Goal: Task Accomplishment & Management: Manage account settings

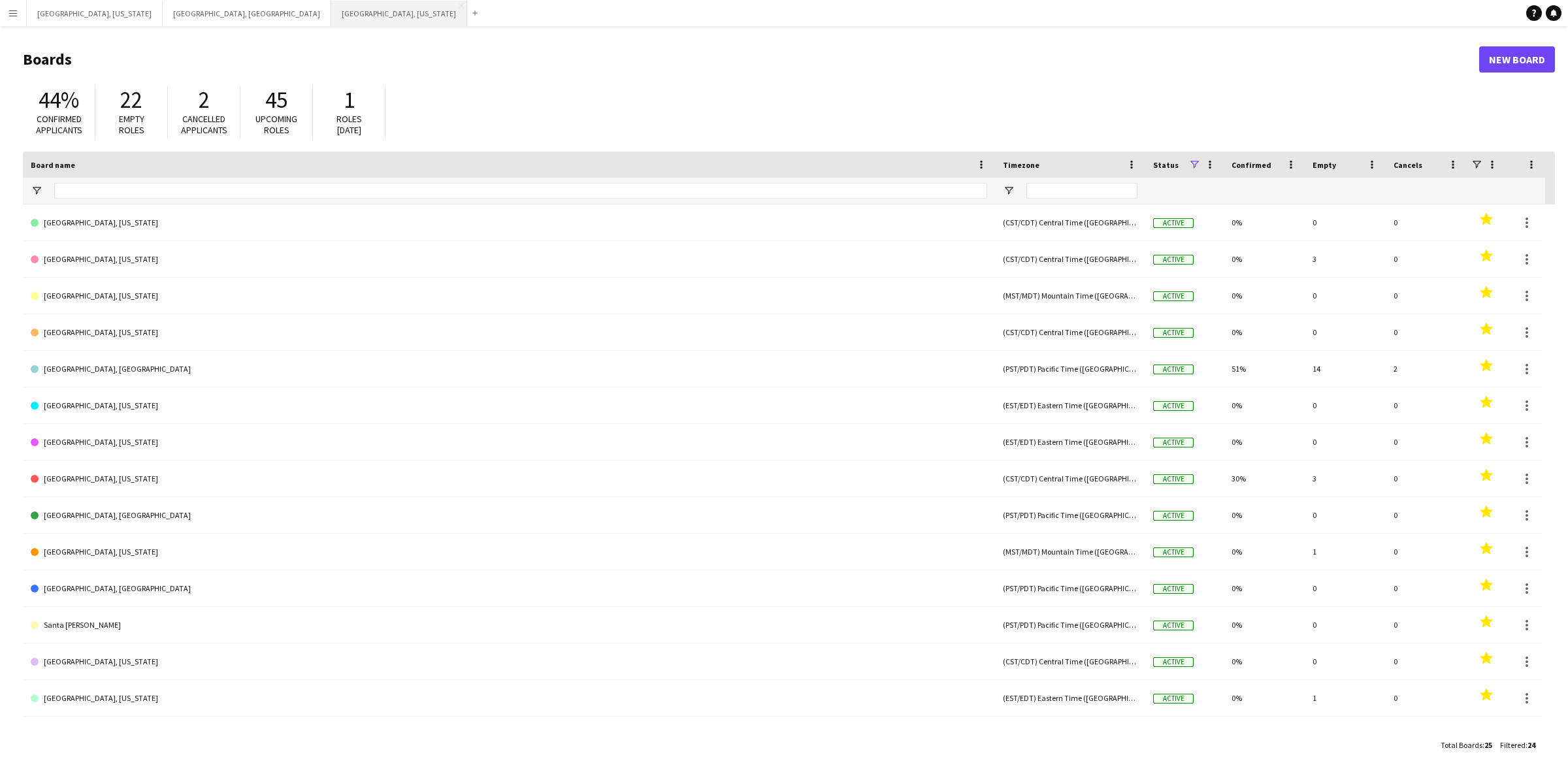
click at [331, 13] on button "[GEOGRAPHIC_DATA], [US_STATE] Close" at bounding box center [399, 13] width 136 height 25
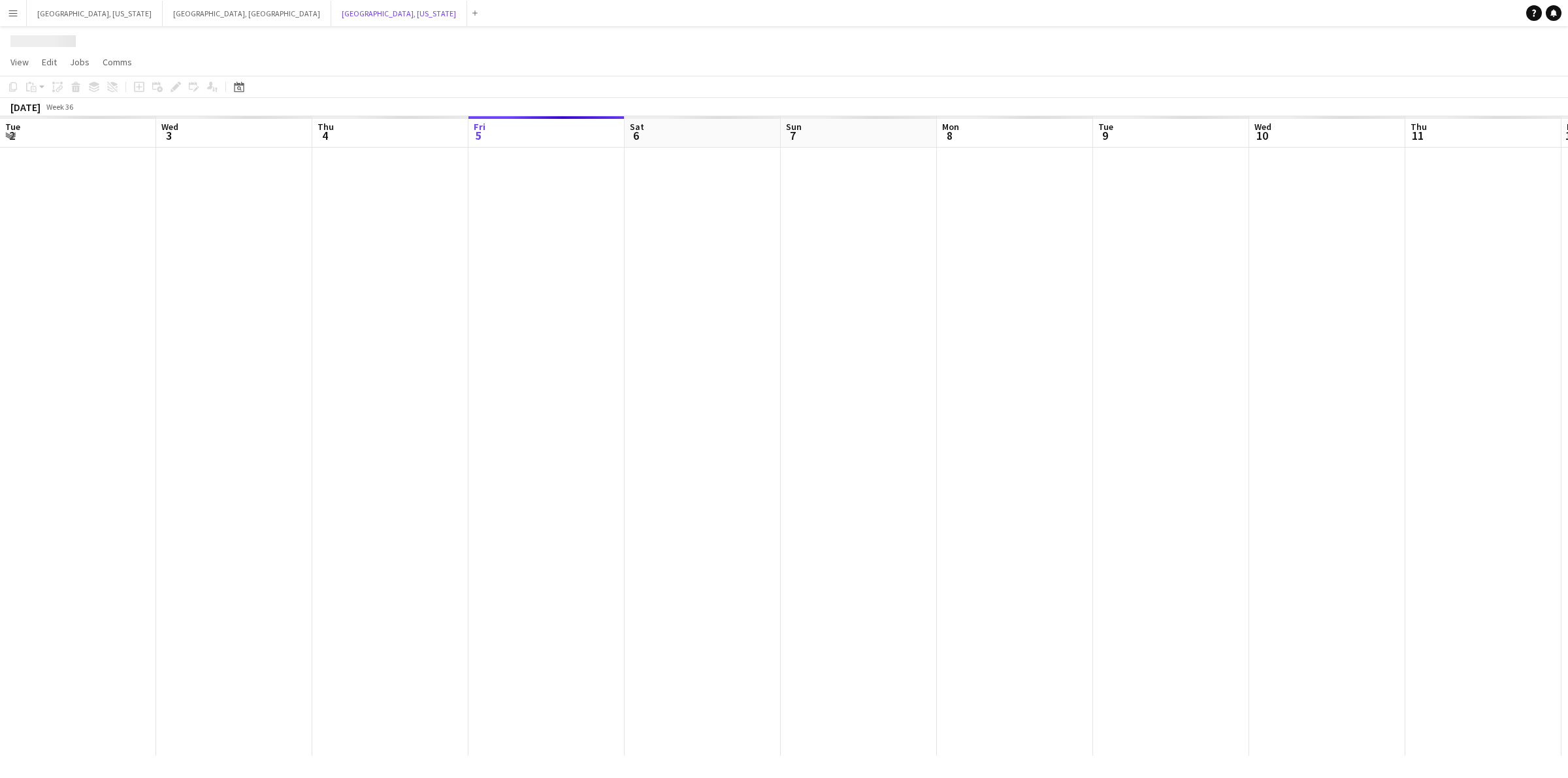
scroll to position [0, 312]
drag, startPoint x: 741, startPoint y: 361, endPoint x: 1060, endPoint y: 357, distance: 319.0
click at [1067, 357] on app-calendar-viewport "Tue 2 Wed 3 Thu 4 Fri 5 Sat 6 Sun 7 Mon 8 Tue 9 Wed 10 Thu 11 Fri 12 Sat 13 Sun…" at bounding box center [784, 436] width 1568 height 639
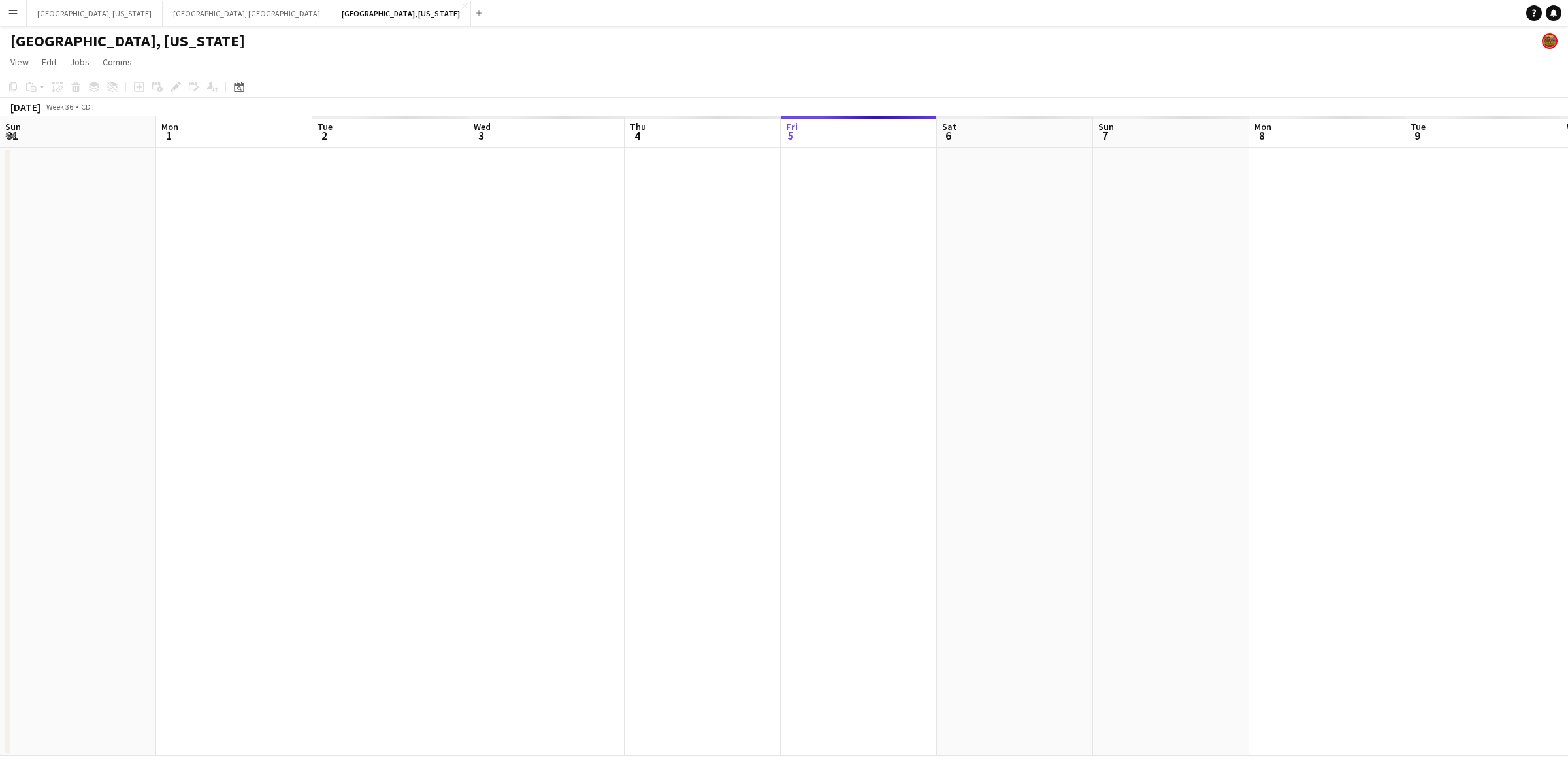
drag, startPoint x: 627, startPoint y: 381, endPoint x: 1037, endPoint y: 367, distance: 410.2
click at [1056, 367] on app-calendar-viewport "Sun 31 Mon 1 Tue 2 Wed 3 Thu 4 Fri 5 Sat 6 Sun 7 Mon 8 Tue 9 Wed 10 Thu 11 Fri …" at bounding box center [784, 436] width 1568 height 639
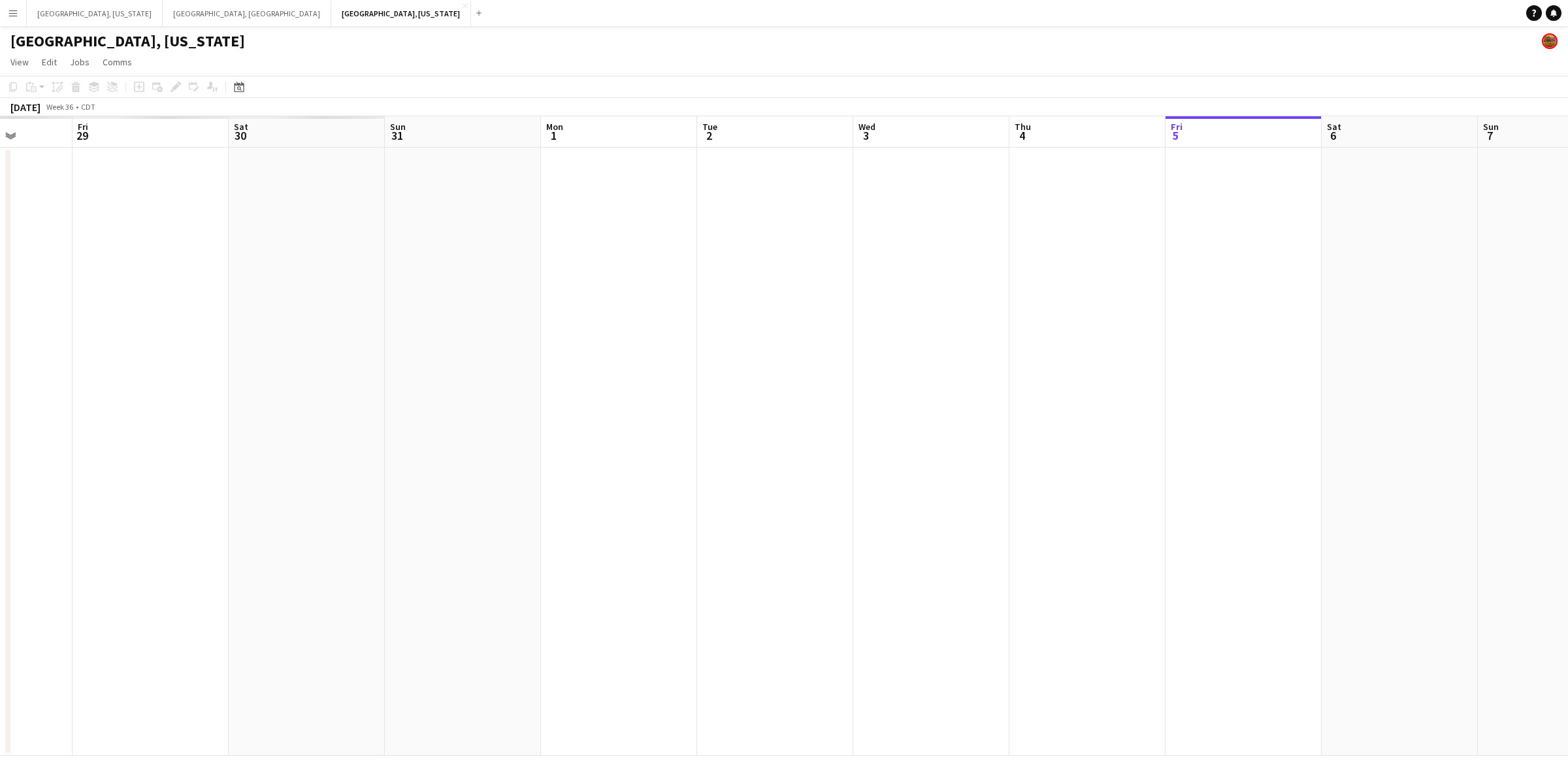
click at [1038, 363] on app-calendar-viewport "Thu 28 Fri 29 Sat 30 Sun 31 Mon 1 Tue 2 Wed 3 Thu 4 Fri 5 Sat 6 Sun 7 Mon 8 Tue…" at bounding box center [784, 436] width 1568 height 639
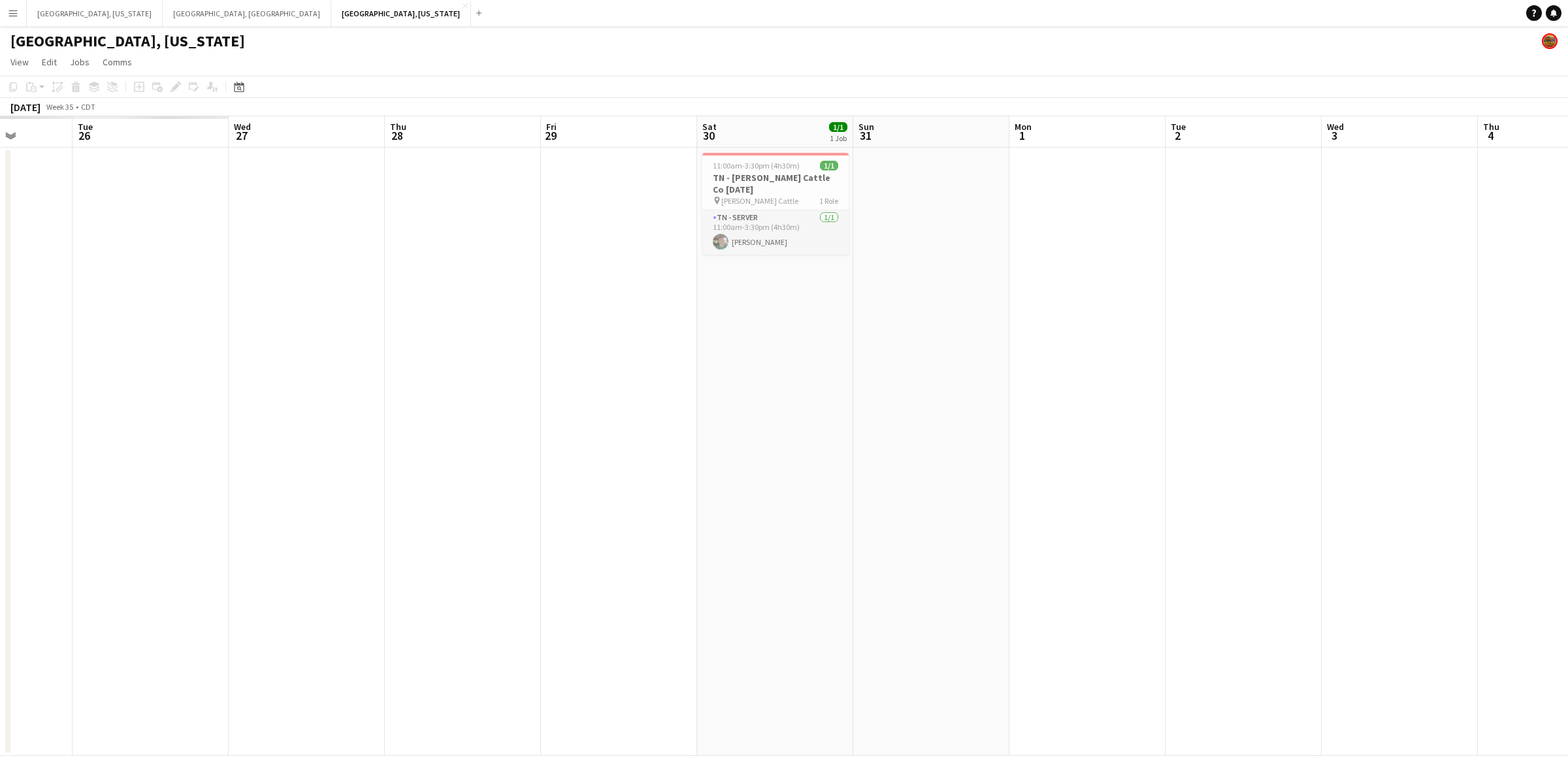
scroll to position [0, 394]
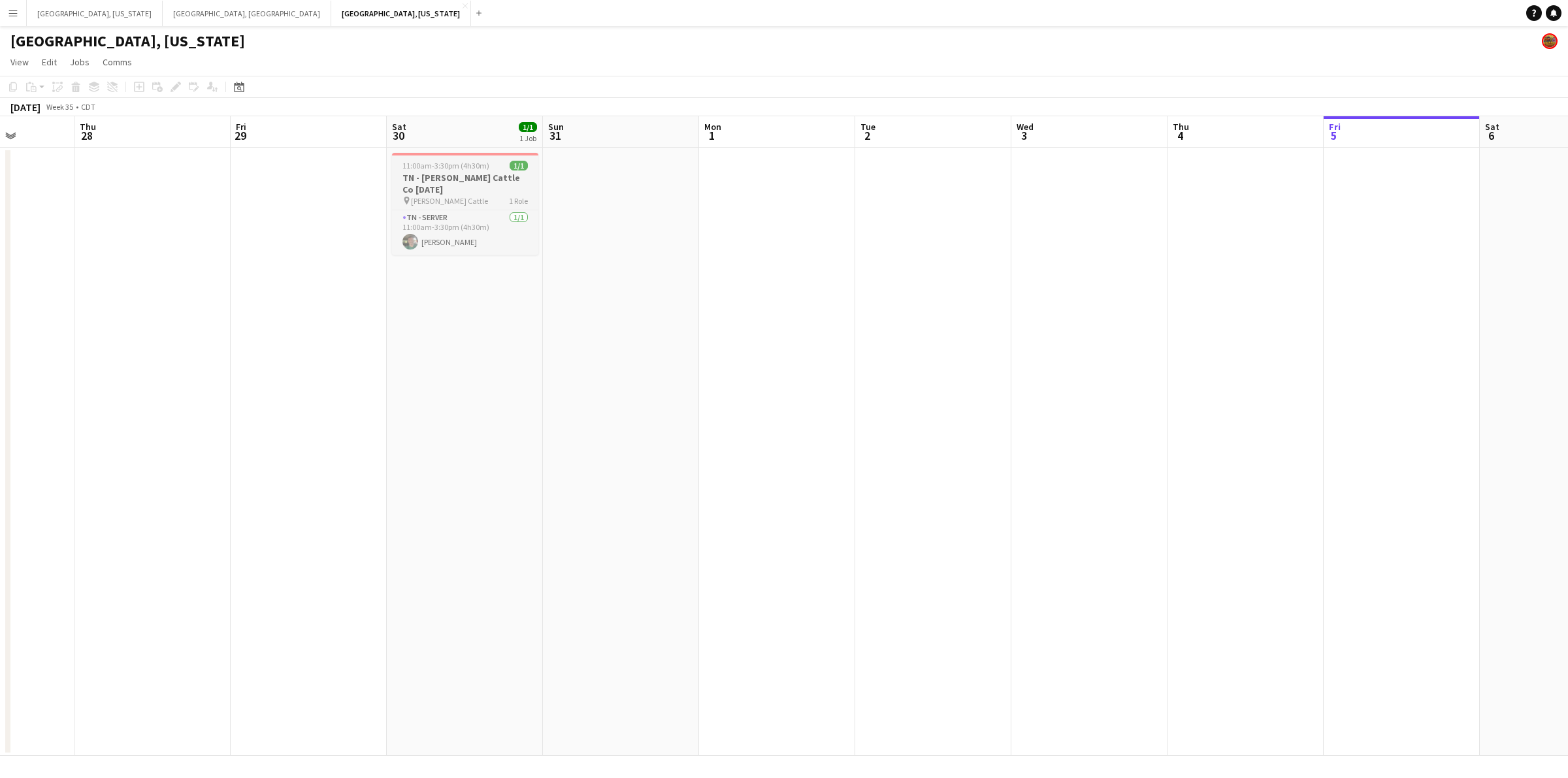
click at [477, 178] on h3 "TN - [PERSON_NAME] Cattle Co [DATE]" at bounding box center [465, 183] width 147 height 23
click at [11, 85] on icon at bounding box center [13, 87] width 8 height 9
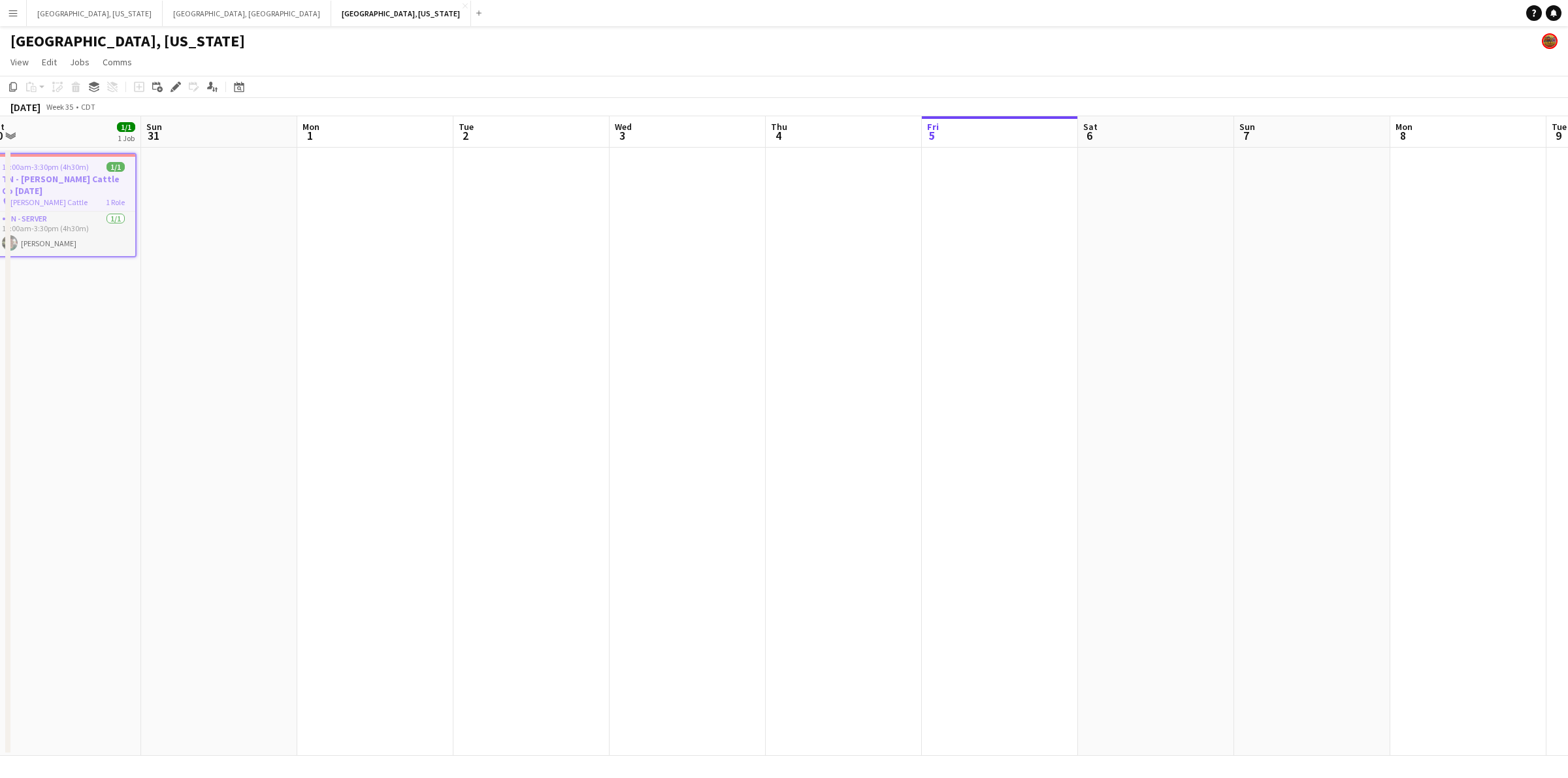
drag, startPoint x: 818, startPoint y: 323, endPoint x: 629, endPoint y: 296, distance: 190.9
click at [416, 312] on app-calendar-viewport "Wed 27 Thu 28 Fri 29 Sat 30 1/1 1 Job Sun 31 Mon 1 Tue 2 Wed 3 Thu 4 Fri 5 Sat …" at bounding box center [784, 436] width 1568 height 639
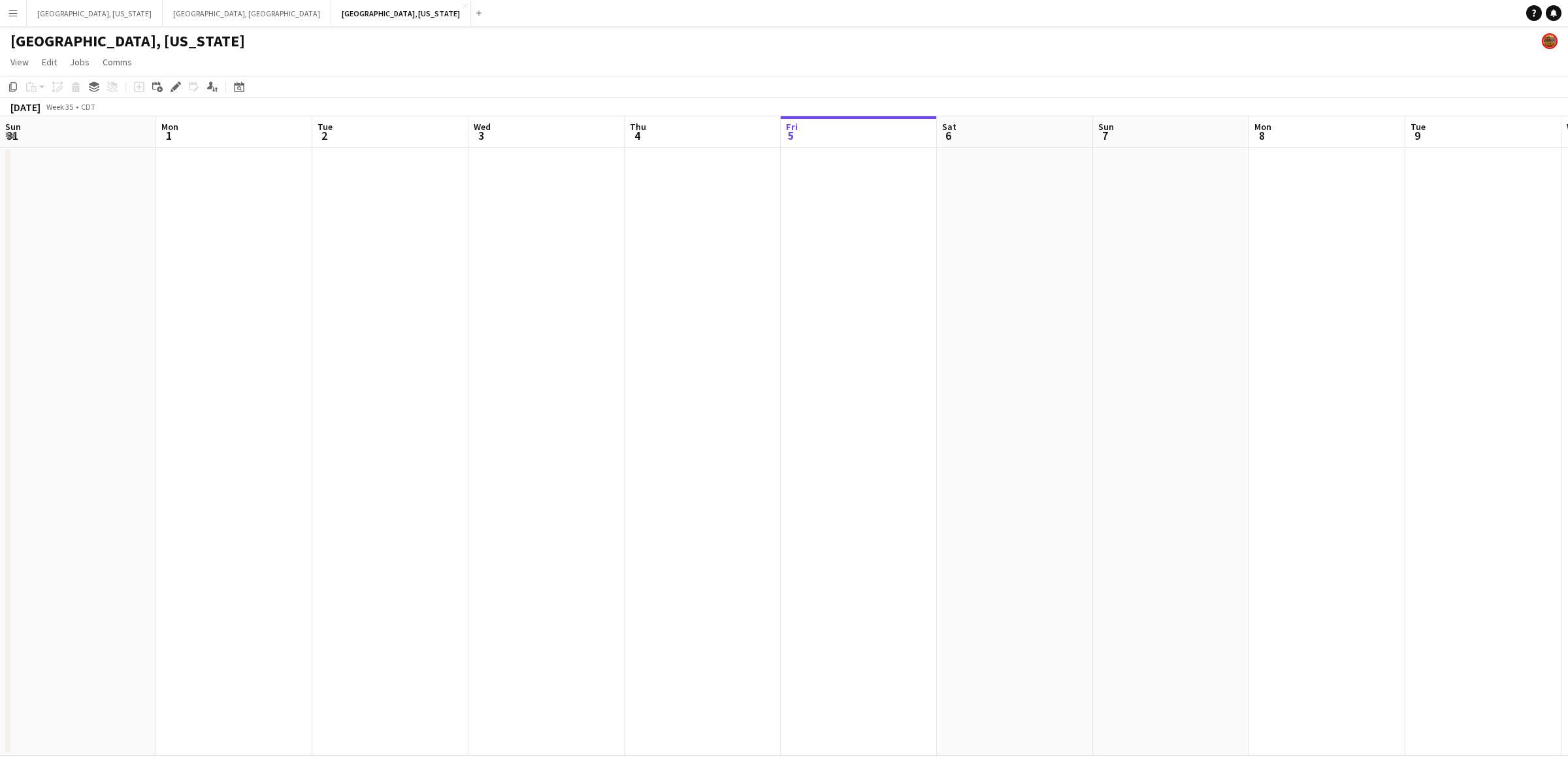
drag, startPoint x: 906, startPoint y: 278, endPoint x: 765, endPoint y: 291, distance: 141.6
click at [765, 291] on app-calendar-viewport "Thu 28 Fri 29 Sat 30 1/1 1 Job Sun 31 Mon 1 Tue 2 Wed 3 Thu 4 Fri 5 Sat 6 Sun 7…" at bounding box center [784, 436] width 1568 height 639
click at [1018, 172] on app-date-cell at bounding box center [1014, 452] width 156 height 608
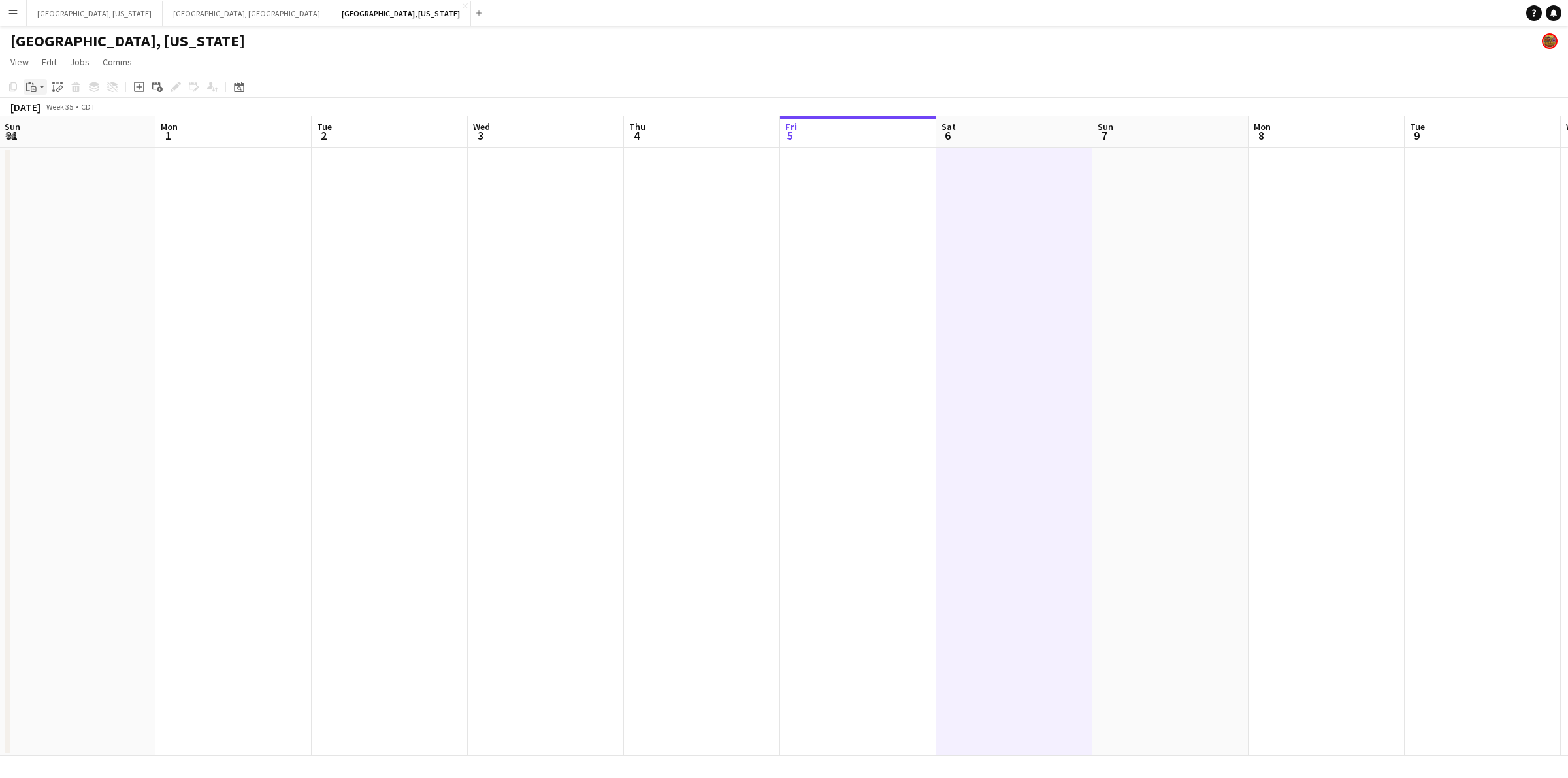
click at [30, 87] on icon "Paste" at bounding box center [31, 87] width 11 height 11
click at [1006, 182] on app-date-cell at bounding box center [1014, 452] width 156 height 608
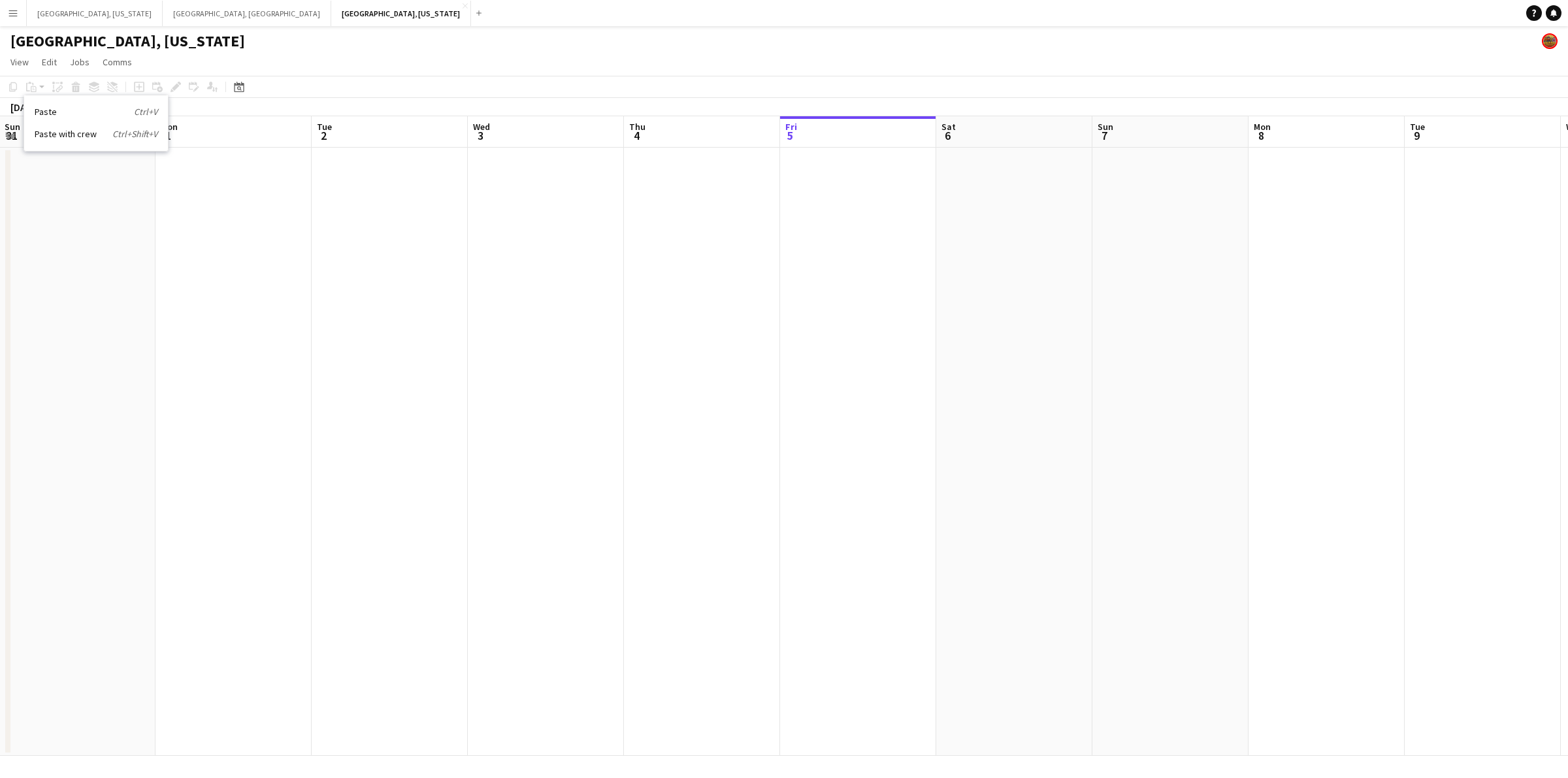
click at [1006, 182] on app-date-cell at bounding box center [1014, 452] width 156 height 608
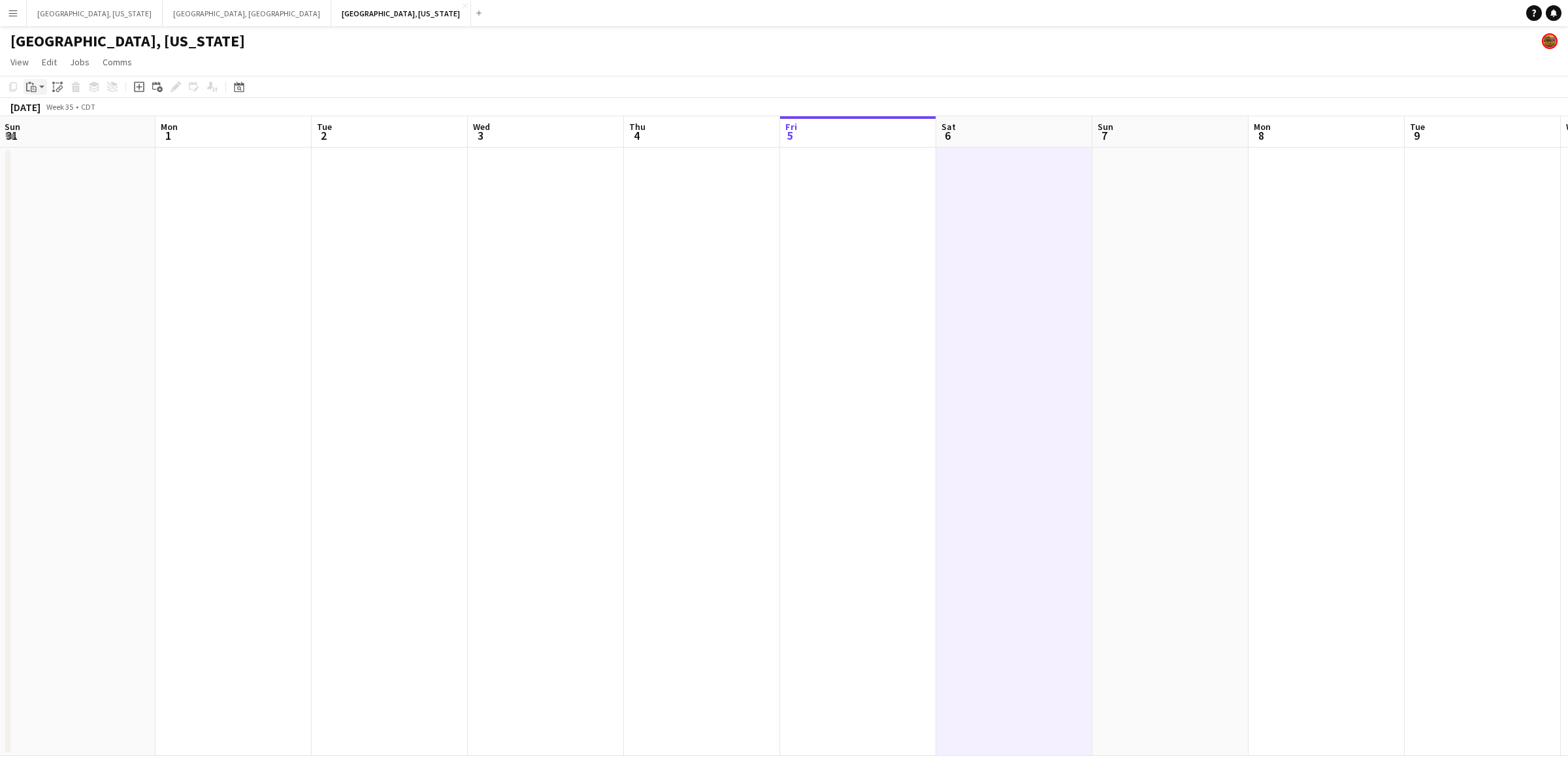
click at [36, 88] on icon at bounding box center [33, 89] width 6 height 6
click at [67, 106] on link "Paste Ctrl+V" at bounding box center [96, 112] width 123 height 12
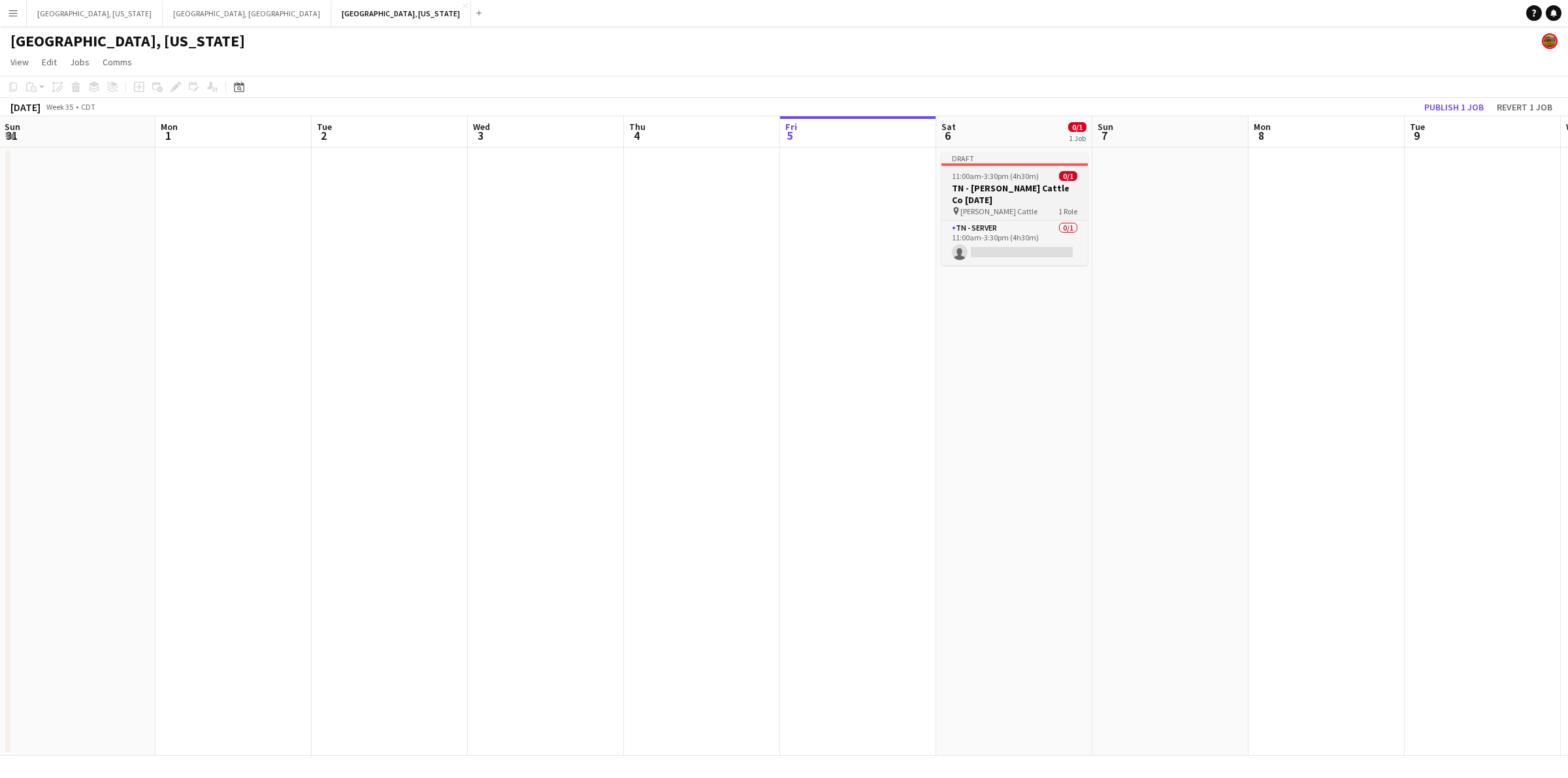
click at [1049, 184] on h3 "TN - [PERSON_NAME] Cattle Co [DATE]" at bounding box center [1014, 194] width 147 height 23
click at [174, 89] on icon at bounding box center [175, 87] width 7 height 7
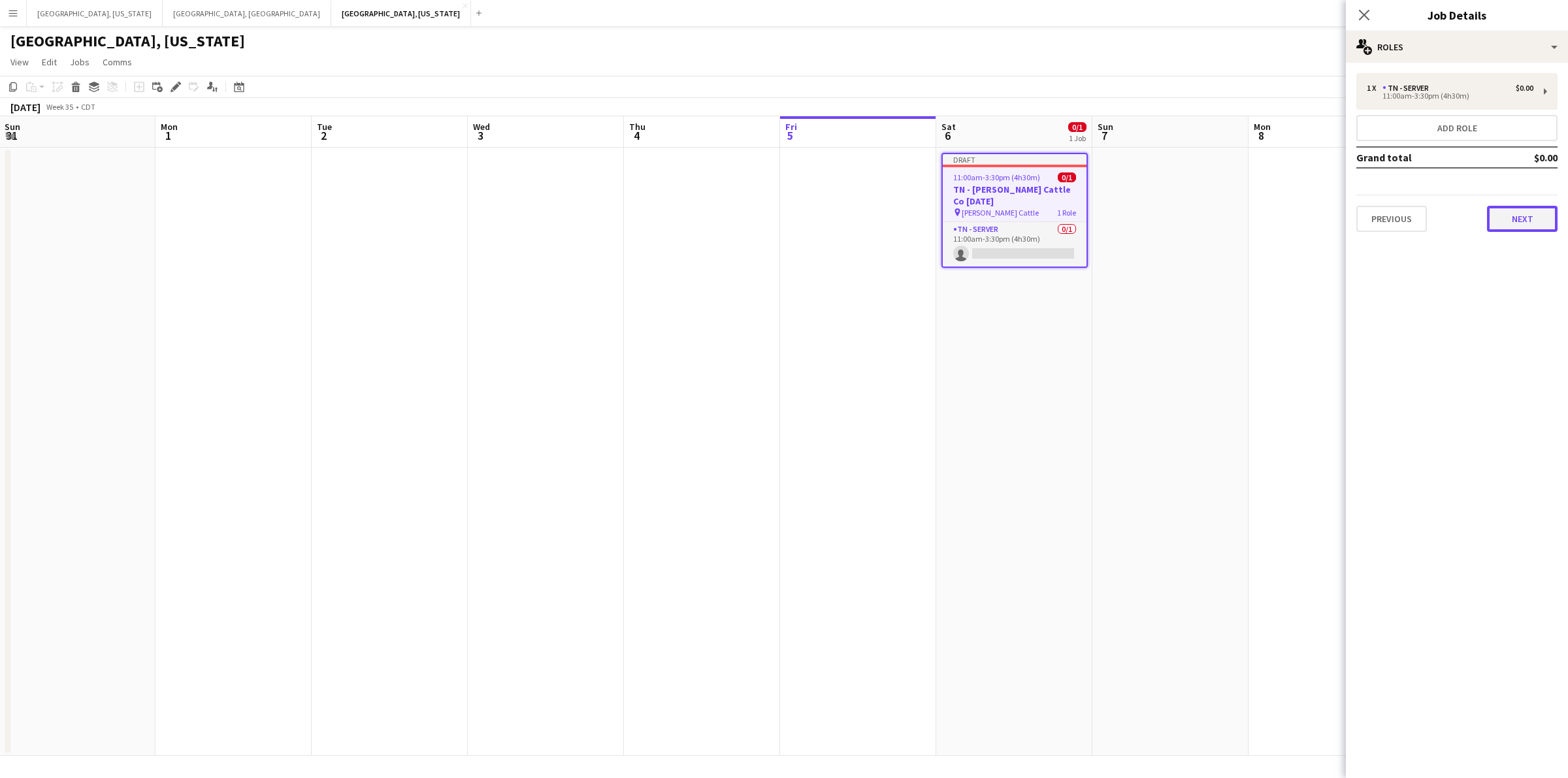
click at [1517, 224] on button "Next" at bounding box center [1522, 218] width 71 height 26
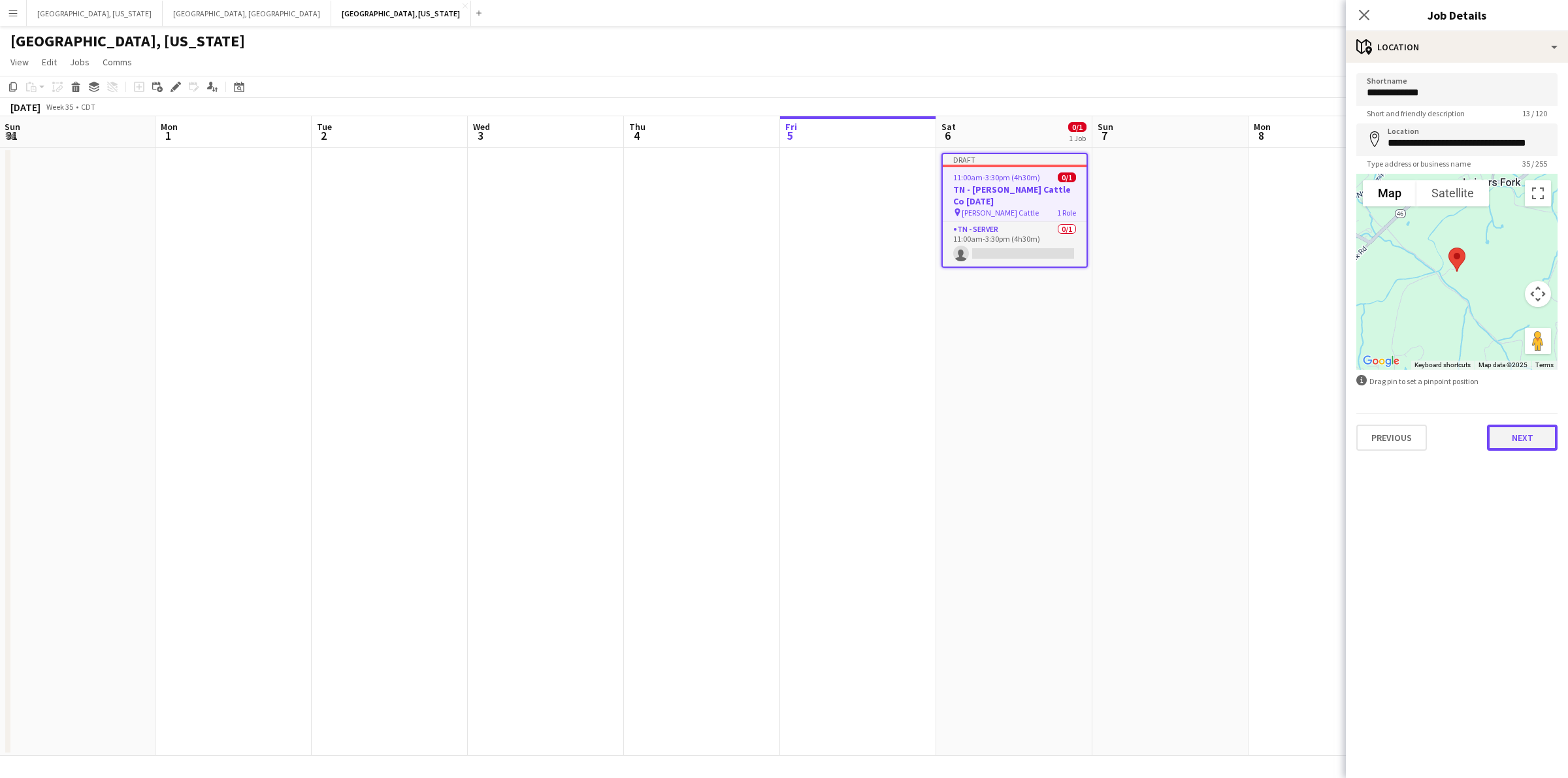
click at [1533, 438] on button "Next" at bounding box center [1522, 438] width 71 height 26
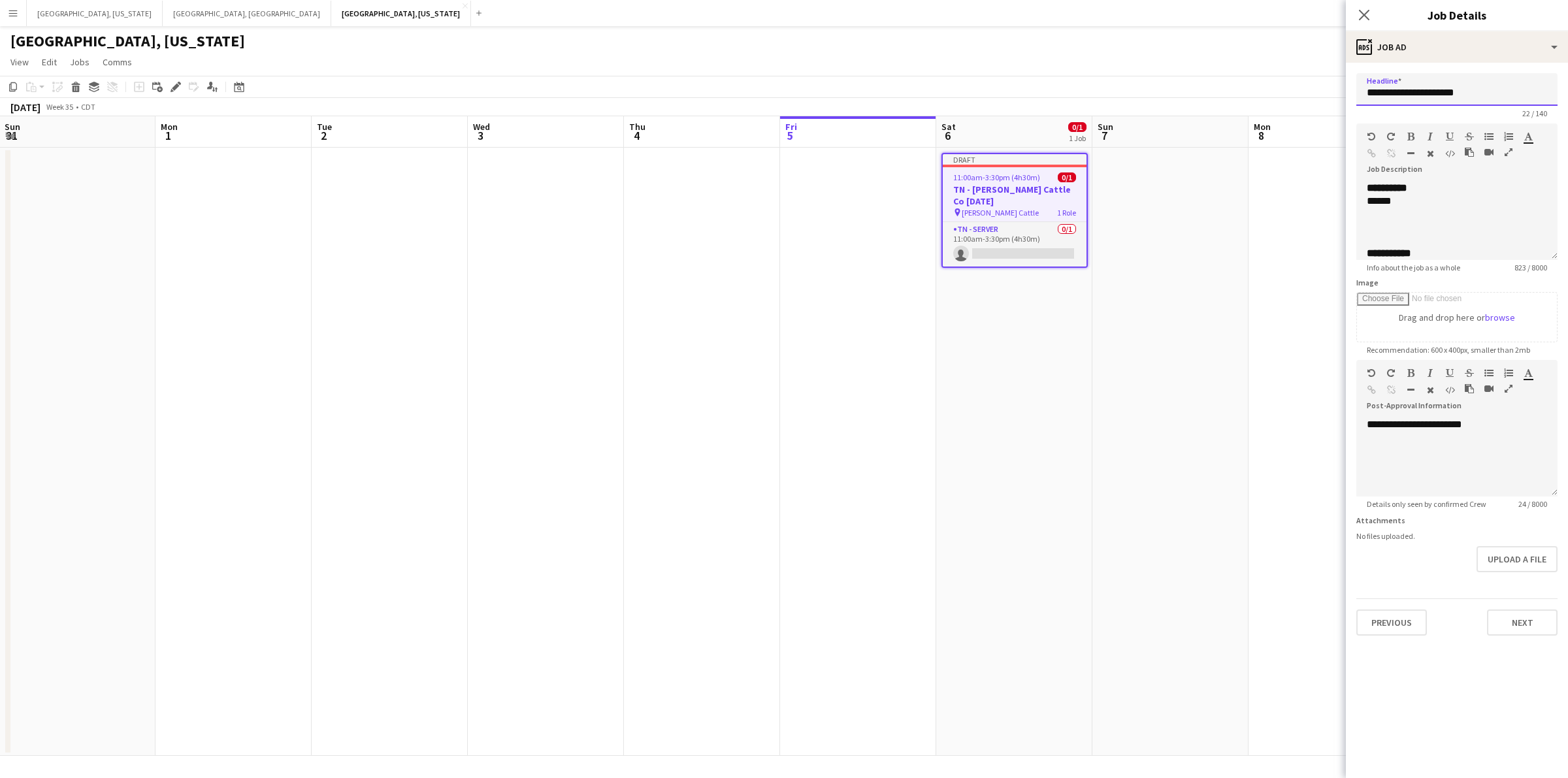
drag, startPoint x: 1447, startPoint y: 89, endPoint x: 1432, endPoint y: 89, distance: 15.0
click at [1432, 89] on input "**********" at bounding box center [1457, 89] width 201 height 33
click at [1444, 96] on input "**********" at bounding box center [1457, 89] width 201 height 33
type input "**********"
click at [1383, 206] on div "**********" at bounding box center [1451, 528] width 168 height 667
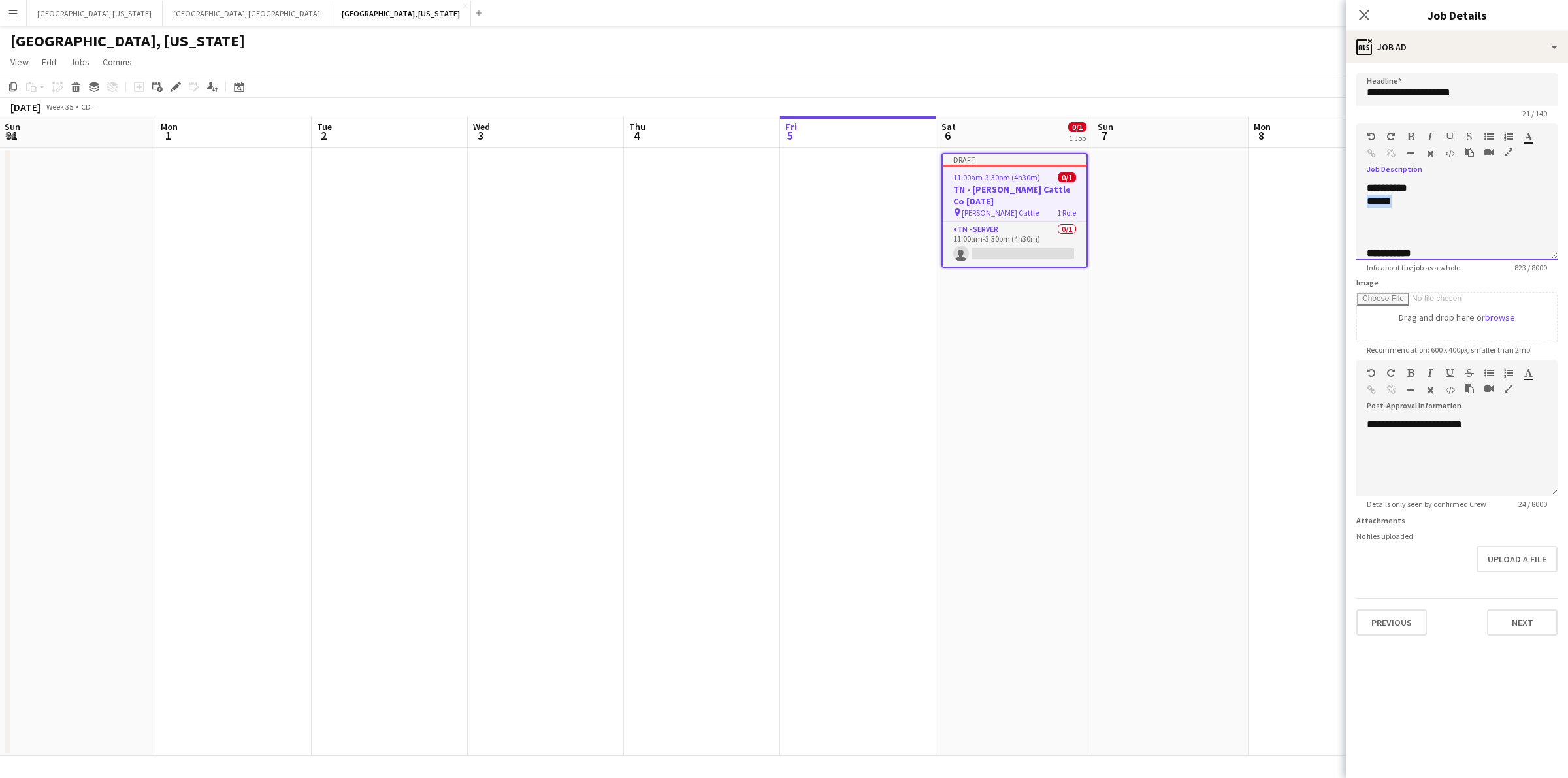
click at [1383, 206] on div "**********" at bounding box center [1451, 528] width 168 height 667
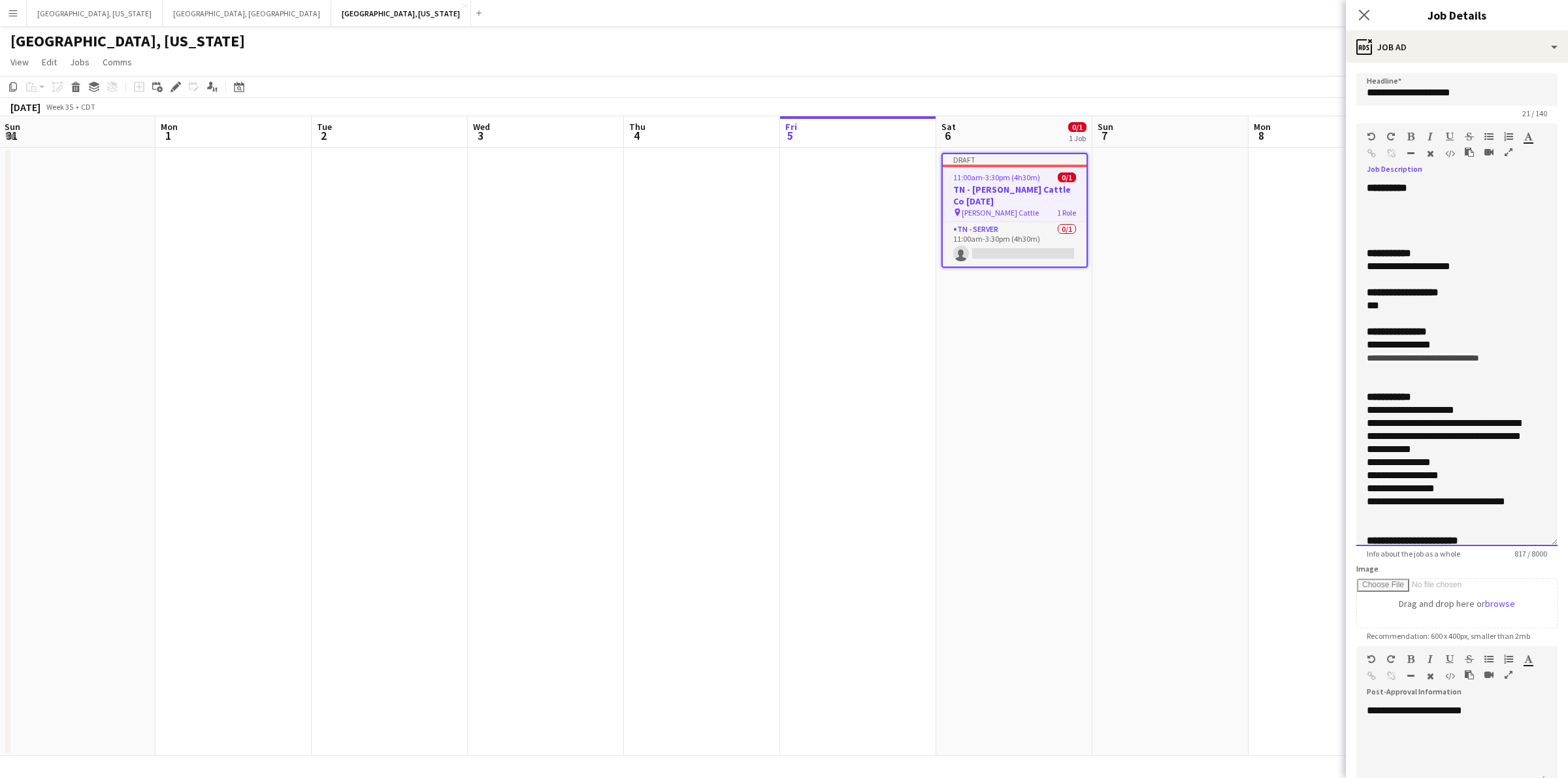
drag, startPoint x: 1546, startPoint y: 258, endPoint x: 1517, endPoint y: 488, distance: 231.8
click at [1557, 544] on mat-expansion-panel "**********" at bounding box center [1456, 420] width 222 height 715
drag, startPoint x: 1409, startPoint y: 265, endPoint x: 1505, endPoint y: 265, distance: 96.0
click at [1505, 265] on div "**********" at bounding box center [1445, 266] width 156 height 13
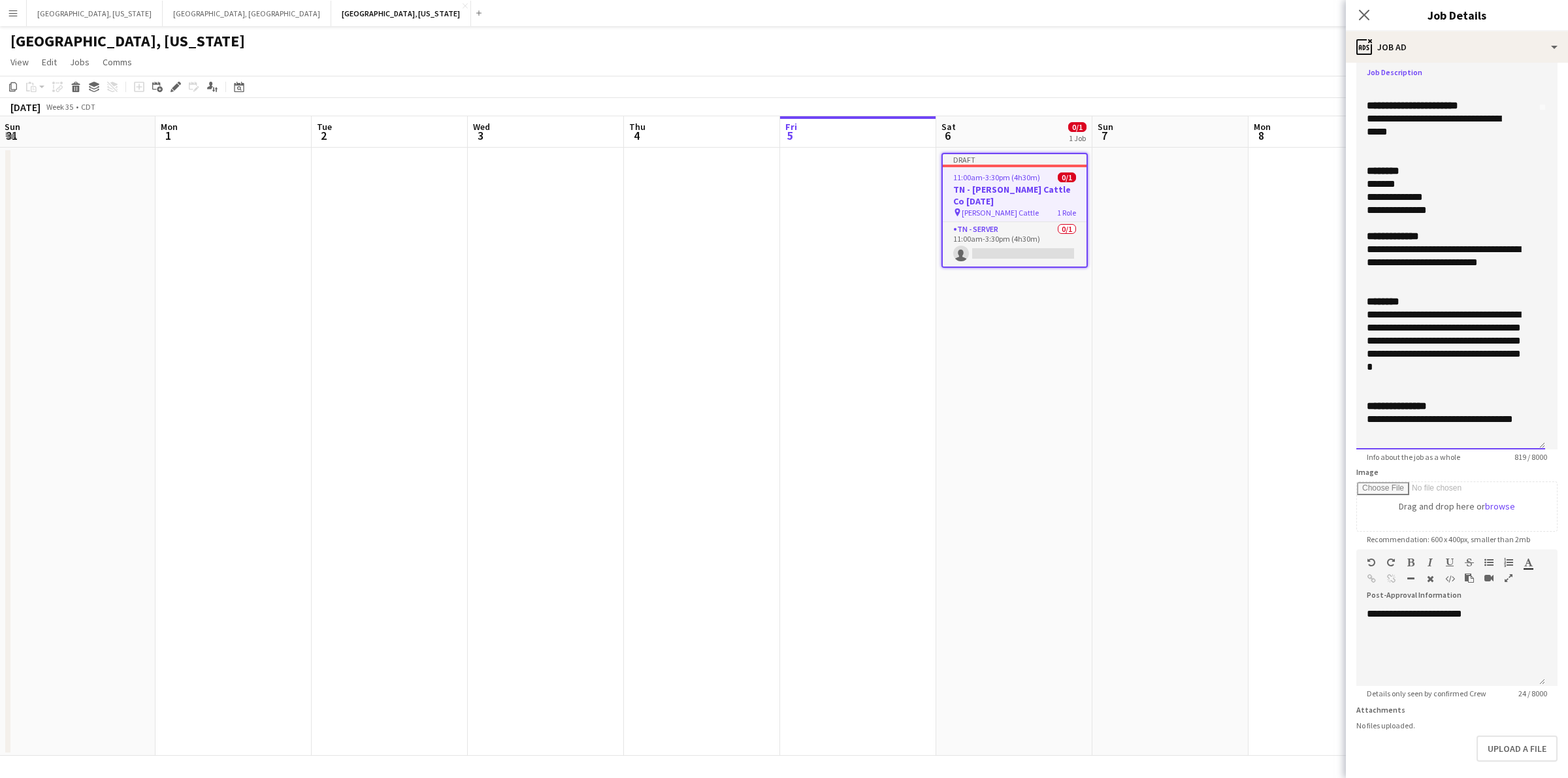
scroll to position [162, 0]
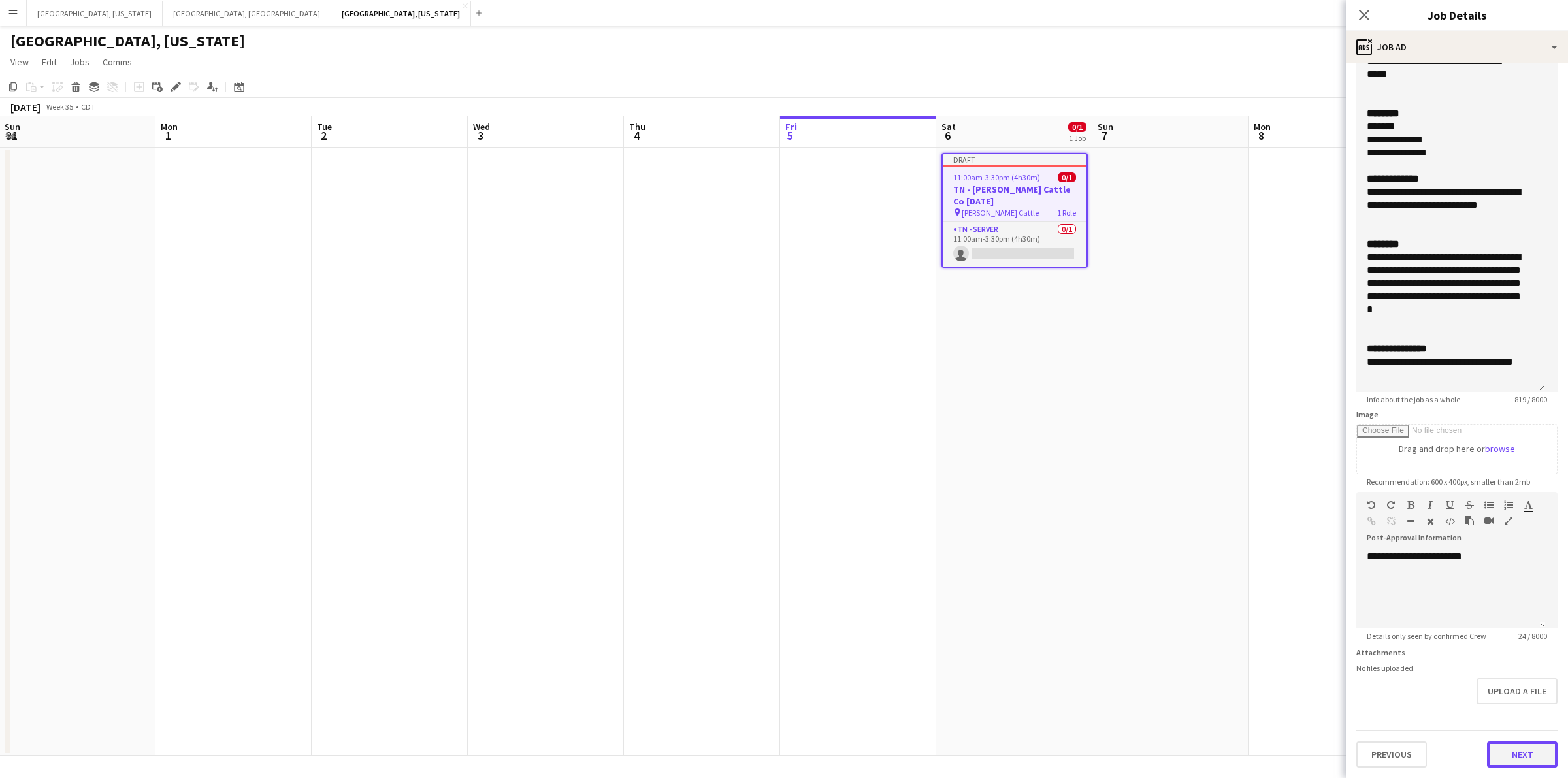
click at [1513, 749] on button "Next" at bounding box center [1522, 754] width 71 height 26
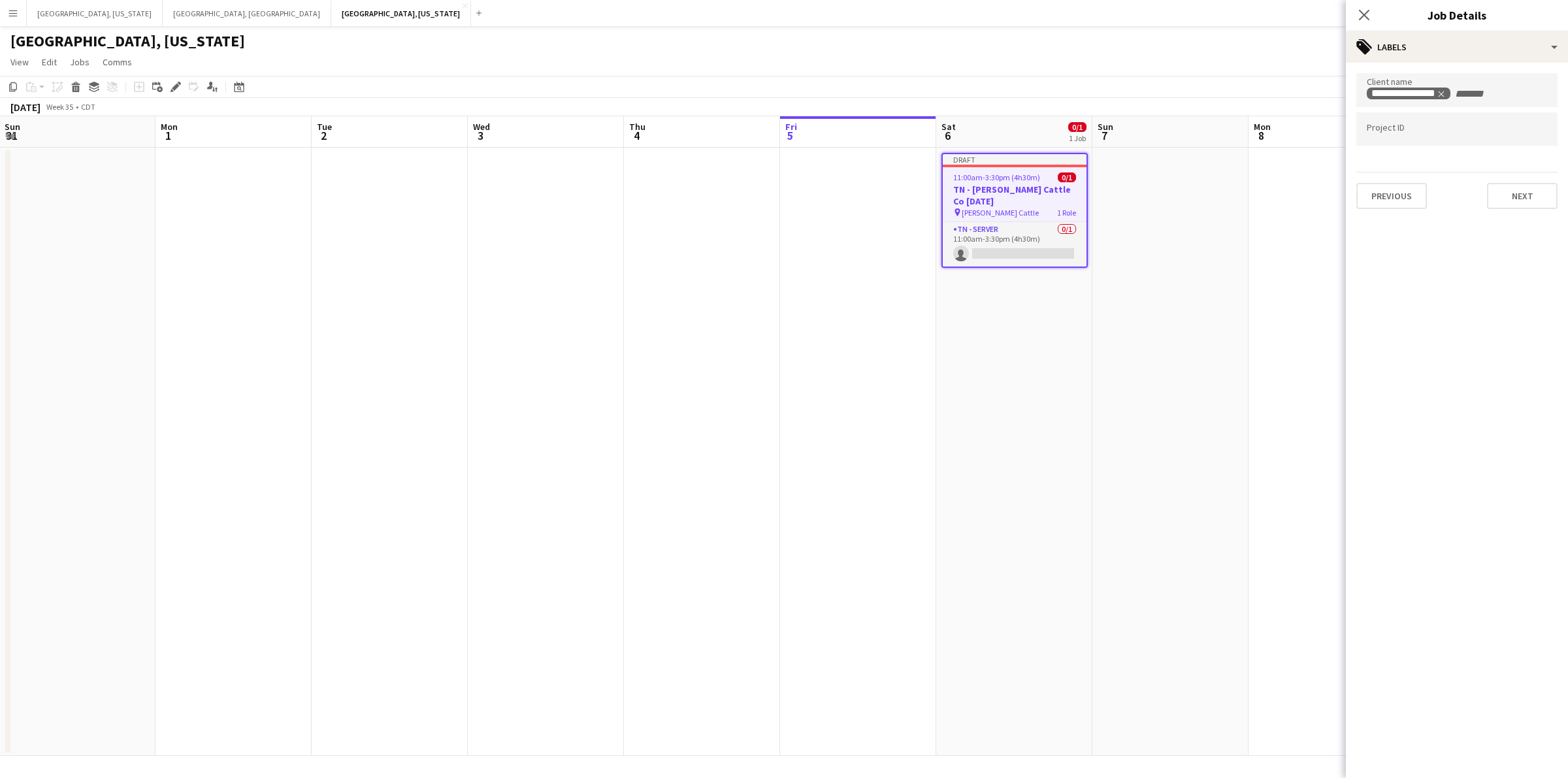
scroll to position [0, 0]
click at [1519, 193] on button "Next" at bounding box center [1522, 196] width 71 height 26
click at [1537, 141] on button "Next" at bounding box center [1522, 135] width 71 height 26
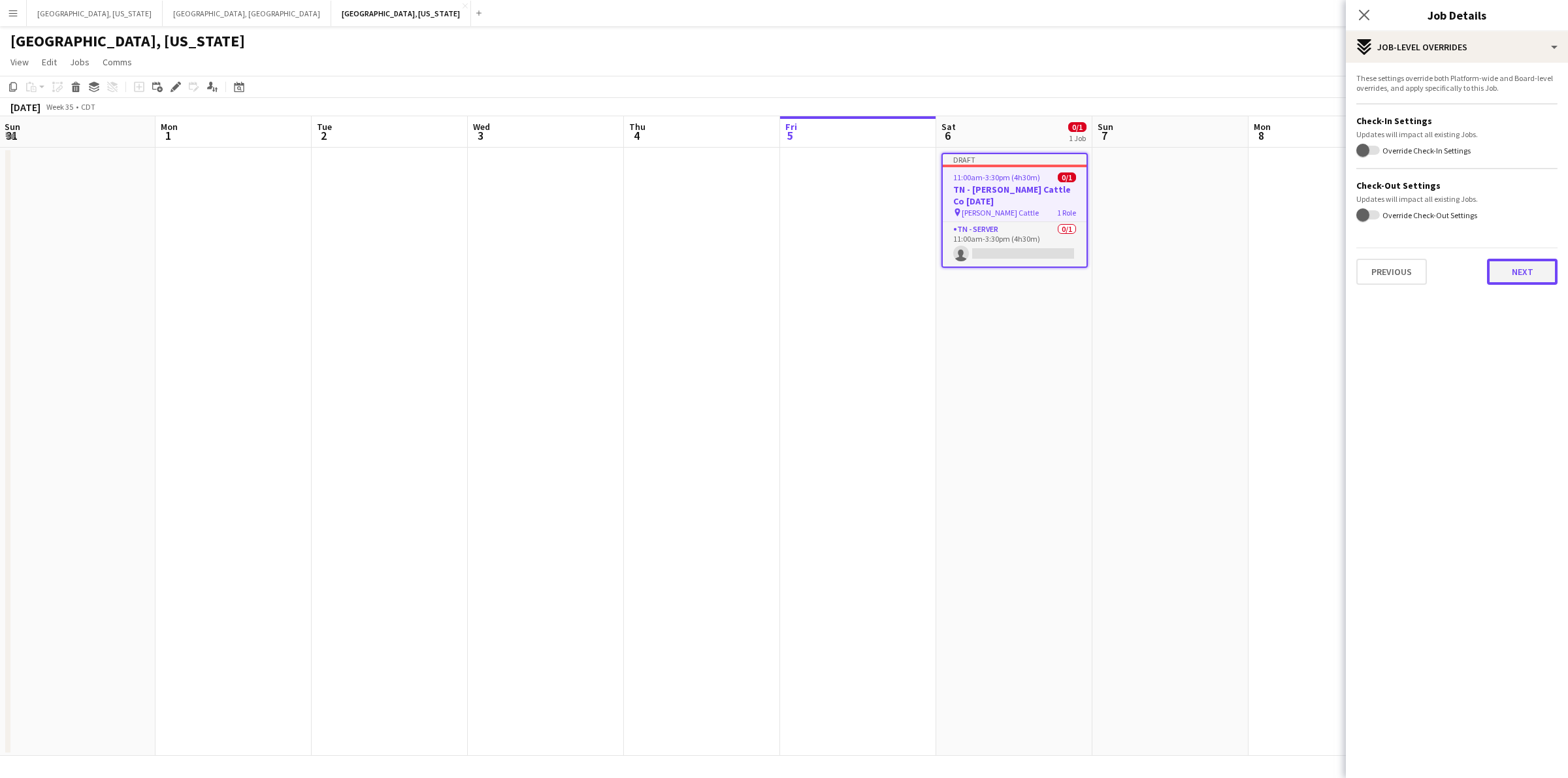
click at [1543, 272] on button "Next" at bounding box center [1522, 271] width 71 height 26
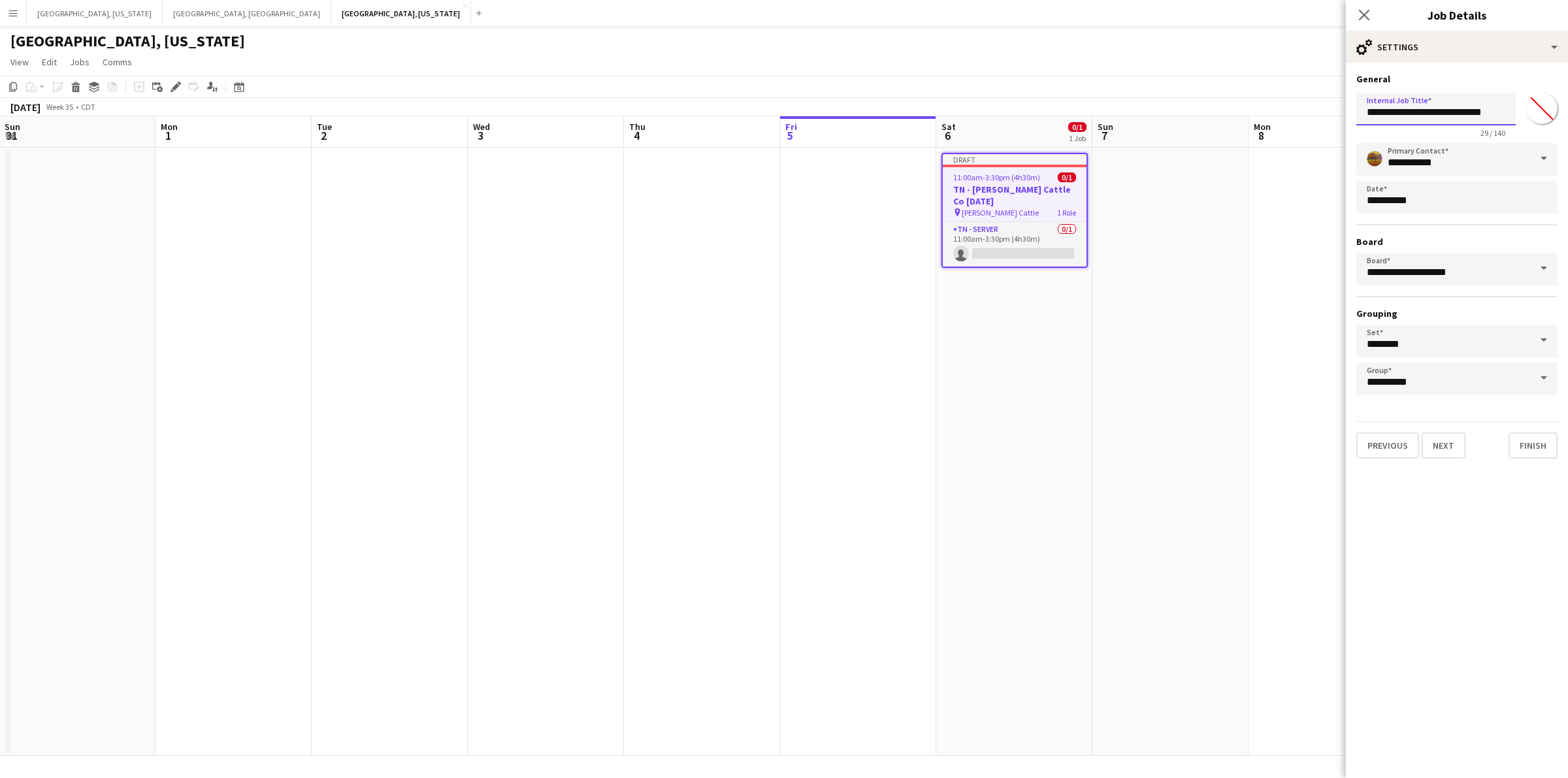
drag, startPoint x: 1479, startPoint y: 109, endPoint x: 1461, endPoint y: 115, distance: 19.0
click at [1461, 115] on input "**********" at bounding box center [1435, 109] width 159 height 33
type input "**********"
click at [1445, 443] on button "Next" at bounding box center [1443, 445] width 44 height 26
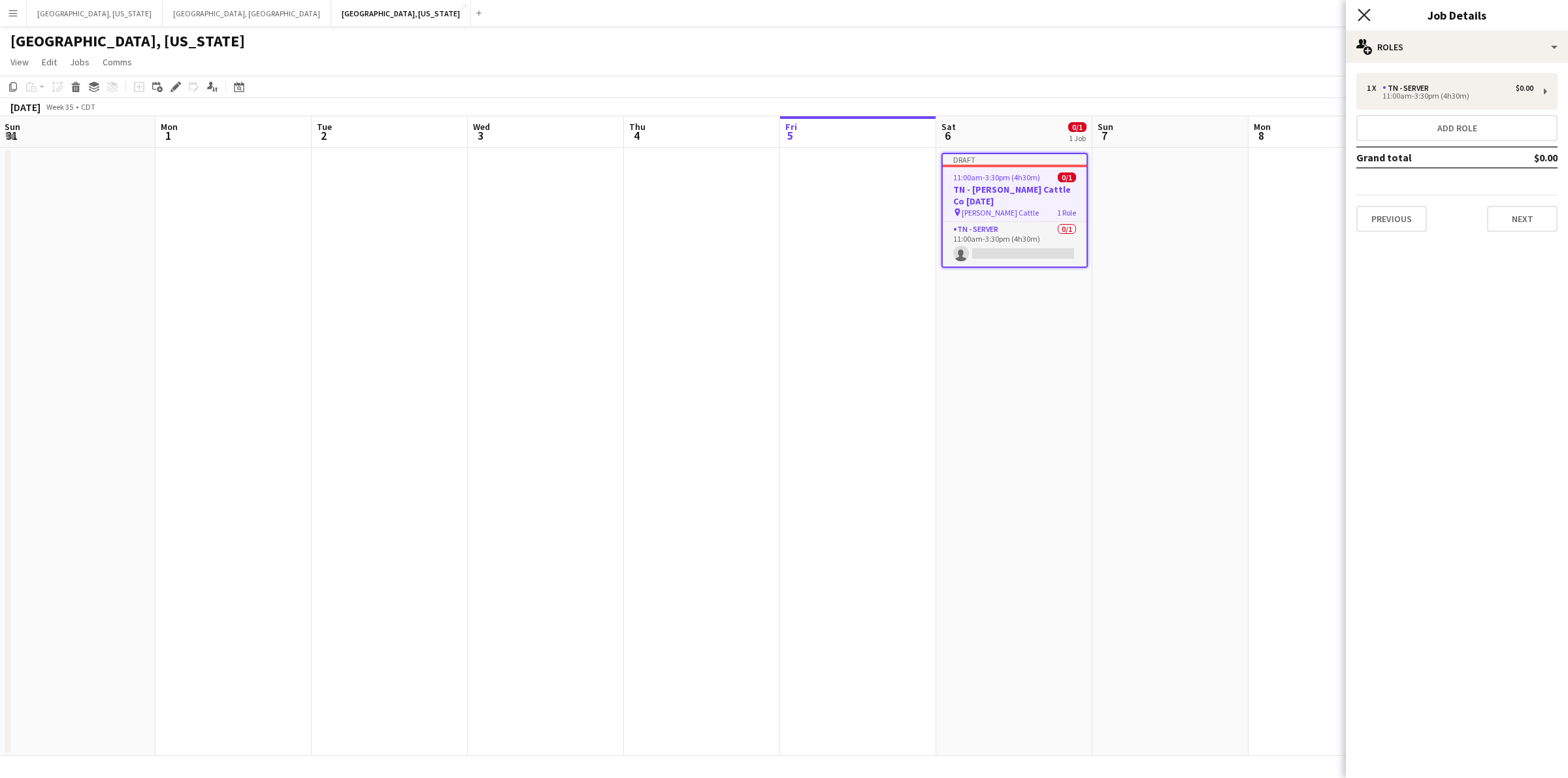
click at [1362, 18] on icon "Close pop-in" at bounding box center [1364, 15] width 13 height 13
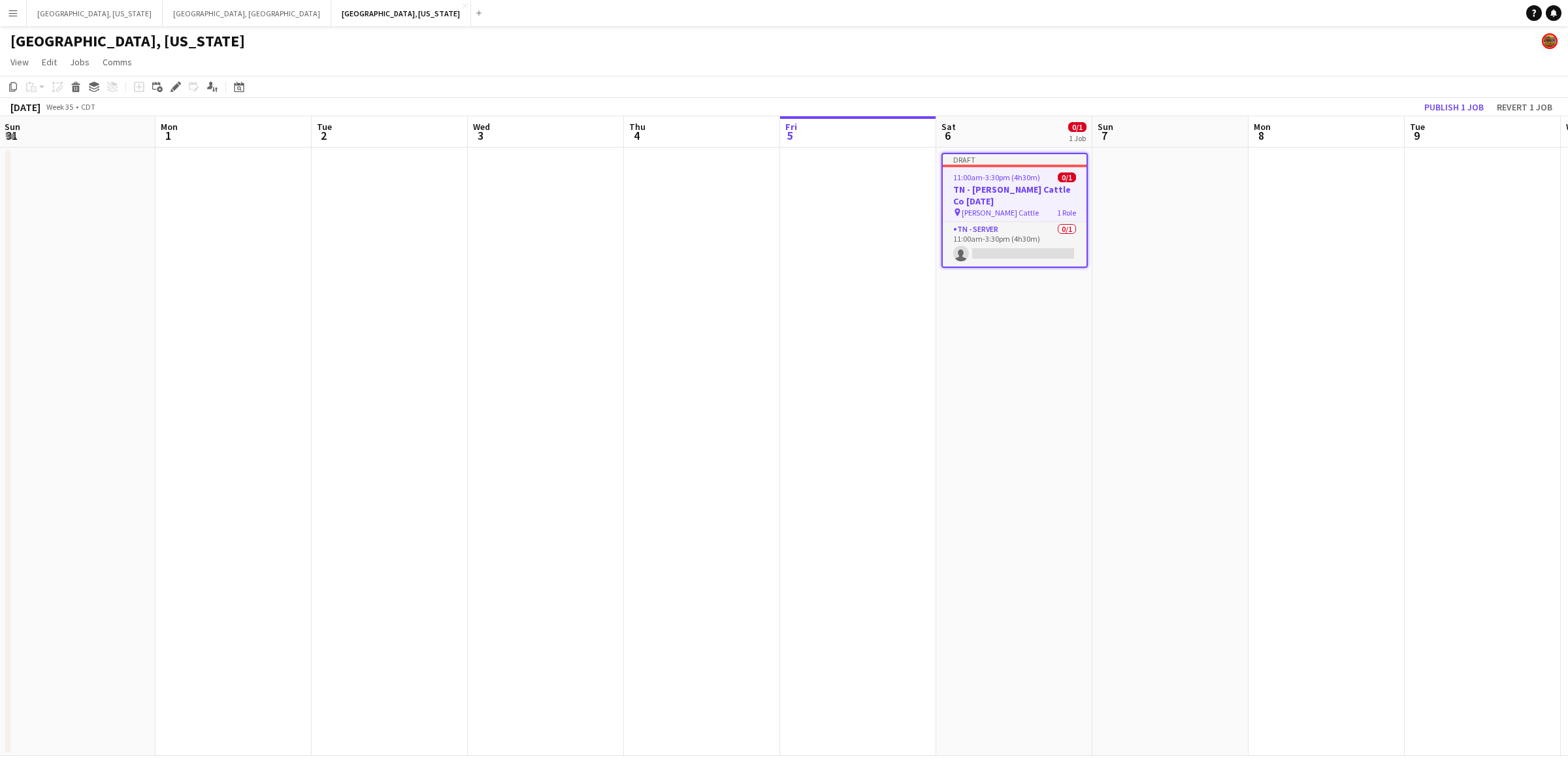
click at [1004, 191] on h3 "TN - [PERSON_NAME] Cattle Co [DATE]" at bounding box center [1014, 195] width 144 height 23
click at [1004, 191] on h3 "TN - [PERSON_NAME] Cattle Co [DATE]" at bounding box center [1014, 194] width 147 height 23
click at [173, 86] on icon "Edit" at bounding box center [176, 87] width 11 height 11
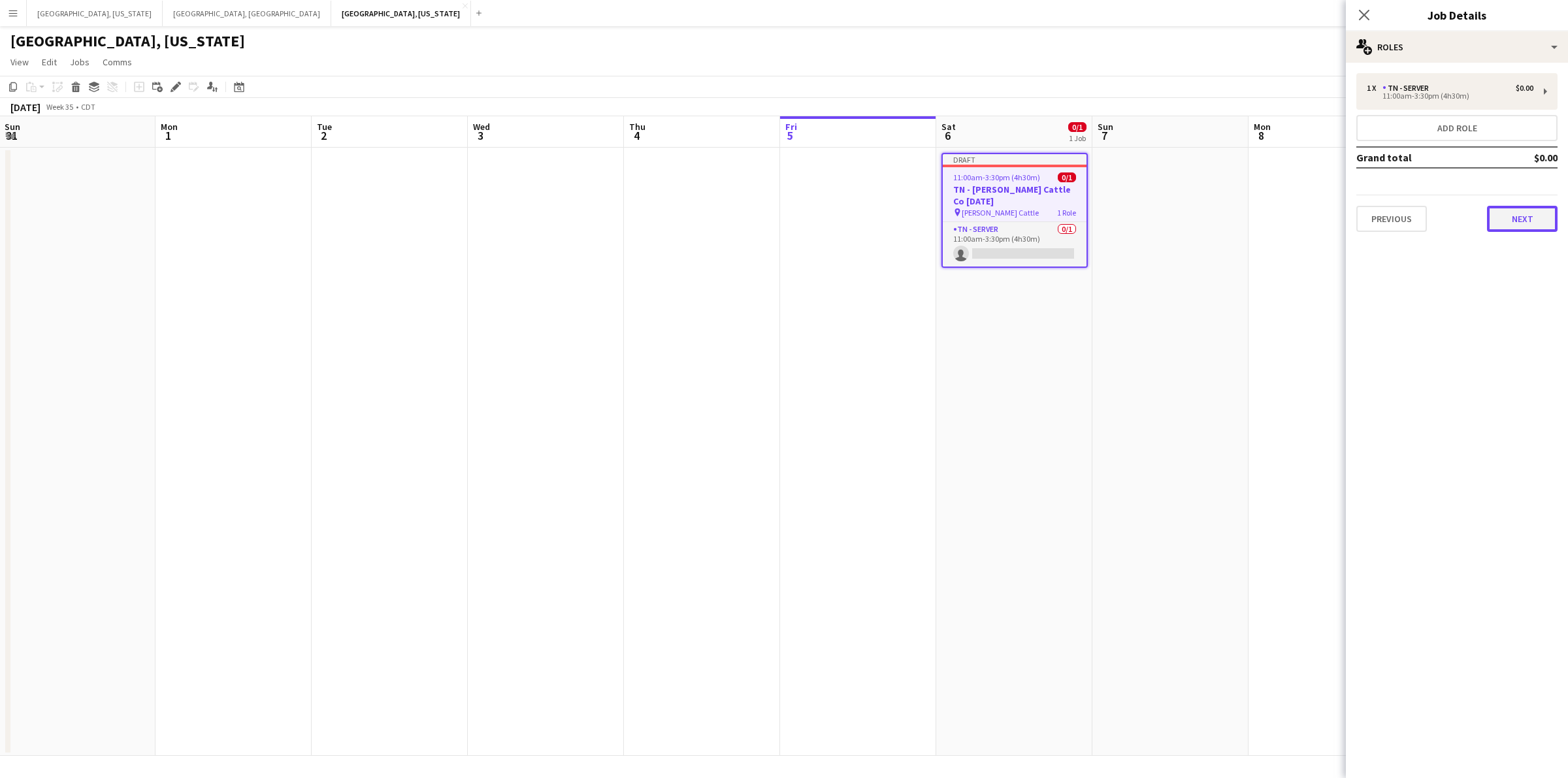
click at [1519, 224] on button "Next" at bounding box center [1522, 218] width 71 height 26
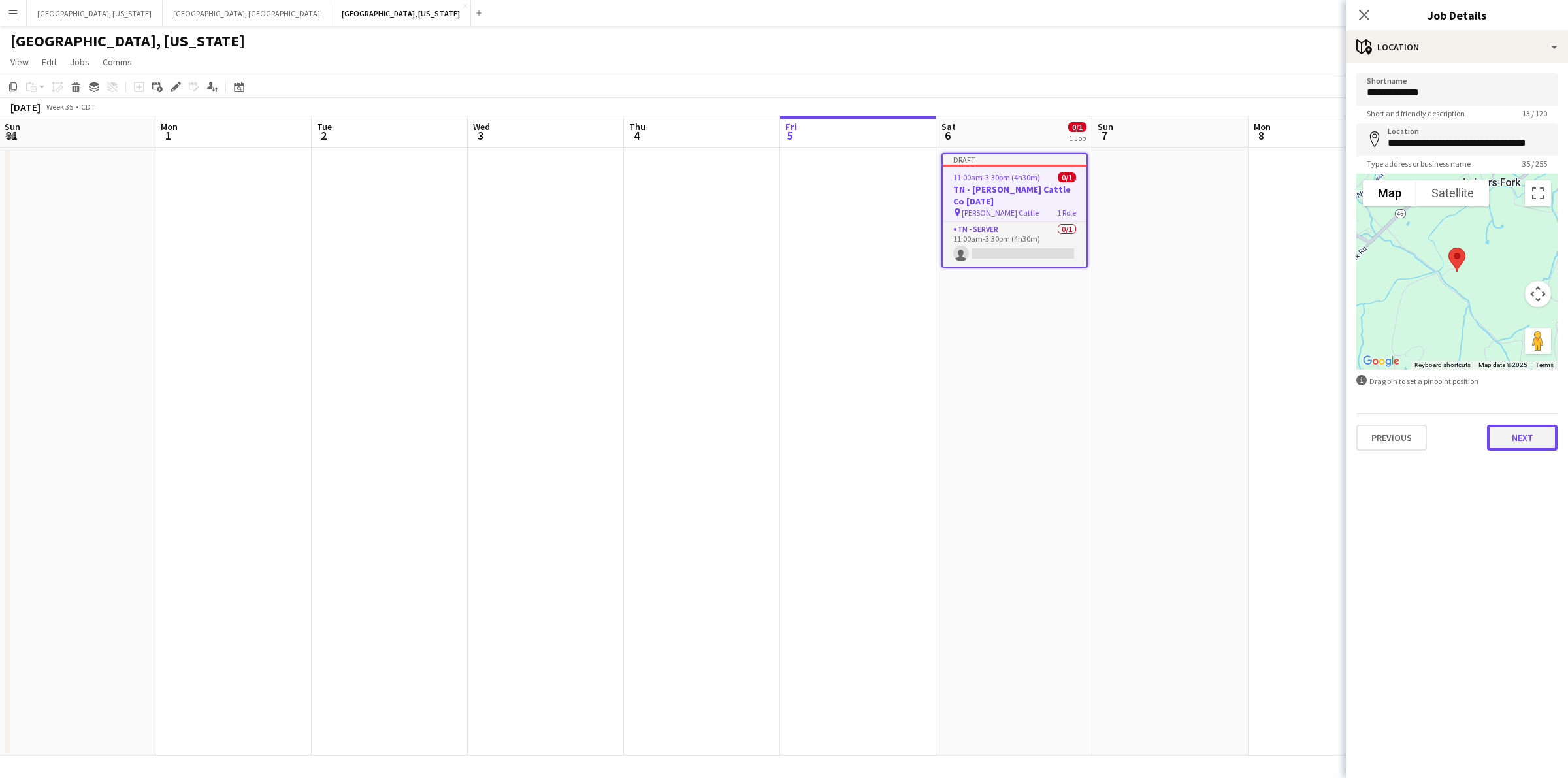
click at [1534, 442] on button "Next" at bounding box center [1522, 438] width 71 height 26
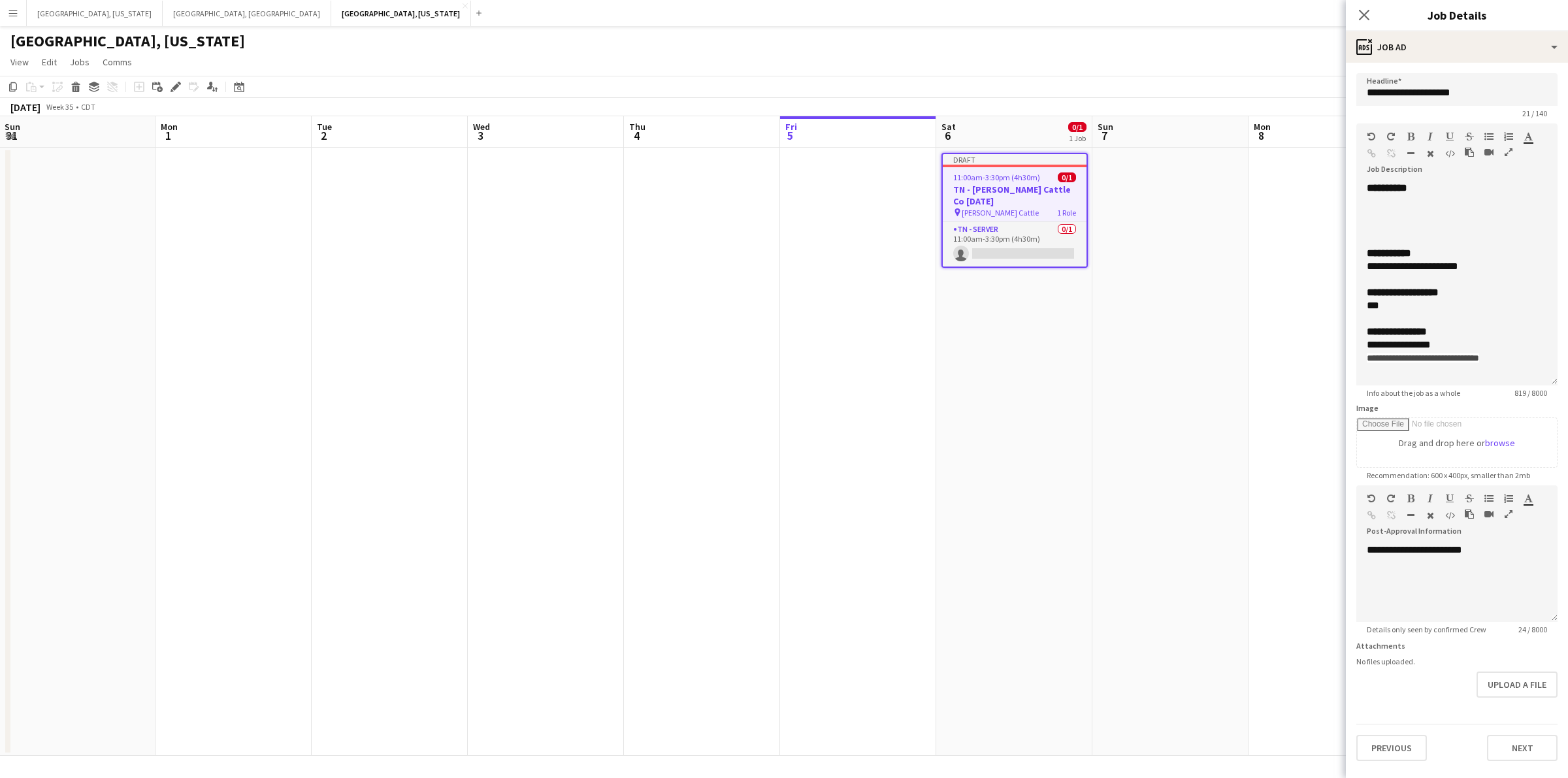
drag, startPoint x: 1553, startPoint y: 256, endPoint x: 1565, endPoint y: 382, distance: 126.6
click at [1565, 382] on form "**********" at bounding box center [1456, 417] width 222 height 688
drag, startPoint x: 1465, startPoint y: 266, endPoint x: 1479, endPoint y: 258, distance: 16.1
click at [1465, 265] on div "**********" at bounding box center [1451, 266] width 168 height 13
click at [1529, 749] on button "Next" at bounding box center [1522, 747] width 71 height 26
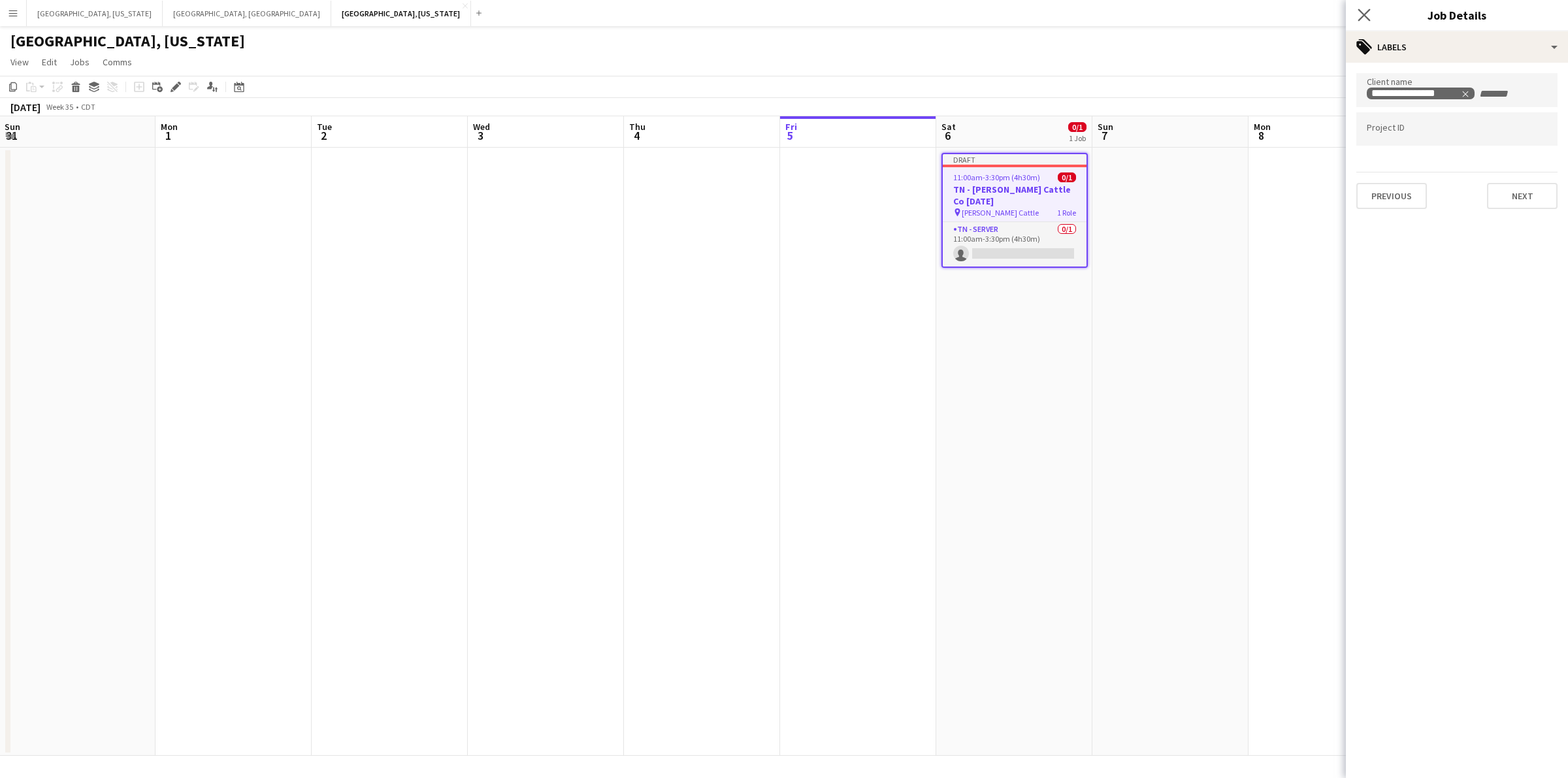
click at [1364, 9] on icon "Close pop-in" at bounding box center [1364, 15] width 13 height 13
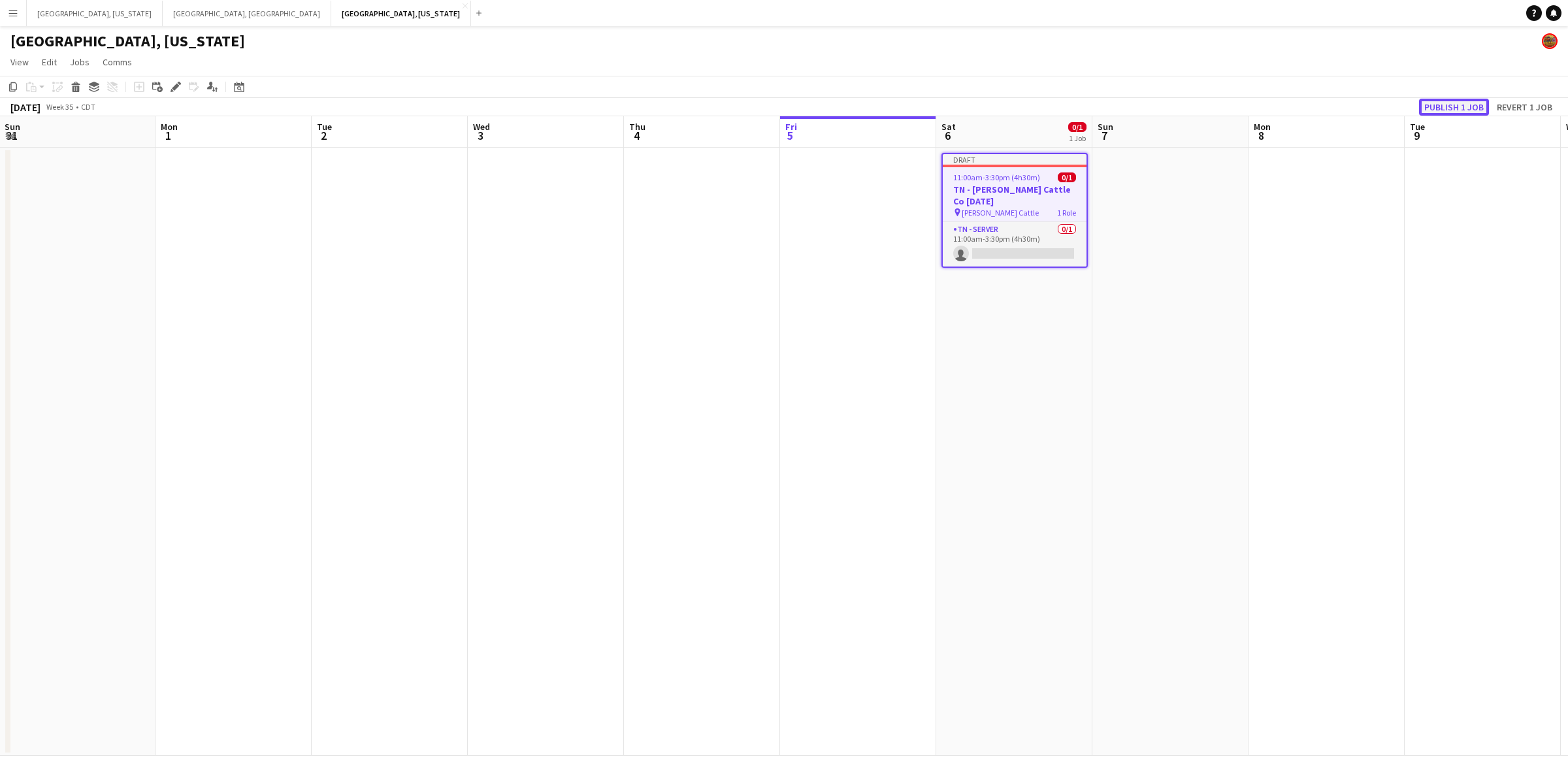
click at [1437, 105] on button "Publish 1 job" at bounding box center [1453, 107] width 70 height 17
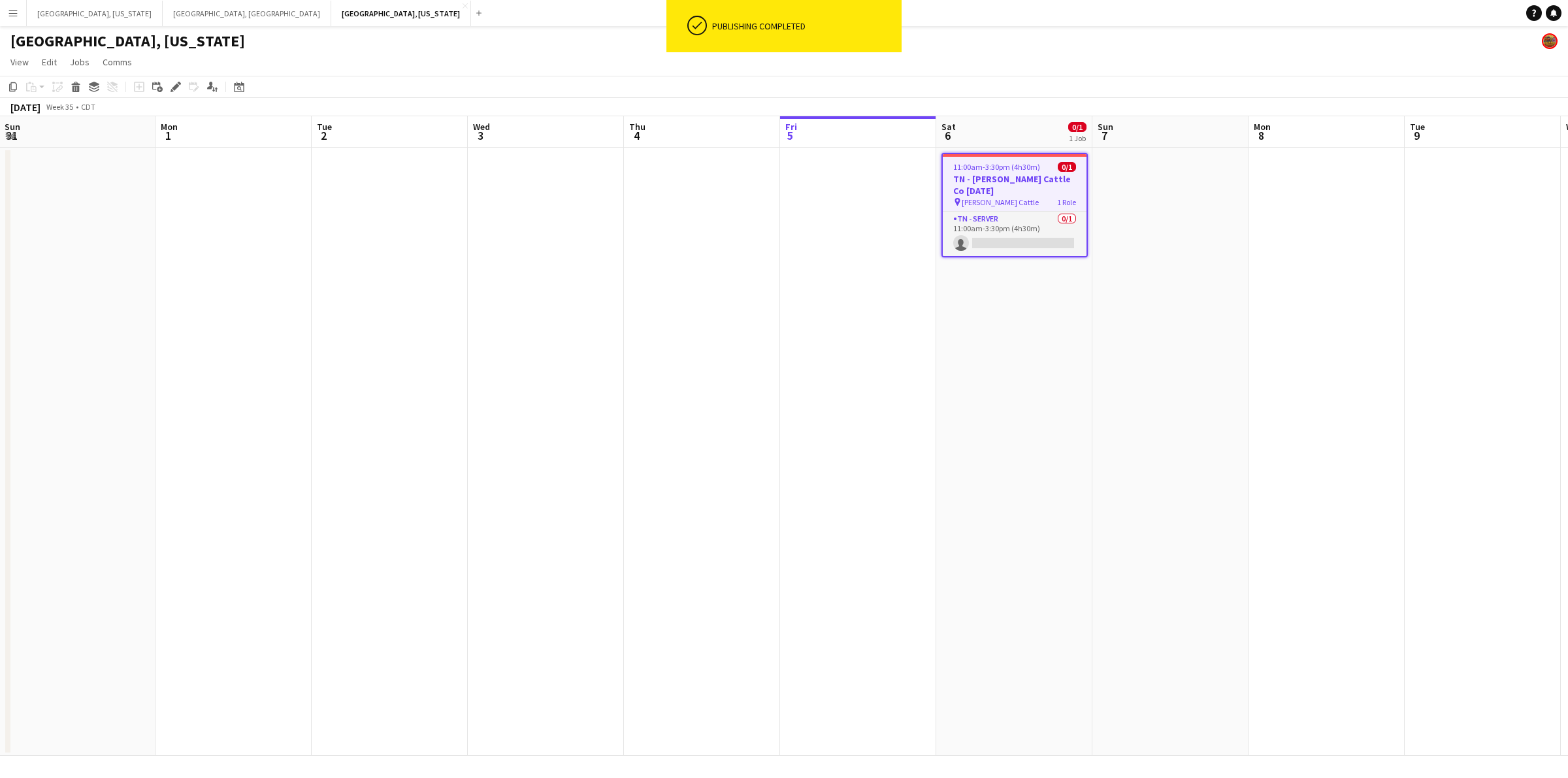
click at [1050, 221] on app-calendar-viewport "Thu 28 Fri 29 Sat 30 1/1 1 Job Sun 31 Mon 1 Tue 2 Wed 3 Thu 4 Fri 5 Sat 6 0/1 1…" at bounding box center [784, 436] width 1568 height 639
click at [1024, 224] on app-card-role "TN - Server 0/1 11:00am-3:30pm (4h30m) single-neutral-actions" at bounding box center [1009, 234] width 144 height 45
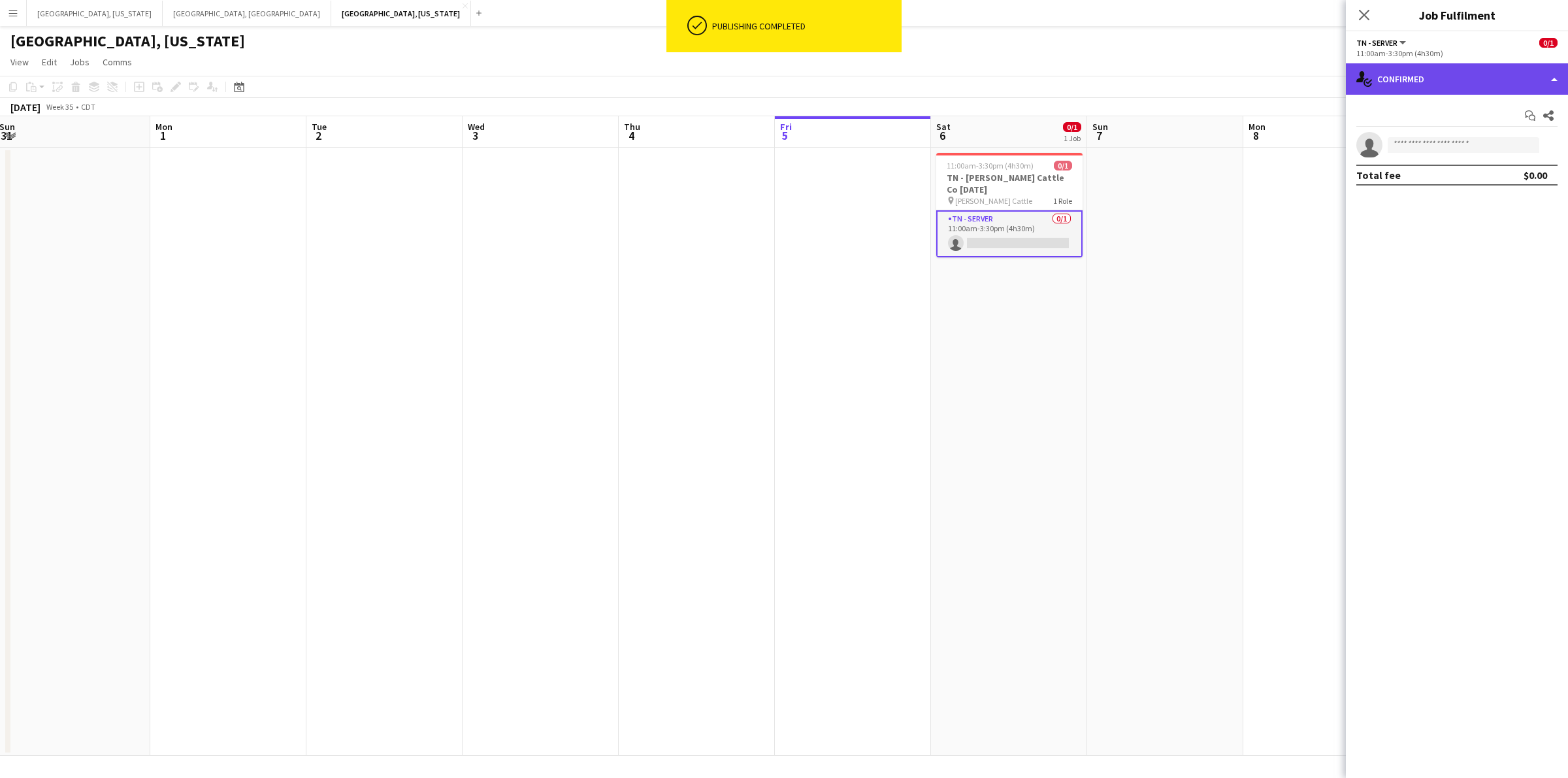
click at [1553, 71] on div "single-neutral-actions-check-2 Confirmed" at bounding box center [1456, 79] width 222 height 31
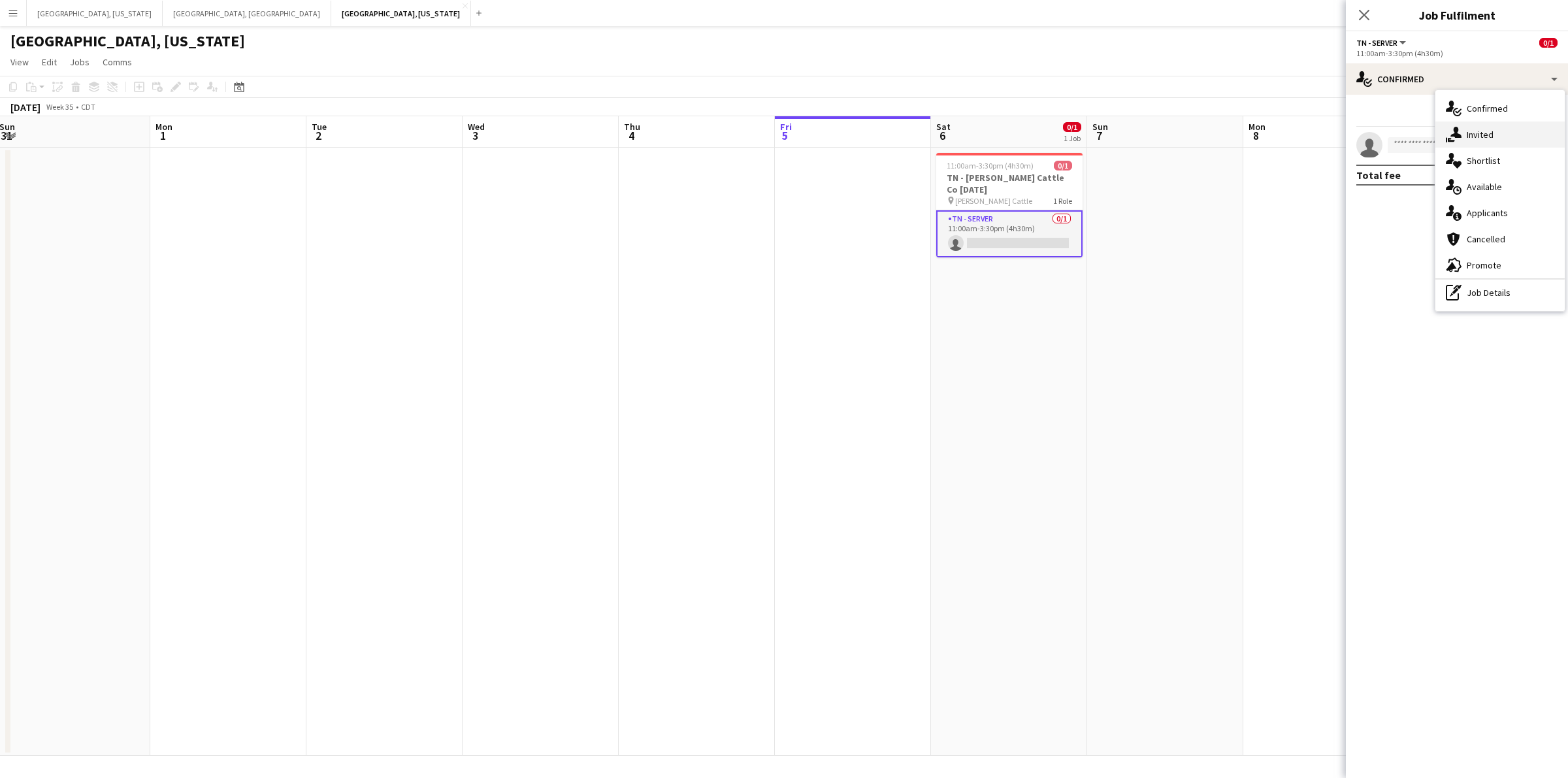
click at [1488, 129] on span "Invited" at bounding box center [1480, 135] width 27 height 12
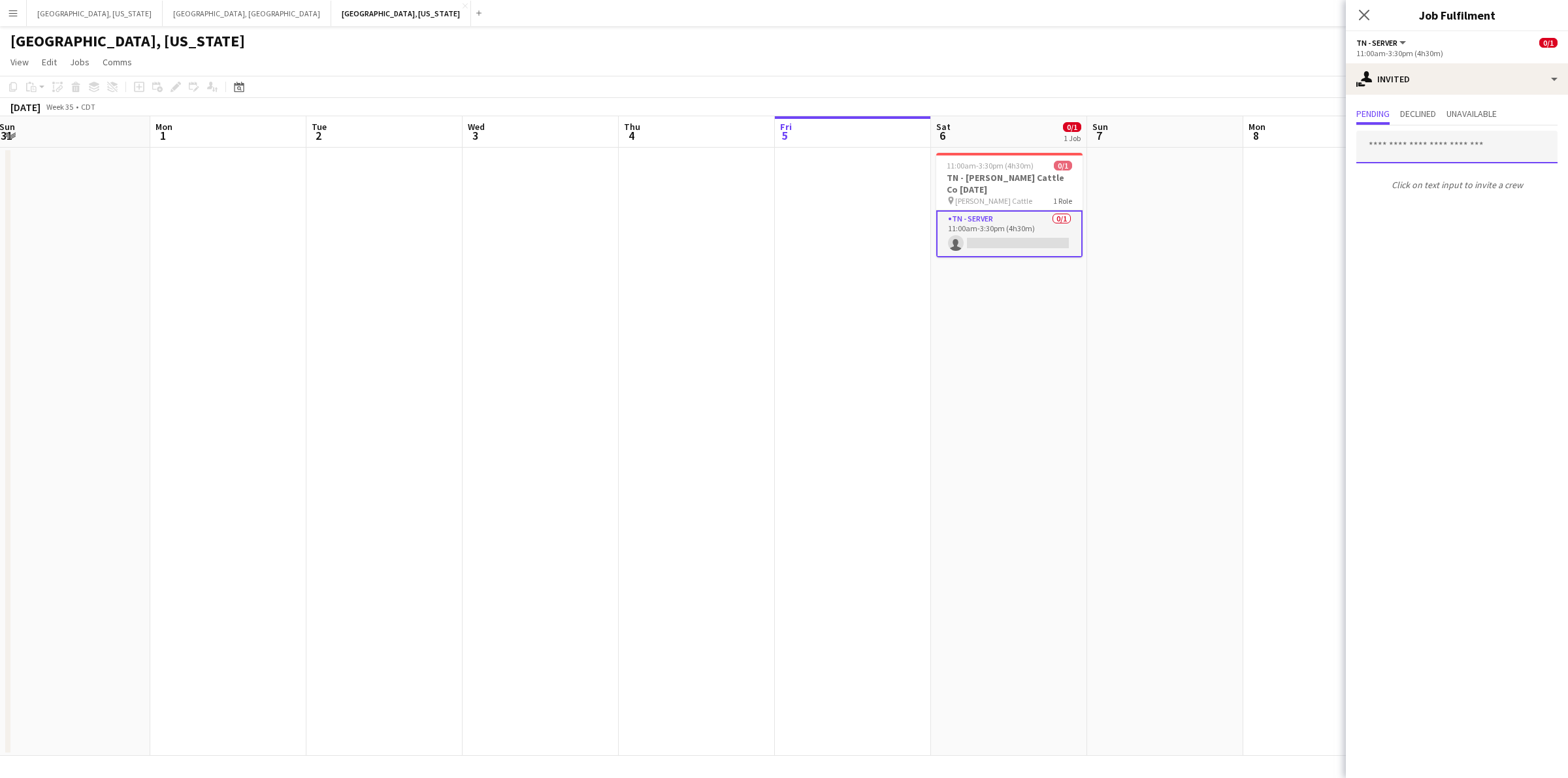
click at [1415, 149] on input "text" at bounding box center [1457, 147] width 201 height 33
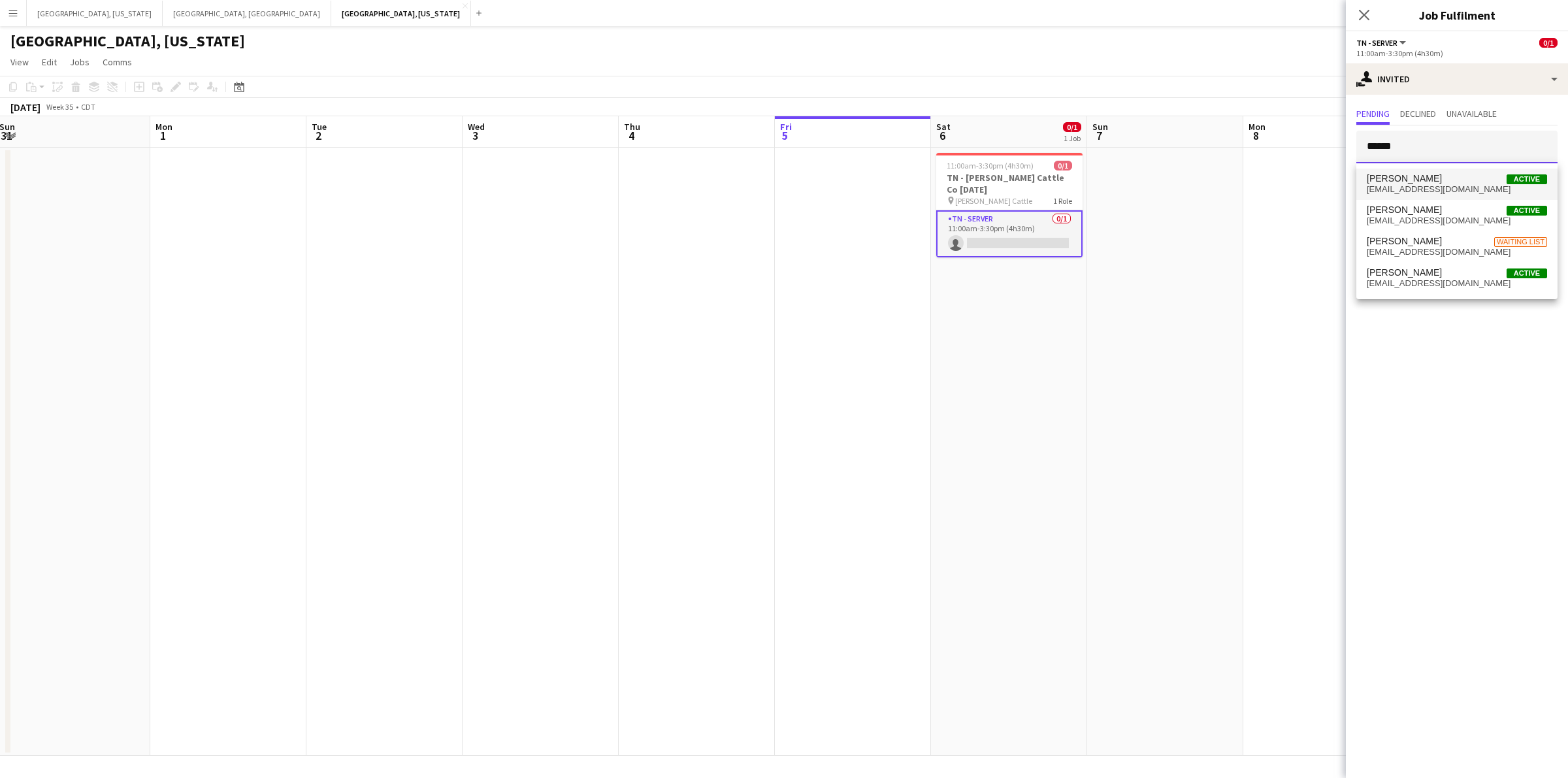
type input "******"
click at [1422, 173] on span "[PERSON_NAME]" at bounding box center [1404, 179] width 75 height 11
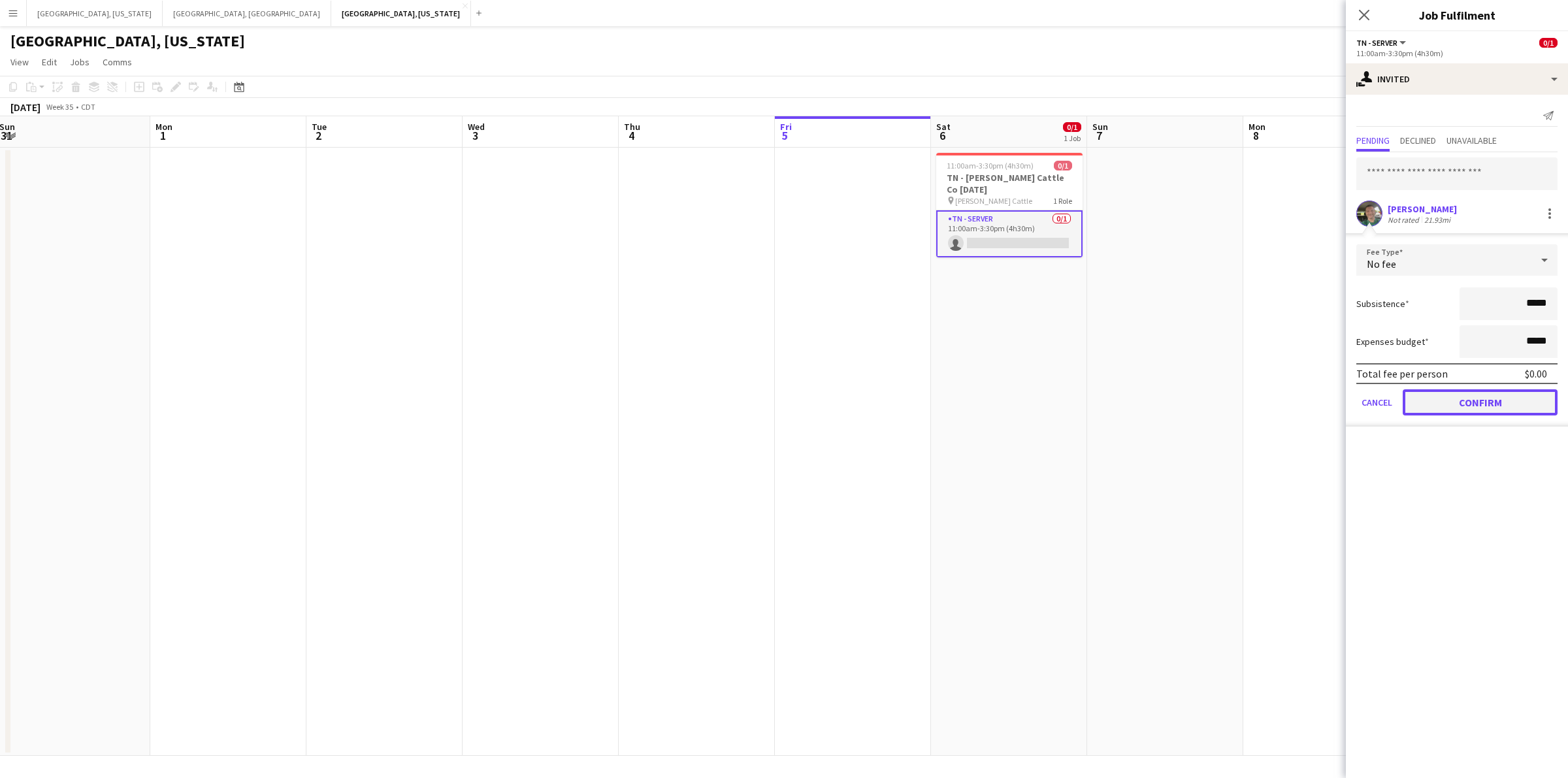
click at [1475, 400] on button "Confirm" at bounding box center [1480, 402] width 155 height 26
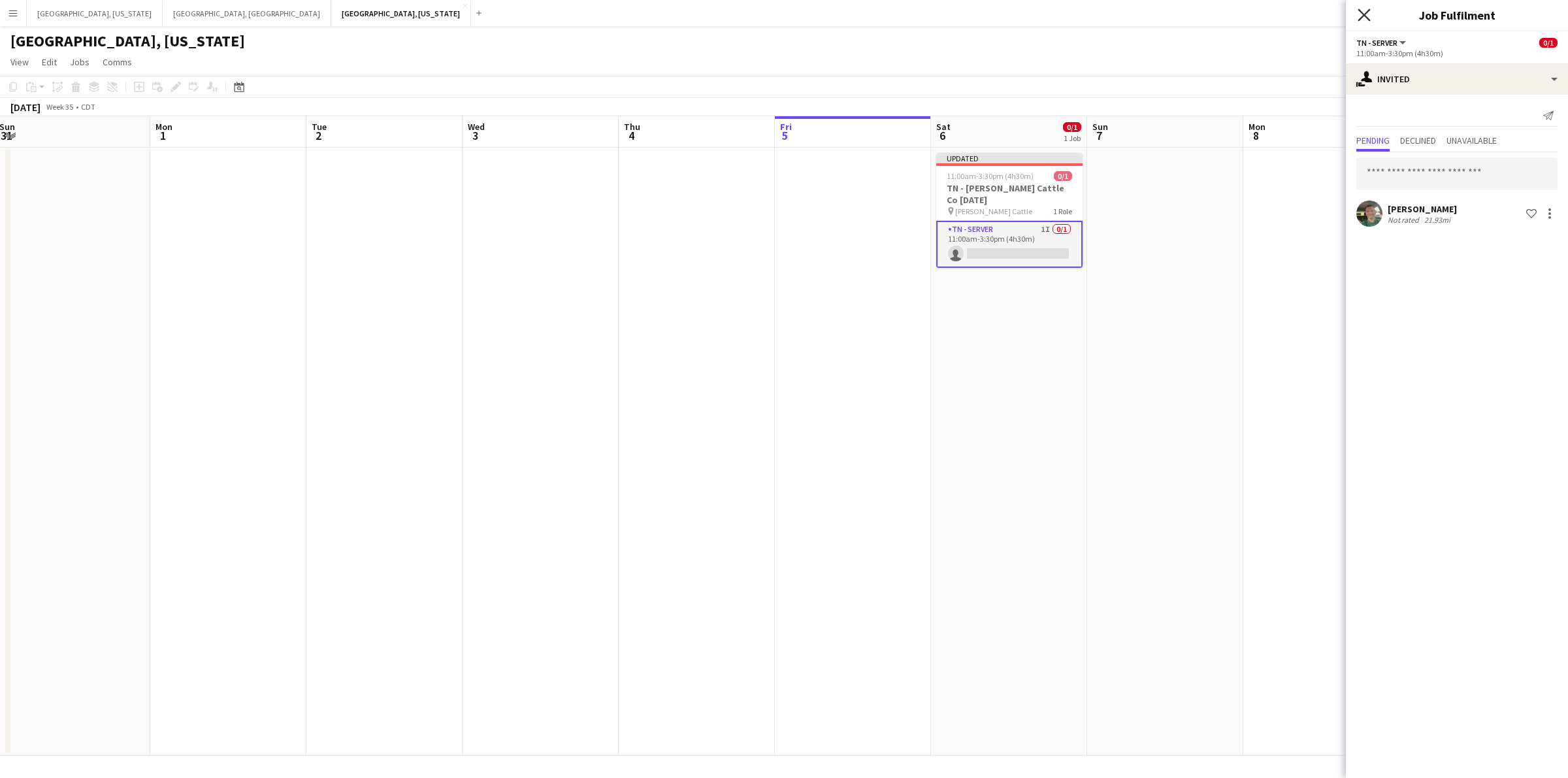
click at [1364, 14] on icon at bounding box center [1364, 15] width 13 height 13
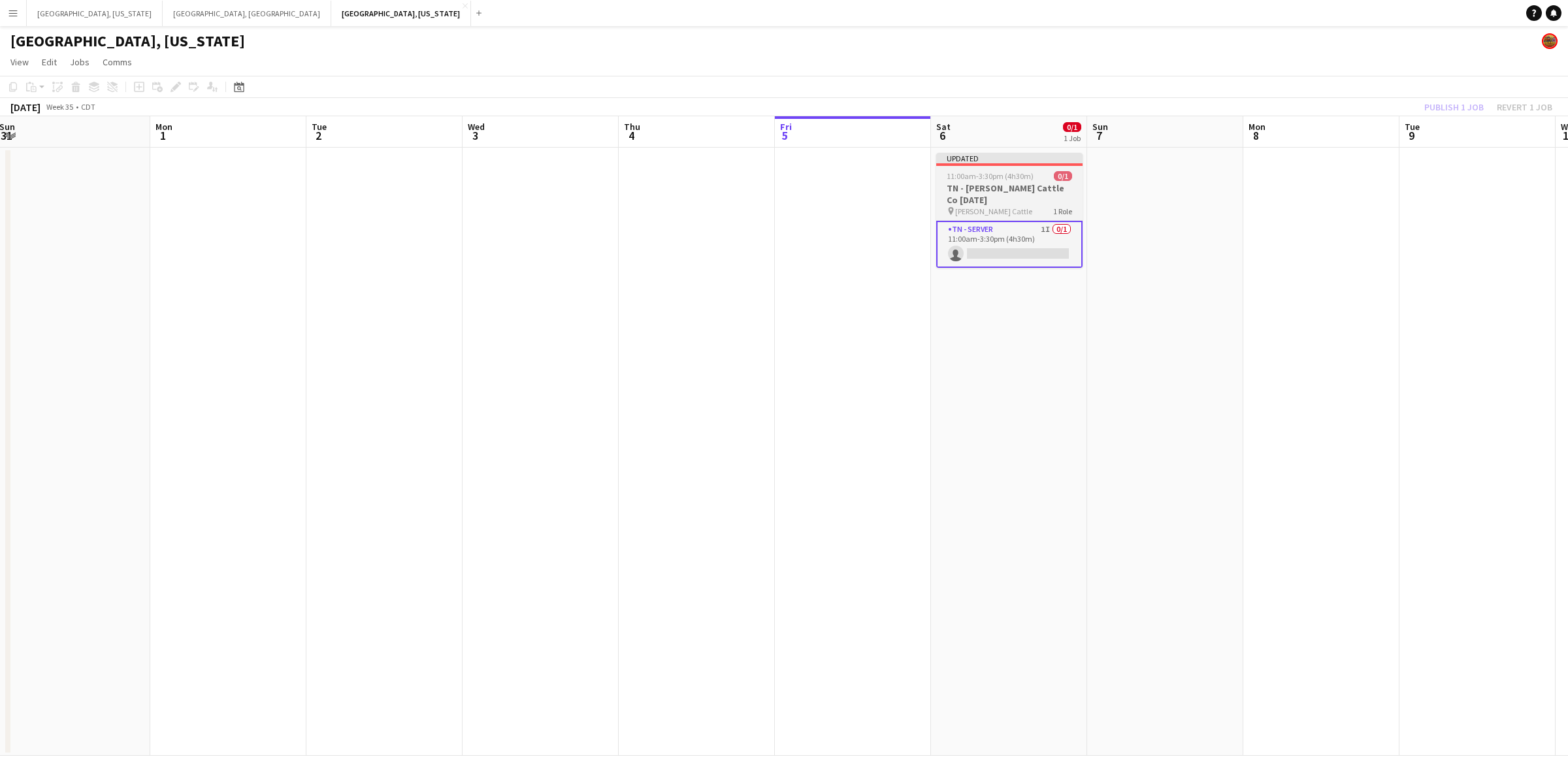
click at [984, 206] on span "[PERSON_NAME] Cattle" at bounding box center [994, 211] width 77 height 10
click at [1445, 99] on button "Publish 1 job" at bounding box center [1453, 107] width 70 height 17
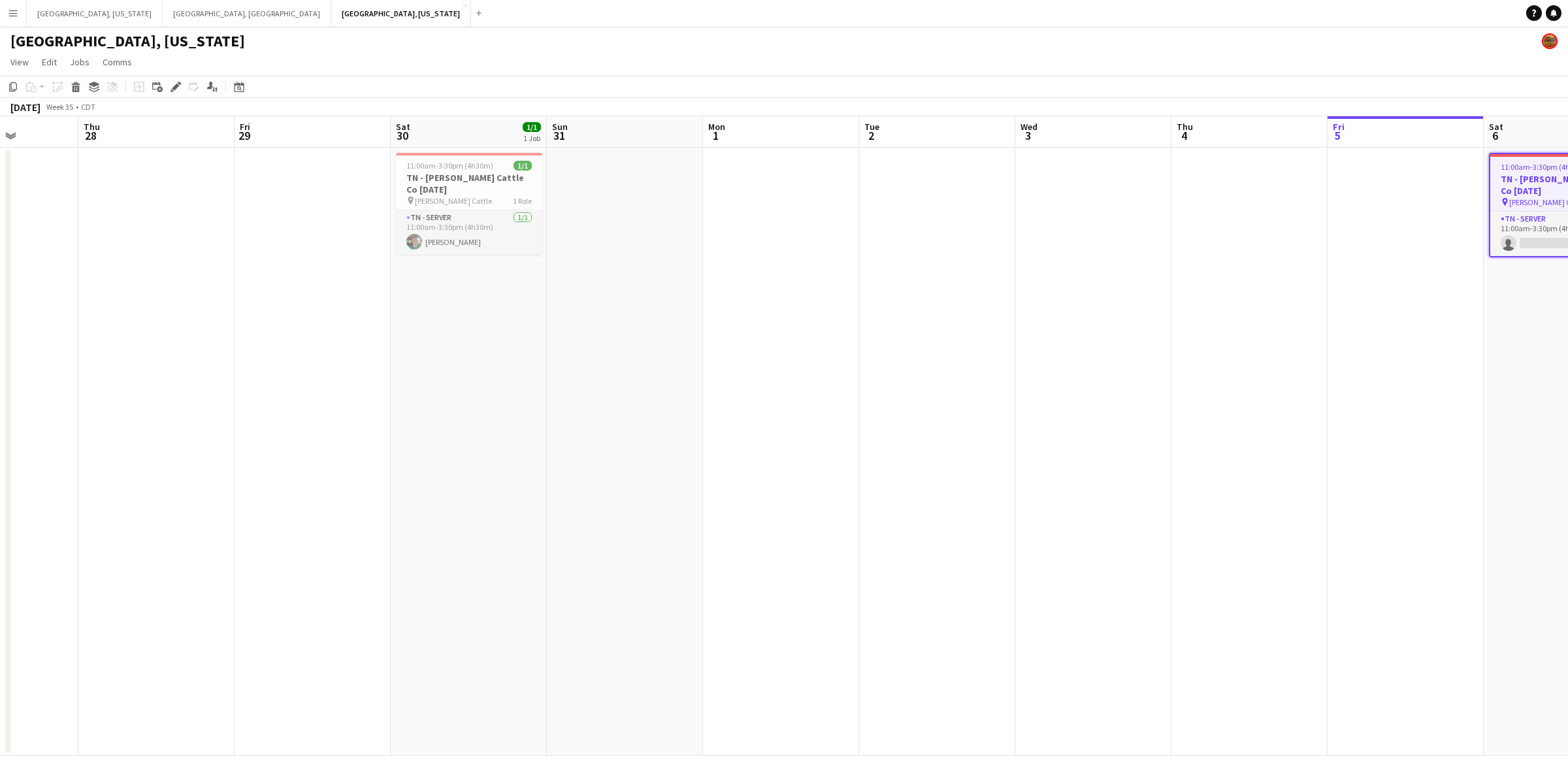
click at [869, 347] on app-calendar-viewport "Tue 26 Wed 27 Thu 28 Fri 29 Sat 30 1/1 1 Job Sun 31 Mon 1 Tue 2 Wed 3 Thu 4 Fri…" at bounding box center [784, 436] width 1568 height 639
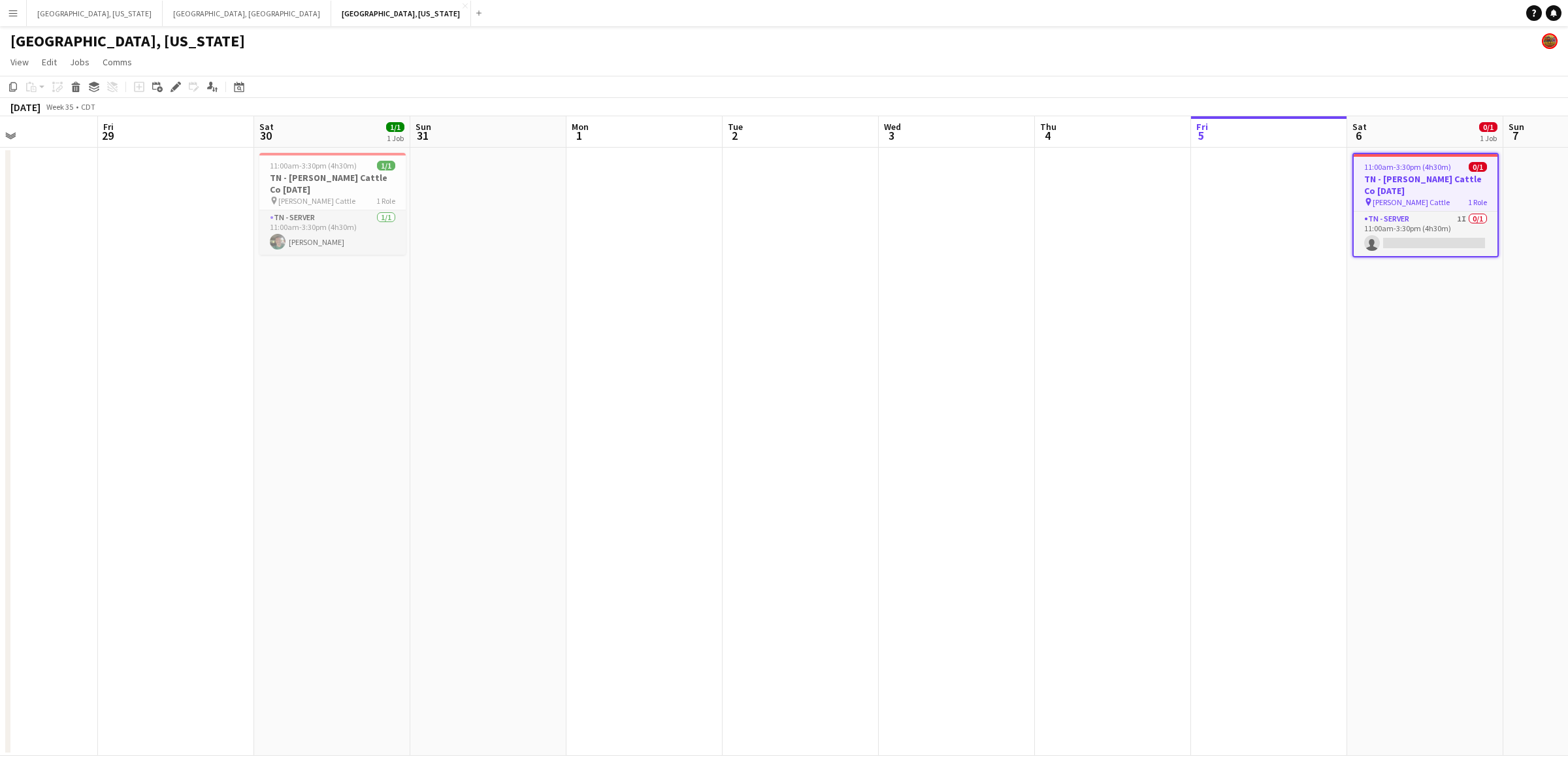
drag, startPoint x: 817, startPoint y: 382, endPoint x: 825, endPoint y: 382, distance: 8.0
click at [825, 382] on app-calendar-viewport "Tue 26 Wed 27 Thu 28 Fri 29 Sat 30 1/1 1 Job Sun 31 Mon 1 Tue 2 Wed 3 Thu 4 Fri…" at bounding box center [784, 436] width 1568 height 639
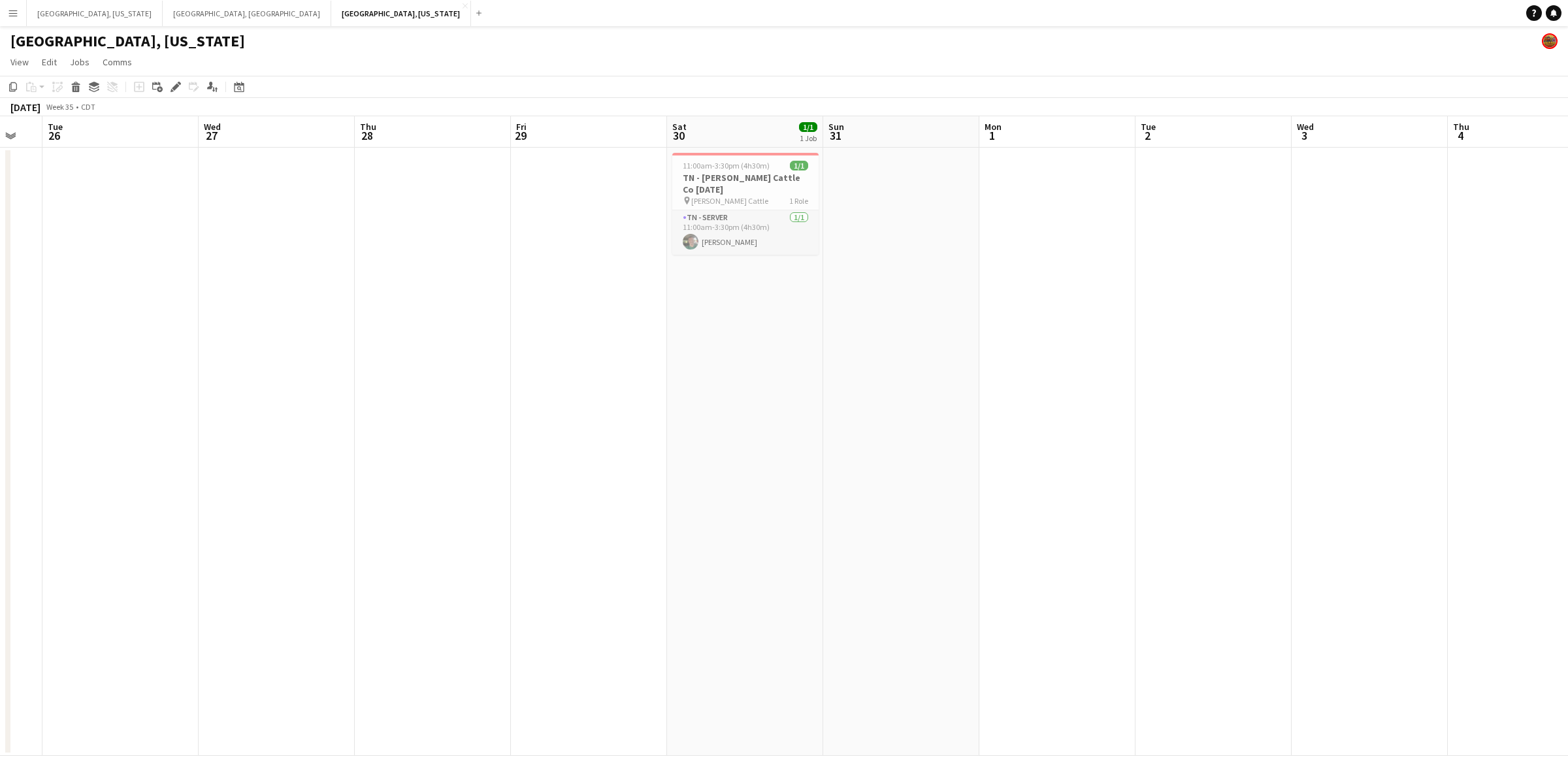
drag, startPoint x: 380, startPoint y: 386, endPoint x: 717, endPoint y: 373, distance: 337.3
click at [719, 373] on app-calendar-viewport "Sun 24 Mon 25 Tue 26 Wed 27 Thu 28 Fri 29 Sat 30 1/1 1 Job Sun 31 Mon 1 Tue 2 W…" at bounding box center [784, 436] width 1568 height 639
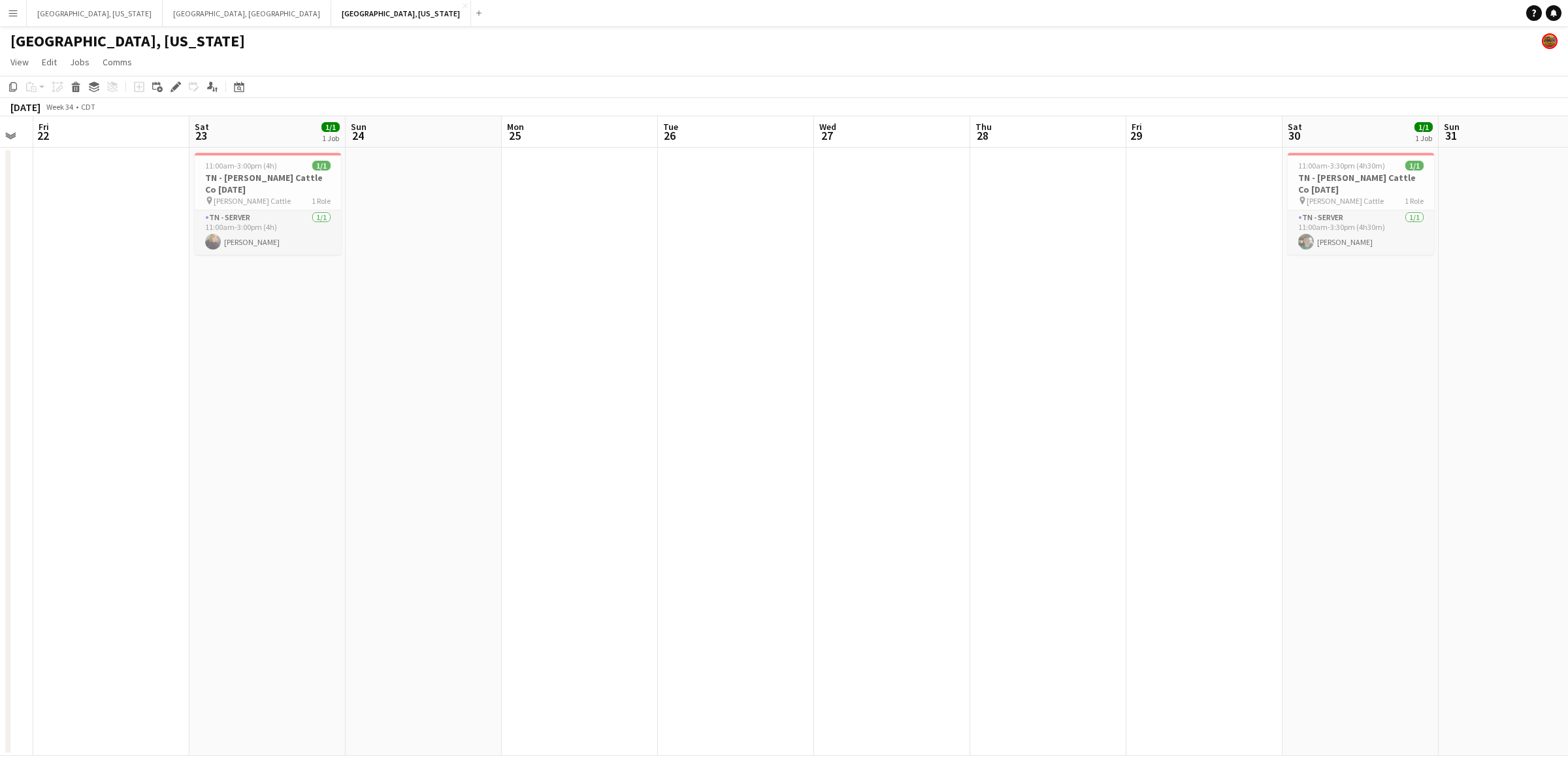
drag, startPoint x: 705, startPoint y: 373, endPoint x: 596, endPoint y: 377, distance: 109.1
click at [731, 373] on app-calendar-viewport "Wed 20 Thu 21 Fri 22 Sat 23 1/1 1 Job Sun 24 Mon 25 Tue 26 Wed 27 Thu 28 Fri 29…" at bounding box center [784, 436] width 1568 height 639
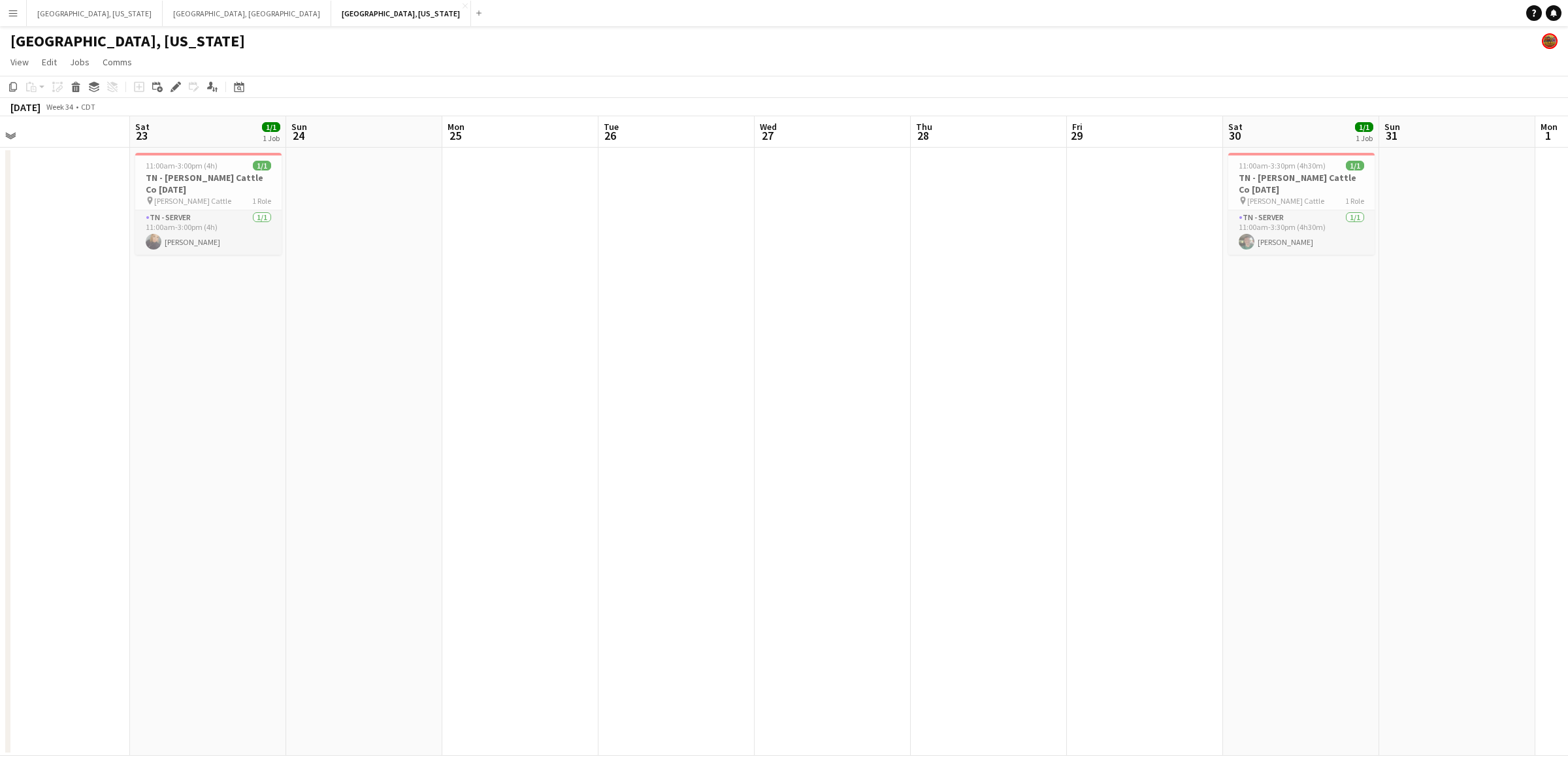
click at [645, 368] on app-calendar-viewport "Wed 20 Thu 21 Fri 22 Sat 23 1/1 1 Job Sun 24 Mon 25 Tue 26 Wed 27 Thu 28 Fri 29…" at bounding box center [784, 436] width 1568 height 639
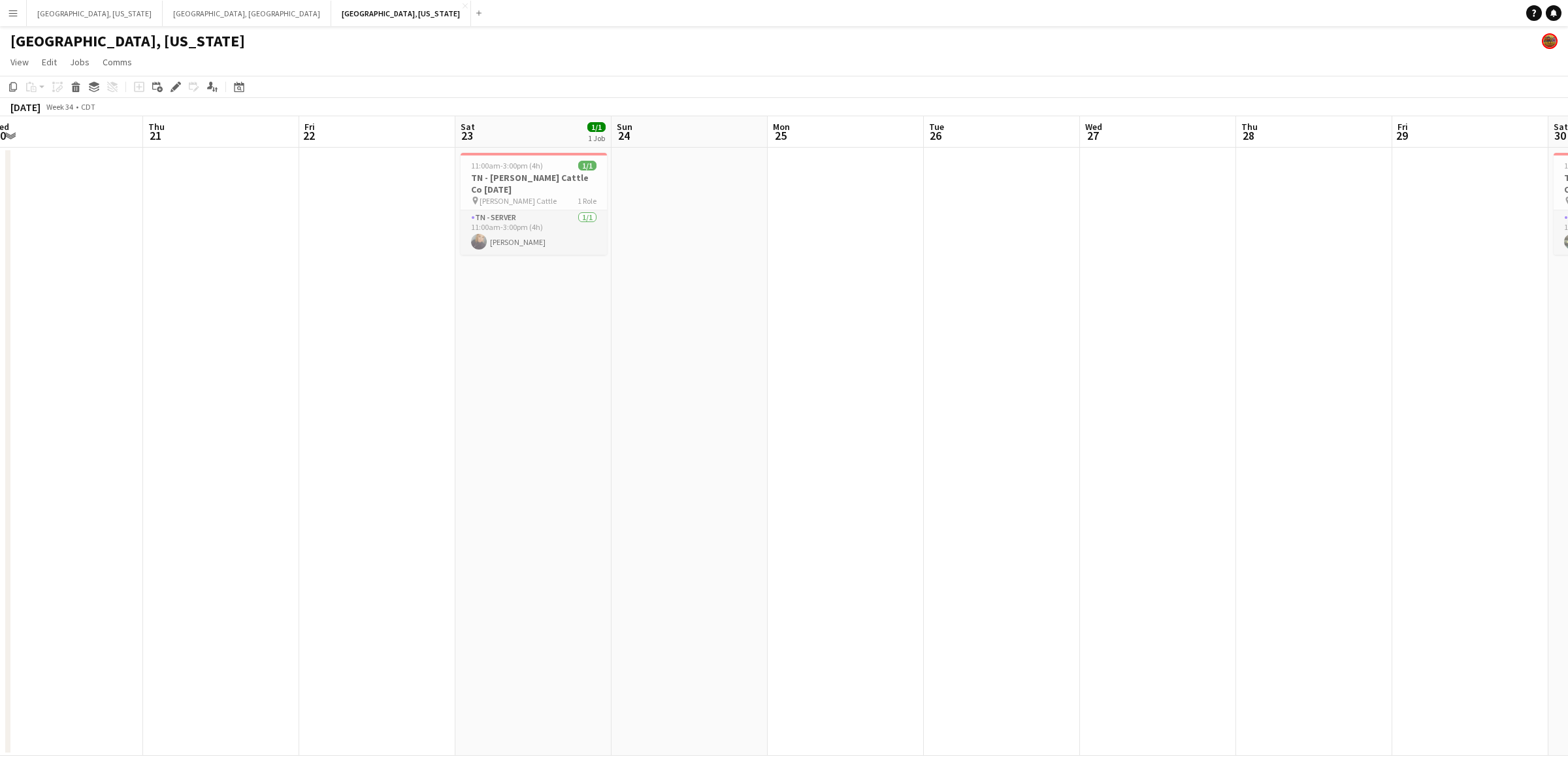
click at [683, 371] on app-calendar-viewport "Mon 18 Tue 19 Wed 20 Thu 21 Fri 22 Sat 23 1/1 1 Job Sun 24 Mon 25 Tue 26 Wed 27…" at bounding box center [784, 436] width 1568 height 639
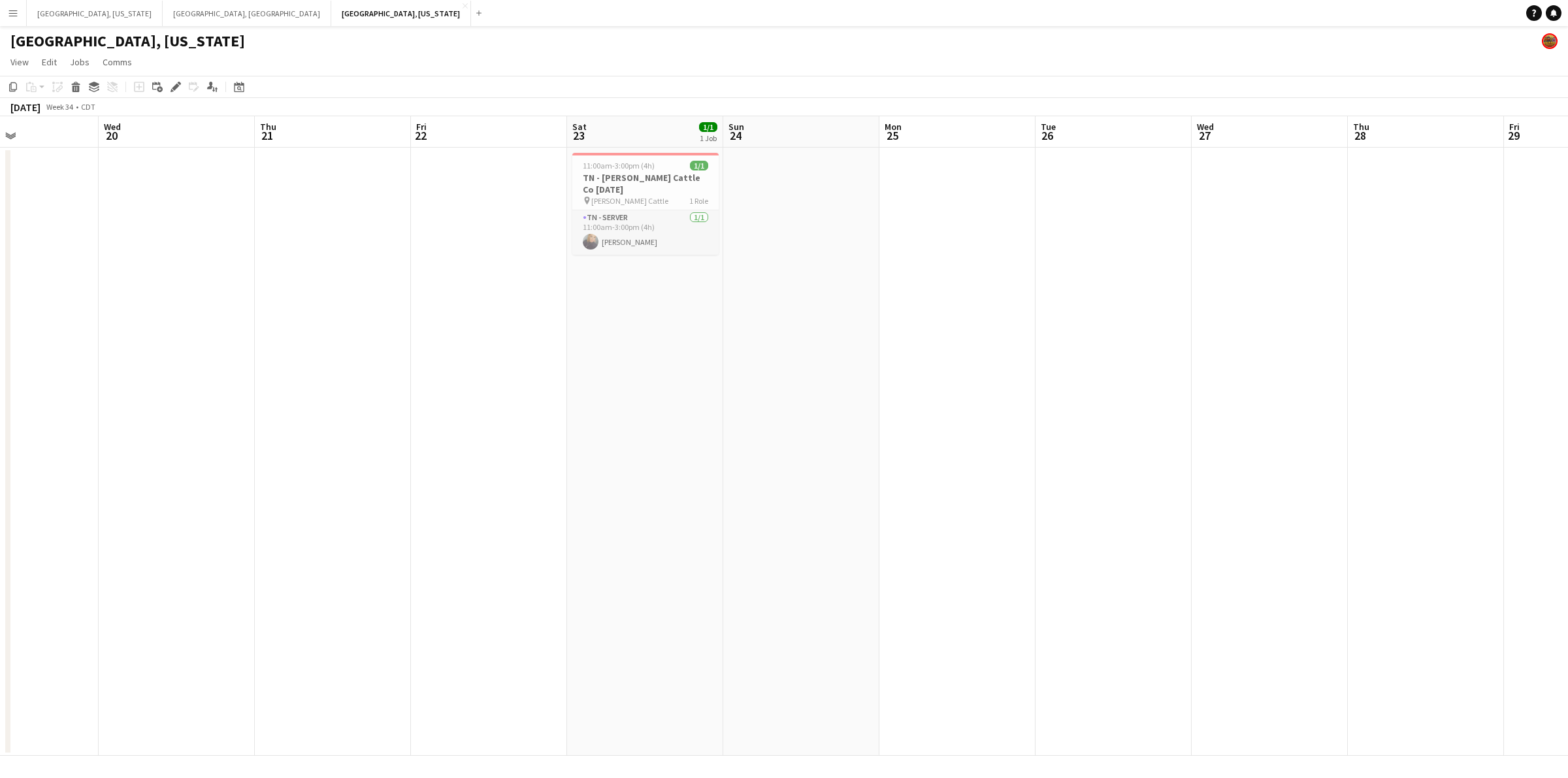
drag, startPoint x: 482, startPoint y: 371, endPoint x: 533, endPoint y: 376, distance: 51.2
click at [716, 364] on app-calendar-viewport "Sun 17 Mon 18 Tue 19 Wed 20 Thu 21 Fri 22 Sat 23 1/1 1 Job Sun 24 Mon 25 Tue 26…" at bounding box center [784, 436] width 1568 height 639
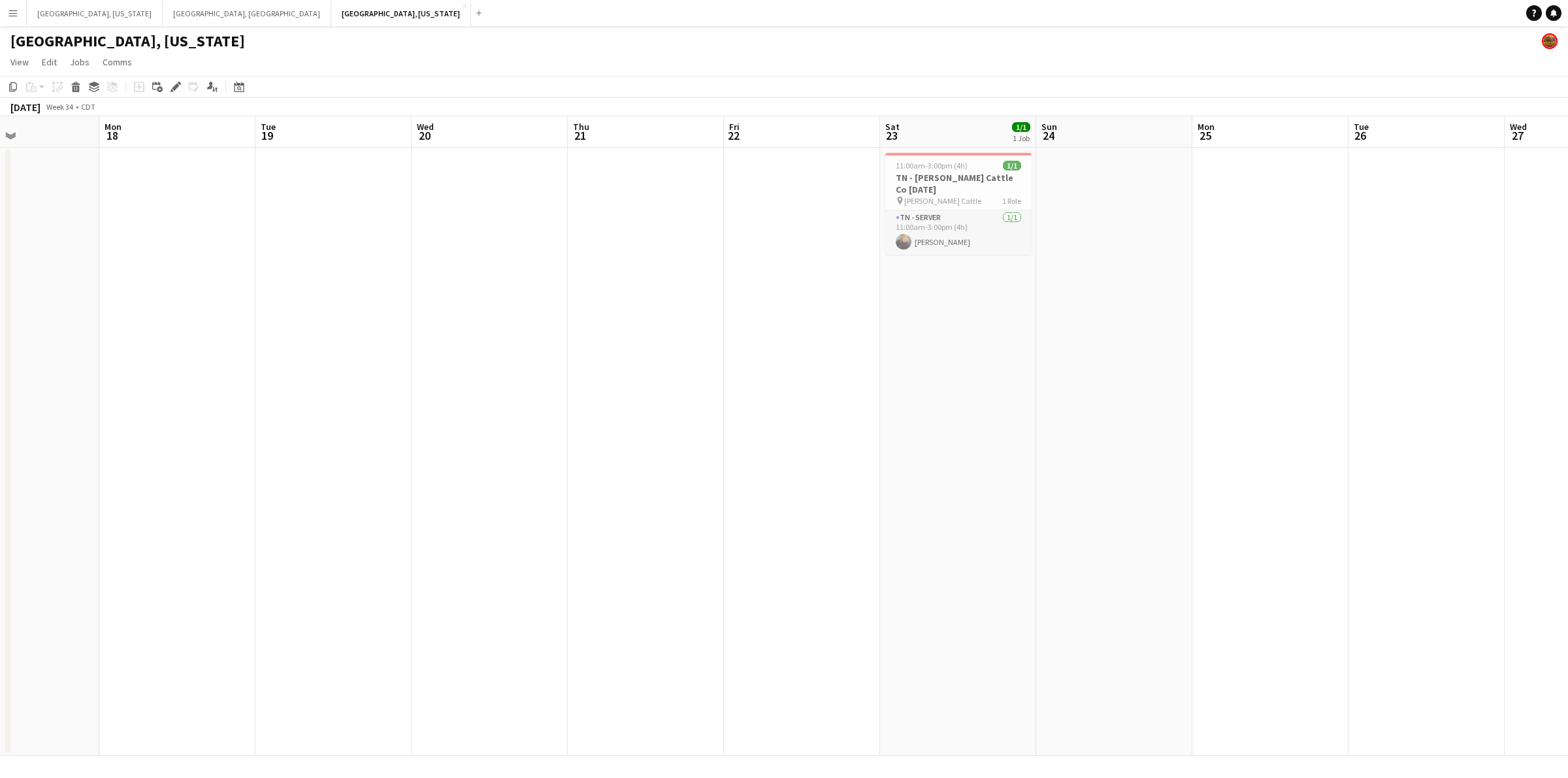
drag, startPoint x: 478, startPoint y: 376, endPoint x: 641, endPoint y: 366, distance: 163.3
click at [640, 366] on app-calendar-viewport "Fri 15 Sat 16 2/2 2 Jobs Sun 17 Mon 18 Tue 19 Wed 20 Thu 21 Fri 22 Sat 23 1/1 1…" at bounding box center [784, 436] width 1568 height 639
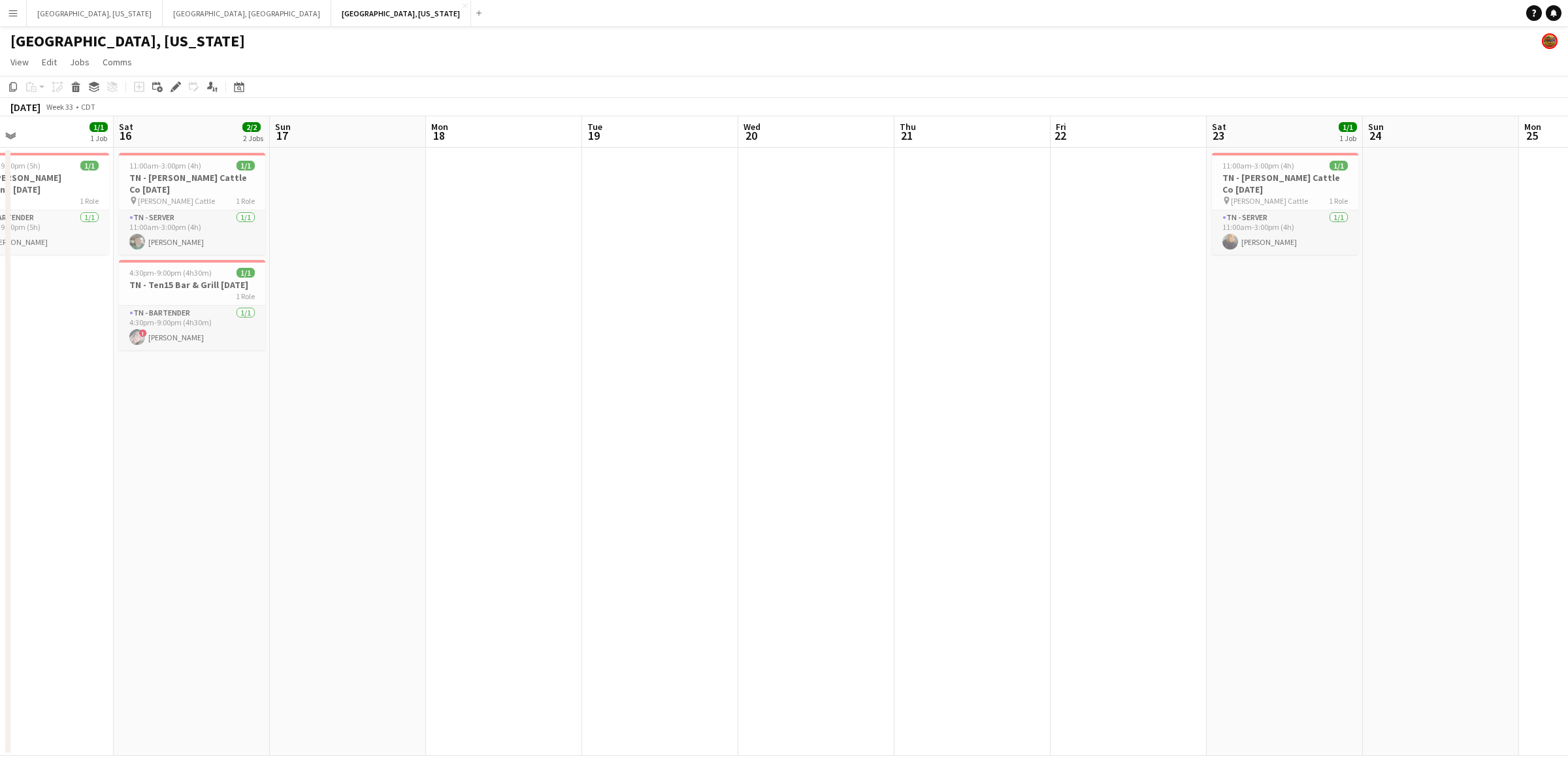
drag, startPoint x: 517, startPoint y: 368, endPoint x: 605, endPoint y: 370, distance: 88.0
click at [628, 368] on app-calendar-viewport "Wed 13 Thu 14 Fri 15 1/1 1 Job Sat 16 2/2 2 Jobs Sun 17 Mon 18 Tue 19 Wed 20 Th…" at bounding box center [784, 436] width 1568 height 639
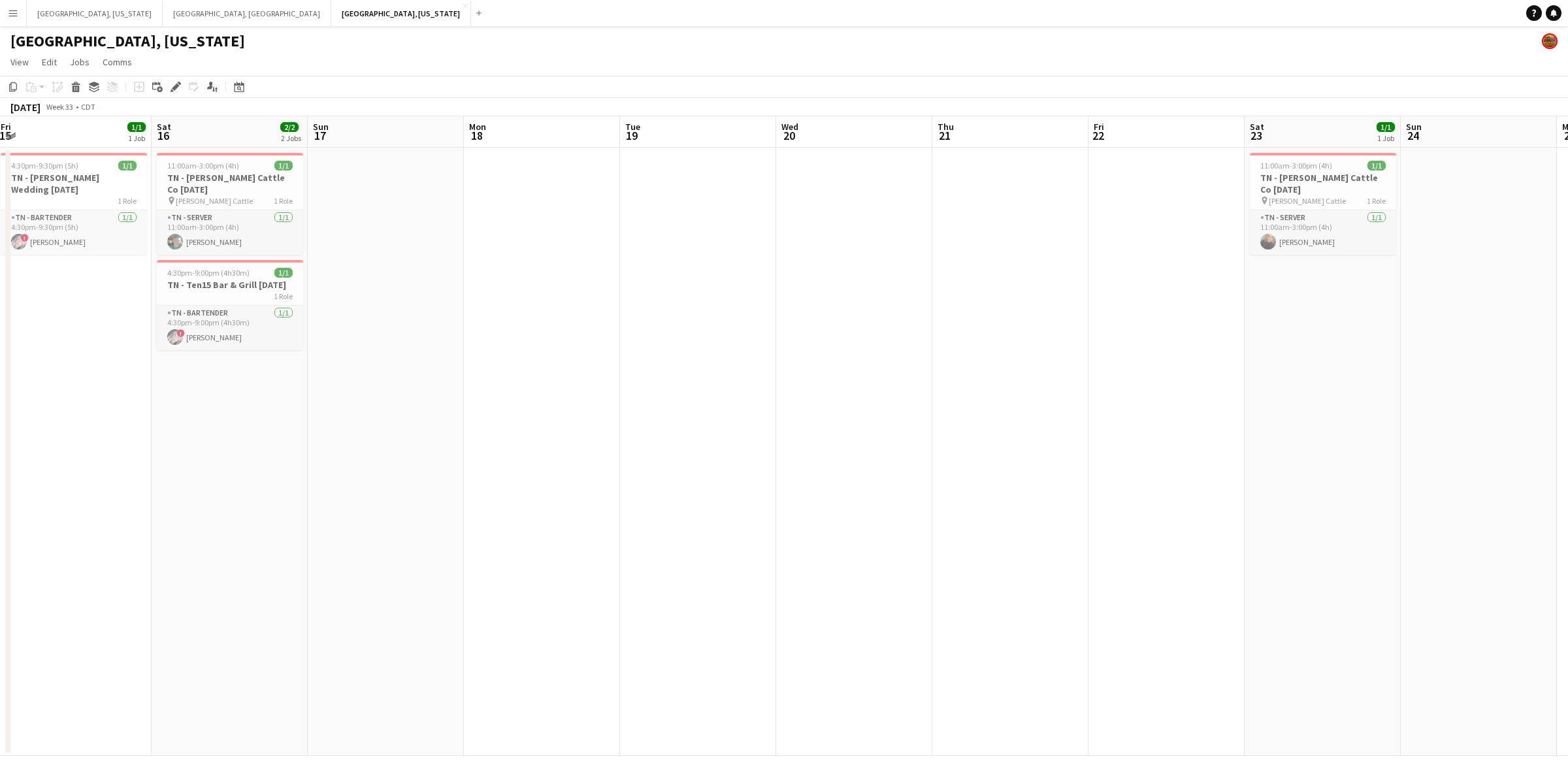
drag, startPoint x: 498, startPoint y: 371, endPoint x: 723, endPoint y: 373, distance: 225.0
click at [729, 371] on app-calendar-viewport "Wed 13 Thu 14 Fri 15 1/1 1 Job Sat 16 2/2 2 Jobs Sun 17 Mon 18 Tue 19 Wed 20 Th…" at bounding box center [784, 436] width 1568 height 639
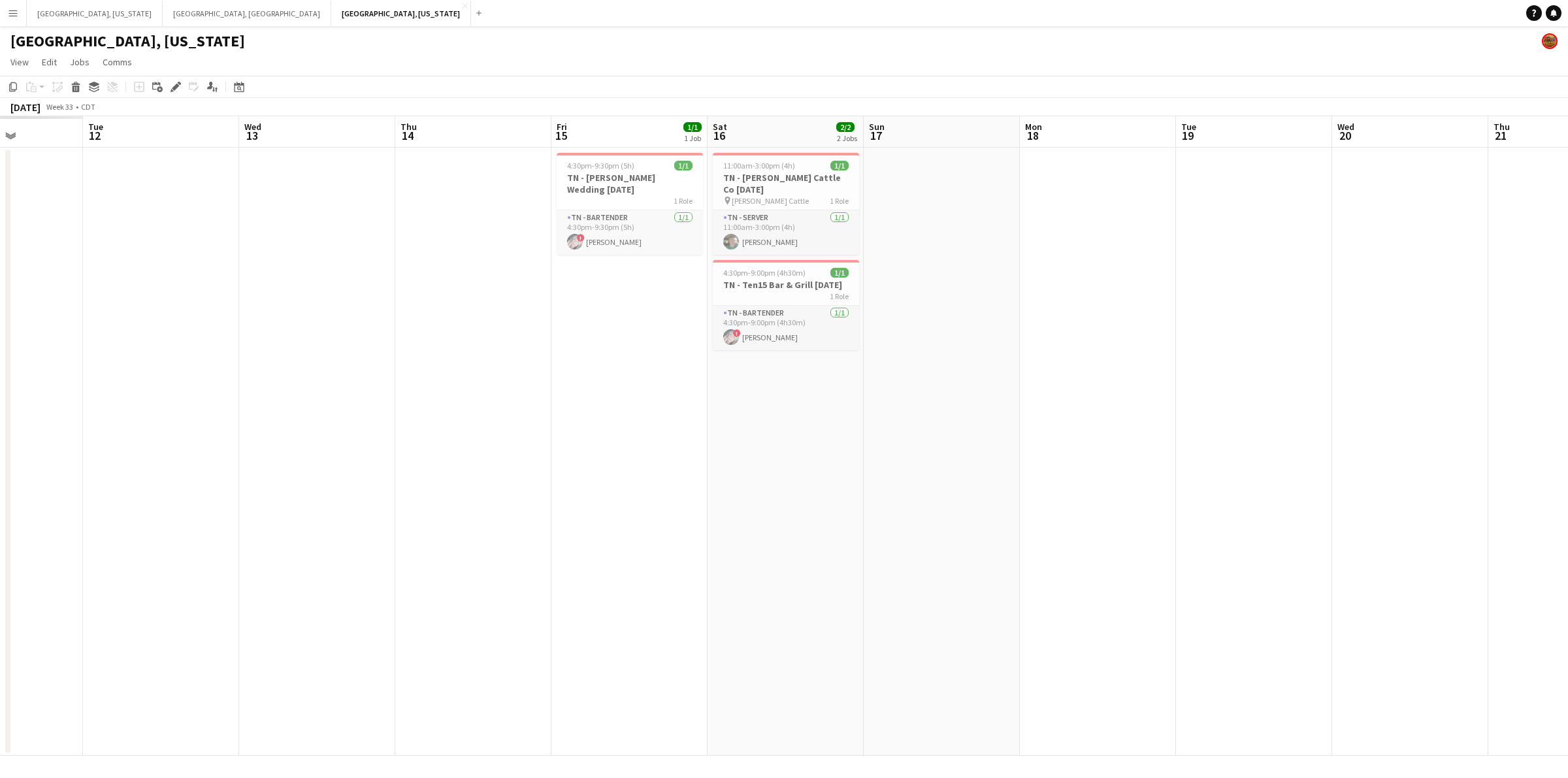
drag, startPoint x: 755, startPoint y: 377, endPoint x: 605, endPoint y: 381, distance: 150.1
click at [769, 377] on app-calendar-viewport "Sun 10 Mon 11 Tue 12 Wed 13 Thu 14 Fri 15 1/1 1 Job Sat 16 2/2 2 Jobs Sun 17 Mo…" at bounding box center [784, 436] width 1568 height 639
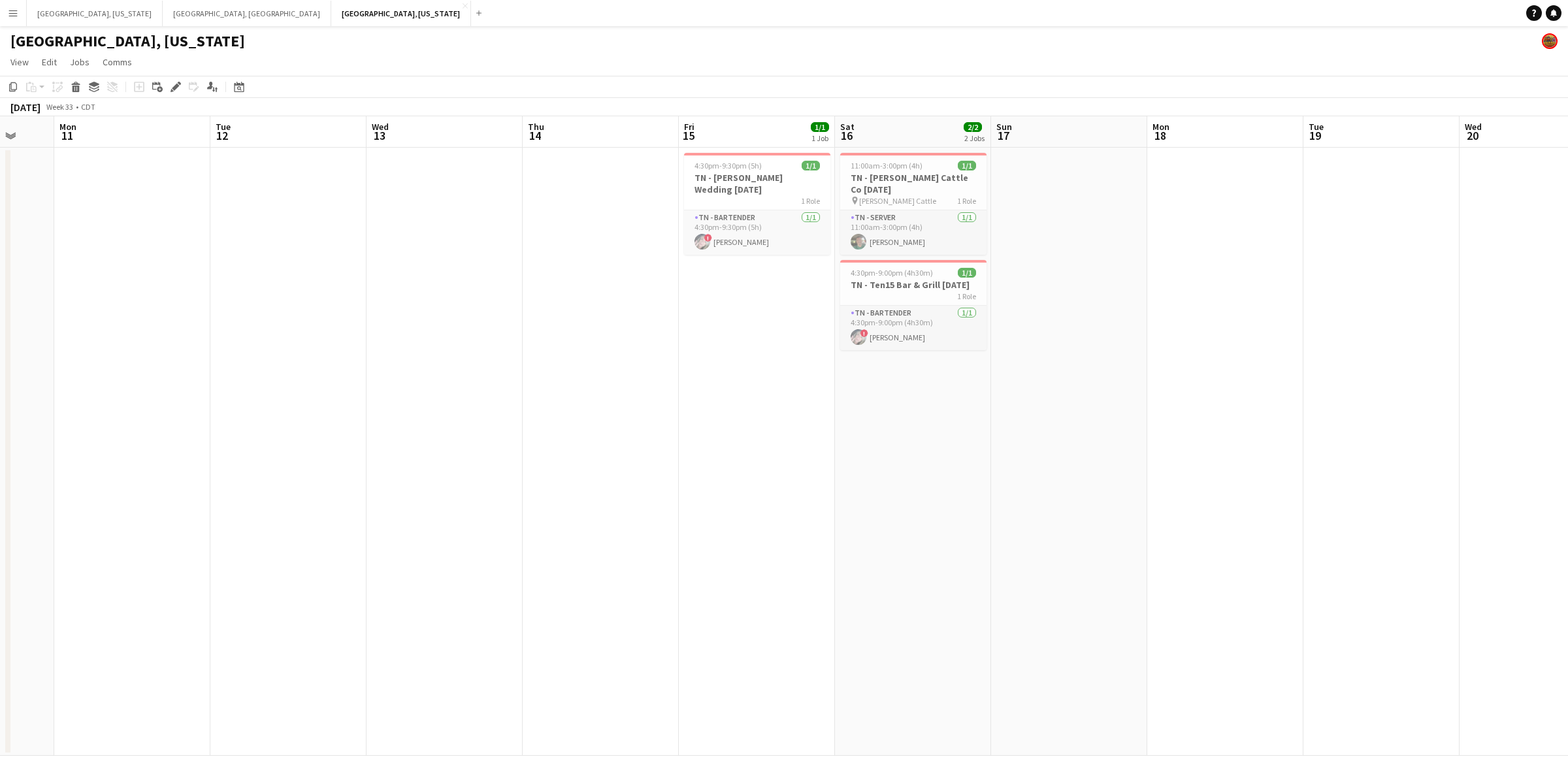
drag, startPoint x: 333, startPoint y: 388, endPoint x: 771, endPoint y: 390, distance: 438.0
click at [771, 390] on app-calendar-viewport "Sat 9 1/1 1 Job Sun 10 Mon 11 Tue 12 Wed 13 Thu 14 Fri 15 1/1 1 Job Sat 16 2/2 …" at bounding box center [784, 436] width 1568 height 639
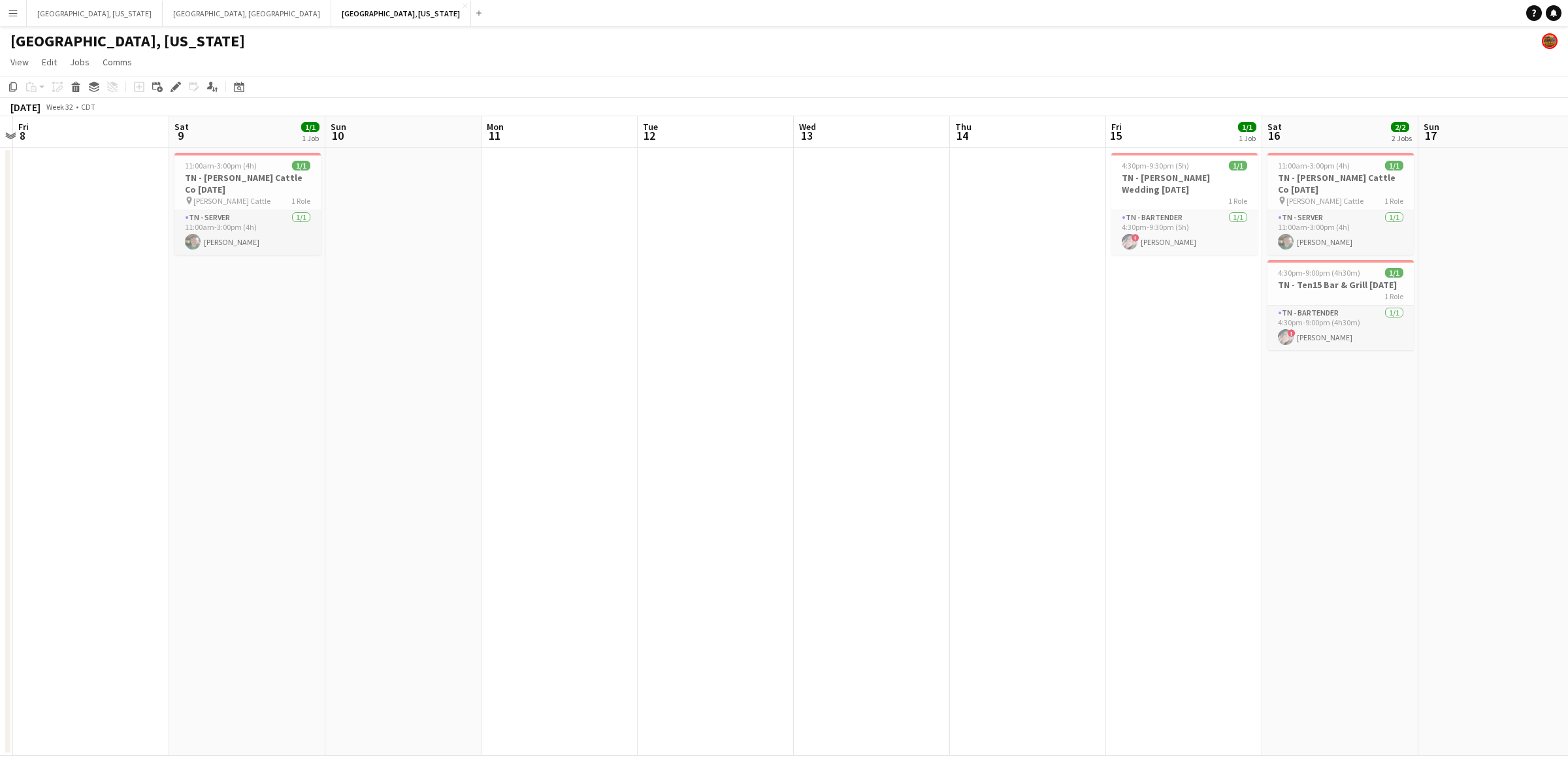
drag, startPoint x: 450, startPoint y: 394, endPoint x: 547, endPoint y: 396, distance: 97.0
click at [782, 394] on app-calendar-viewport "Wed 6 Thu 7 Fri 8 Sat 9 1/1 1 Job Sun 10 Mon 11 Tue 12 Wed 13 Thu 14 Fri 15 1/1…" at bounding box center [784, 436] width 1568 height 639
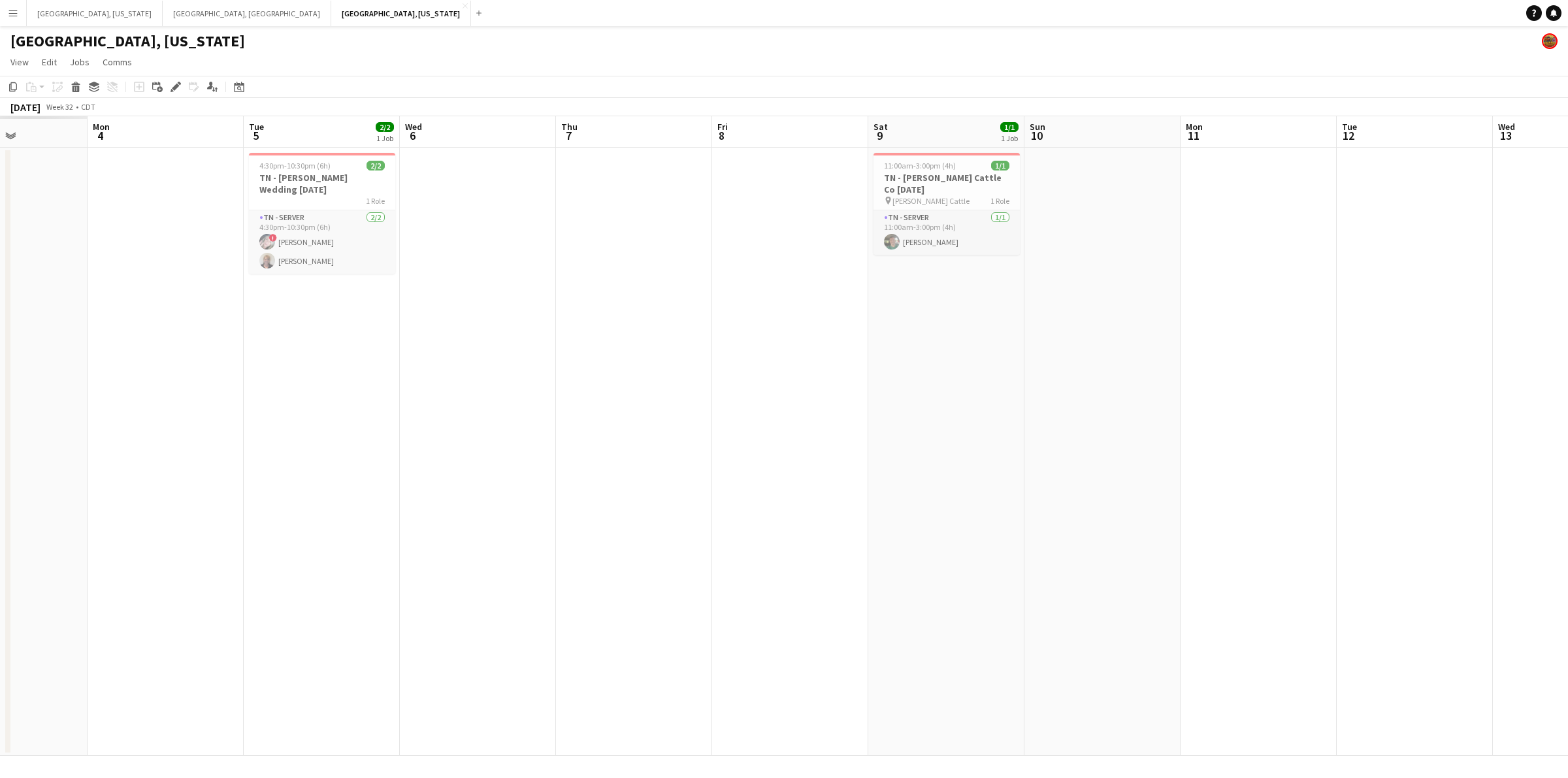
drag, startPoint x: 445, startPoint y: 397, endPoint x: 769, endPoint y: 390, distance: 324.1
click at [769, 390] on app-calendar-viewport "Fri 1 Sat 2 Sun 3 Mon 4 Tue 5 2/2 1 Job Wed 6 Thu 7 Fri 8 Sat 9 1/1 1 Job Sun 1…" at bounding box center [784, 436] width 1568 height 639
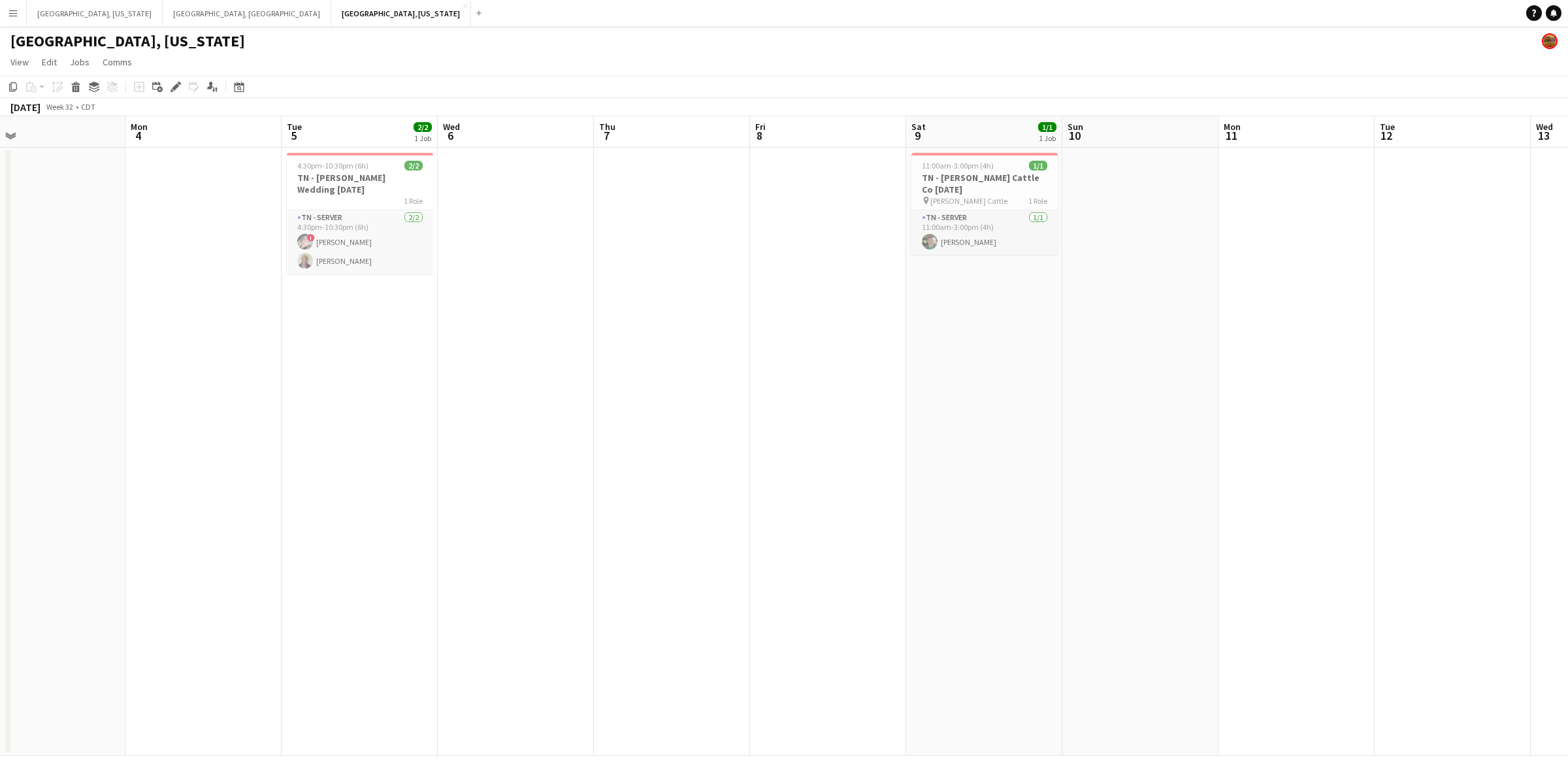
drag, startPoint x: 386, startPoint y: 406, endPoint x: 763, endPoint y: 406, distance: 377.0
click at [801, 406] on app-calendar-viewport "Fri 1 Sat 2 1/1 1 Job Sun 3 Mon 4 Tue 5 2/2 1 Job Wed 6 Thu 7 Fri 8 Sat 9 1/1 1…" at bounding box center [784, 436] width 1568 height 639
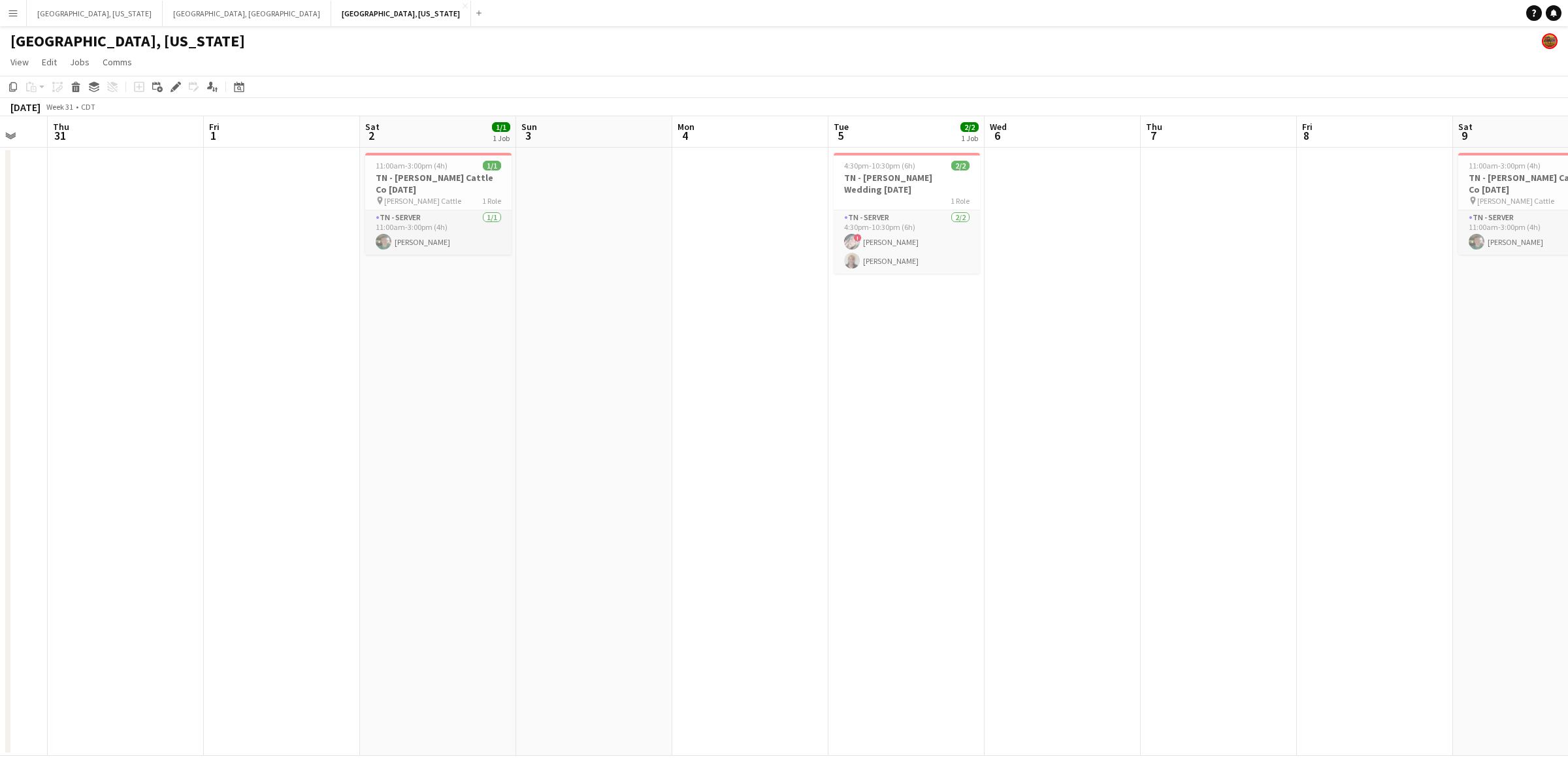
click at [787, 406] on app-calendar-viewport "Tue 29 Wed 30 Thu 31 Fri 1 Sat 2 1/1 1 Job Sun 3 Mon 4 Tue 5 2/2 1 Job Wed 6 Th…" at bounding box center [784, 436] width 1568 height 639
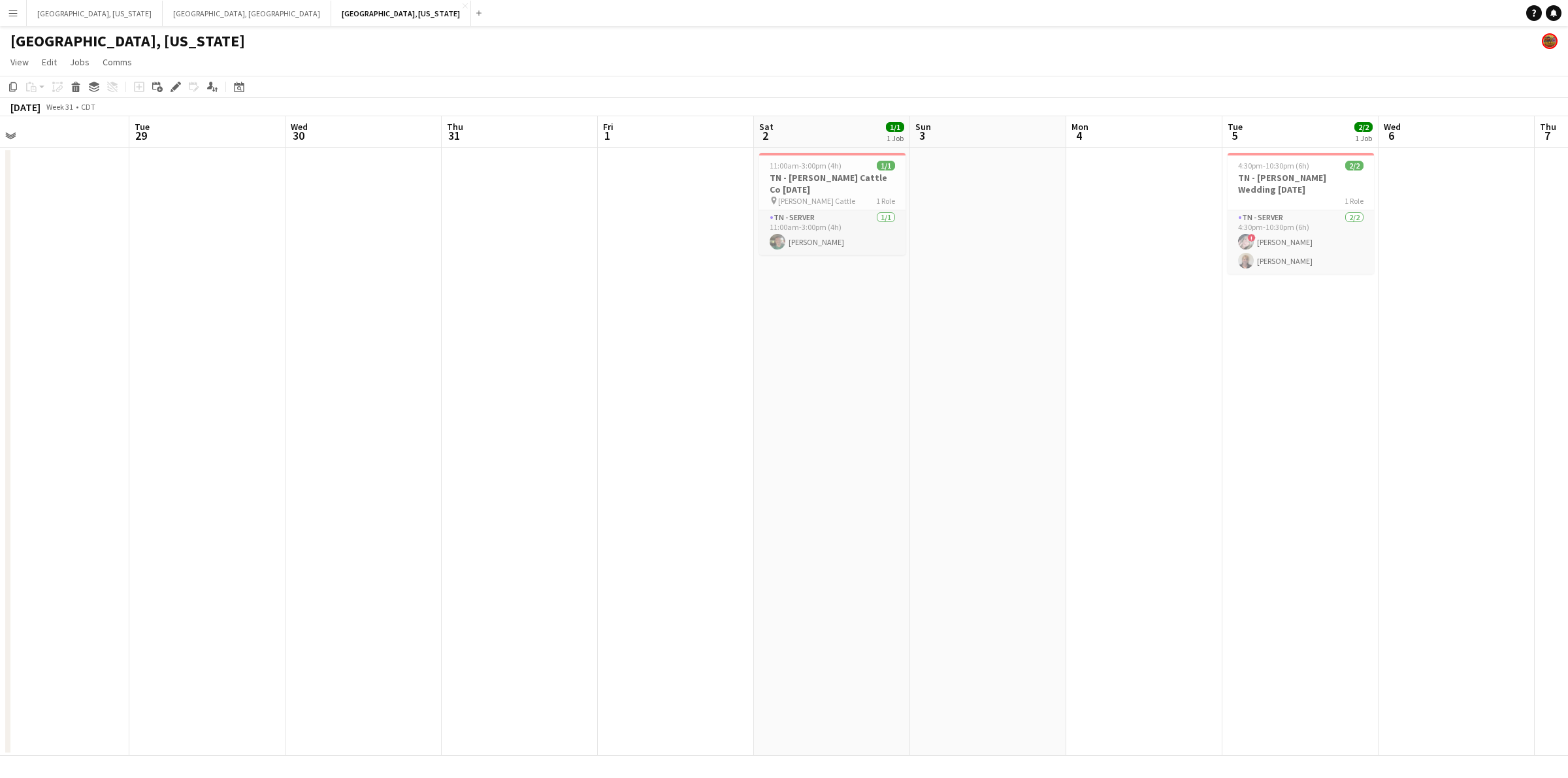
drag, startPoint x: 461, startPoint y: 405, endPoint x: 707, endPoint y: 405, distance: 246.0
click at [726, 405] on app-calendar-viewport "Sat 26 Sun 27 2/2 1 Job Mon 28 Tue 29 Wed 30 Thu 31 Fri 1 Sat 2 1/1 1 Job Sun 3…" at bounding box center [784, 436] width 1568 height 639
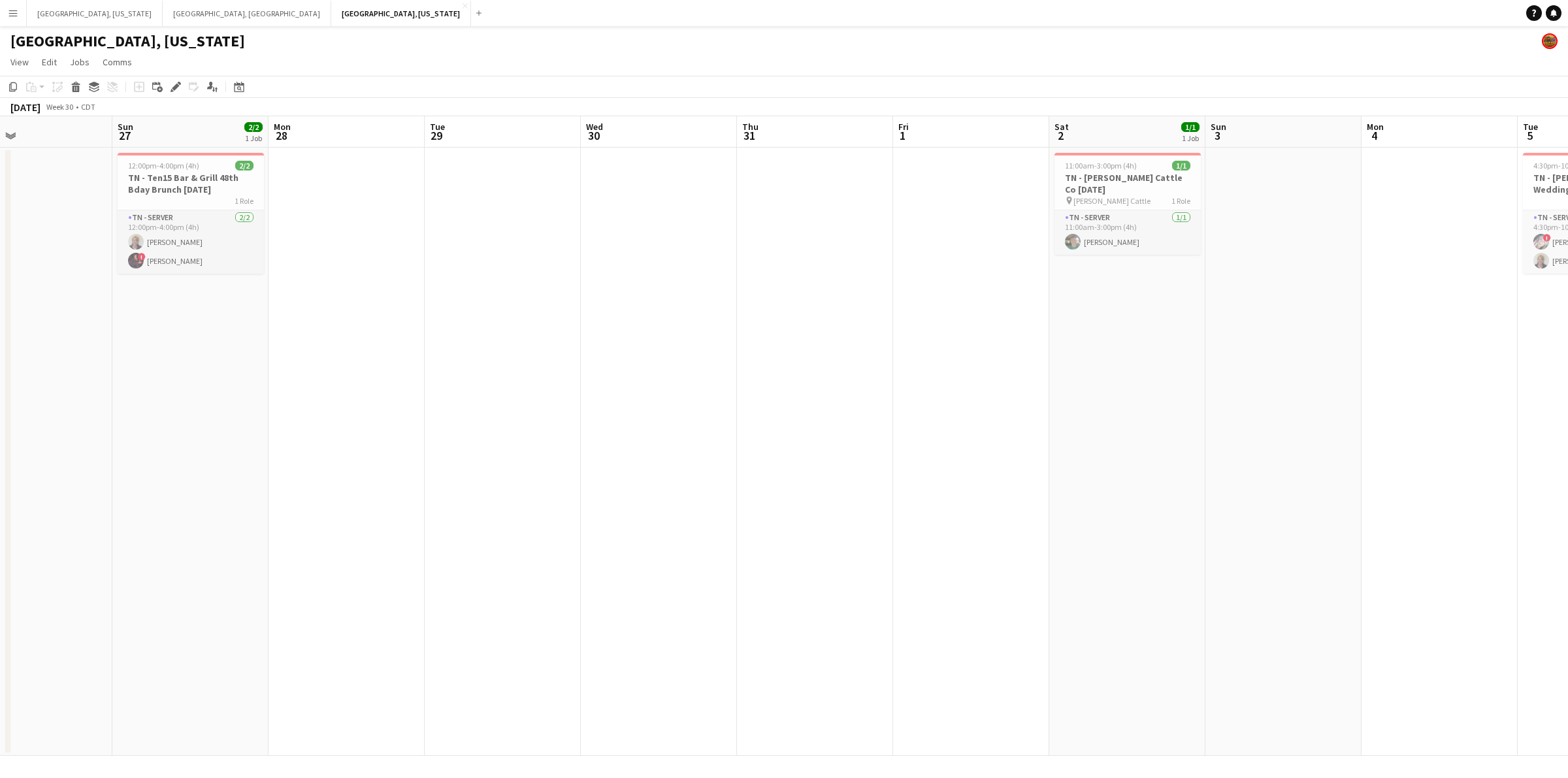
drag, startPoint x: 422, startPoint y: 405, endPoint x: 792, endPoint y: 405, distance: 370.0
click at [792, 405] on app-calendar-viewport "Thu 24 Fri 25 Sat 26 Sun 27 2/2 1 Job Mon 28 Tue 29 Wed 30 Thu 31 Fri 1 Sat 2 1…" at bounding box center [784, 436] width 1568 height 639
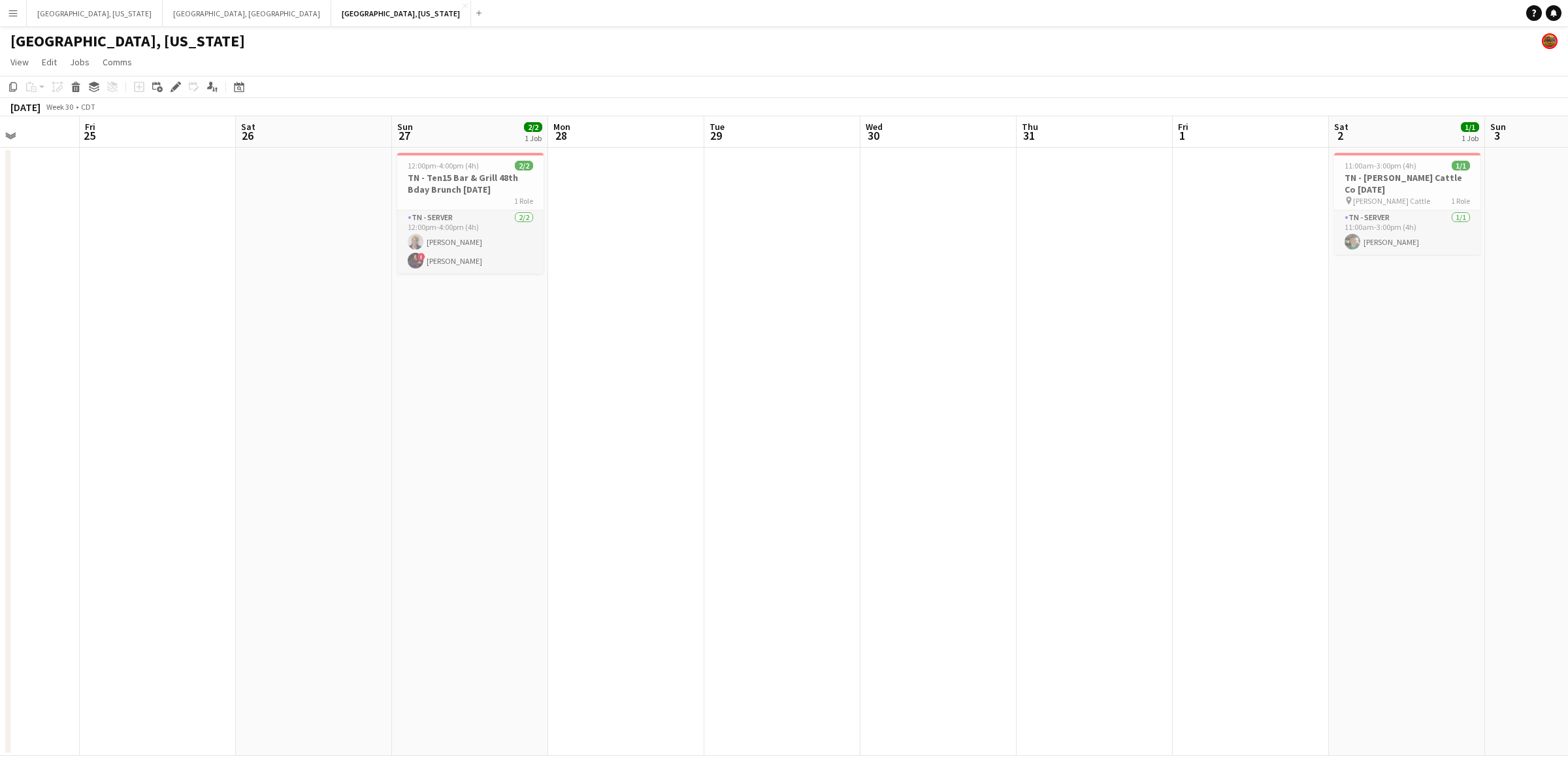
drag, startPoint x: 592, startPoint y: 406, endPoint x: 1036, endPoint y: 380, distance: 444.8
click at [1036, 380] on app-calendar-viewport "Tue 22 Wed 23 Thu 24 Fri 25 Sat 26 Sun 27 2/2 1 Job Mon 28 Tue 29 Wed 30 Thu 31…" at bounding box center [784, 436] width 1568 height 639
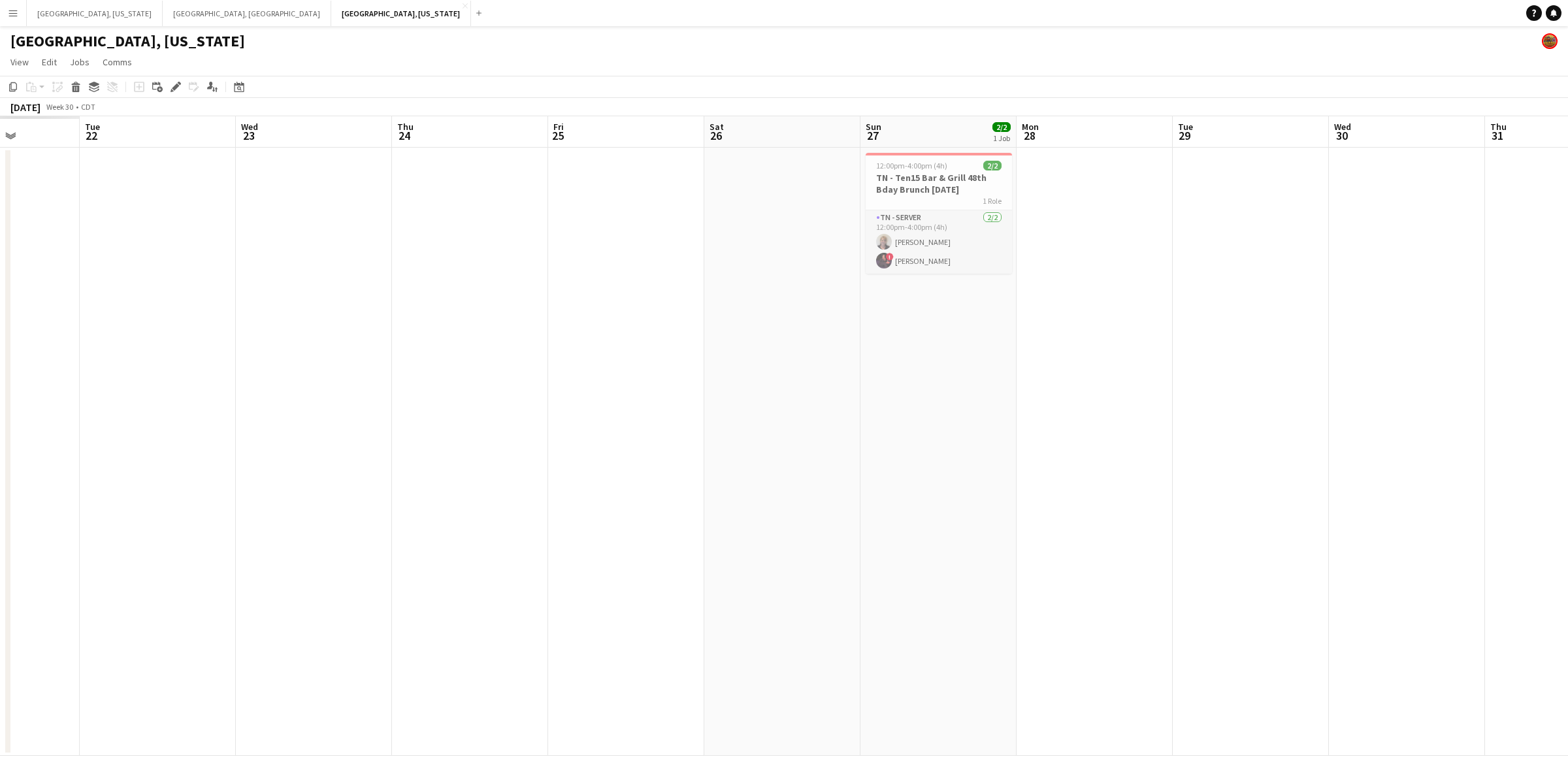
scroll to position [0, 380]
drag, startPoint x: 643, startPoint y: 334, endPoint x: 664, endPoint y: 330, distance: 21.4
click at [663, 330] on app-calendar-viewport "Sat 19 1/1 1 Job Sun 20 Mon 21 Tue 22 Wed 23 Thu 24 Fri 25 Sat 26 Sun 27 2/2 1 …" at bounding box center [784, 436] width 1568 height 639
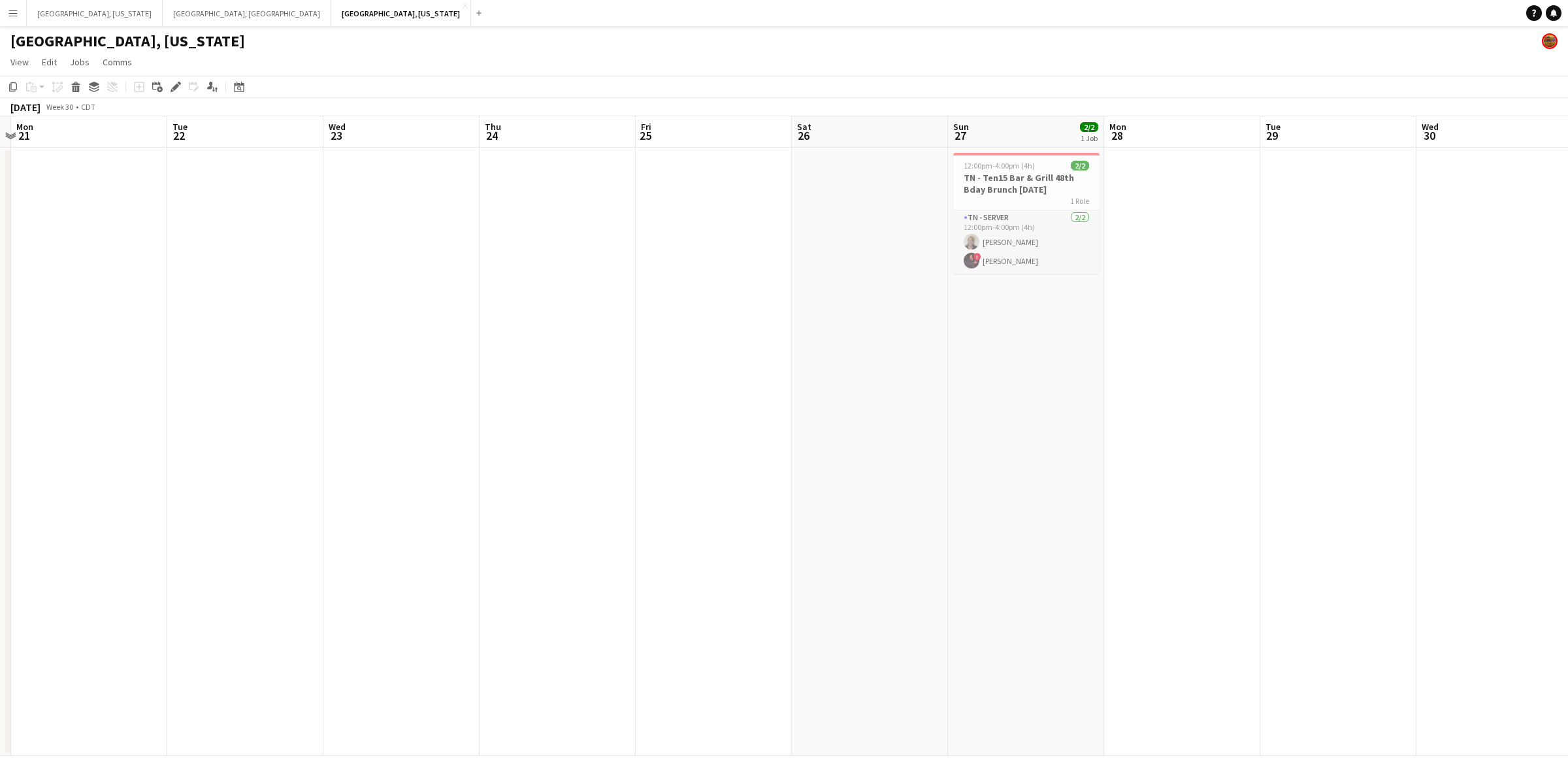
drag, startPoint x: 531, startPoint y: 272, endPoint x: 869, endPoint y: 239, distance: 339.6
click at [869, 239] on app-calendar-viewport "Sat 19 1/1 1 Job Sun 20 Mon 21 Tue 22 Wed 23 Thu 24 Fri 25 Sat 26 Sun 27 2/2 1 …" at bounding box center [784, 436] width 1568 height 639
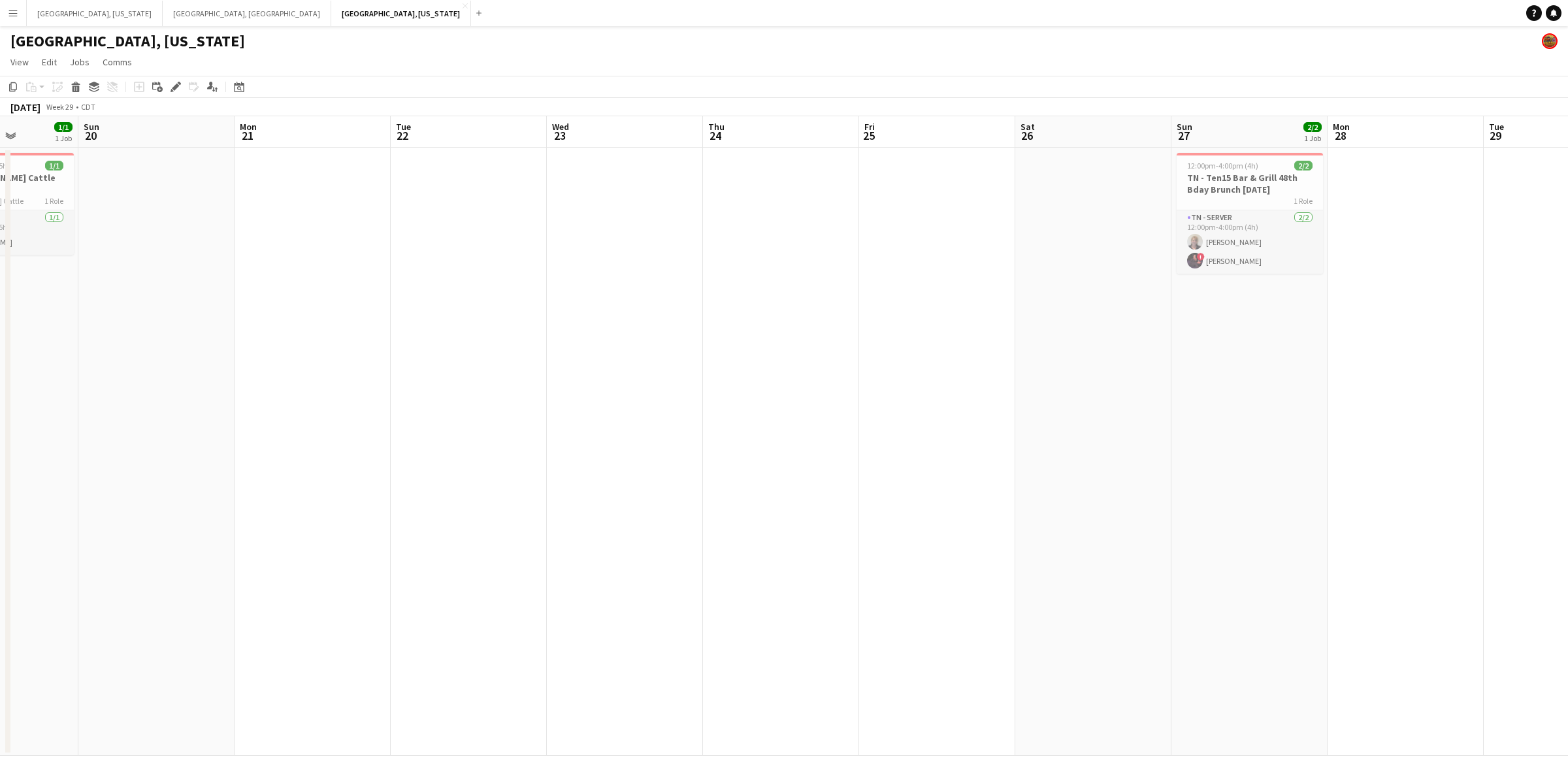
drag, startPoint x: 628, startPoint y: 274, endPoint x: 851, endPoint y: 258, distance: 223.6
click at [851, 258] on app-calendar-viewport "Thu 17 Fri 18 Sat 19 1/1 1 Job Sun 20 Mon 21 Tue 22 Wed 23 Thu 24 Fri 25 Sat 26…" at bounding box center [784, 436] width 1568 height 639
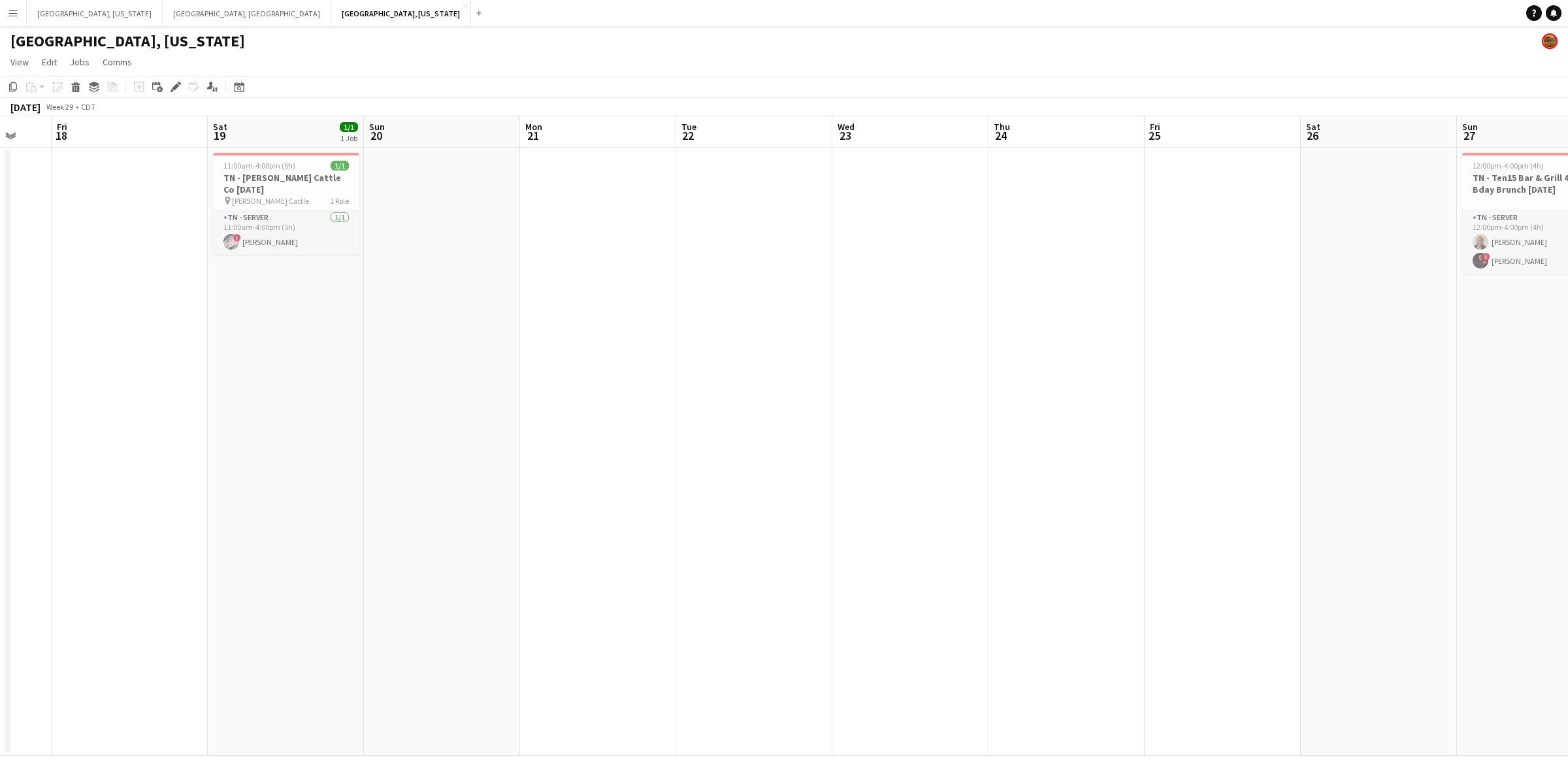
drag, startPoint x: 944, startPoint y: 260, endPoint x: 963, endPoint y: 260, distance: 19.0
click at [963, 260] on app-calendar-viewport "Tue 15 Wed 16 Thu 17 Fri 18 Sat 19 1/1 1 Job Sun 20 Mon 21 Tue 22 Wed 23 Thu 24…" at bounding box center [784, 436] width 1568 height 639
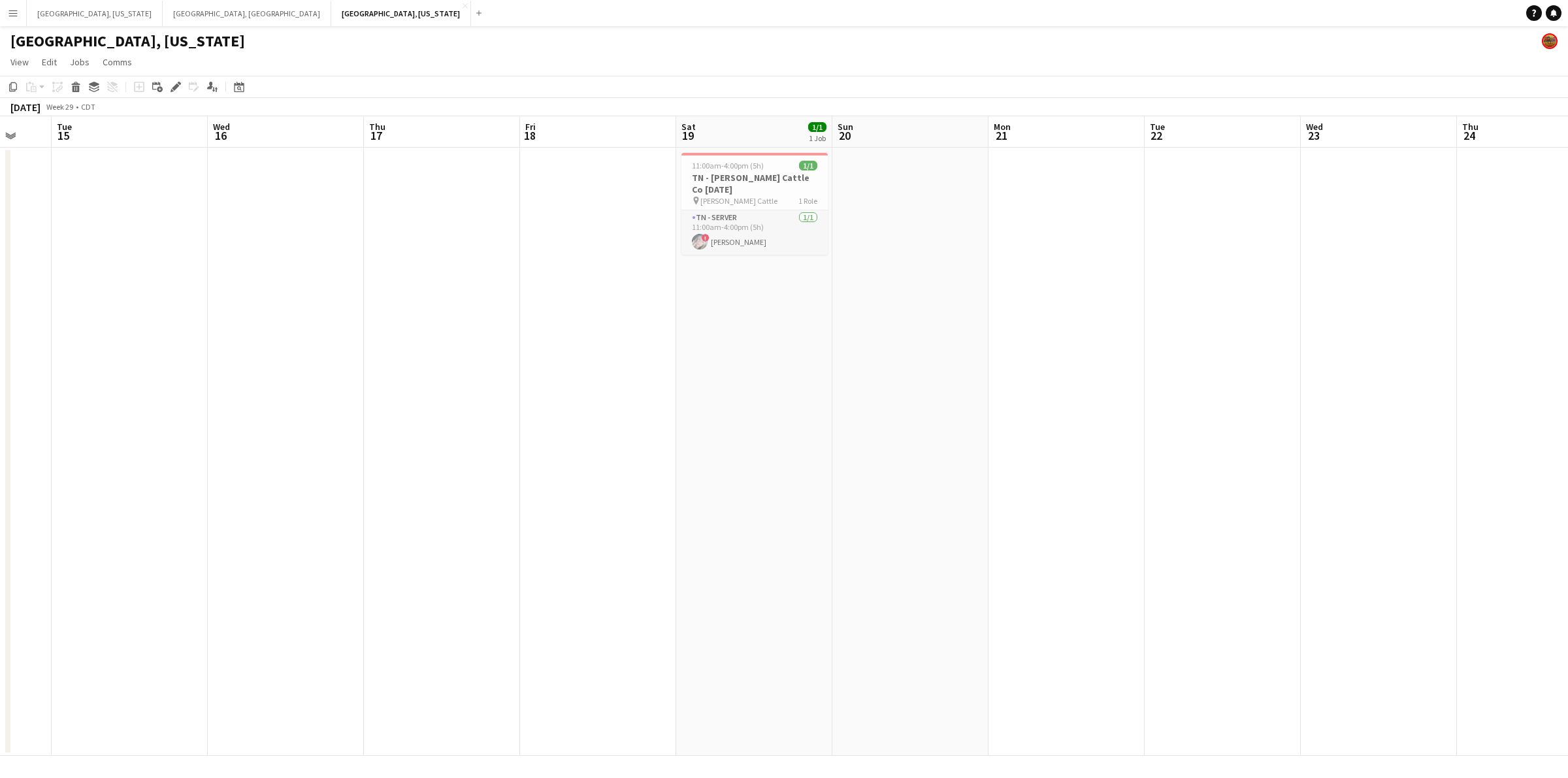
drag, startPoint x: 927, startPoint y: 296, endPoint x: 953, endPoint y: 294, distance: 26.1
click at [953, 294] on app-calendar-viewport "Sat 12 Sun 13 Mon 14 Tue 15 Wed 16 Thu 17 Fri 18 Sat 19 1/1 1 Job Sun 20 Mon 21…" at bounding box center [784, 436] width 1568 height 639
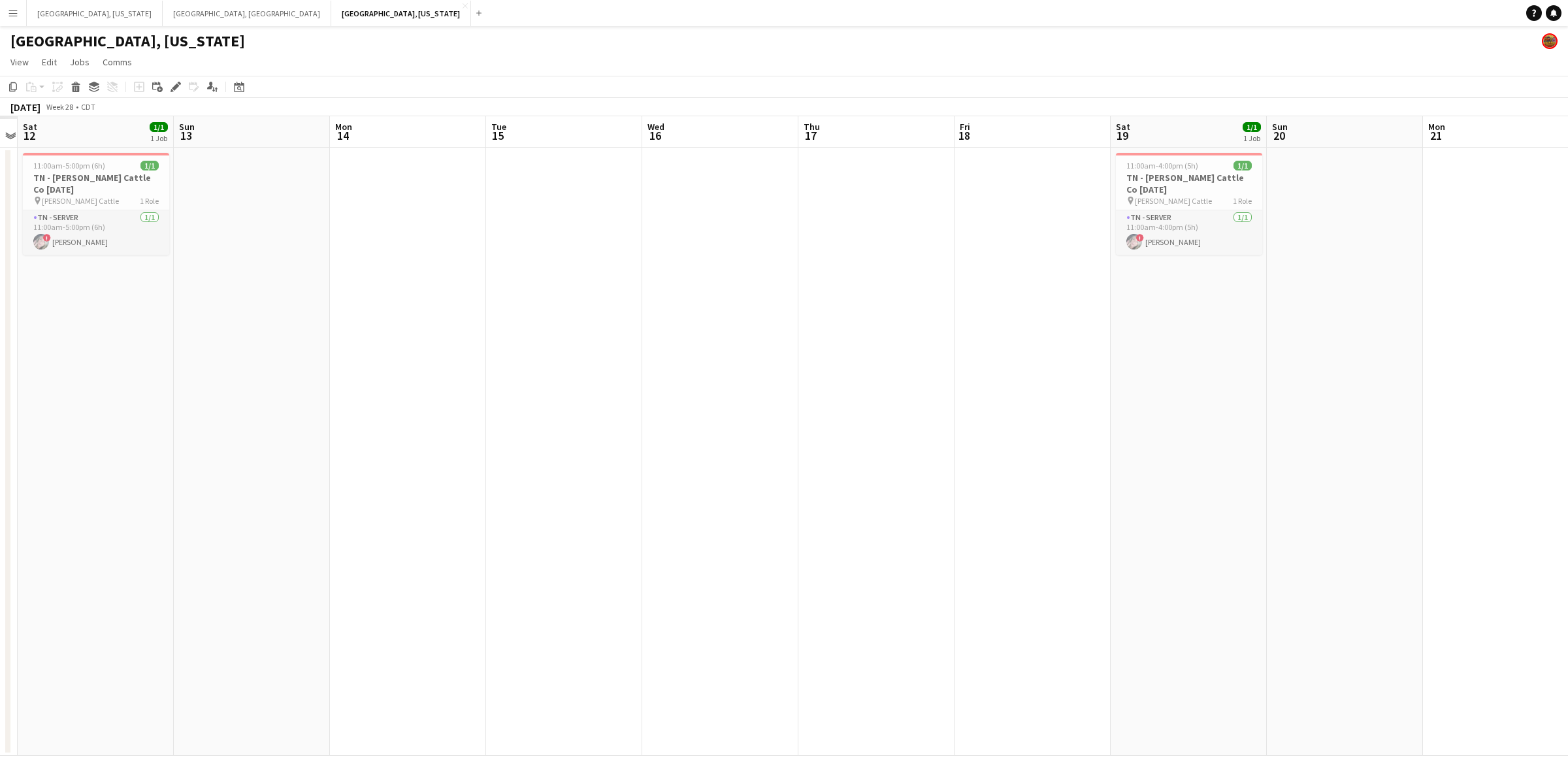
drag, startPoint x: 1030, startPoint y: 298, endPoint x: 1050, endPoint y: 298, distance: 20.0
click at [1050, 298] on app-calendar-viewport "Thu 10 Fri 11 Sat 12 1/1 1 Job Sun 13 Mon 14 Tue 15 Wed 16 Thu 17 Fri 18 Sat 19…" at bounding box center [784, 436] width 1568 height 639
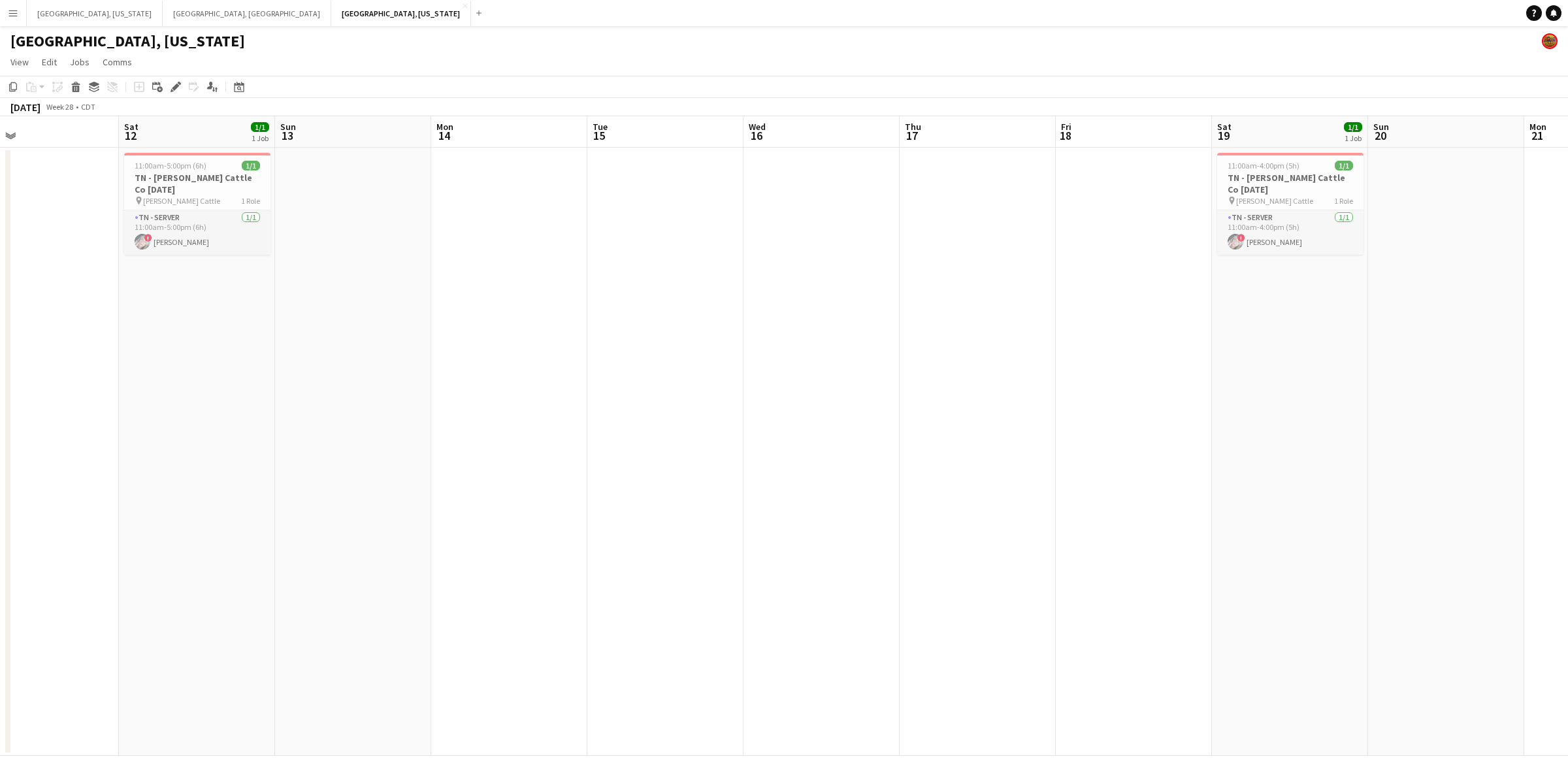
drag, startPoint x: 850, startPoint y: 321, endPoint x: 1090, endPoint y: 312, distance: 240.2
click at [1090, 312] on app-calendar-viewport "Wed 9 Thu 10 Fri 11 Sat 12 1/1 1 Job Sun 13 Mon 14 Tue 15 Wed 16 Thu 17 Fri 18 …" at bounding box center [784, 436] width 1568 height 639
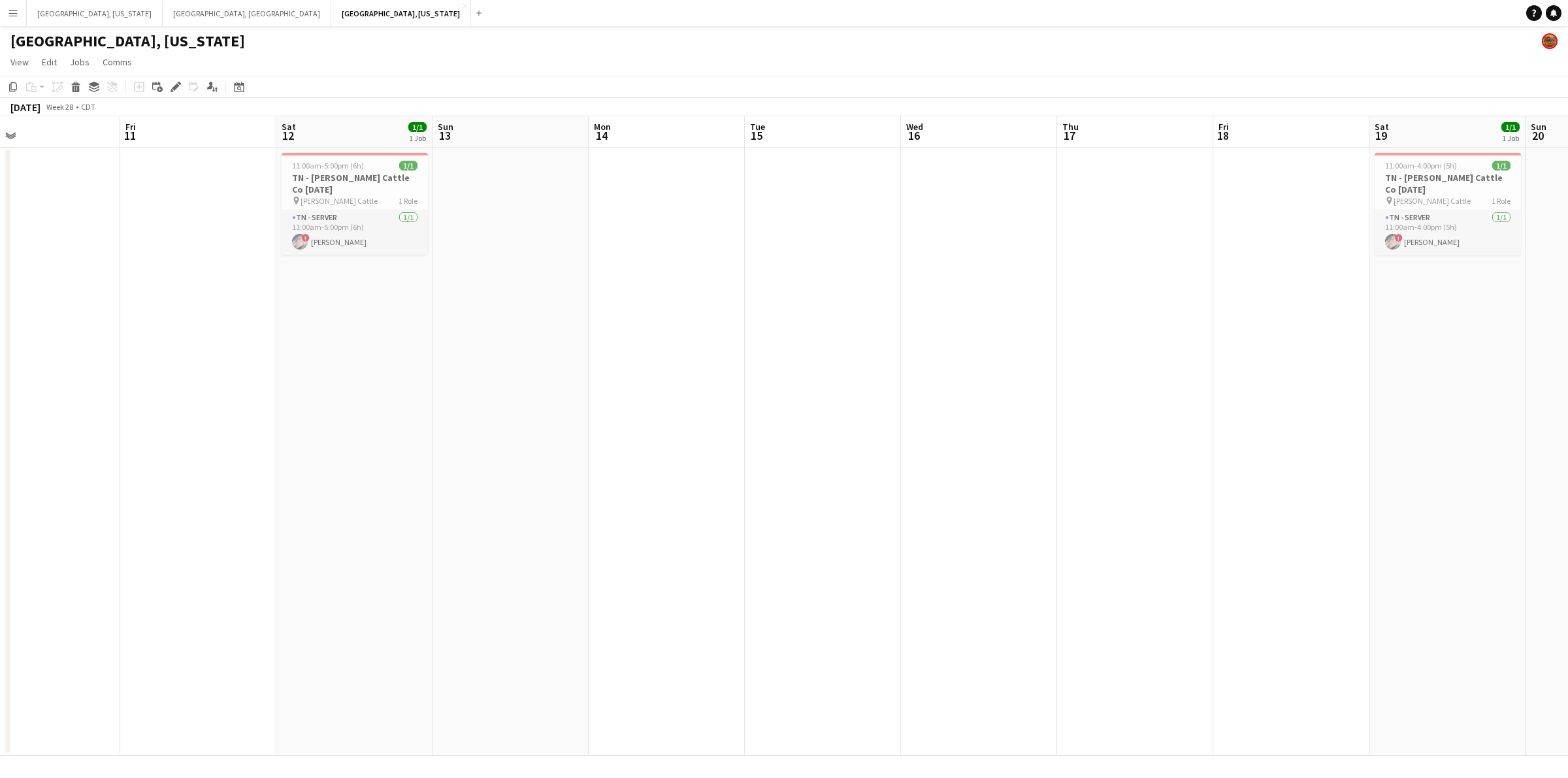
drag, startPoint x: 817, startPoint y: 330, endPoint x: 1116, endPoint y: 308, distance: 299.8
click at [1116, 308] on app-calendar-viewport "Tue 8 Wed 9 Thu 10 Fri 11 Sat 12 1/1 1 Job Sun 13 Mon 14 Tue 15 Wed 16 Thu 17 F…" at bounding box center [784, 436] width 1568 height 639
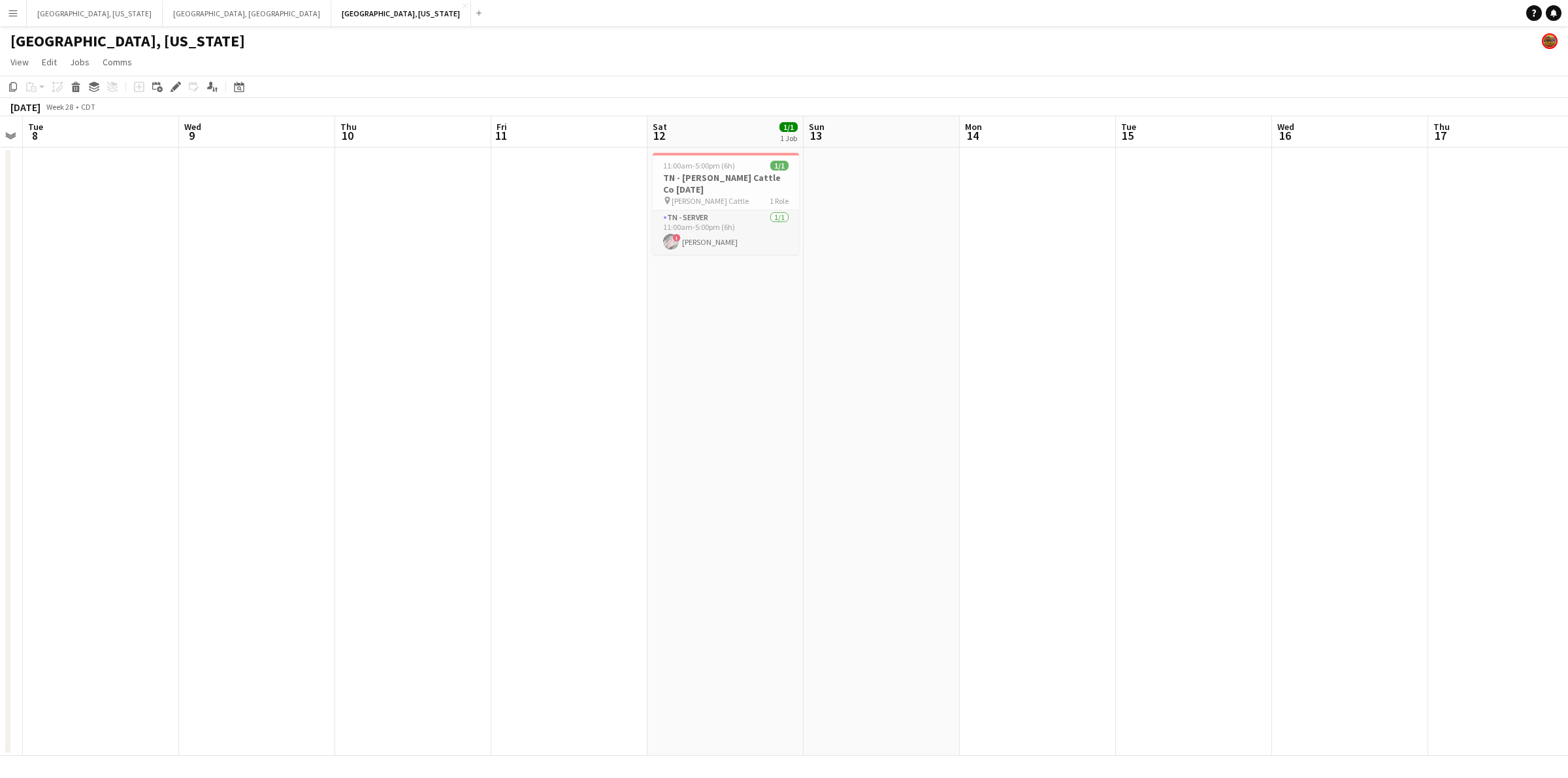
drag, startPoint x: 933, startPoint y: 335, endPoint x: 921, endPoint y: 337, distance: 12.2
click at [1021, 327] on app-calendar-viewport "Sun 6 Mon 7 Tue 8 Wed 9 Thu 10 Fri 11 Sat 12 1/1 1 Job Sun 13 Mon 14 Tue 15 Wed…" at bounding box center [784, 436] width 1568 height 639
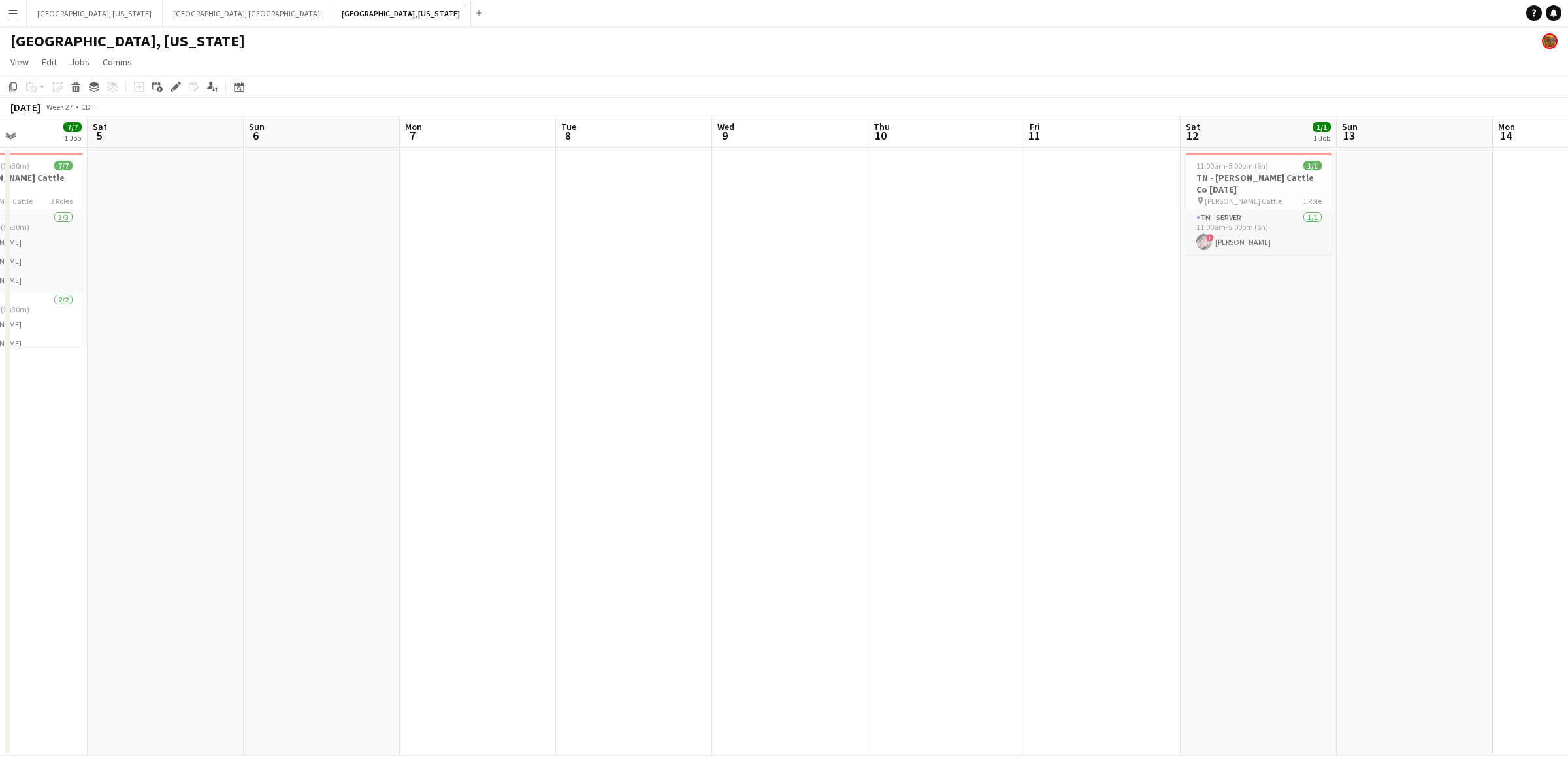
drag, startPoint x: 831, startPoint y: 344, endPoint x: 1038, endPoint y: 327, distance: 207.7
click at [1038, 327] on app-calendar-viewport "Wed 2 Thu 3 Fri 4 7/7 1 Job Sat 5 Sun 6 Mon 7 Tue 8 Wed 9 Thu 10 Fri 11 Sat 12 …" at bounding box center [784, 436] width 1568 height 639
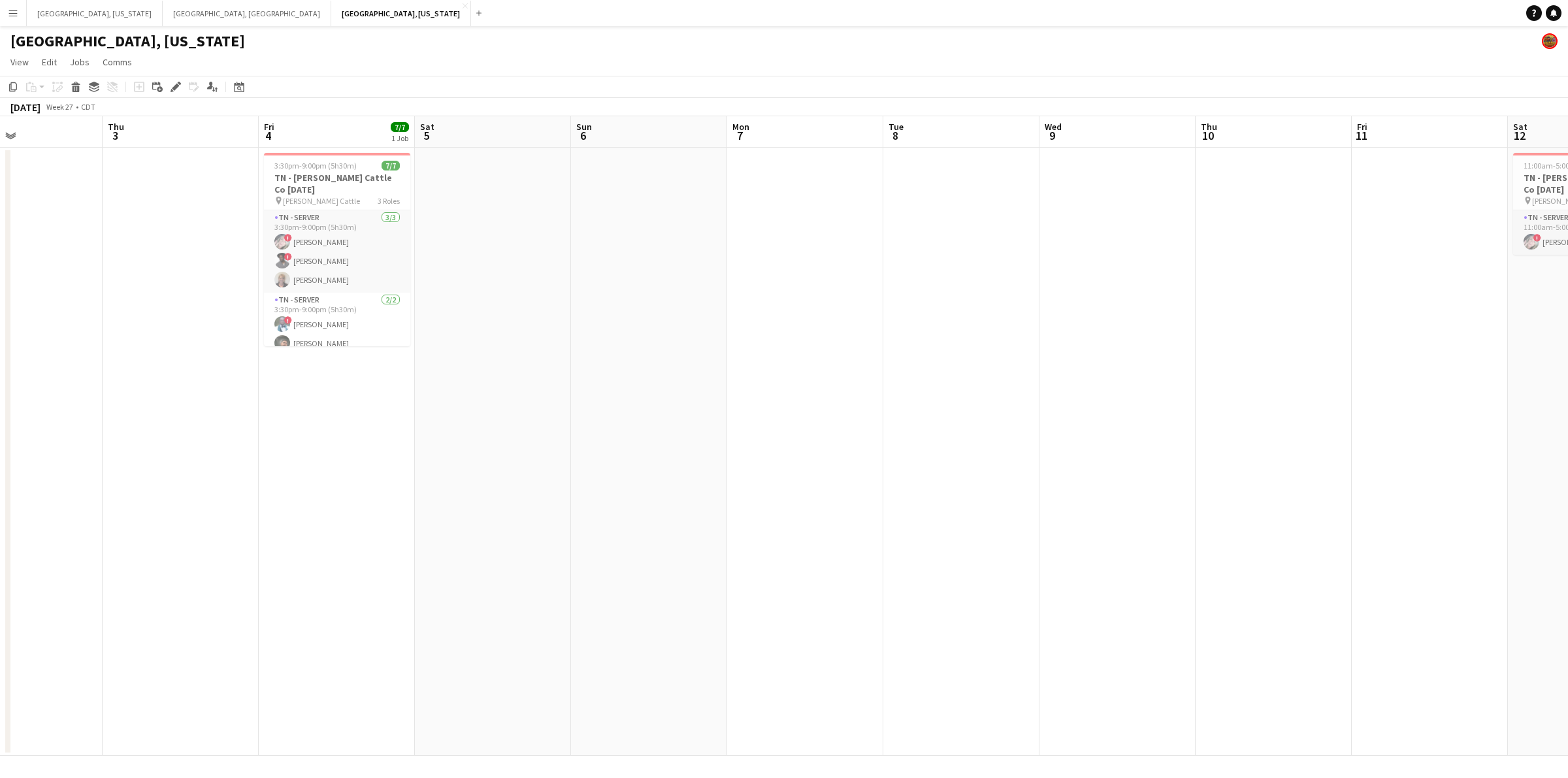
drag, startPoint x: 603, startPoint y: 360, endPoint x: 899, endPoint y: 350, distance: 296.2
click at [899, 350] on app-calendar-viewport "Mon 30 Tue 1 Wed 2 Thu 3 Fri 4 7/7 1 Job Sat 5 Sun 6 Mon 7 Tue 8 Wed 9 Thu 10 F…" at bounding box center [784, 436] width 1568 height 639
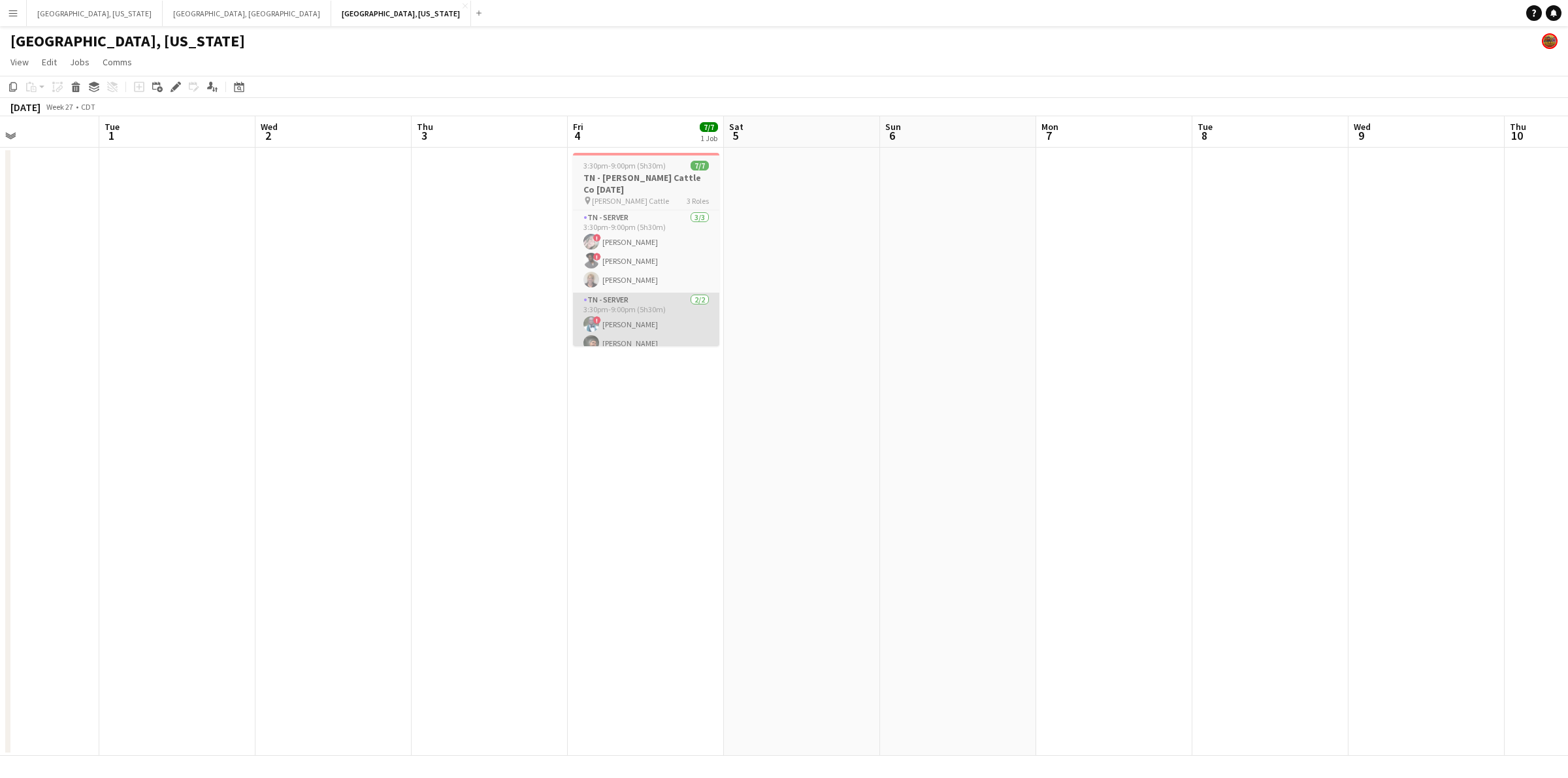
drag, startPoint x: 969, startPoint y: 347, endPoint x: 1043, endPoint y: 337, distance: 74.7
click at [1082, 335] on app-calendar-viewport "Sat 28 1/1 1 Job Sun 29 Mon 30 Tue 1 Wed 2 Thu 3 Fri 4 7/7 1 Job Sat 5 Sun 6 Mo…" at bounding box center [784, 436] width 1568 height 639
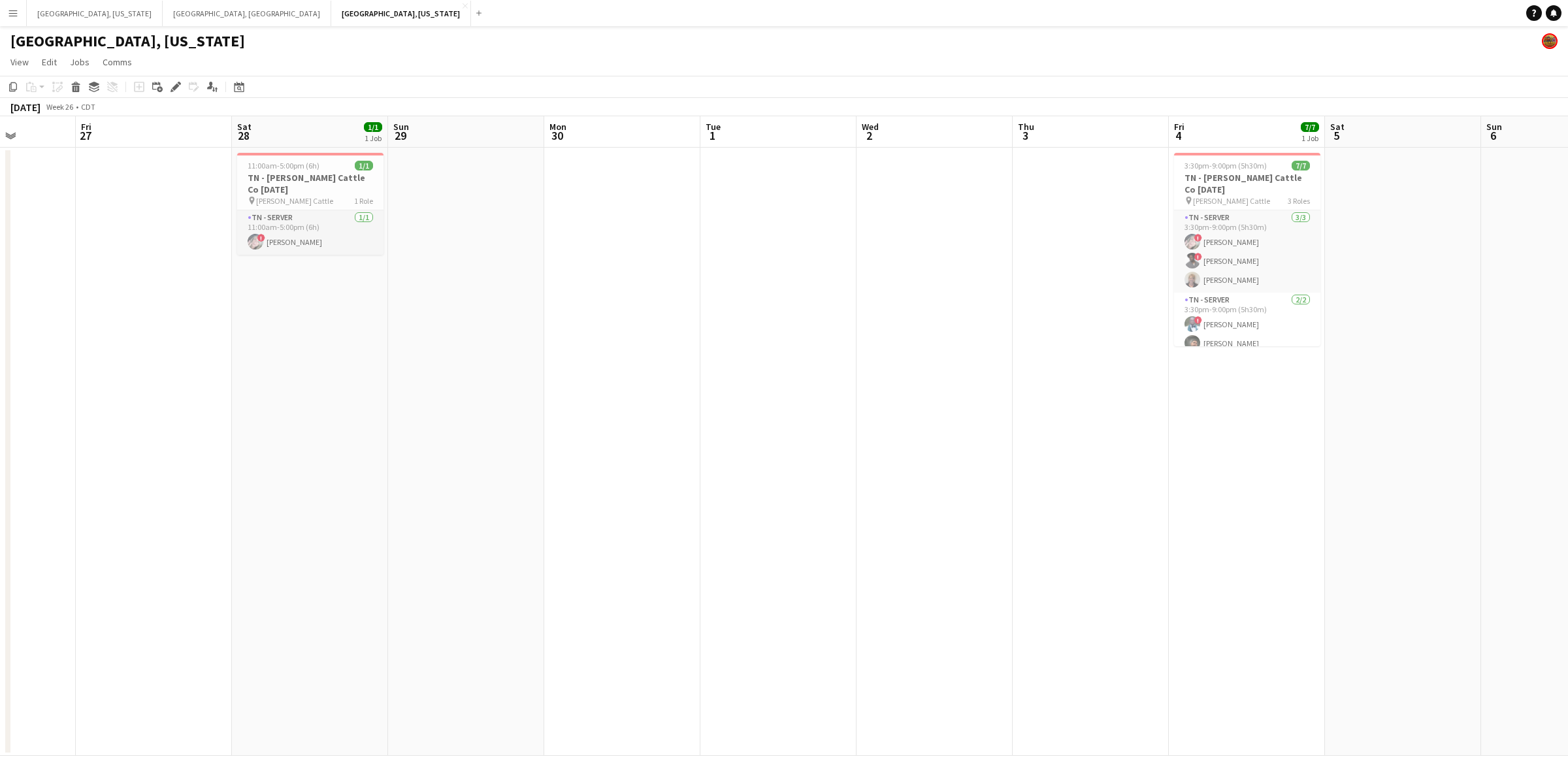
drag, startPoint x: 591, startPoint y: 394, endPoint x: 789, endPoint y: 364, distance: 200.3
click at [897, 364] on app-calendar-viewport "Wed 25 Thu 26 Fri 27 Sat 28 1/1 1 Job Sun 29 Mon 30 Tue 1 Wed 2 Thu 3 Fri 4 7/7…" at bounding box center [784, 436] width 1568 height 639
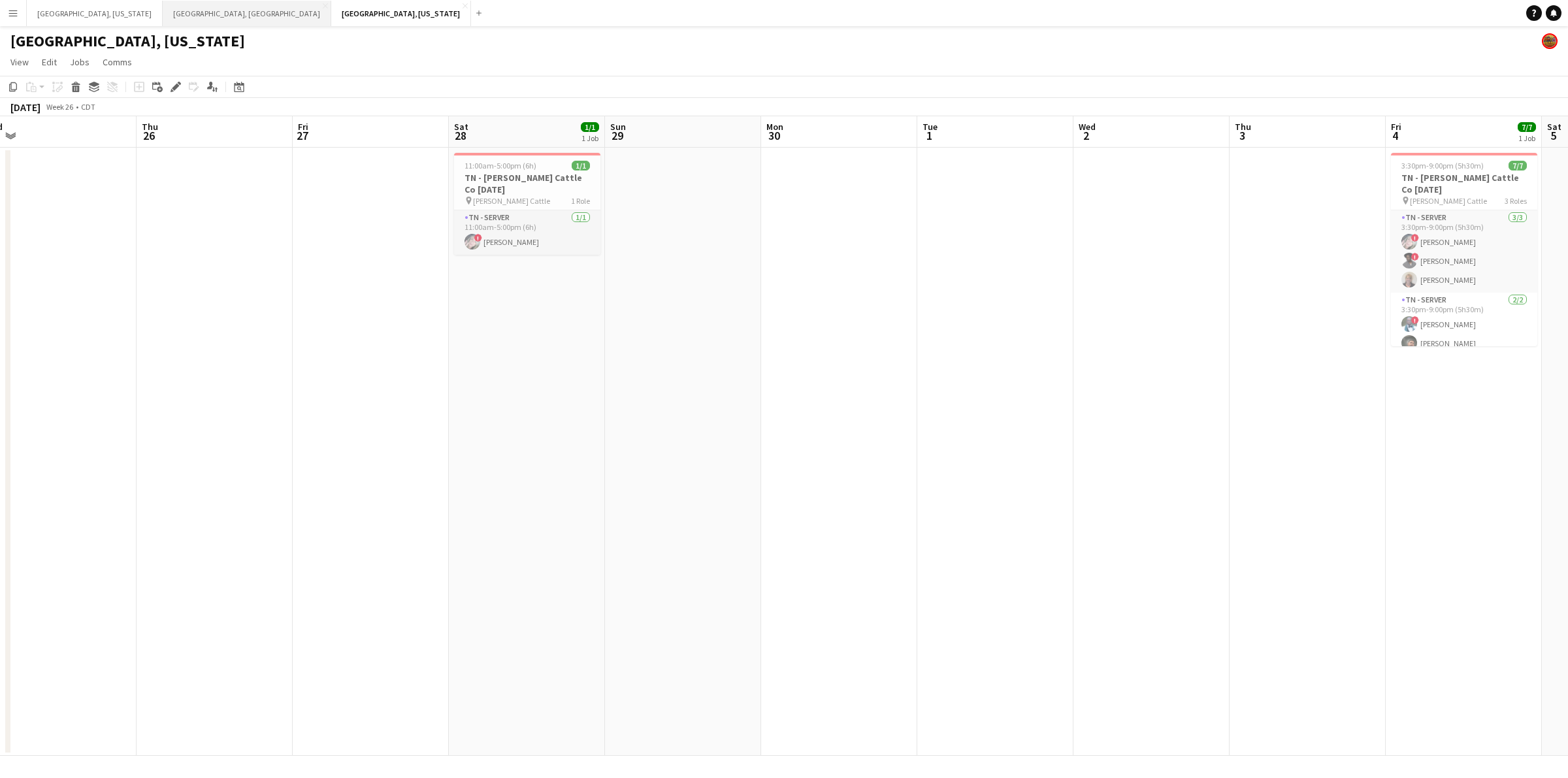
click at [163, 13] on button "[GEOGRAPHIC_DATA], [GEOGRAPHIC_DATA] Close" at bounding box center [246, 13] width 169 height 25
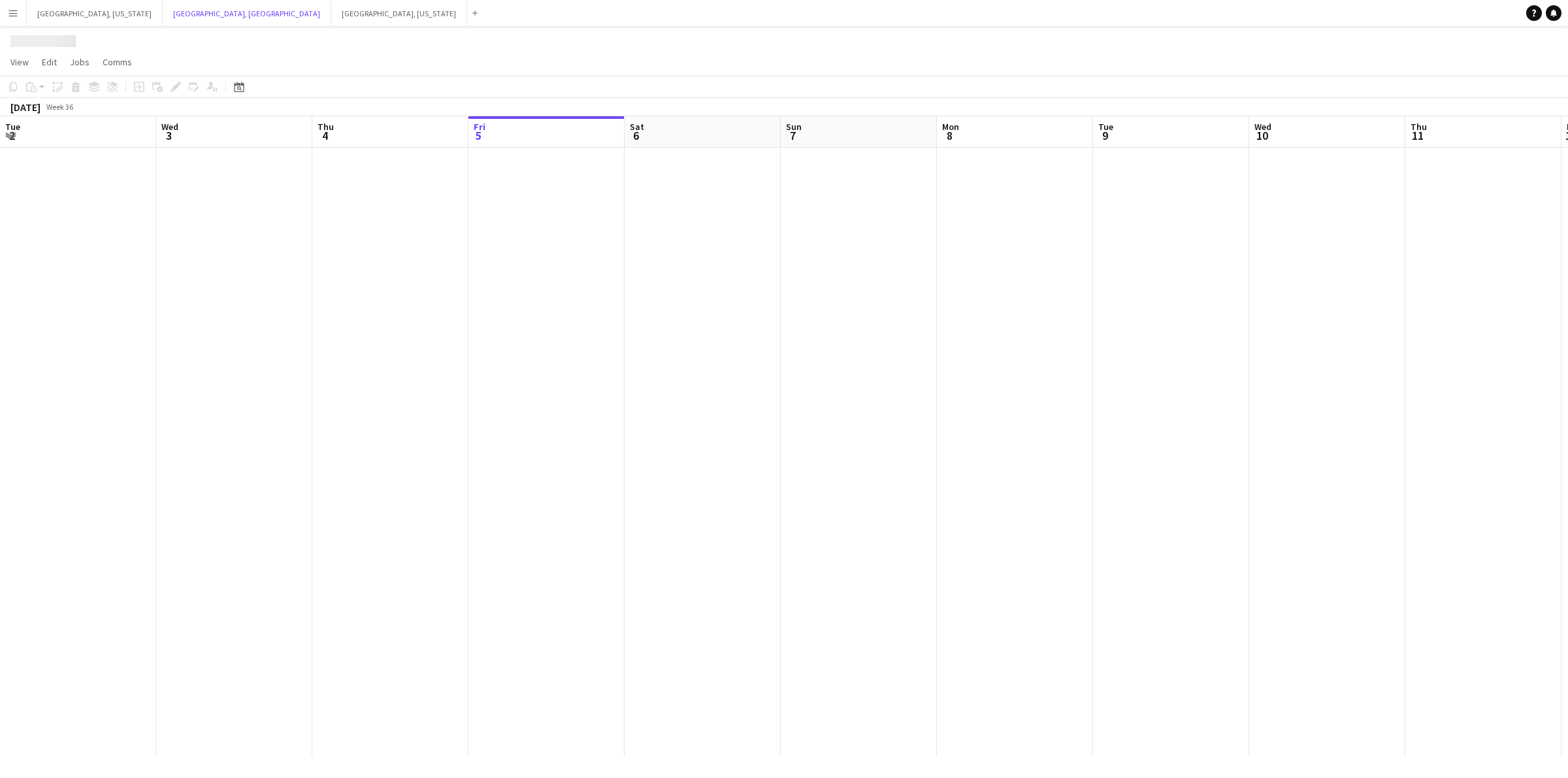
scroll to position [0, 312]
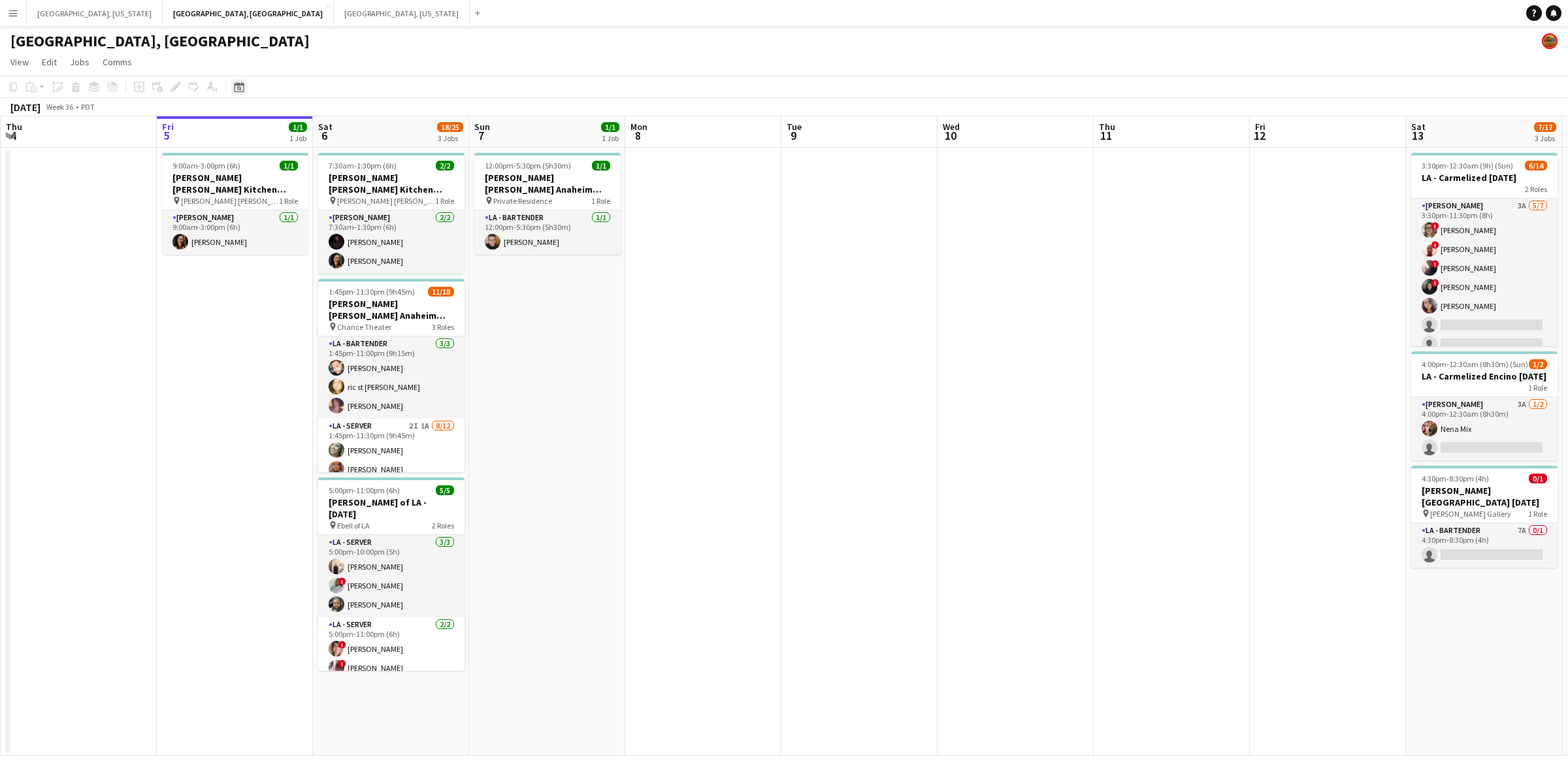
click at [238, 84] on icon "Date picker" at bounding box center [239, 87] width 11 height 11
click at [322, 134] on span "Previous month" at bounding box center [318, 132] width 26 height 26
click at [304, 253] on span "25" at bounding box center [310, 250] width 16 height 16
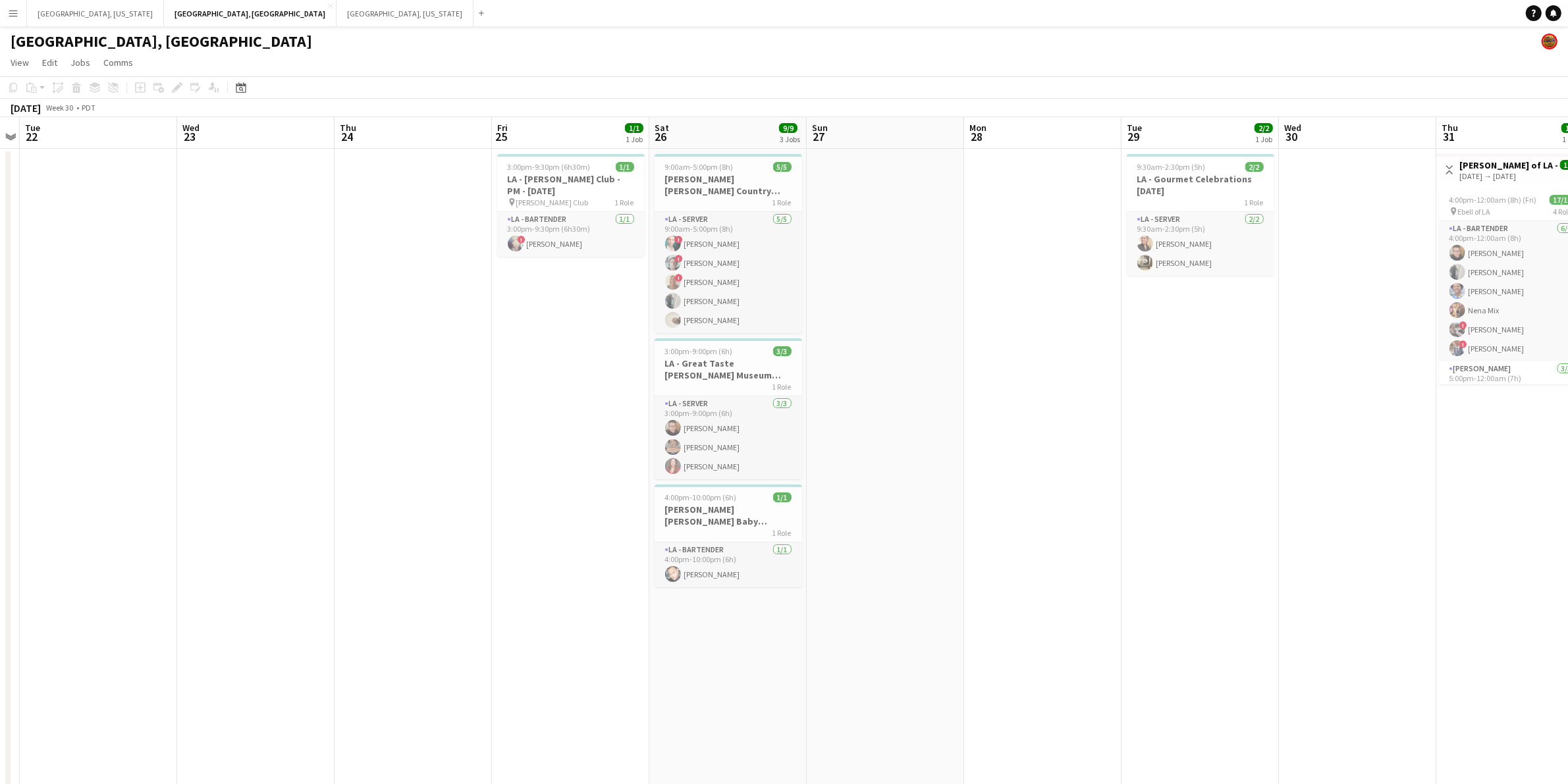
click at [249, 87] on div "Date picker [DATE] [DATE] [DATE] M [DATE] T [DATE] W [DATE] T [DATE] F [DATE] S…" at bounding box center [237, 88] width 30 height 16
click at [236, 86] on icon at bounding box center [240, 88] width 10 height 11
click at [320, 132] on span "Previous month" at bounding box center [320, 133] width 26 height 26
click at [315, 222] on span "16" at bounding box center [312, 222] width 16 height 16
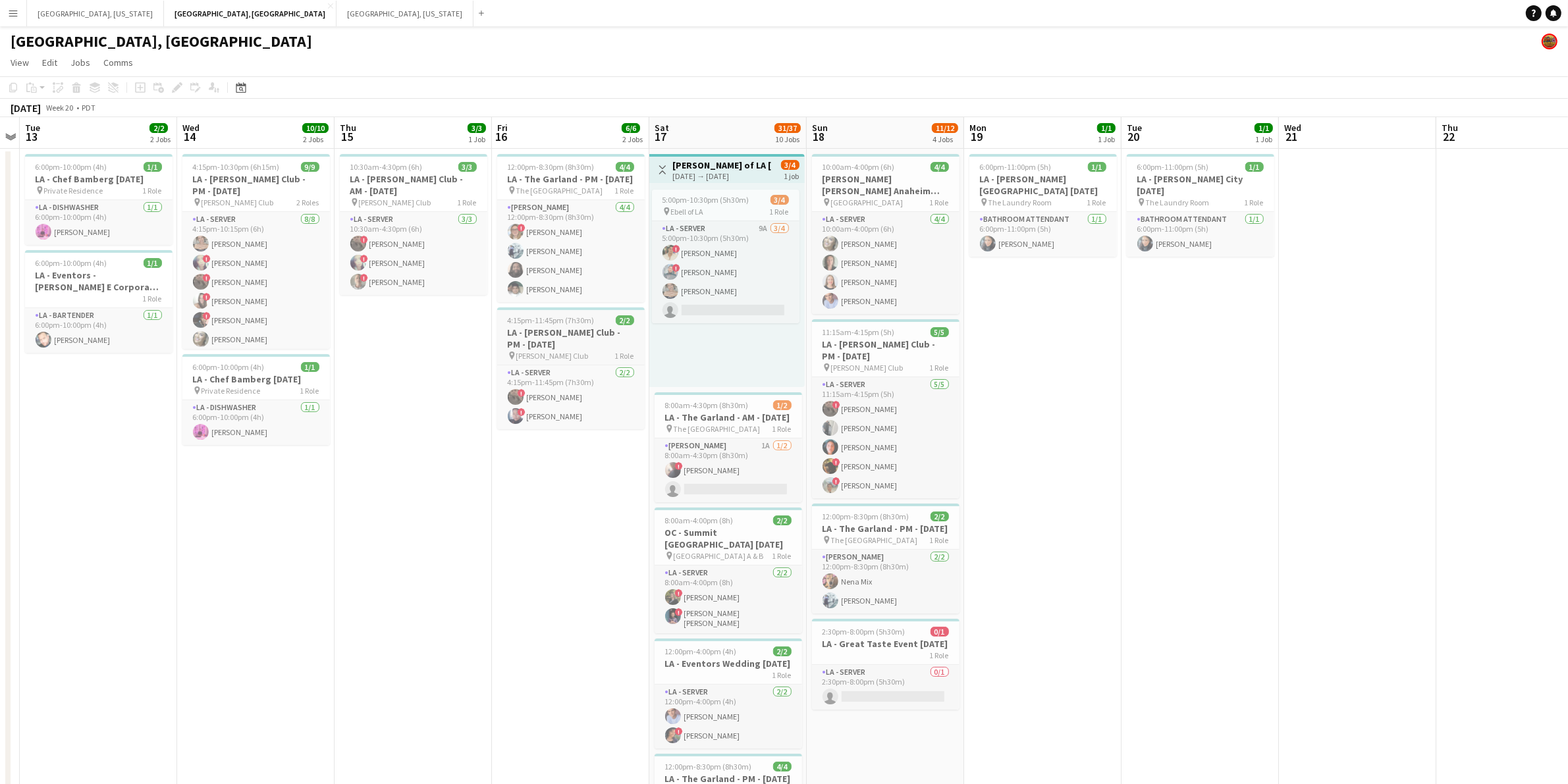
click at [531, 346] on h3 "LA - [PERSON_NAME] Club - PM - [DATE]" at bounding box center [571, 338] width 148 height 23
click at [12, 81] on div "Copy" at bounding box center [13, 88] width 16 height 16
click at [164, 15] on button "[GEOGRAPHIC_DATA], [GEOGRAPHIC_DATA] Close" at bounding box center [250, 13] width 173 height 26
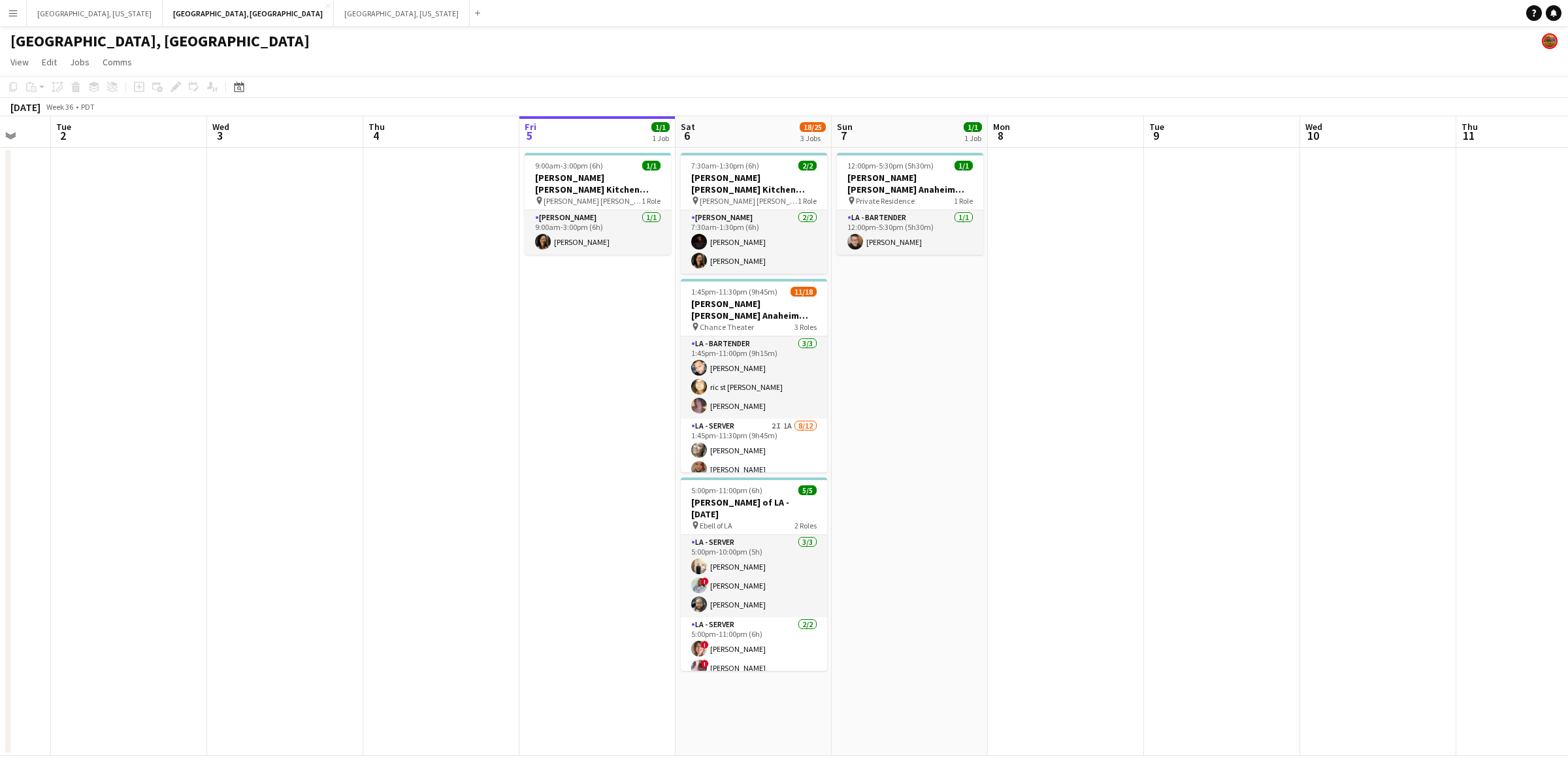
scroll to position [0, 405]
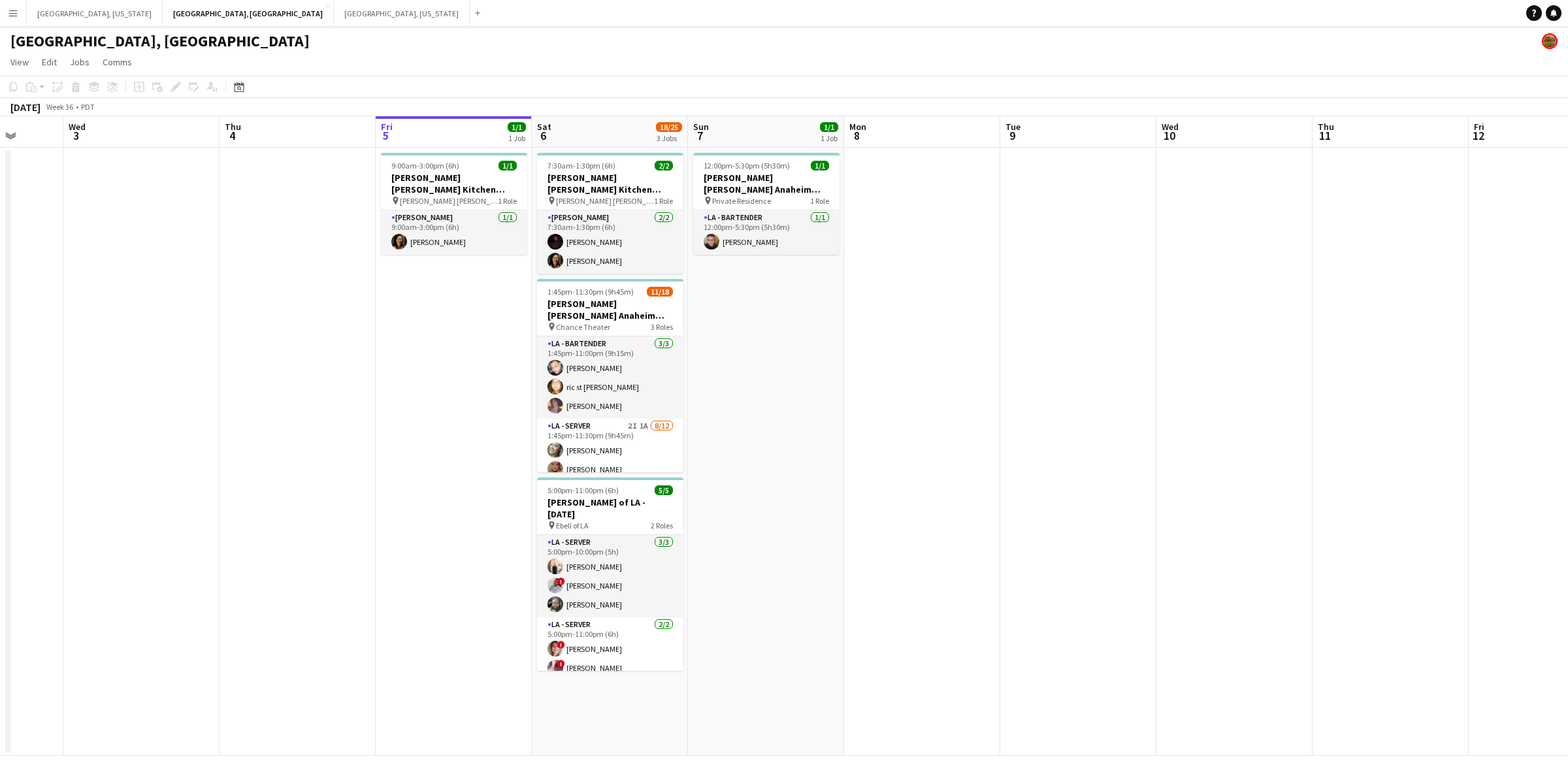
drag, startPoint x: 765, startPoint y: 488, endPoint x: 984, endPoint y: 468, distance: 219.9
click at [984, 468] on app-calendar-viewport "Sun 31 Mon 1 Tue 2 Wed 3 Thu 4 Fri 5 1/1 1 Job Sat 6 18/25 3 Jobs Sun 7 1/1 1 J…" at bounding box center [784, 436] width 1568 height 639
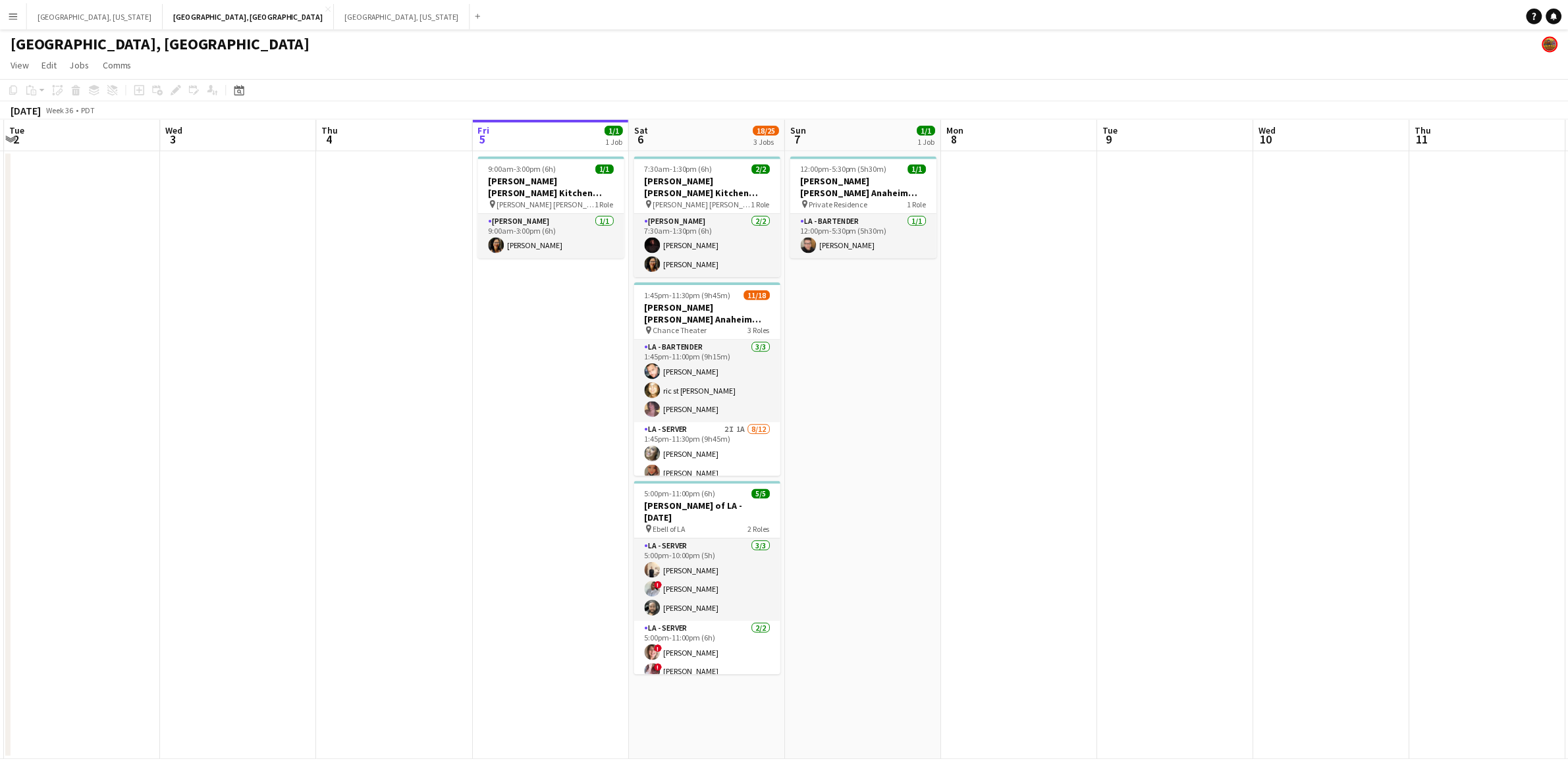
scroll to position [0, 288]
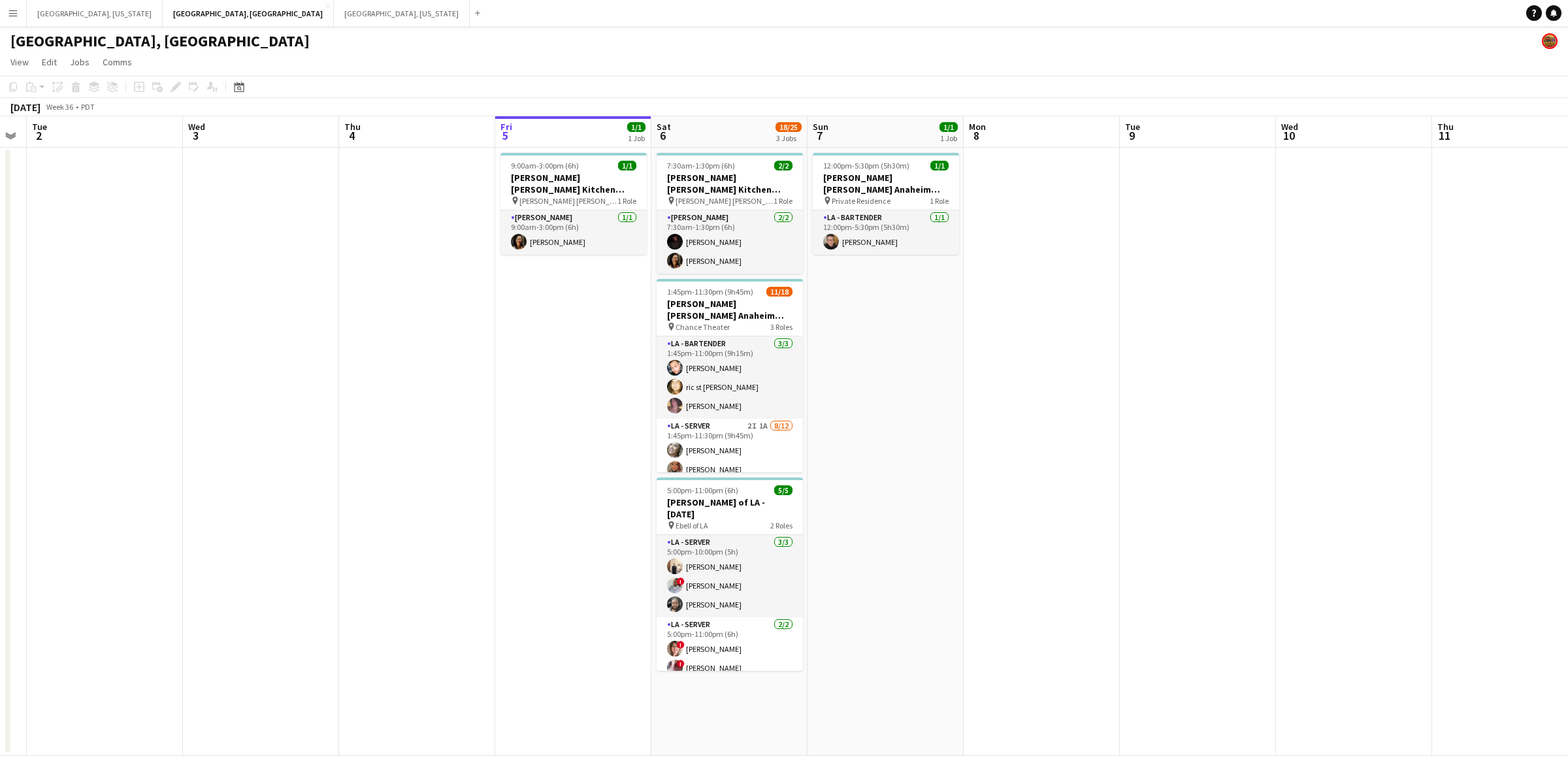
drag, startPoint x: 846, startPoint y: 484, endPoint x: 966, endPoint y: 474, distance: 120.4
click at [966, 474] on app-calendar-viewport "Sun 31 Mon 1 Tue 2 Wed 3 Thu 4 Fri 5 1/1 1 Job Sat 6 18/25 3 Jobs Sun 7 1/1 1 J…" at bounding box center [784, 436] width 1568 height 639
click at [726, 699] on app-date-cell "7:30am-1:30pm (6h) 2/2 [PERSON_NAME] [PERSON_NAME] Kitchen [DATE] pin [PERSON_N…" at bounding box center [729, 452] width 156 height 608
click at [30, 86] on icon "Paste" at bounding box center [31, 87] width 11 height 11
click at [47, 110] on link "Paste Ctrl+V" at bounding box center [96, 112] width 123 height 12
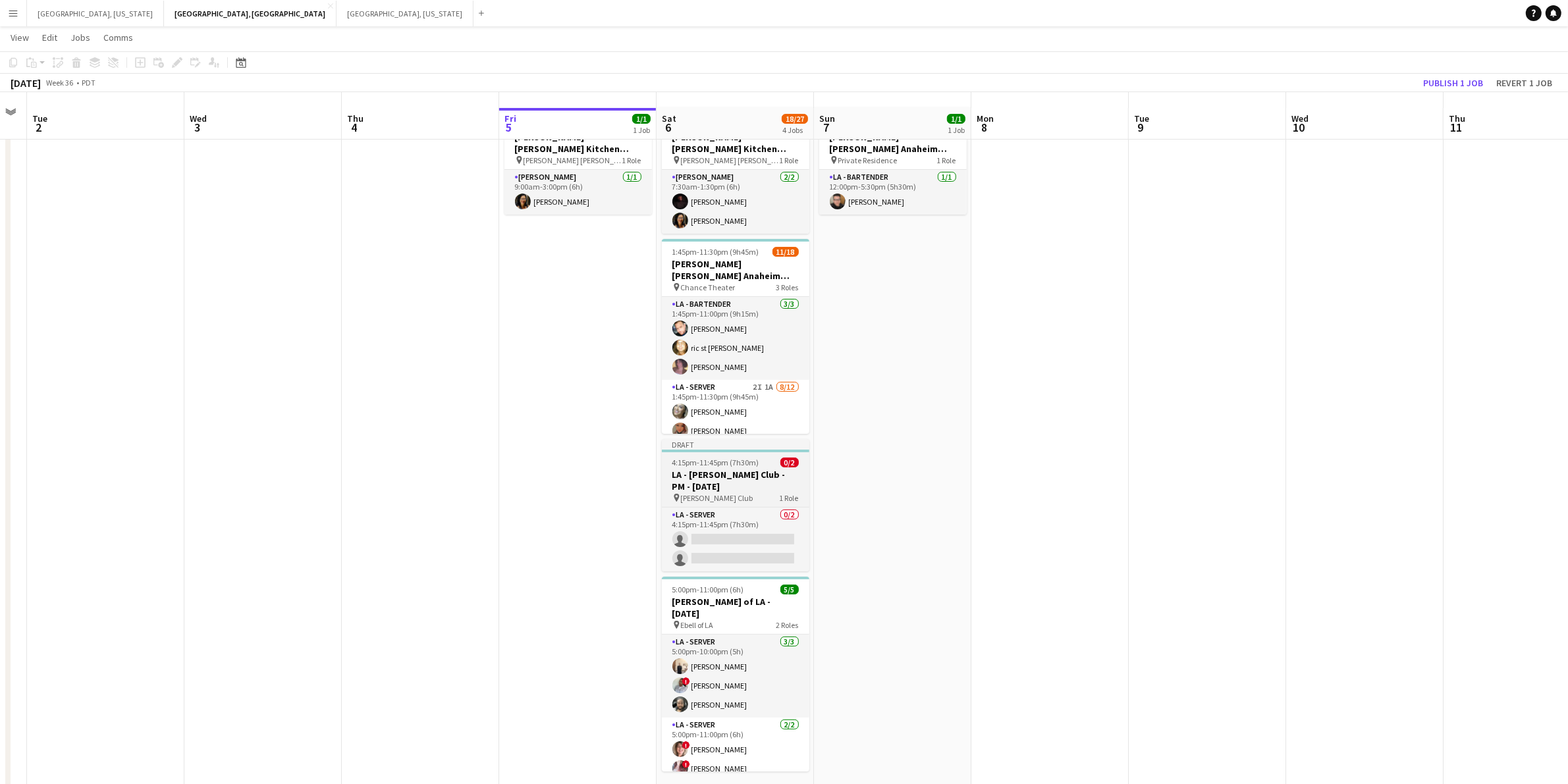
scroll to position [56, 0]
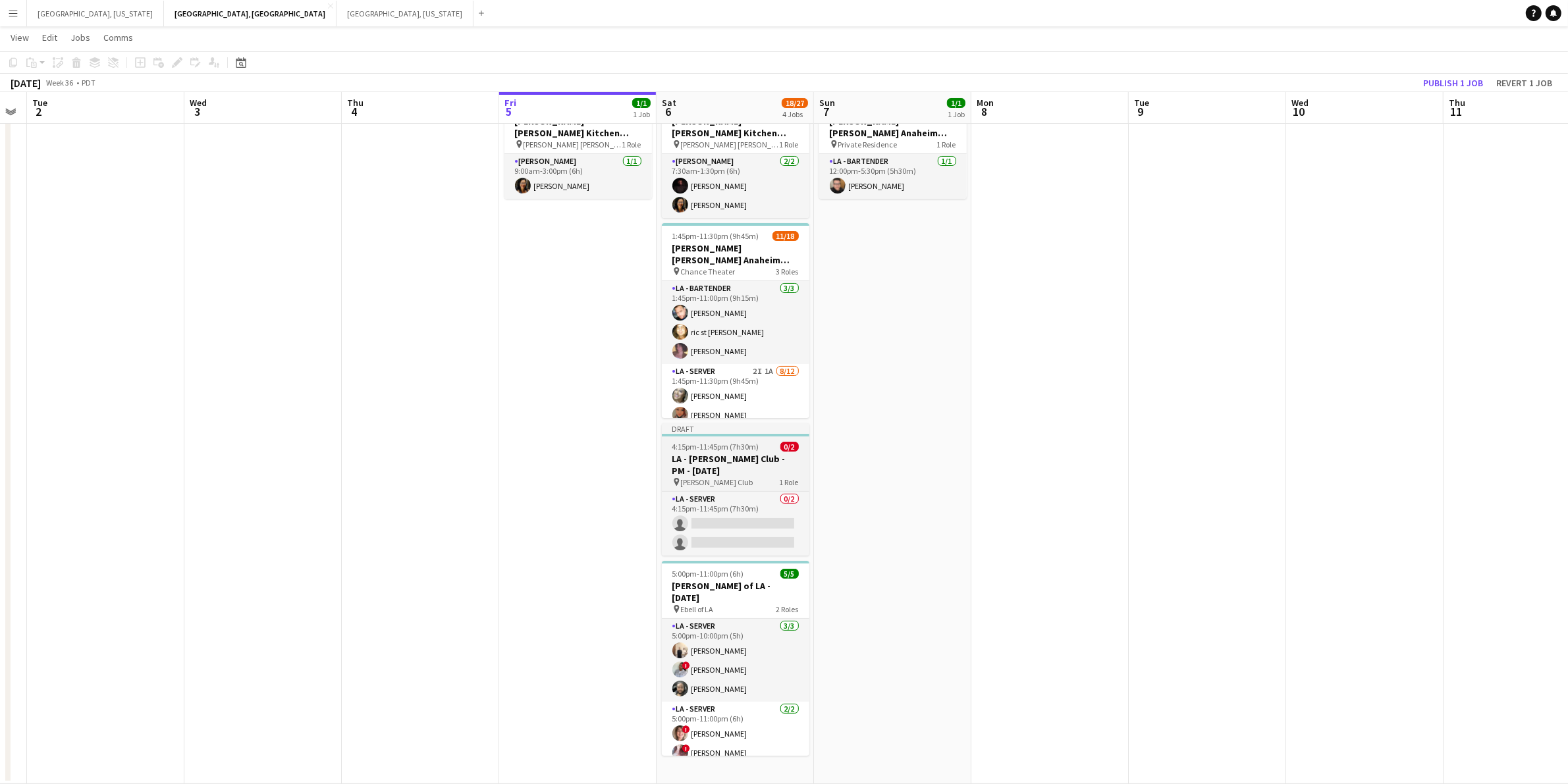
click at [720, 442] on span "4:15pm-11:45pm (7h30m)" at bounding box center [715, 446] width 87 height 10
click at [176, 64] on icon at bounding box center [177, 62] width 7 height 7
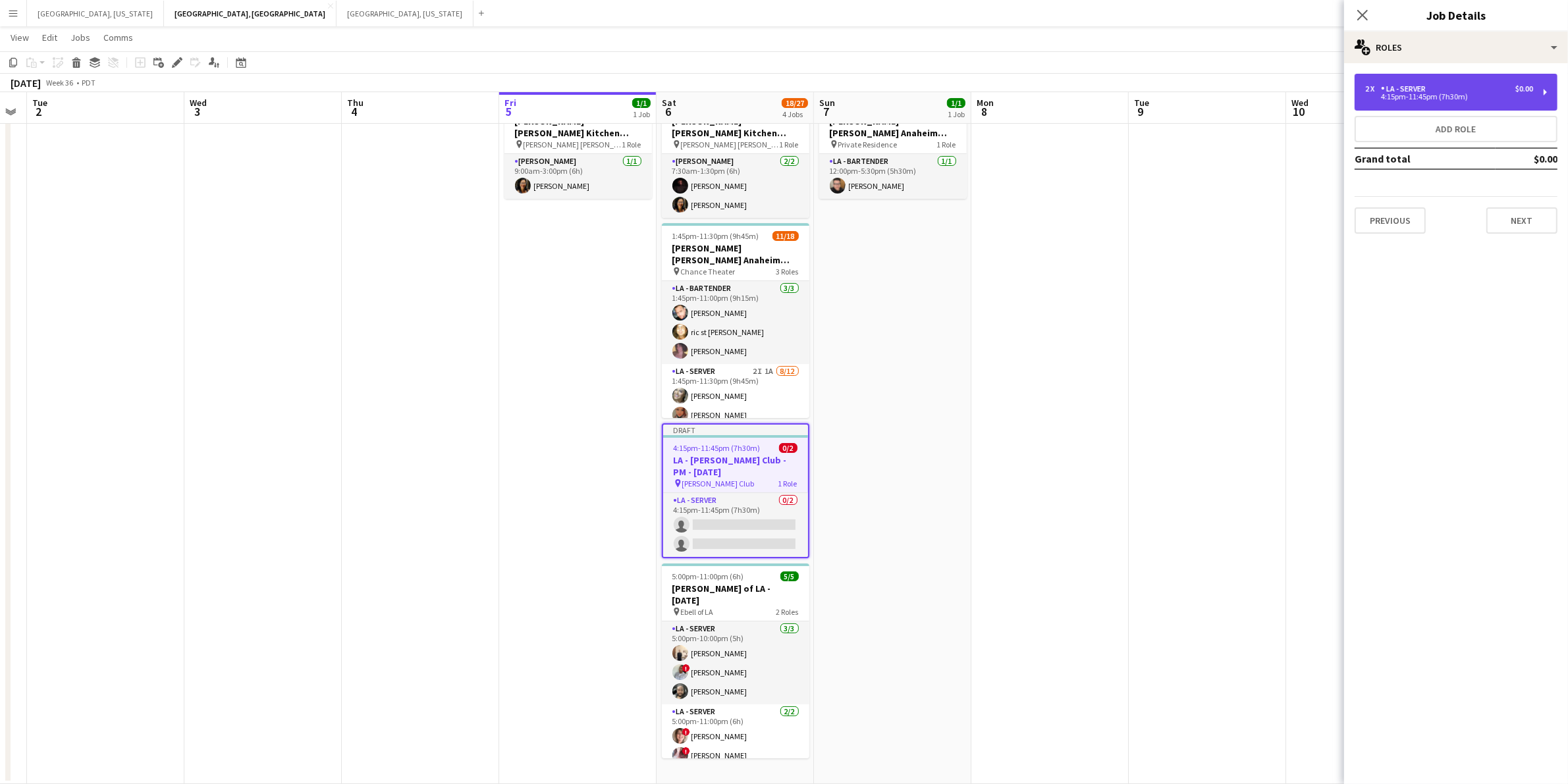
click at [1469, 95] on div "4:15pm-11:45pm (7h30m)" at bounding box center [1449, 97] width 168 height 7
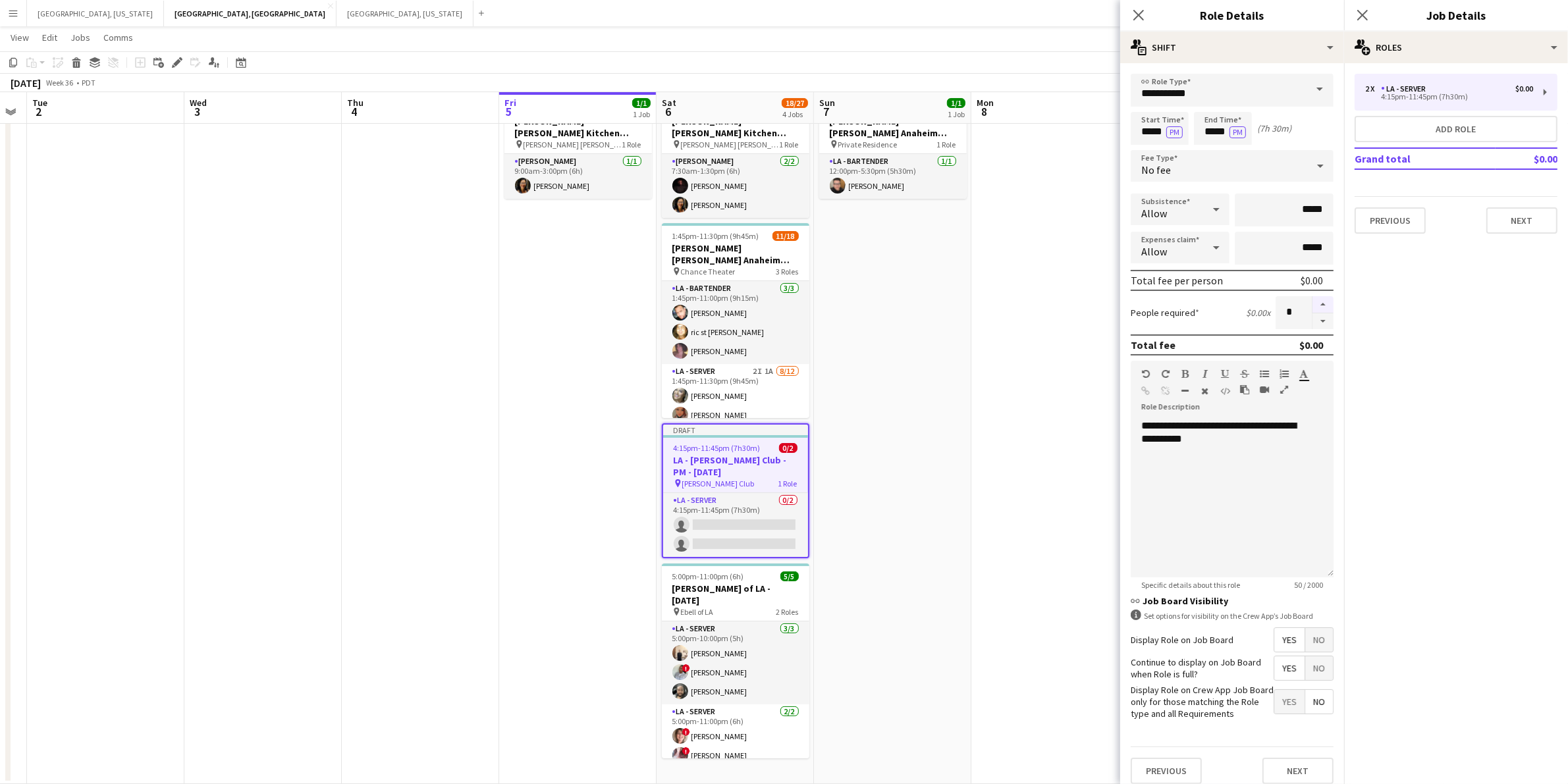
click at [1313, 303] on button "button" at bounding box center [1323, 305] width 21 height 17
type input "*"
click at [1160, 130] on input "*****" at bounding box center [1160, 128] width 58 height 33
click at [1174, 147] on div at bounding box center [1172, 152] width 26 height 13
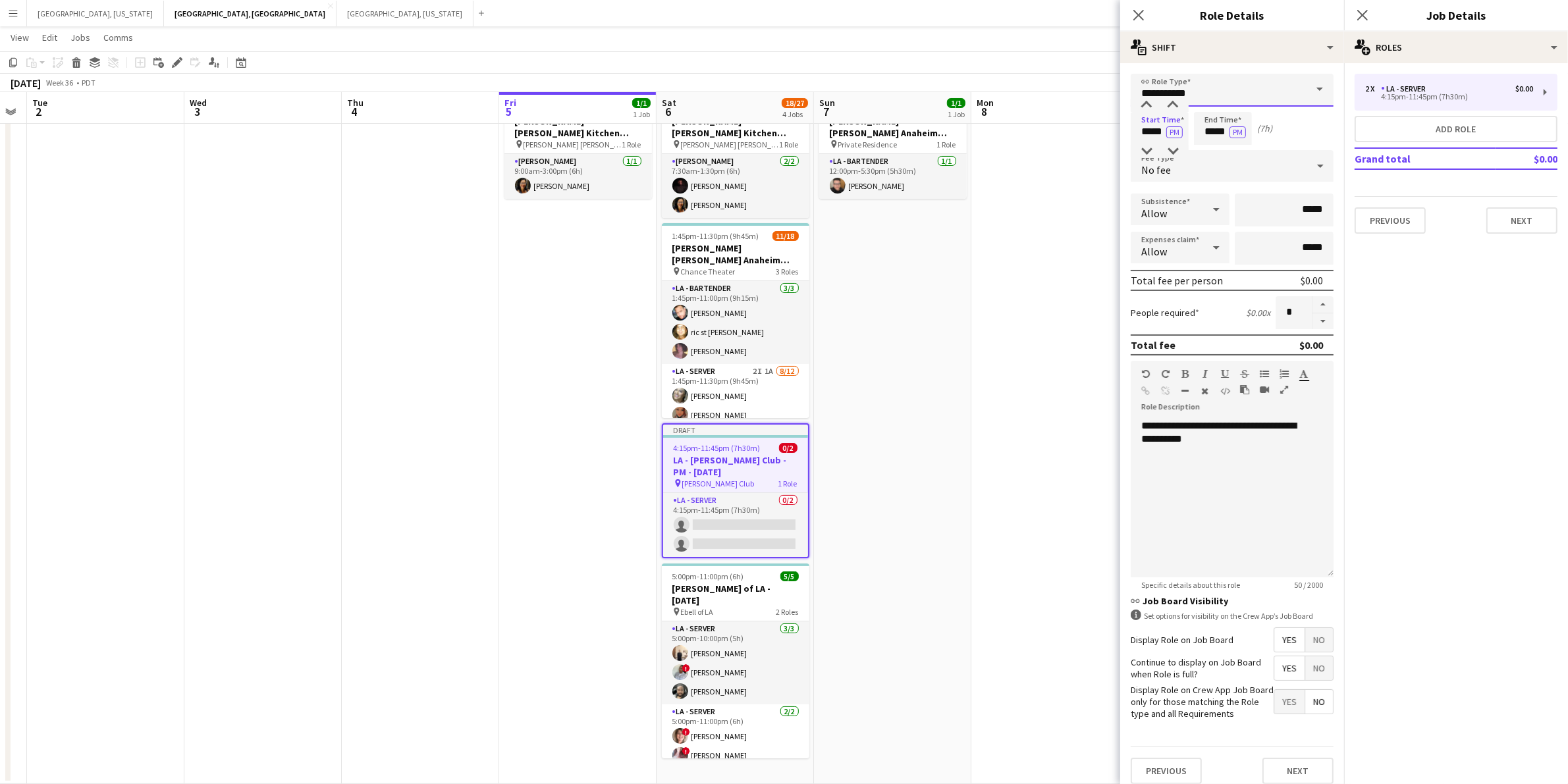
click at [1178, 94] on input "**********" at bounding box center [1232, 90] width 203 height 33
click at [1246, 63] on div "**********" at bounding box center [1232, 429] width 224 height 732
click at [1157, 140] on input "*****" at bounding box center [1160, 128] width 58 height 33
type input "*****"
click at [1170, 104] on div at bounding box center [1172, 105] width 26 height 13
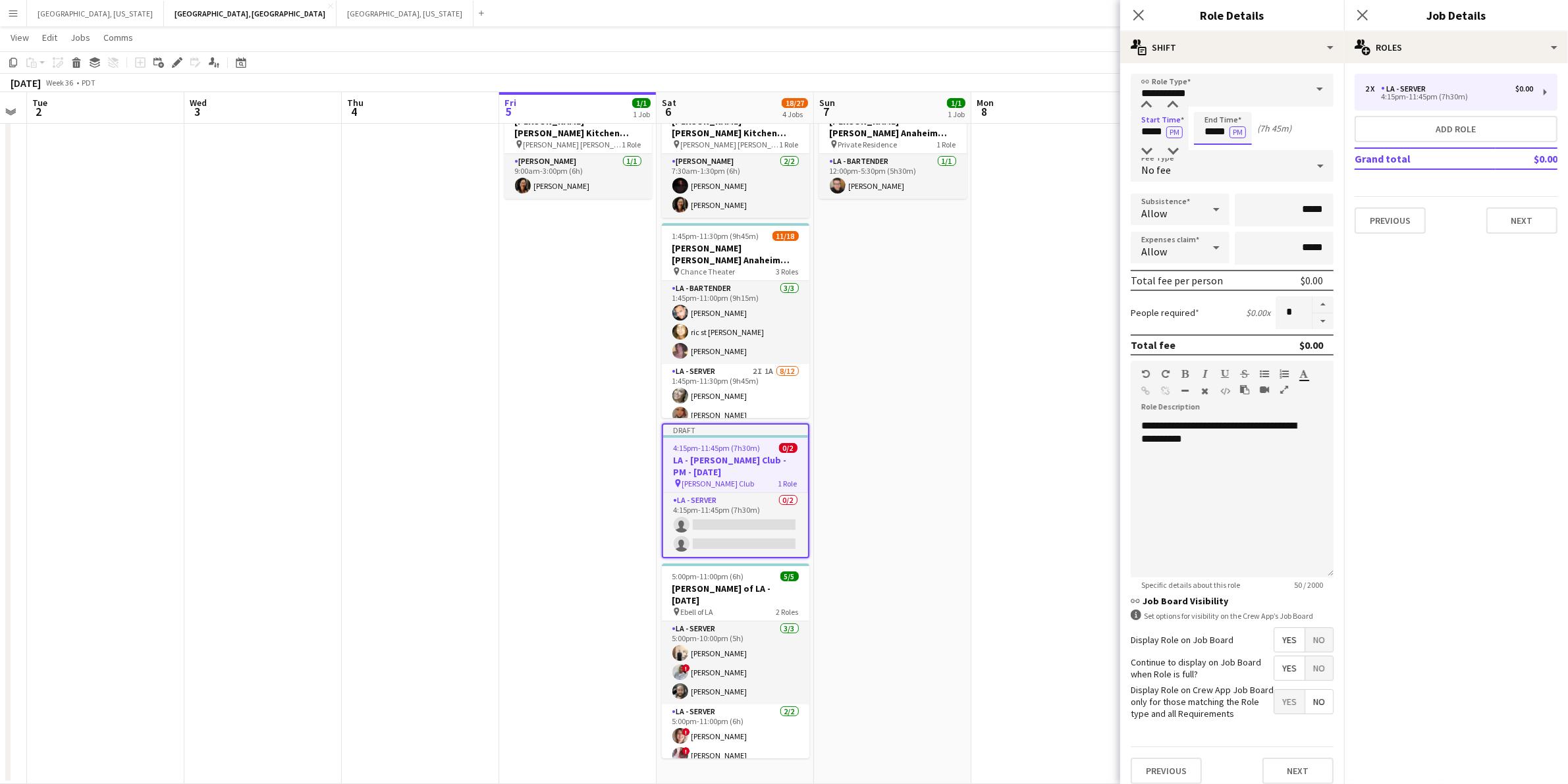
click at [1209, 126] on input "*****" at bounding box center [1223, 128] width 58 height 33
click at [1209, 146] on div at bounding box center [1209, 152] width 26 height 13
click at [1236, 149] on div at bounding box center [1236, 152] width 26 height 13
type input "*****"
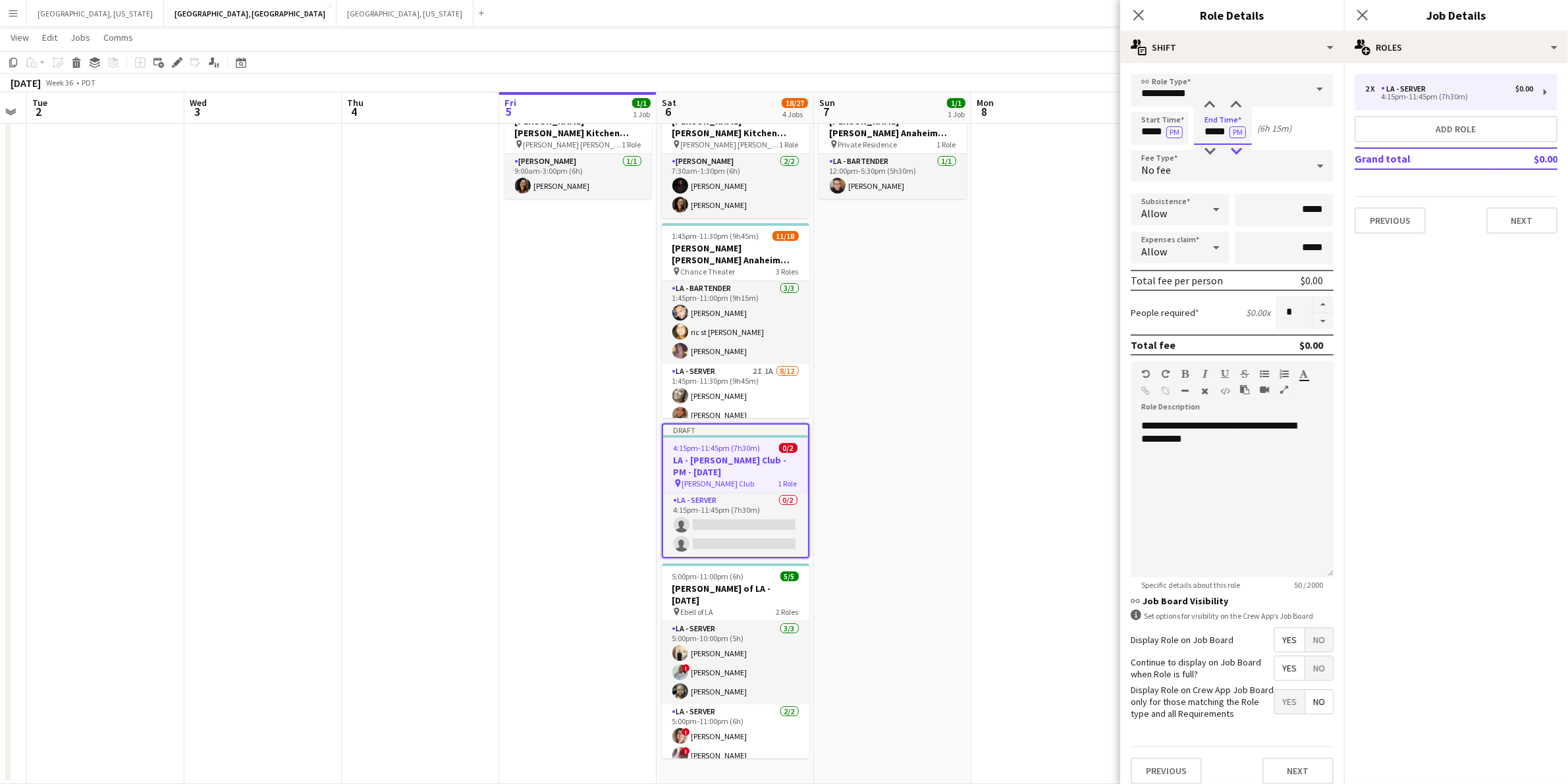
click at [1236, 149] on div at bounding box center [1236, 152] width 26 height 13
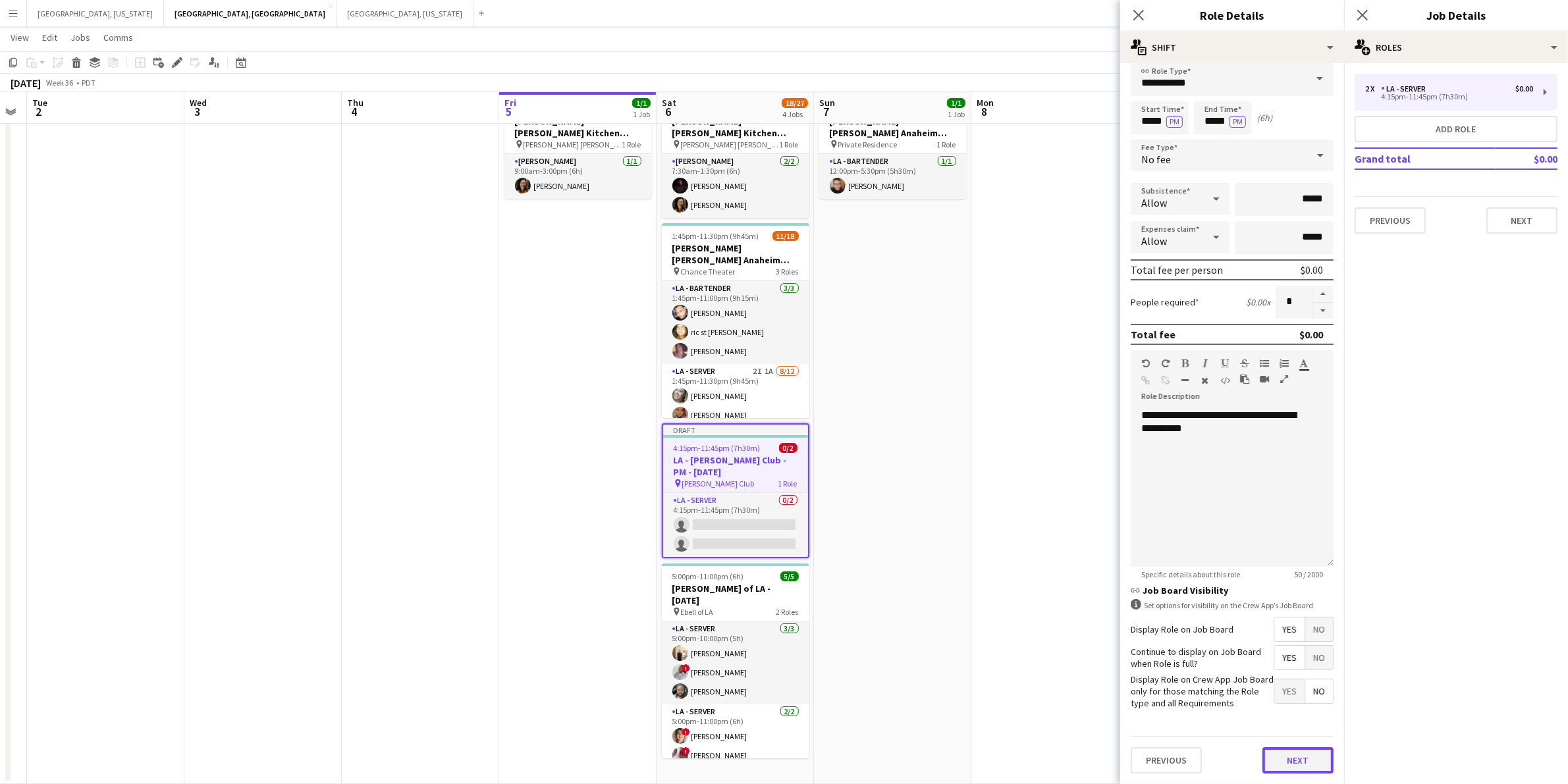
click at [1307, 759] on button "Next" at bounding box center [1298, 760] width 71 height 26
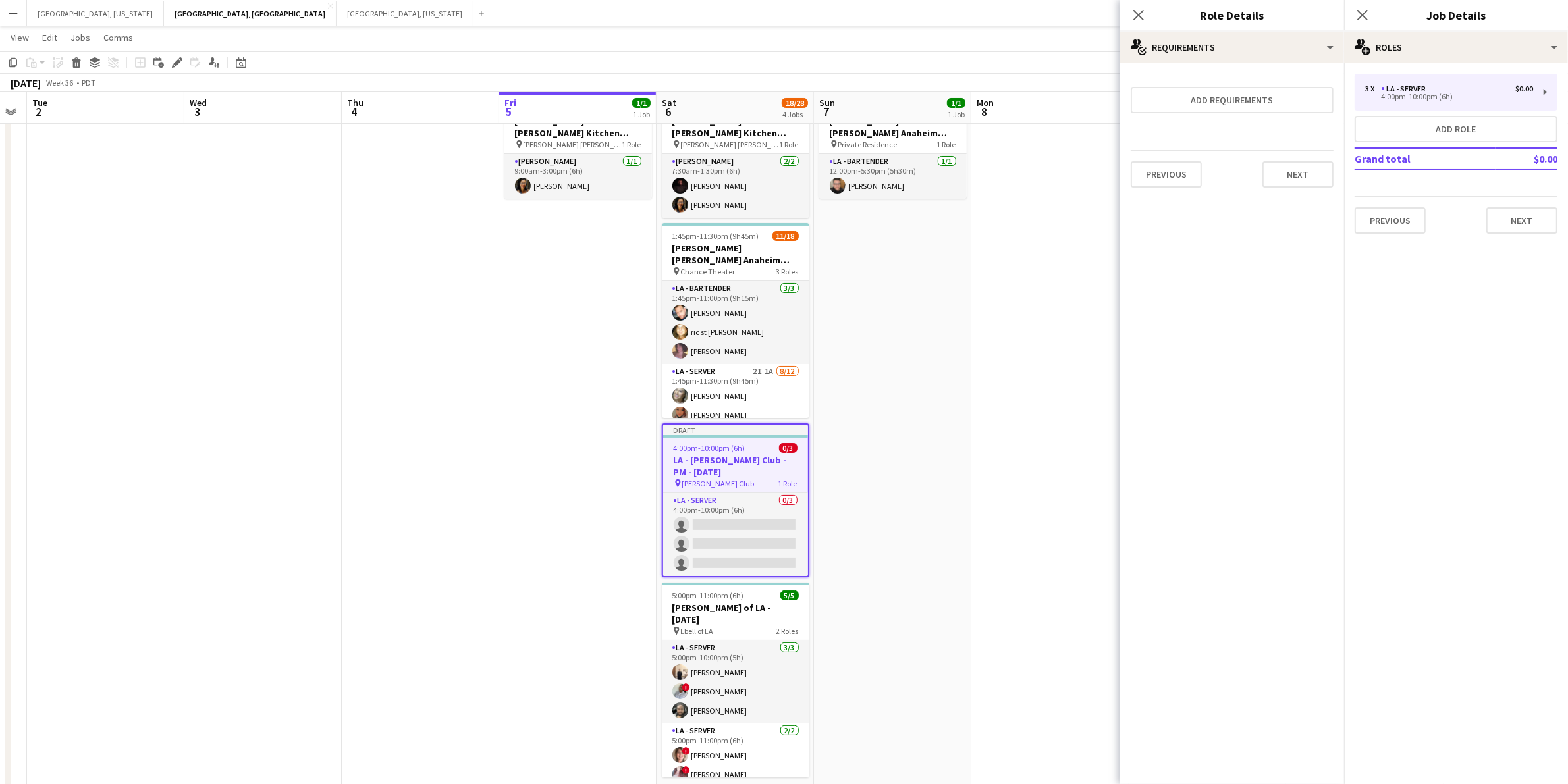
click at [1314, 187] on div "Previous Next" at bounding box center [1232, 175] width 203 height 48
click at [1309, 182] on button "Next" at bounding box center [1298, 174] width 71 height 26
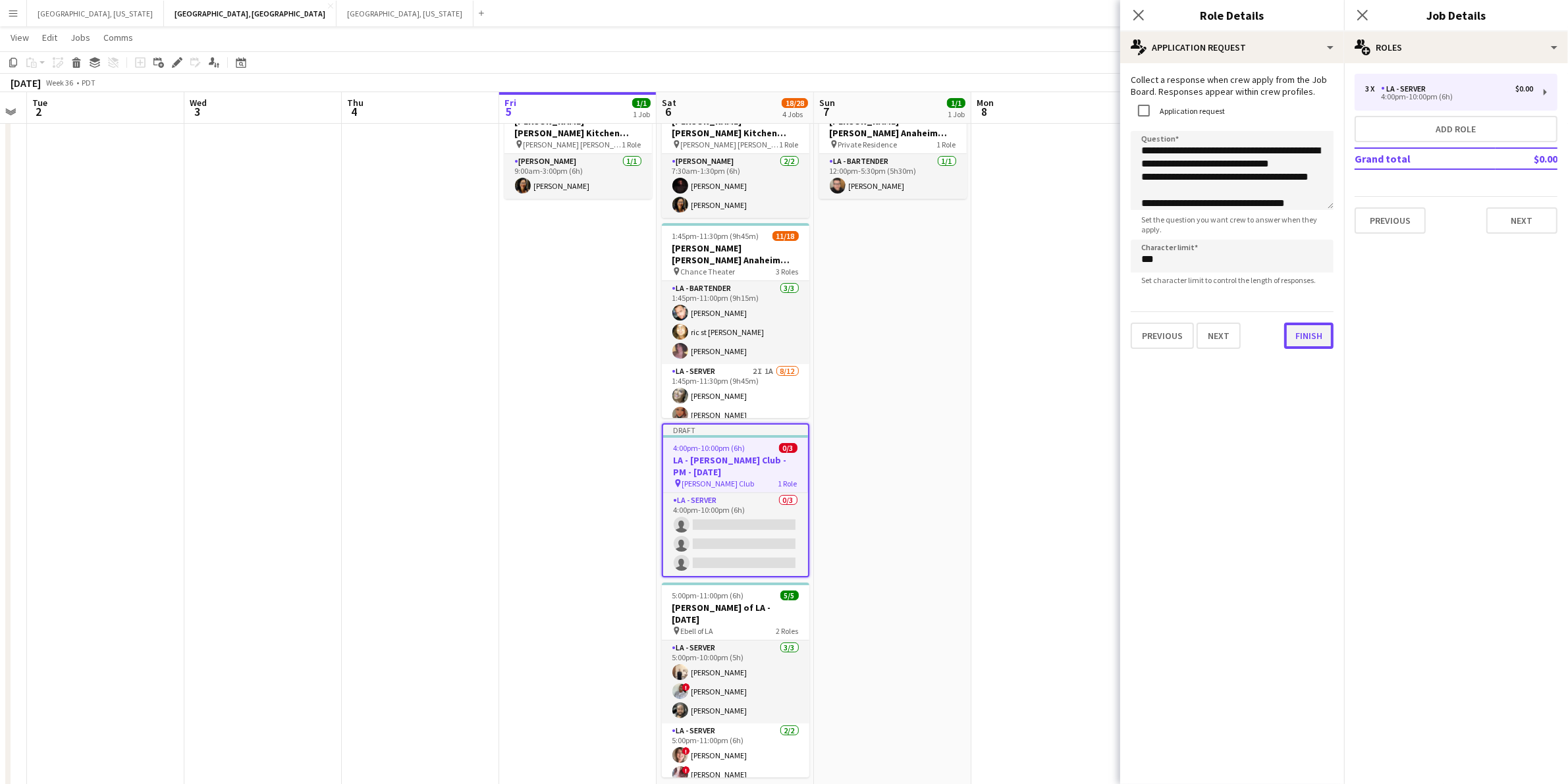
click at [1304, 339] on button "Finish" at bounding box center [1309, 336] width 50 height 26
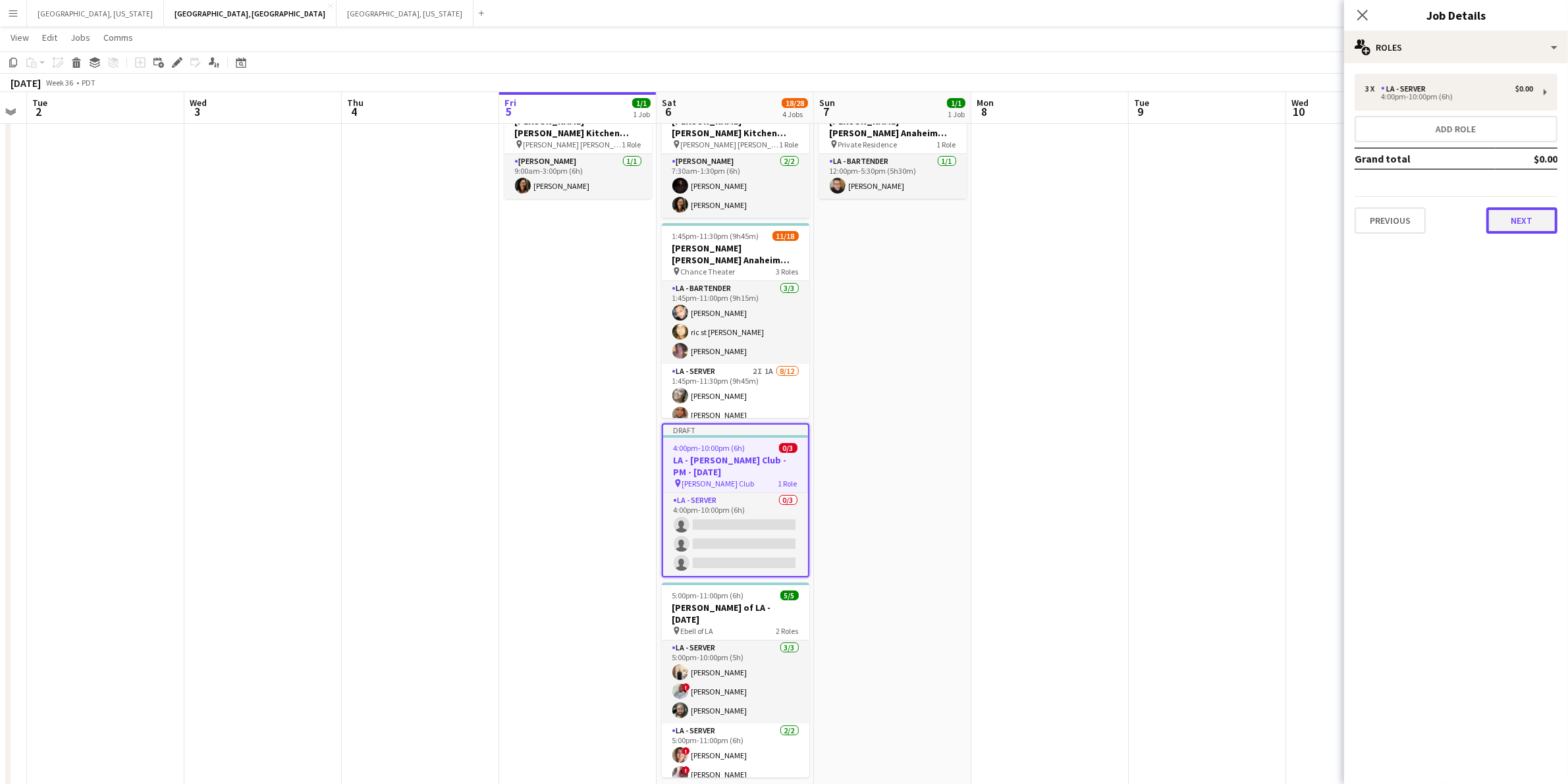
click at [1538, 215] on button "Next" at bounding box center [1522, 220] width 71 height 26
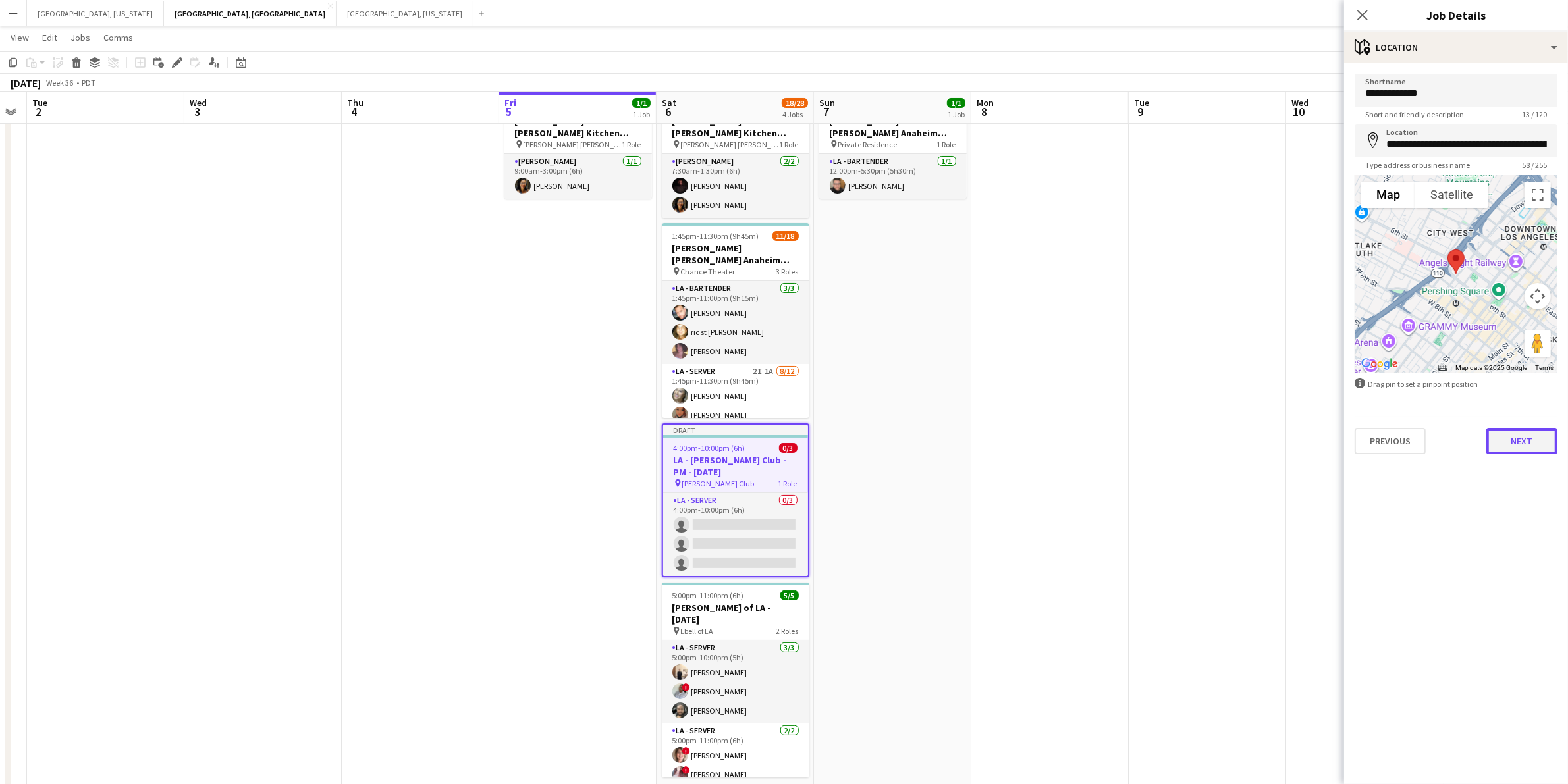
click at [1532, 435] on button "Next" at bounding box center [1522, 441] width 71 height 26
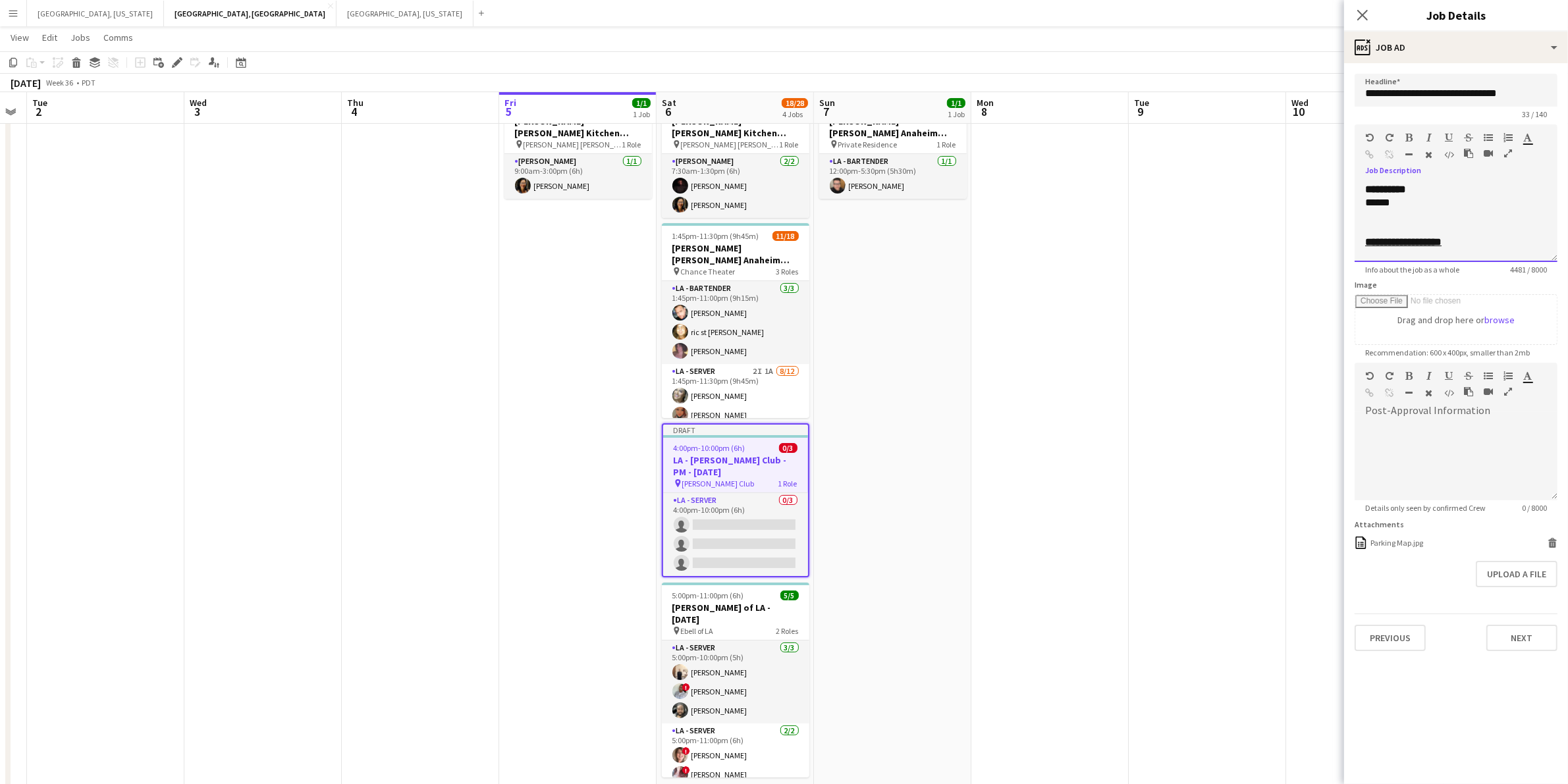
click at [1378, 202] on div "******" at bounding box center [1450, 203] width 169 height 13
drag, startPoint x: 1474, startPoint y: 93, endPoint x: 1575, endPoint y: 89, distance: 101.1
click at [1568, 89] on html "Menu Boards Boards Boards All jobs Status Workforce Workforce My Workforce Recr…" at bounding box center [784, 373] width 1568 height 860
click at [1555, 258] on div "**********" at bounding box center [1456, 223] width 203 height 79
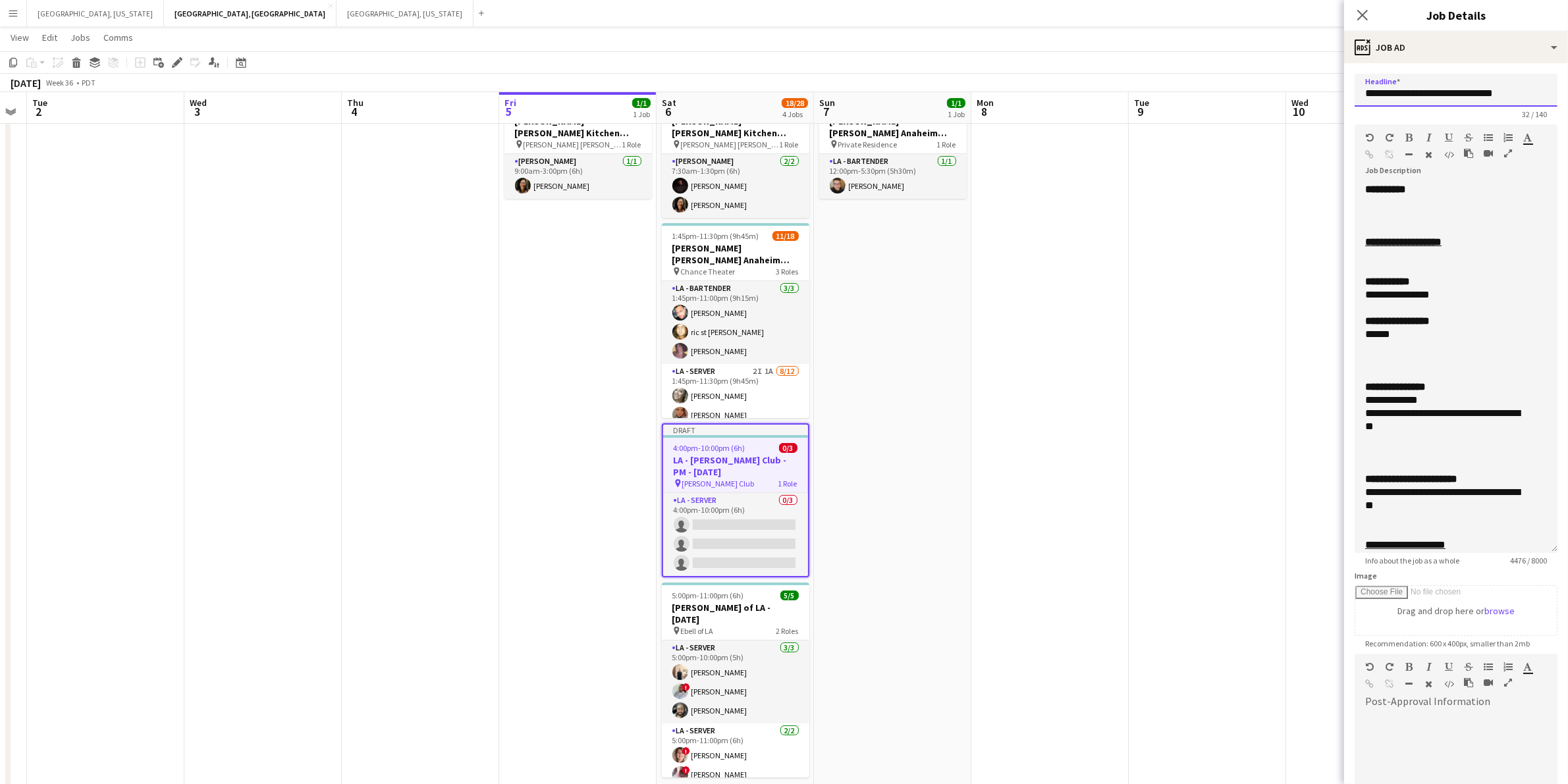
drag, startPoint x: 1555, startPoint y: 258, endPoint x: 1553, endPoint y: 514, distance: 256.0
click at [1564, 548] on mat-expansion-panel "**********" at bounding box center [1456, 424] width 224 height 721
type input "**********"
click at [1378, 295] on div "**********" at bounding box center [1444, 295] width 157 height 13
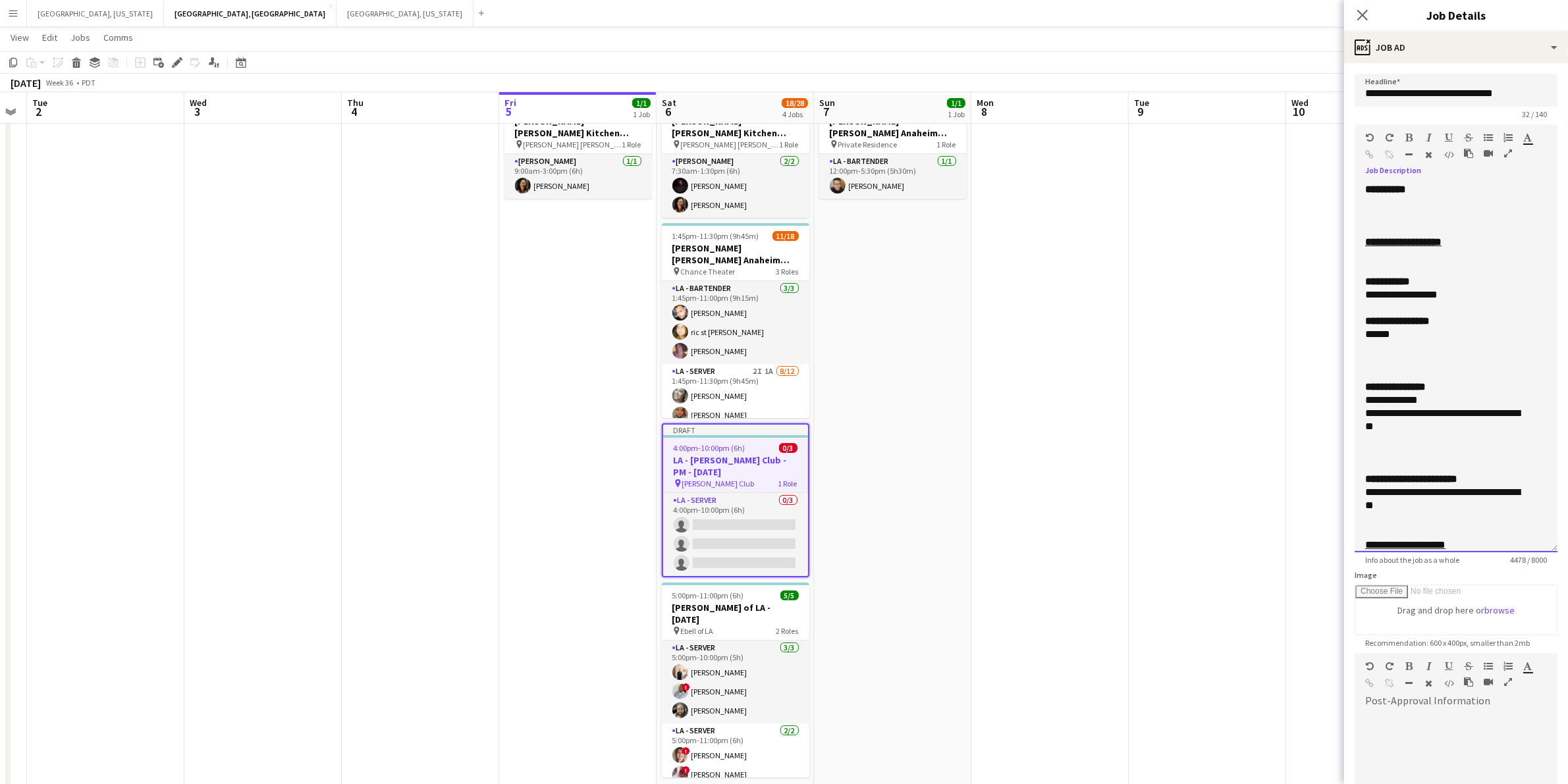
drag, startPoint x: 1410, startPoint y: 297, endPoint x: 1485, endPoint y: 290, distance: 75.3
click at [1485, 290] on div "**********" at bounding box center [1444, 295] width 157 height 13
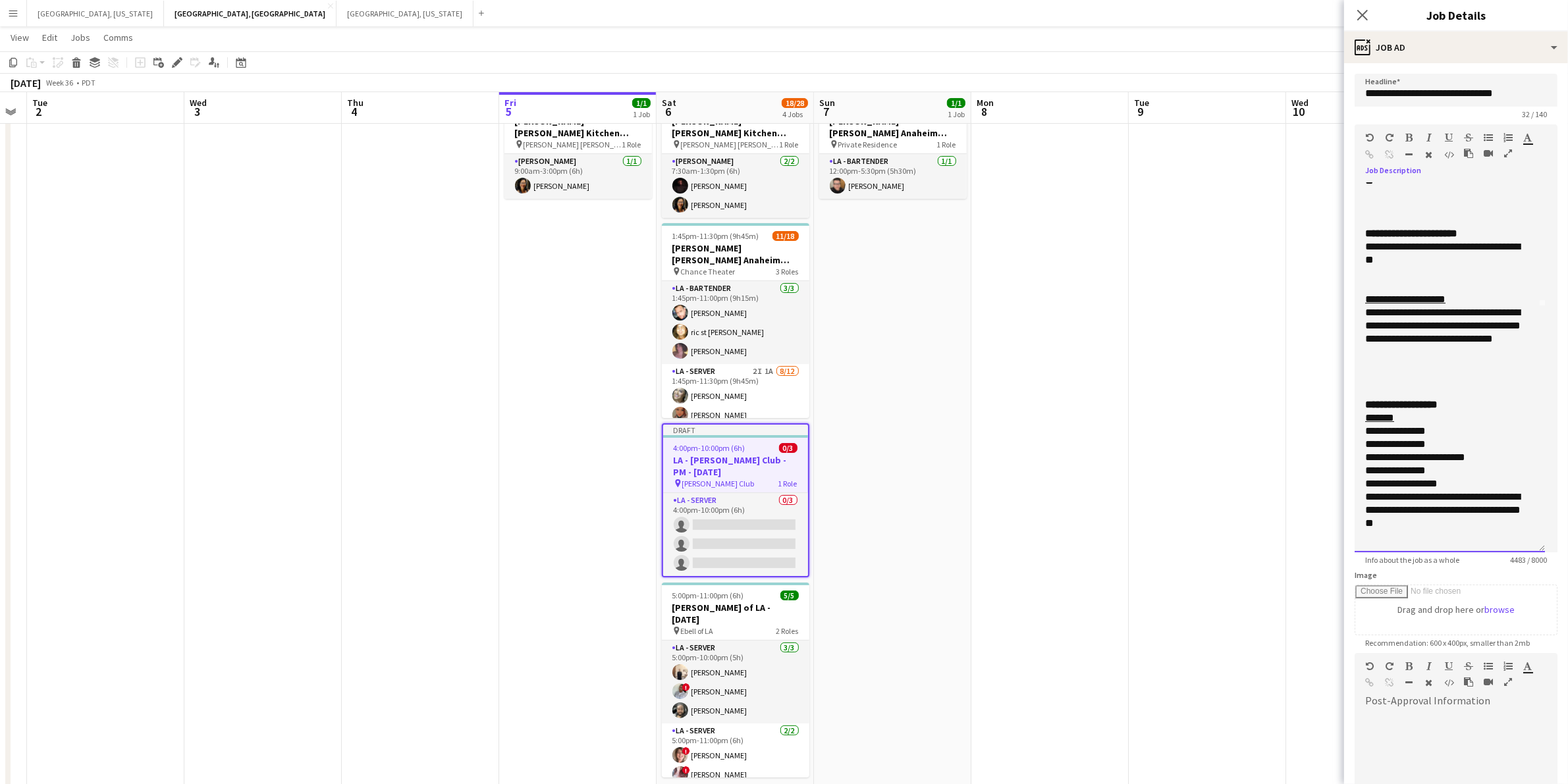
scroll to position [247, 0]
drag, startPoint x: 1368, startPoint y: 238, endPoint x: 1373, endPoint y: 244, distance: 7.8
click at [1368, 238] on div "**********" at bounding box center [1449, 368] width 190 height 369
click at [1377, 246] on div "**********" at bounding box center [1444, 252] width 157 height 26
click at [1369, 248] on div "**********" at bounding box center [1444, 252] width 157 height 26
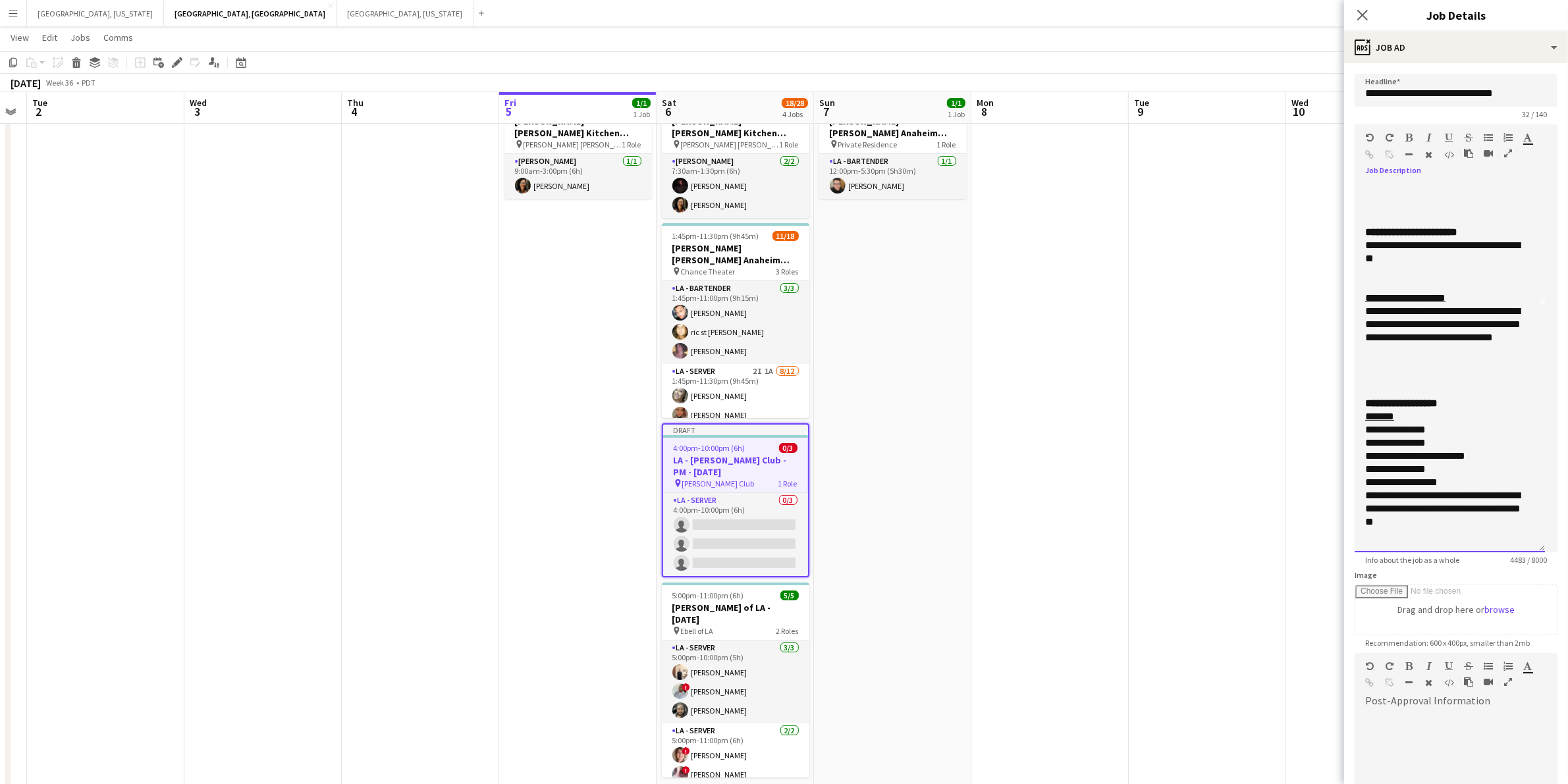
click at [1442, 248] on div "**********" at bounding box center [1444, 252] width 157 height 26
click at [1479, 249] on div "**********" at bounding box center [1444, 252] width 157 height 26
drag, startPoint x: 1469, startPoint y: 245, endPoint x: 1538, endPoint y: 246, distance: 69.0
click at [1538, 246] on div "**********" at bounding box center [1449, 368] width 190 height 369
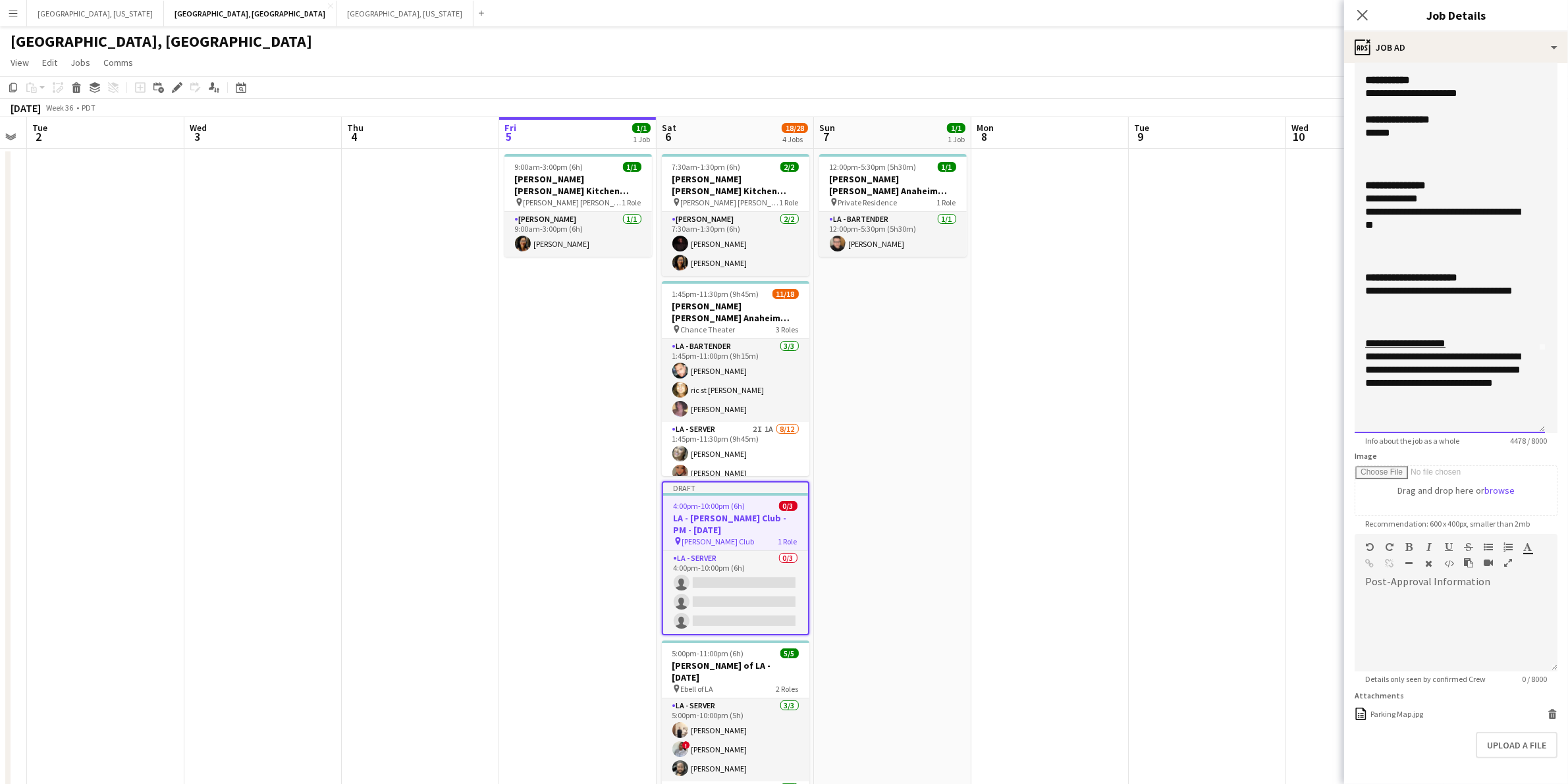
scroll to position [166, 0]
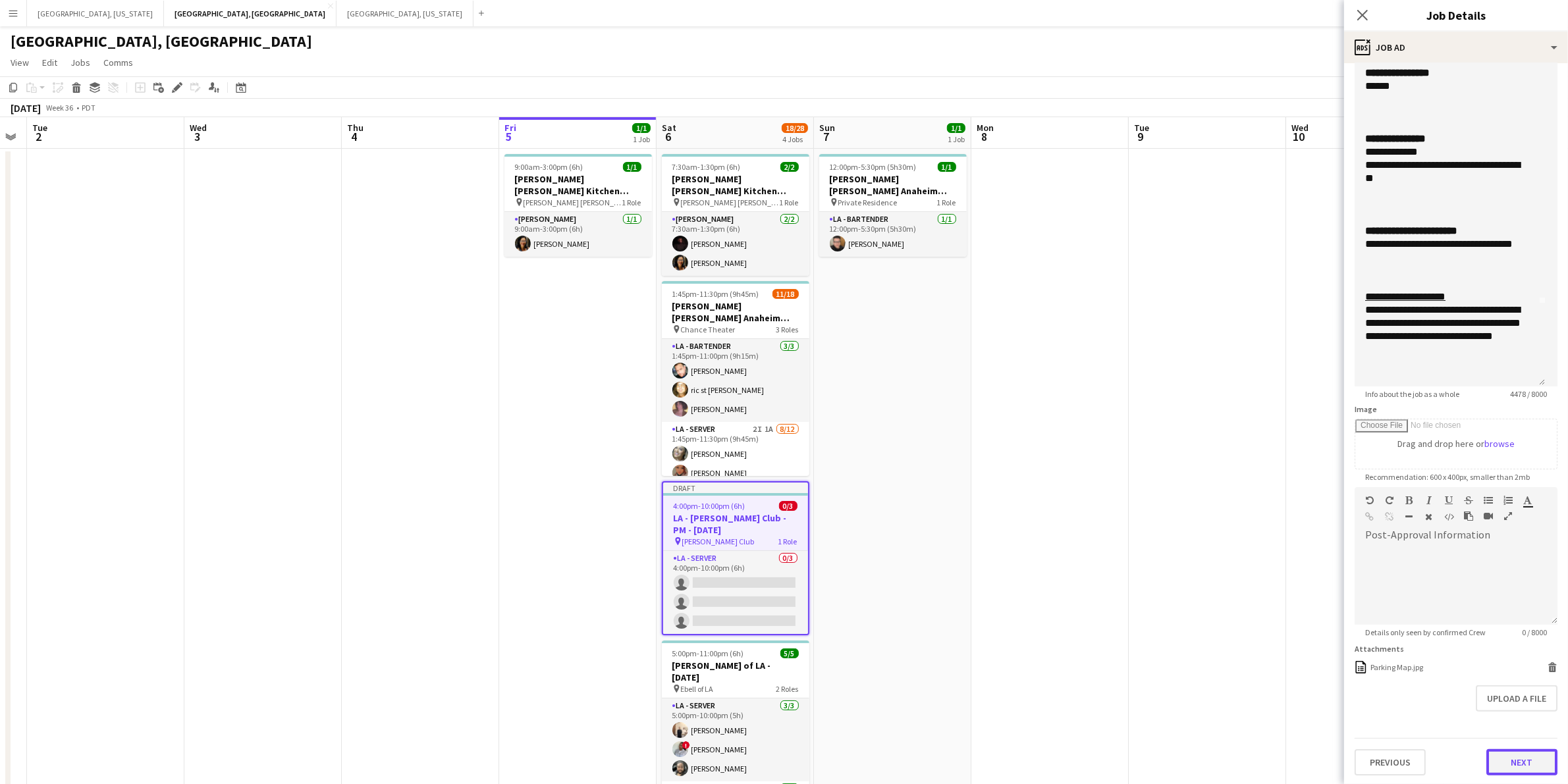
click at [1505, 771] on button "Next" at bounding box center [1522, 762] width 71 height 26
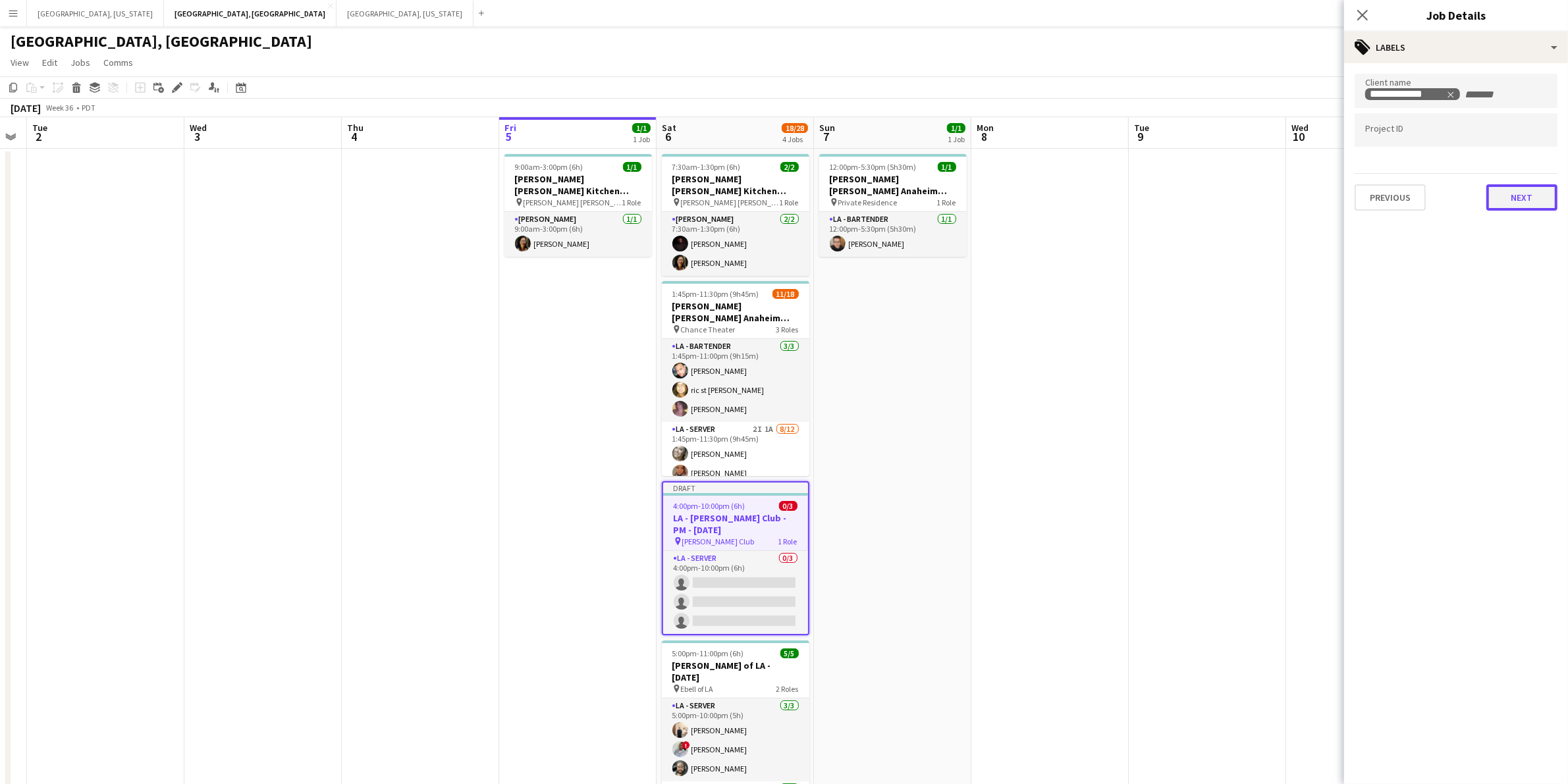
click at [1517, 197] on button "Next" at bounding box center [1522, 197] width 71 height 26
click at [1502, 136] on button "Next" at bounding box center [1522, 136] width 71 height 26
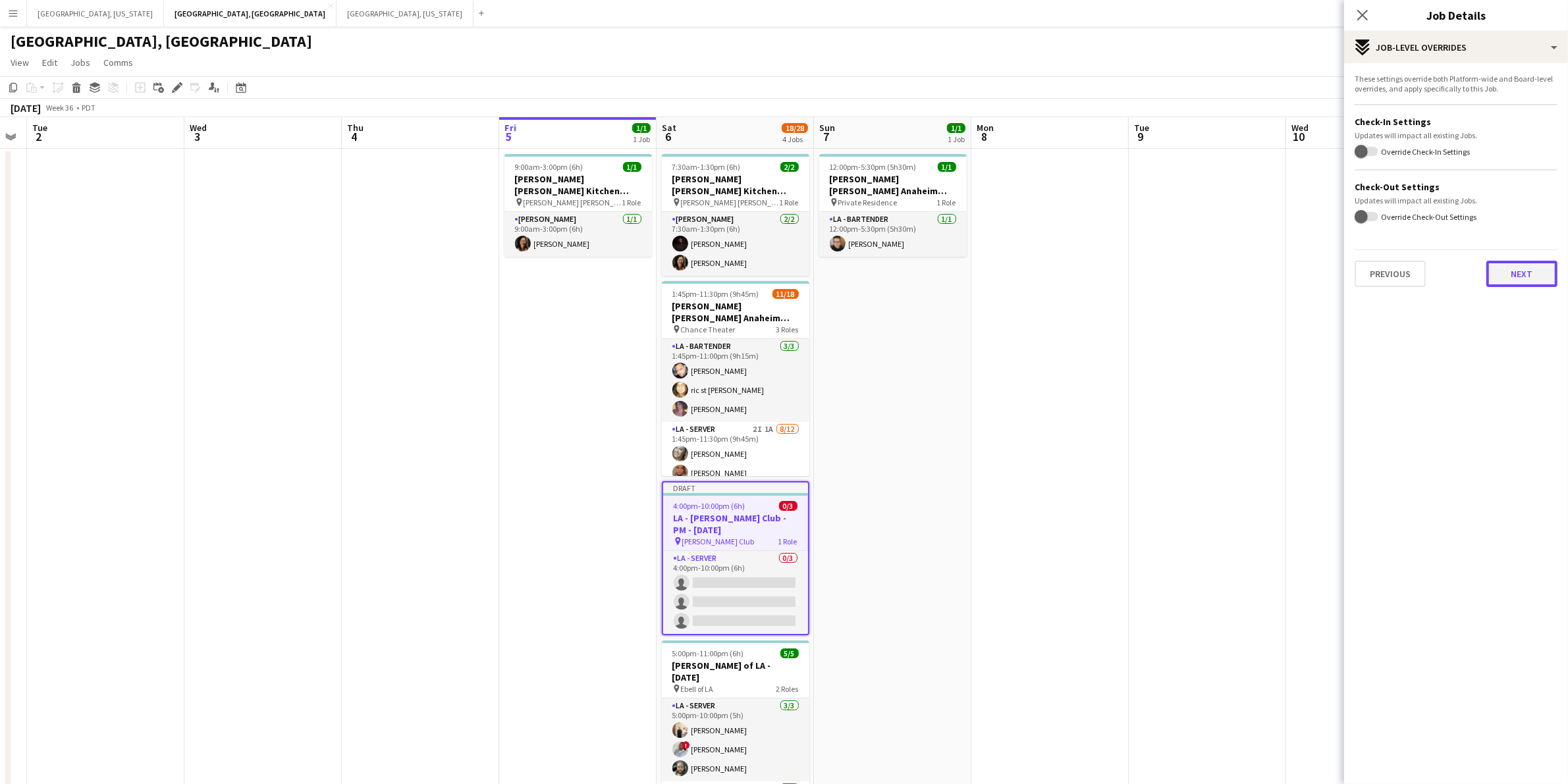
click at [1542, 277] on button "Next" at bounding box center [1522, 273] width 71 height 26
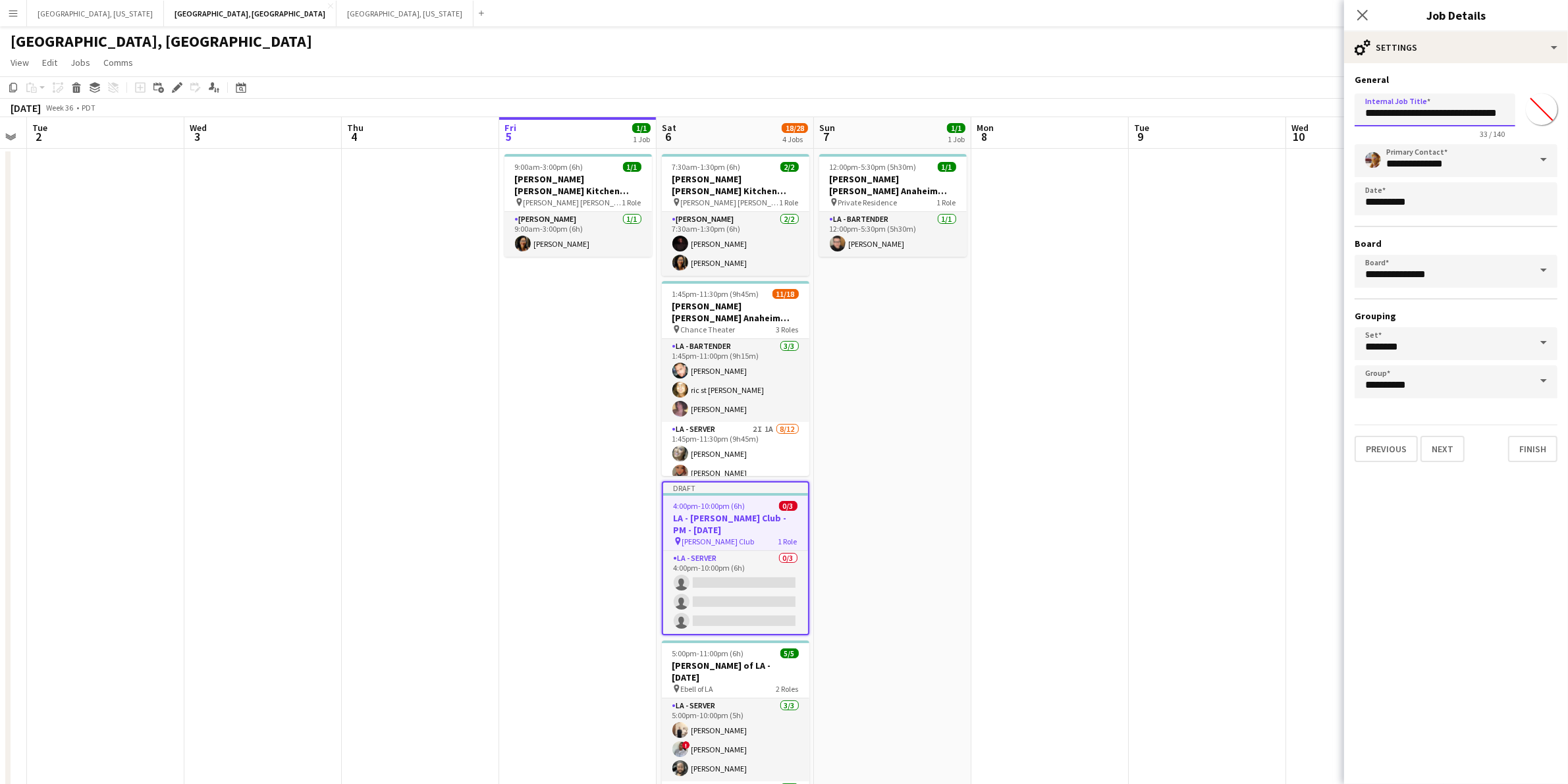
scroll to position [0, 3]
drag, startPoint x: 1476, startPoint y: 117, endPoint x: 1540, endPoint y: 117, distance: 64.0
click at [1540, 117] on div "**********" at bounding box center [1456, 113] width 203 height 50
type input "**********"
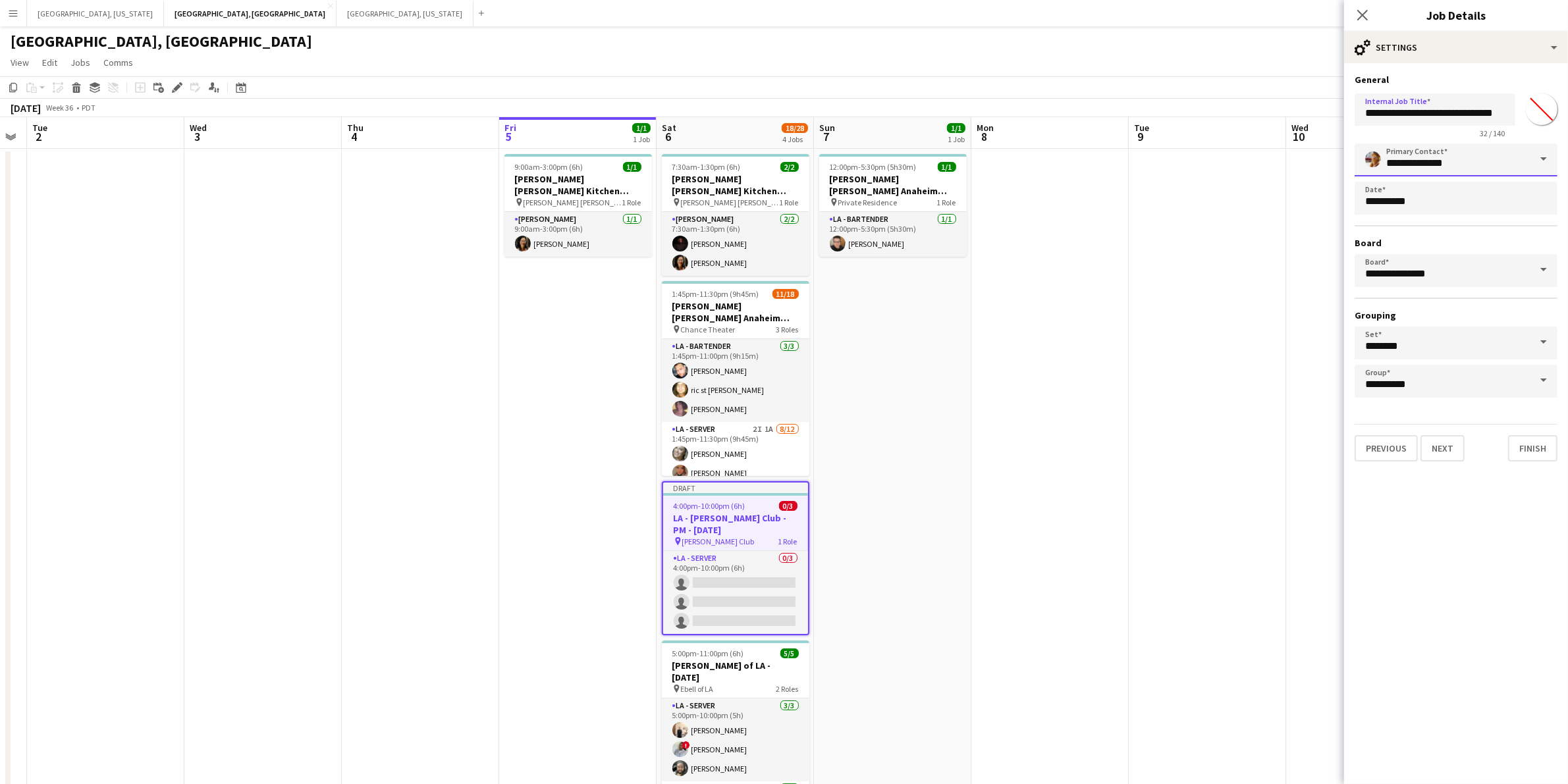
click at [1483, 156] on input "**********" at bounding box center [1456, 160] width 203 height 33
click at [1539, 155] on span at bounding box center [1543, 159] width 28 height 32
click at [1457, 191] on span "Rollin Hero" at bounding box center [1456, 197] width 182 height 19
type input "**********"
click at [1546, 442] on button "Finish" at bounding box center [1533, 448] width 50 height 26
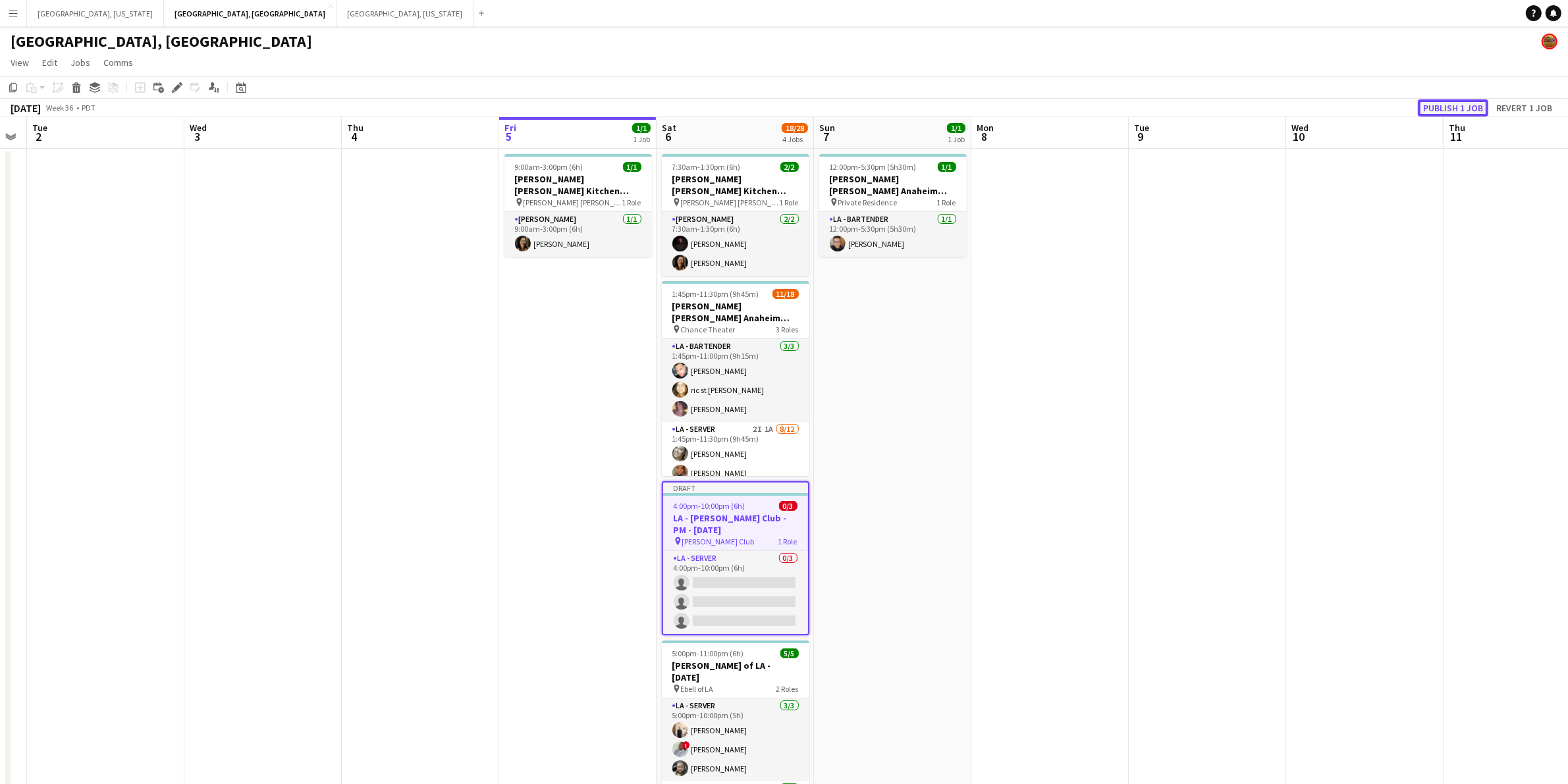
click at [1451, 104] on button "Publish 1 job" at bounding box center [1453, 108] width 71 height 17
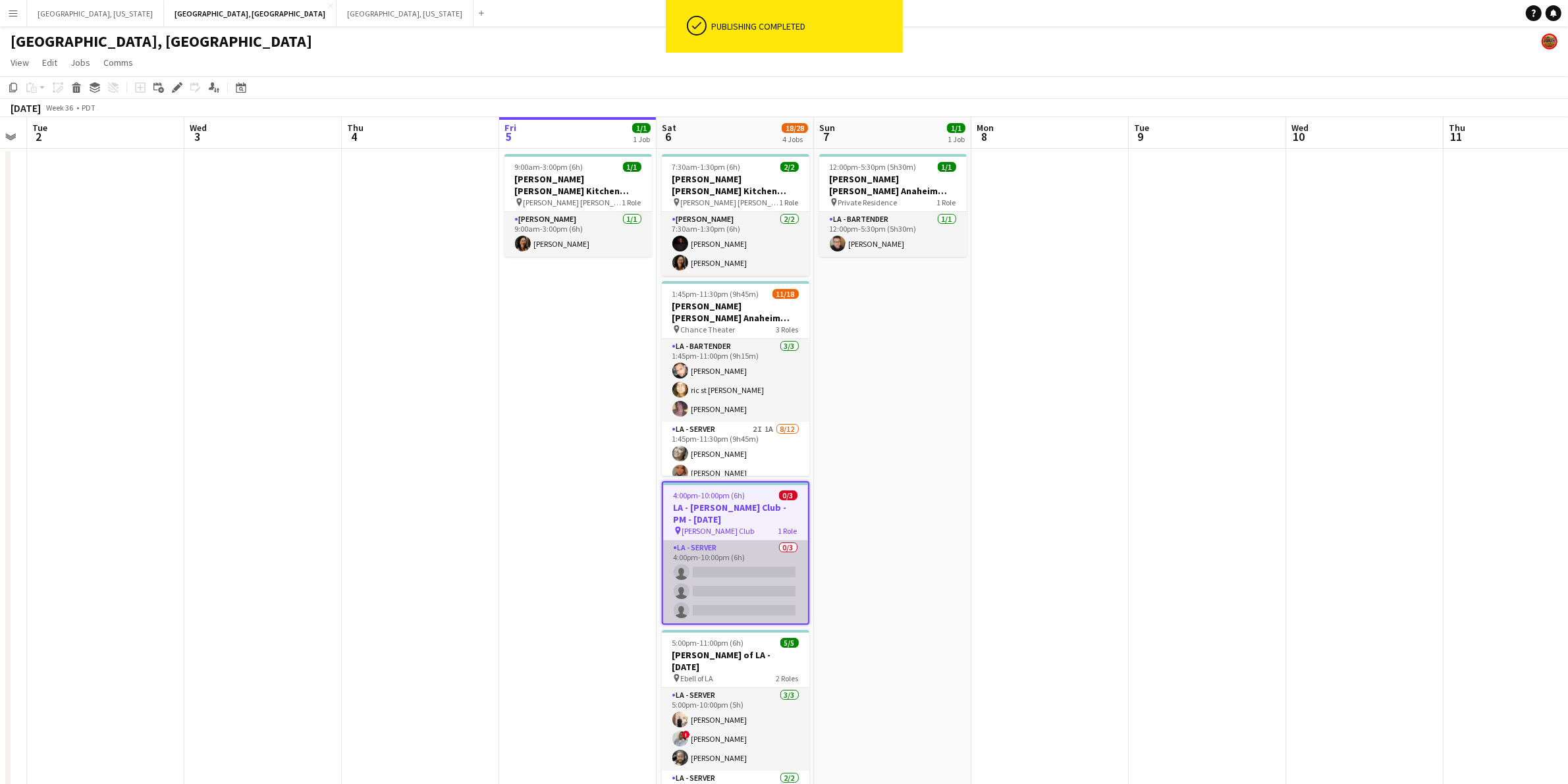
click at [771, 571] on app-card-role "LA - Server 0/3 4:00pm-10:00pm (6h) single-neutral-actions single-neutral-actio…" at bounding box center [736, 582] width 145 height 83
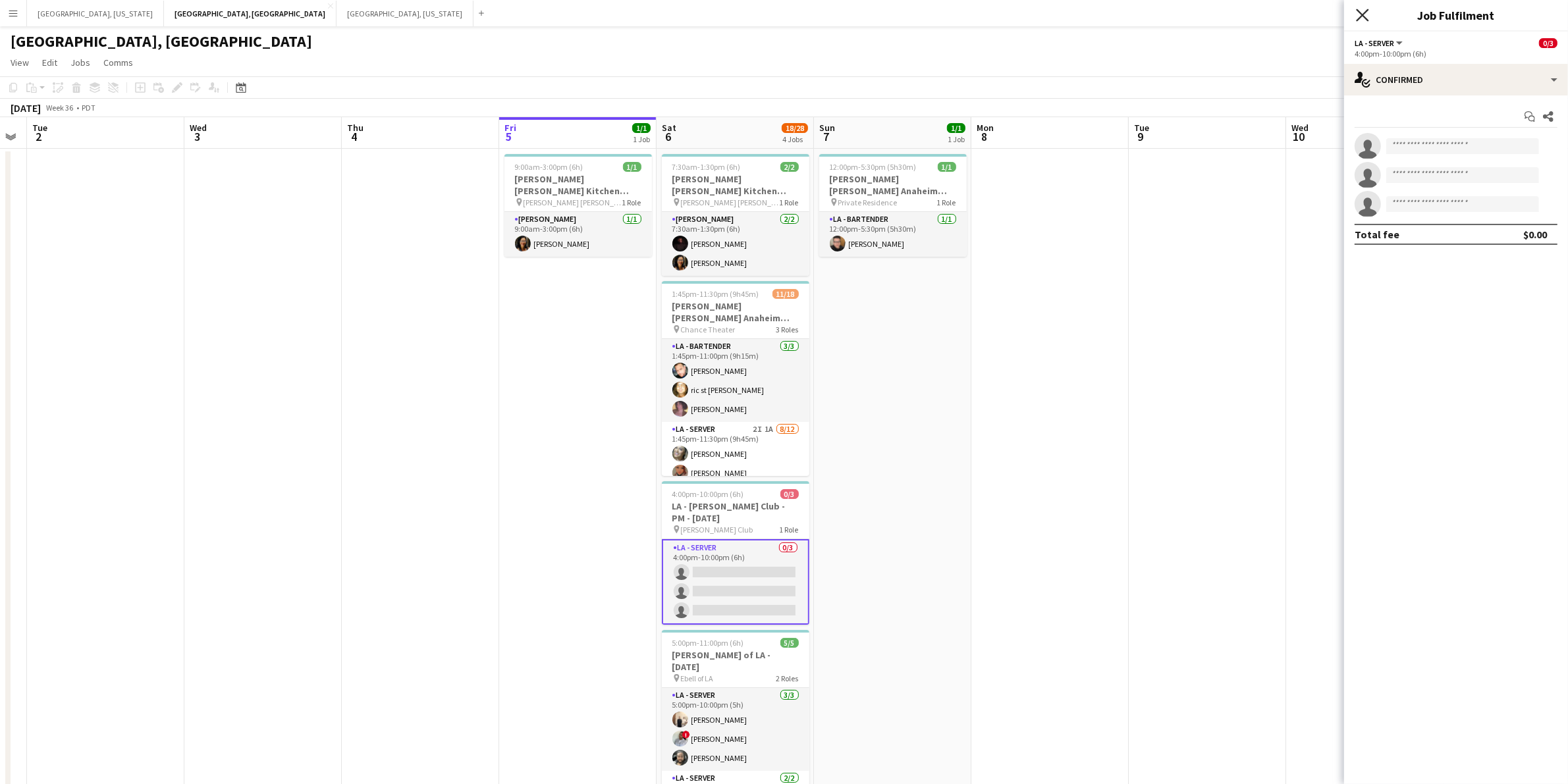
click at [1357, 17] on icon "Close pop-in" at bounding box center [1362, 15] width 13 height 13
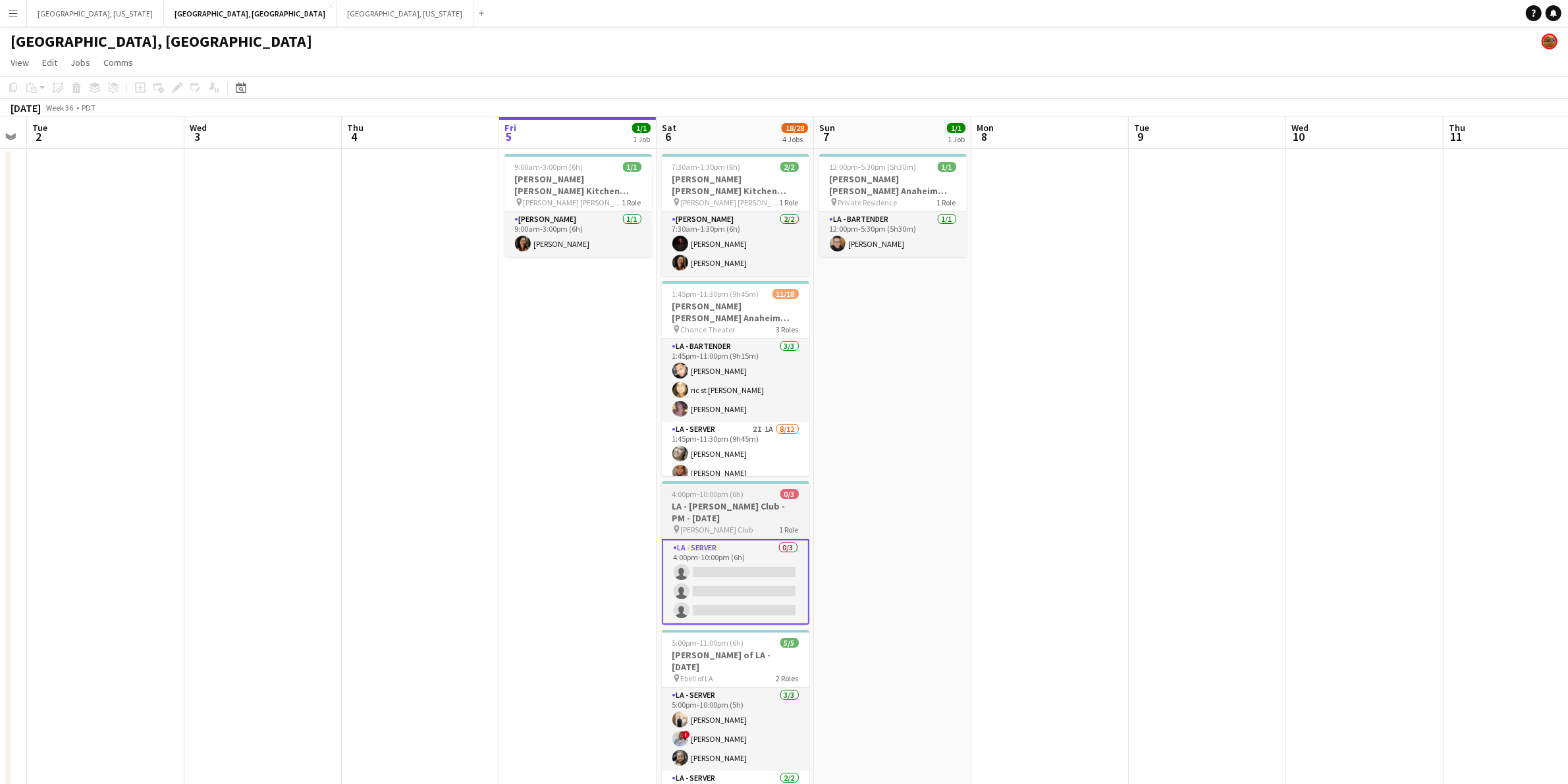
click at [696, 509] on h3 "LA - [PERSON_NAME] Club - PM - [DATE]" at bounding box center [736, 511] width 148 height 23
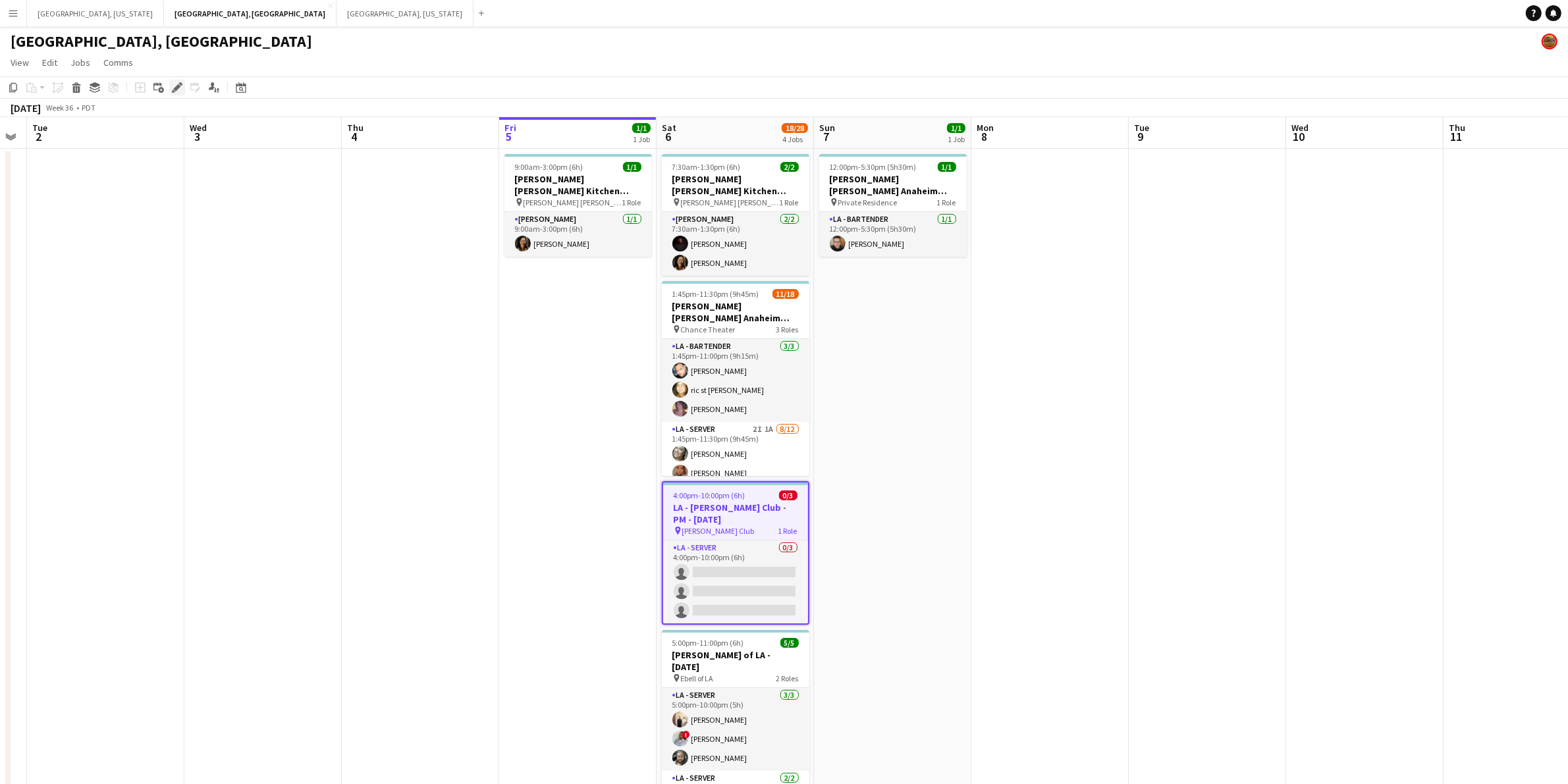
click at [178, 87] on icon at bounding box center [177, 88] width 7 height 7
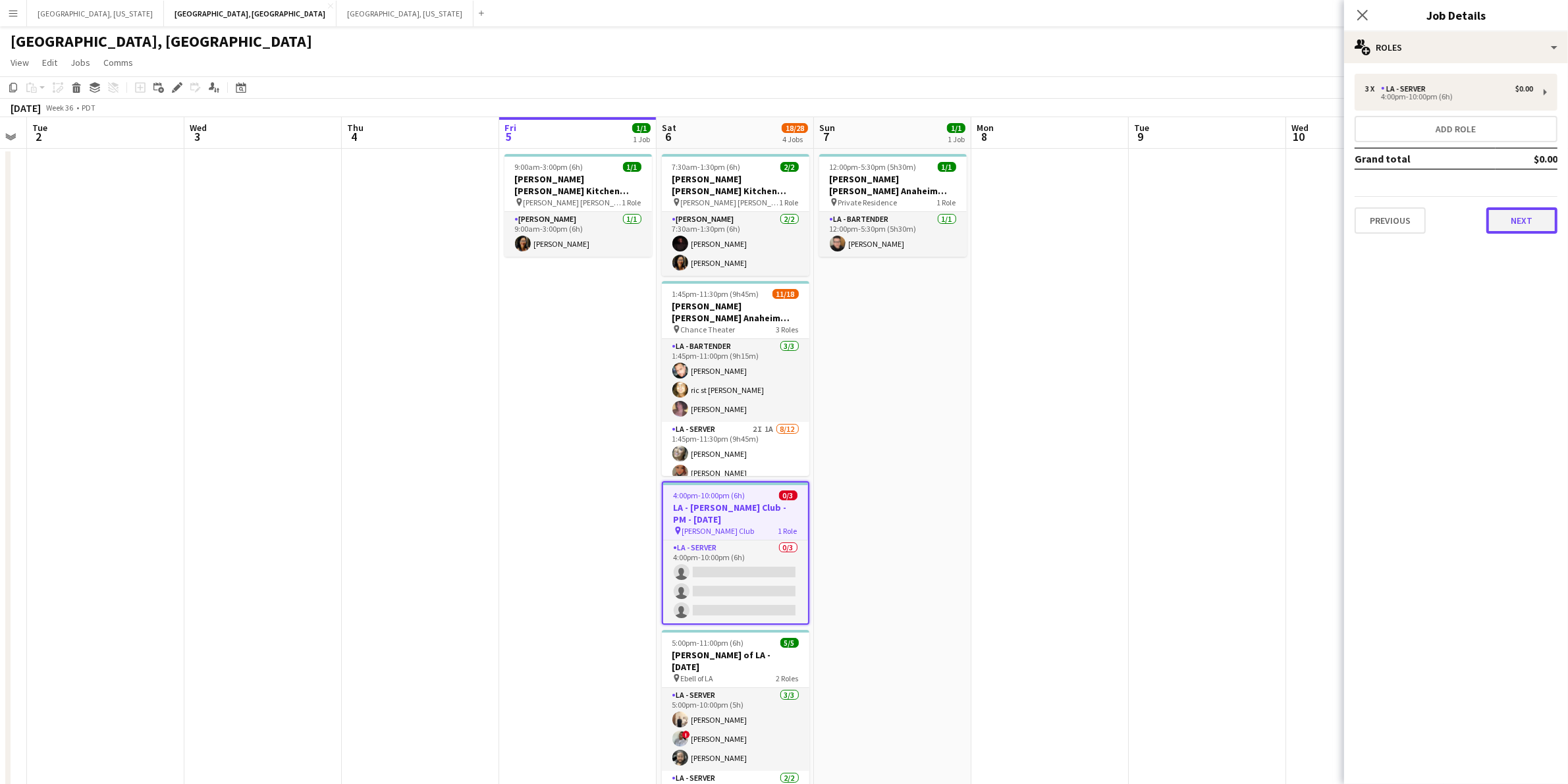
click at [1526, 212] on button "Next" at bounding box center [1522, 220] width 71 height 26
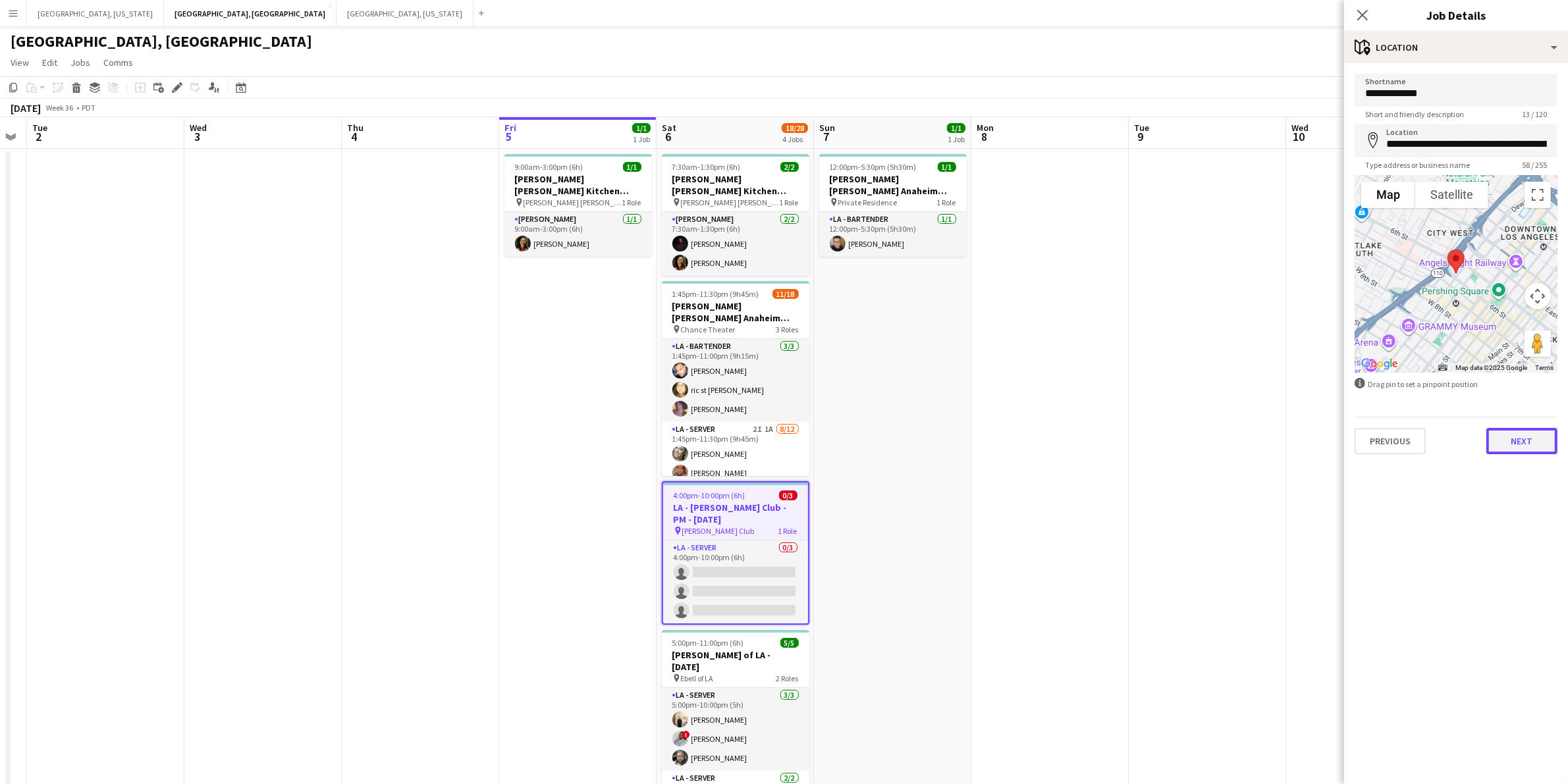
click at [1542, 434] on button "Next" at bounding box center [1522, 441] width 71 height 26
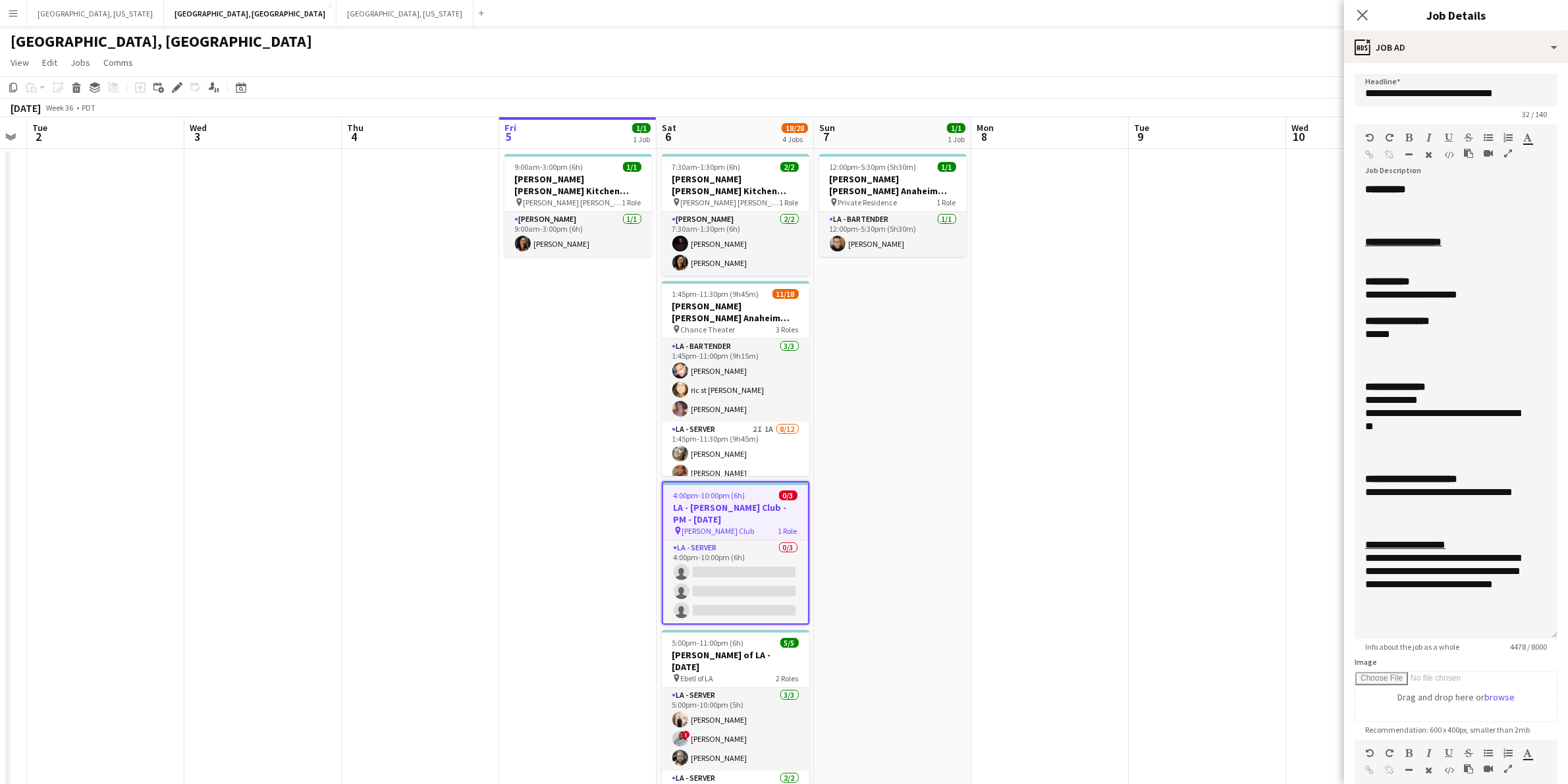
drag, startPoint x: 1550, startPoint y: 258, endPoint x: 1493, endPoint y: 528, distance: 276.0
click at [1555, 634] on form "**********" at bounding box center [1456, 551] width 224 height 954
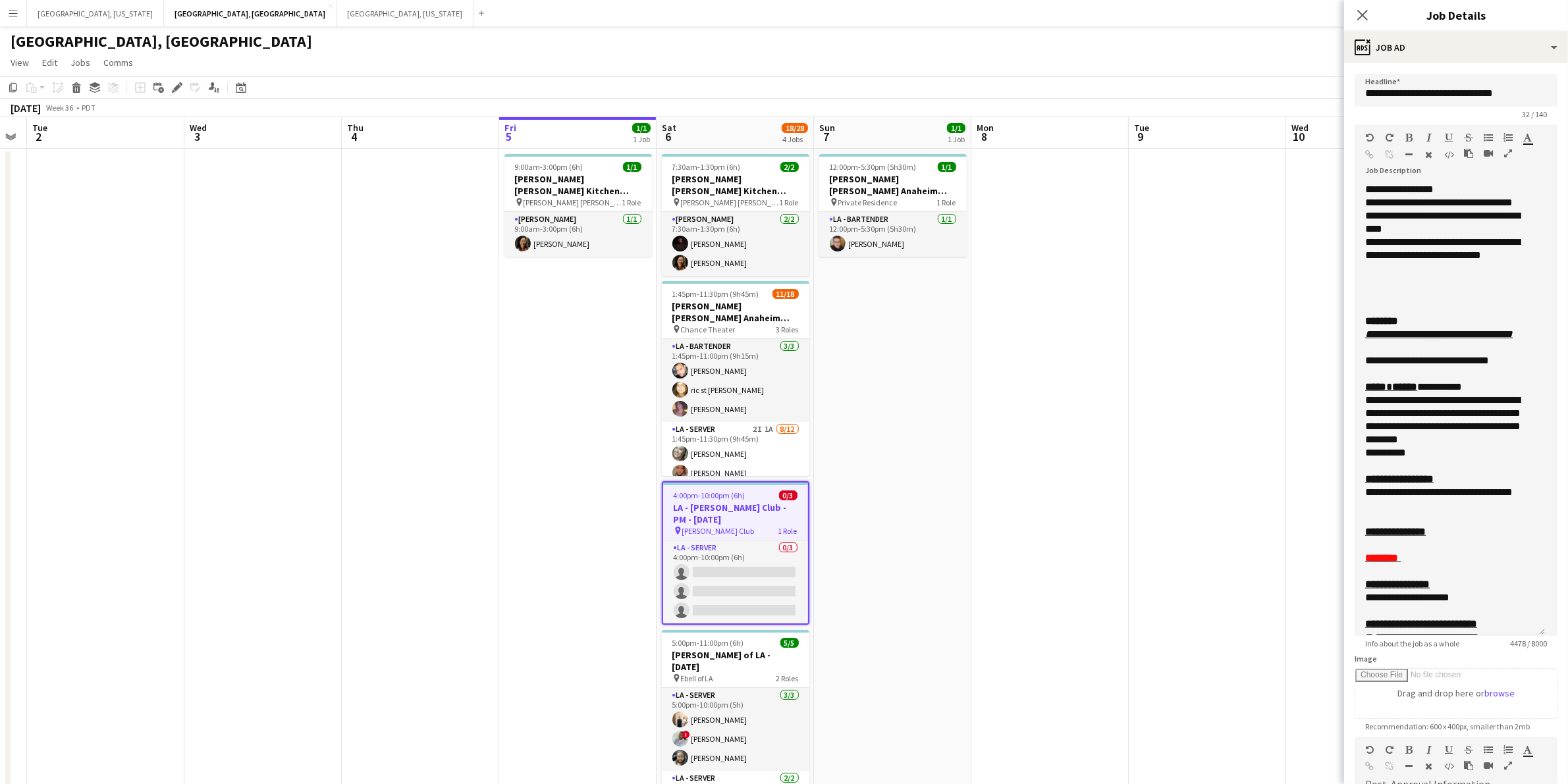
scroll to position [1810, 0]
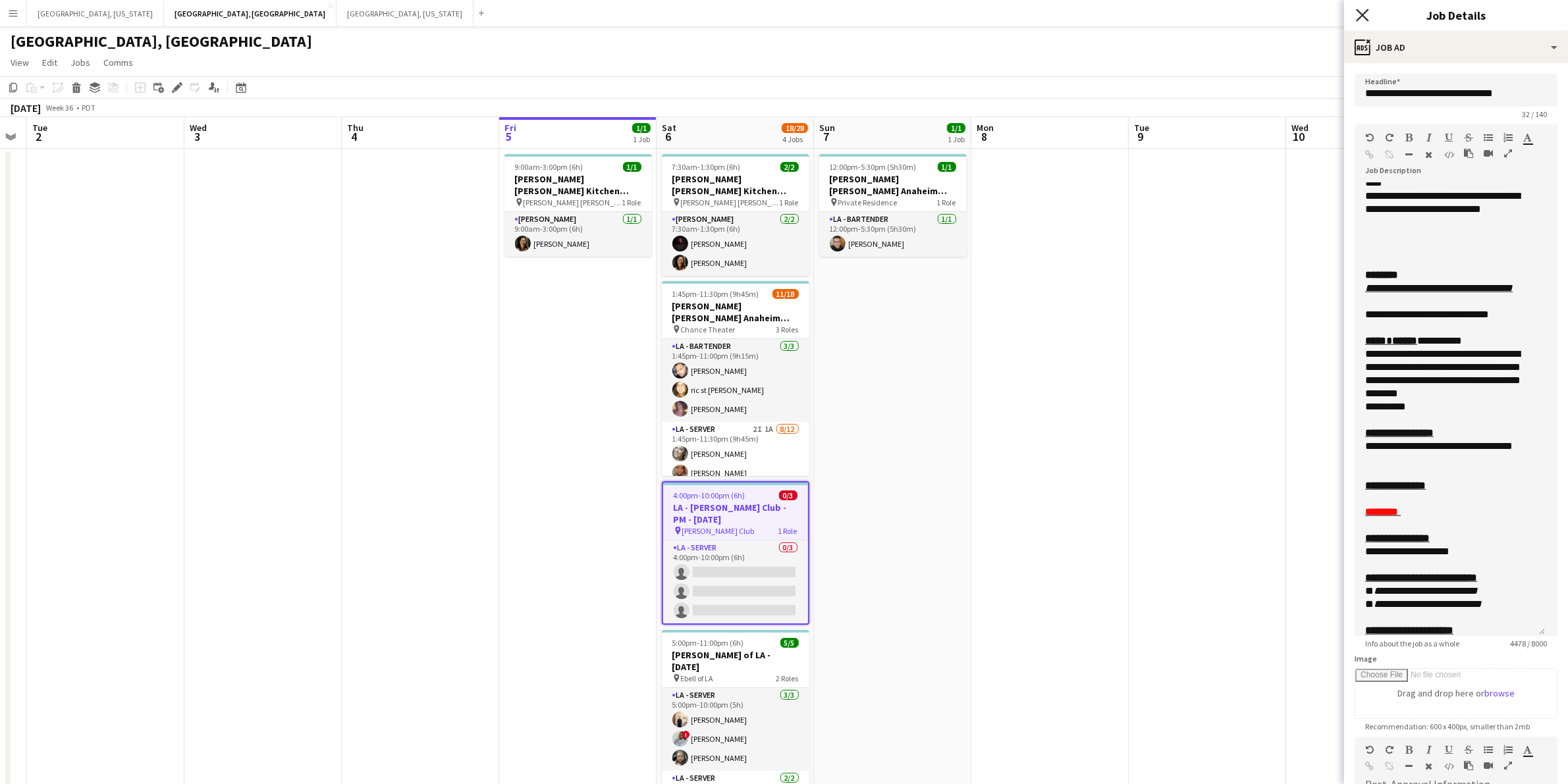
click at [1364, 12] on icon "Close pop-in" at bounding box center [1362, 15] width 13 height 13
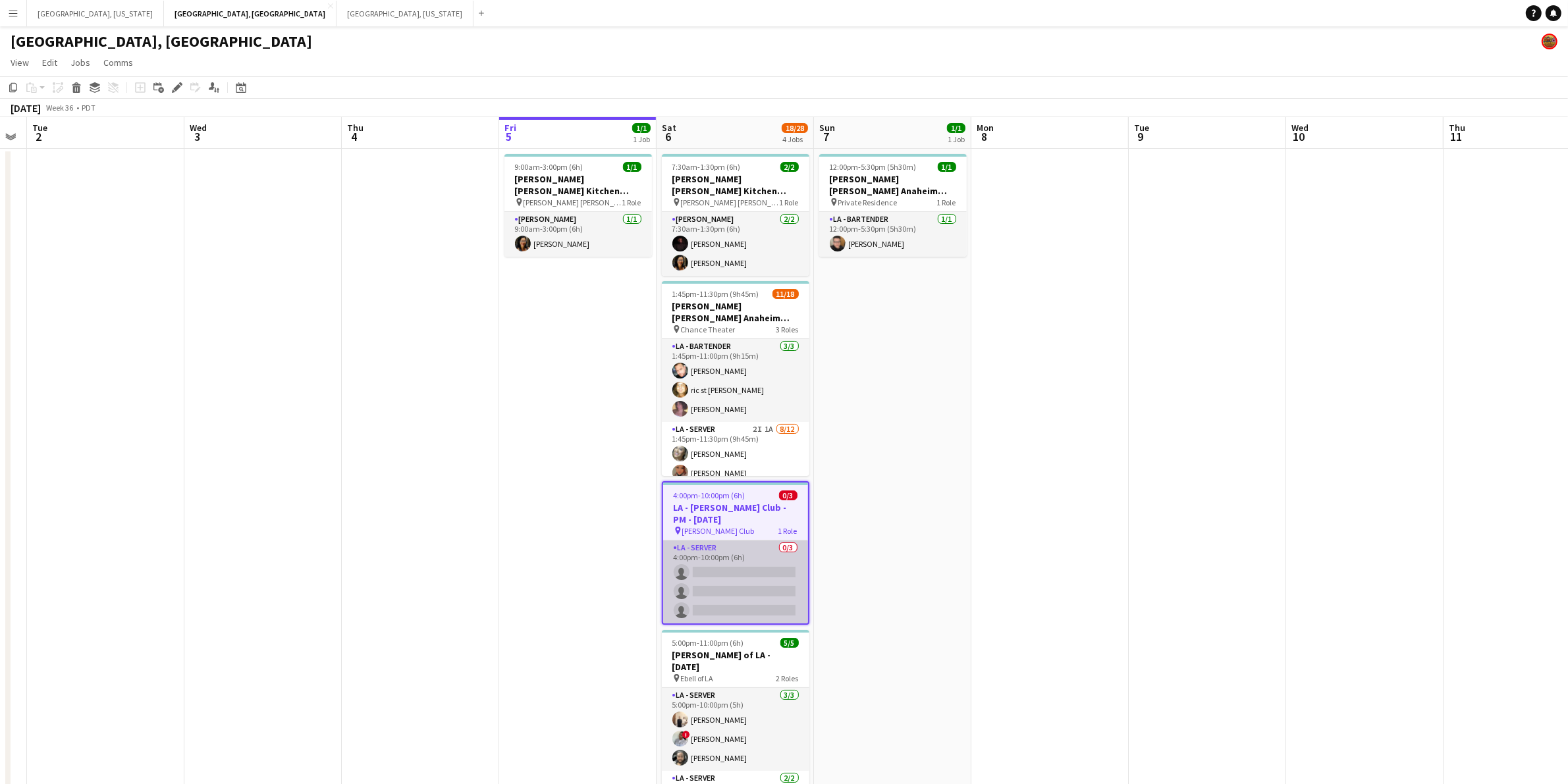
click at [776, 564] on app-card-role "LA - Server 0/3 4:00pm-10:00pm (6h) single-neutral-actions single-neutral-actio…" at bounding box center [736, 582] width 145 height 83
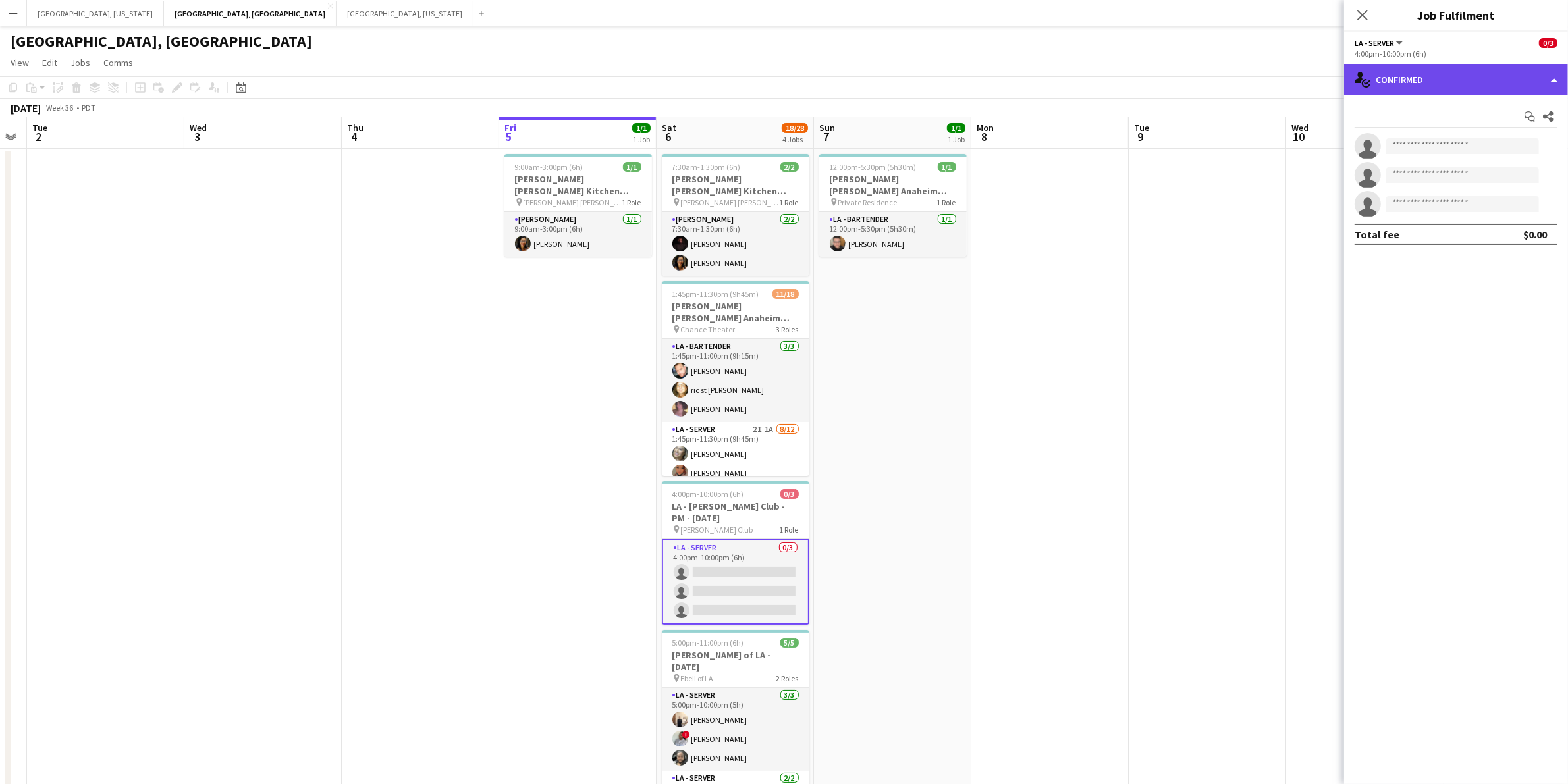
click at [1555, 81] on div "single-neutral-actions-check-2 Confirmed" at bounding box center [1456, 79] width 224 height 32
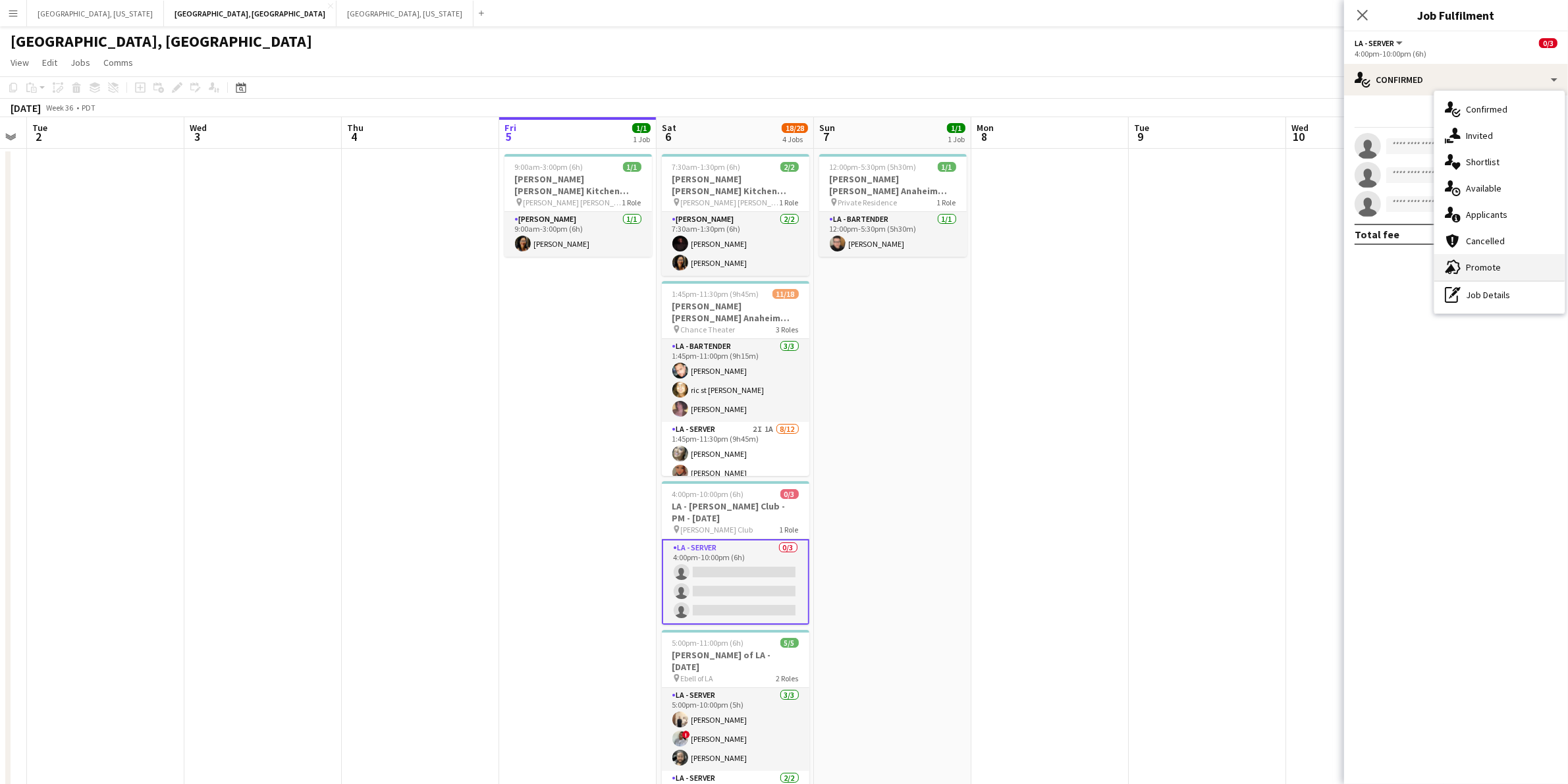
click at [1513, 266] on div "advertising-megaphone Promote" at bounding box center [1500, 267] width 130 height 26
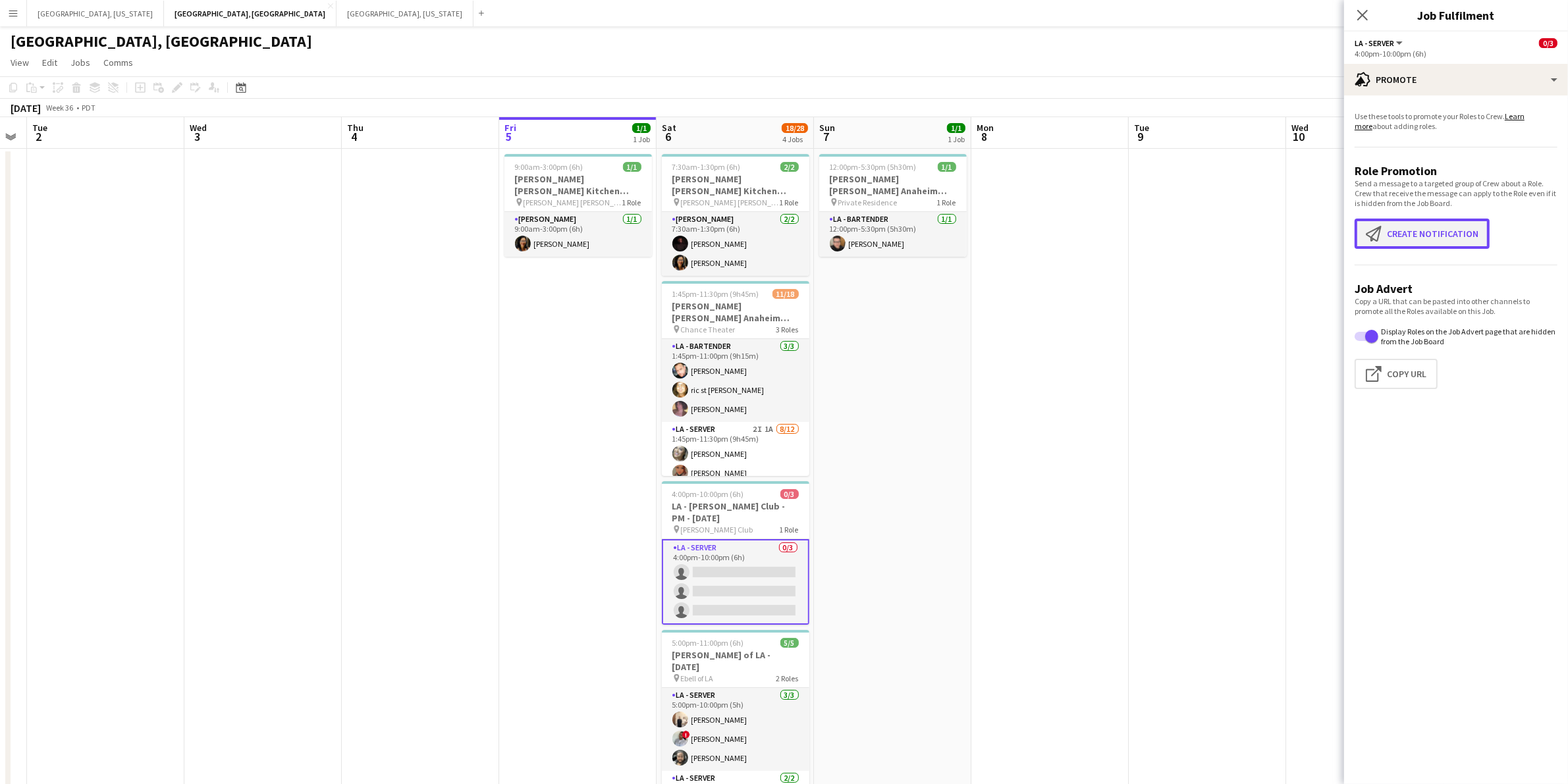
click at [1426, 229] on button "Create notification Create notification" at bounding box center [1422, 234] width 135 height 30
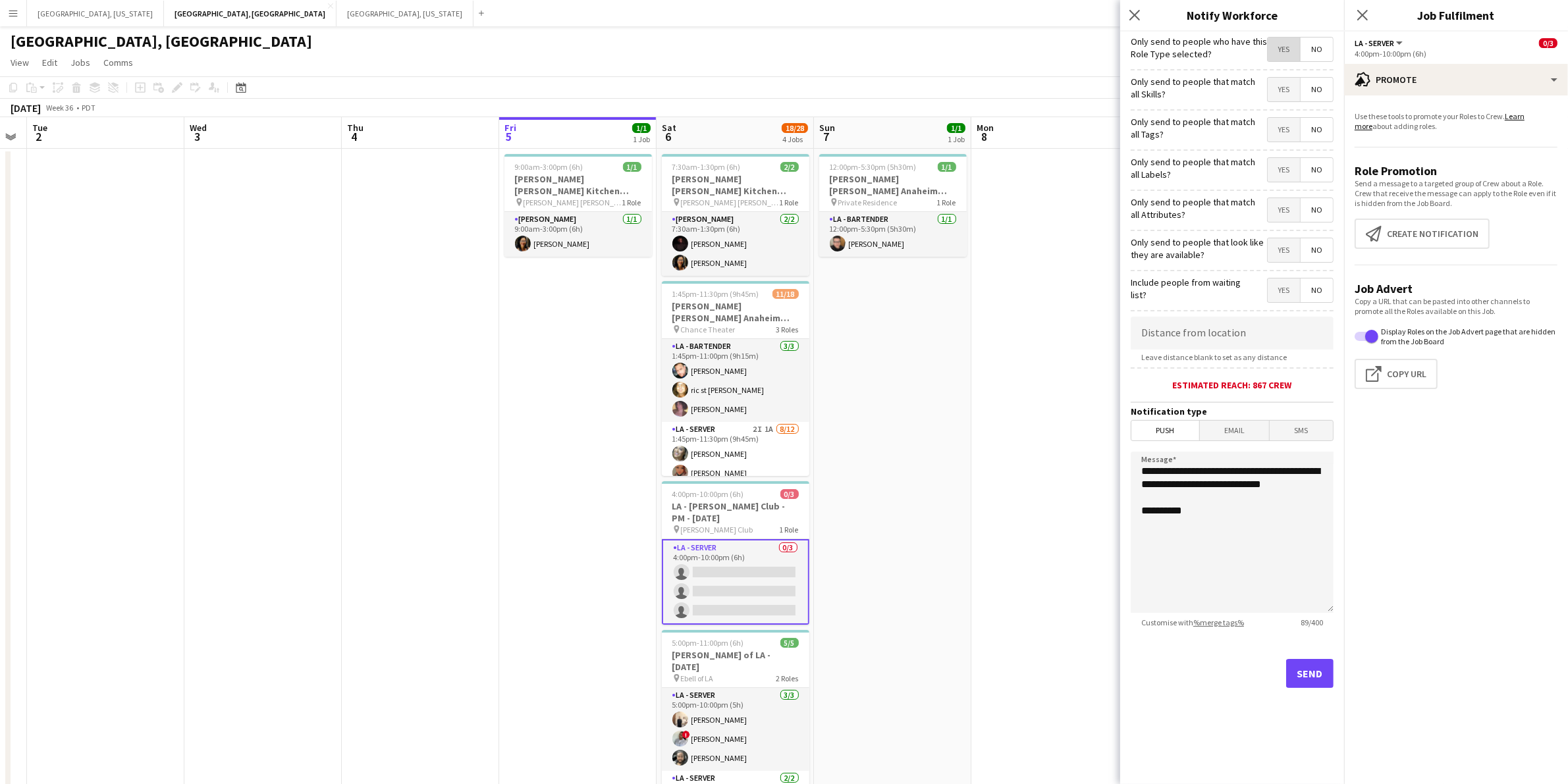
click at [1279, 50] on span "Yes" at bounding box center [1284, 49] width 32 height 23
click at [1227, 431] on span "Email" at bounding box center [1235, 430] width 70 height 19
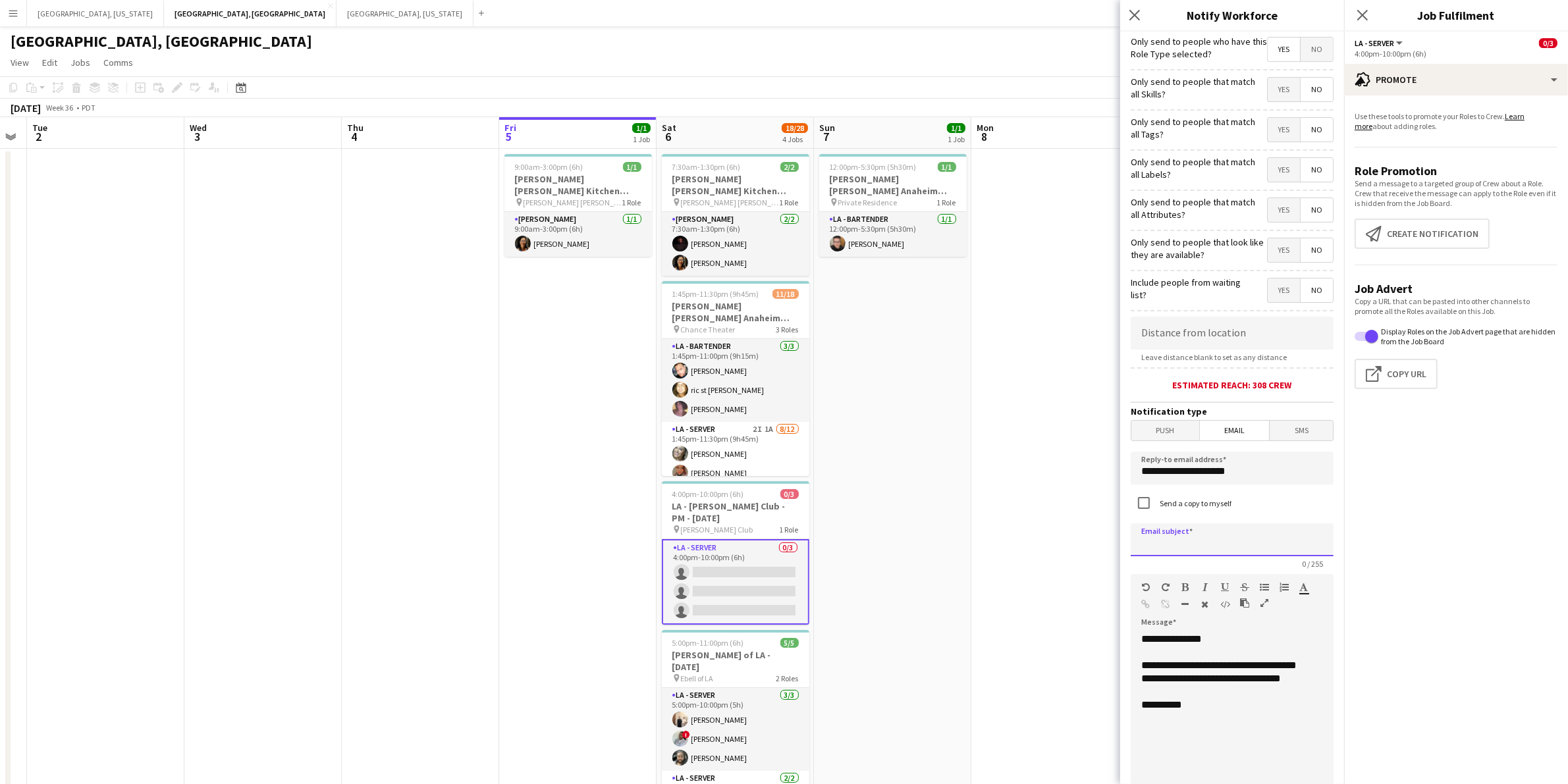
click at [1209, 541] on input at bounding box center [1232, 540] width 203 height 33
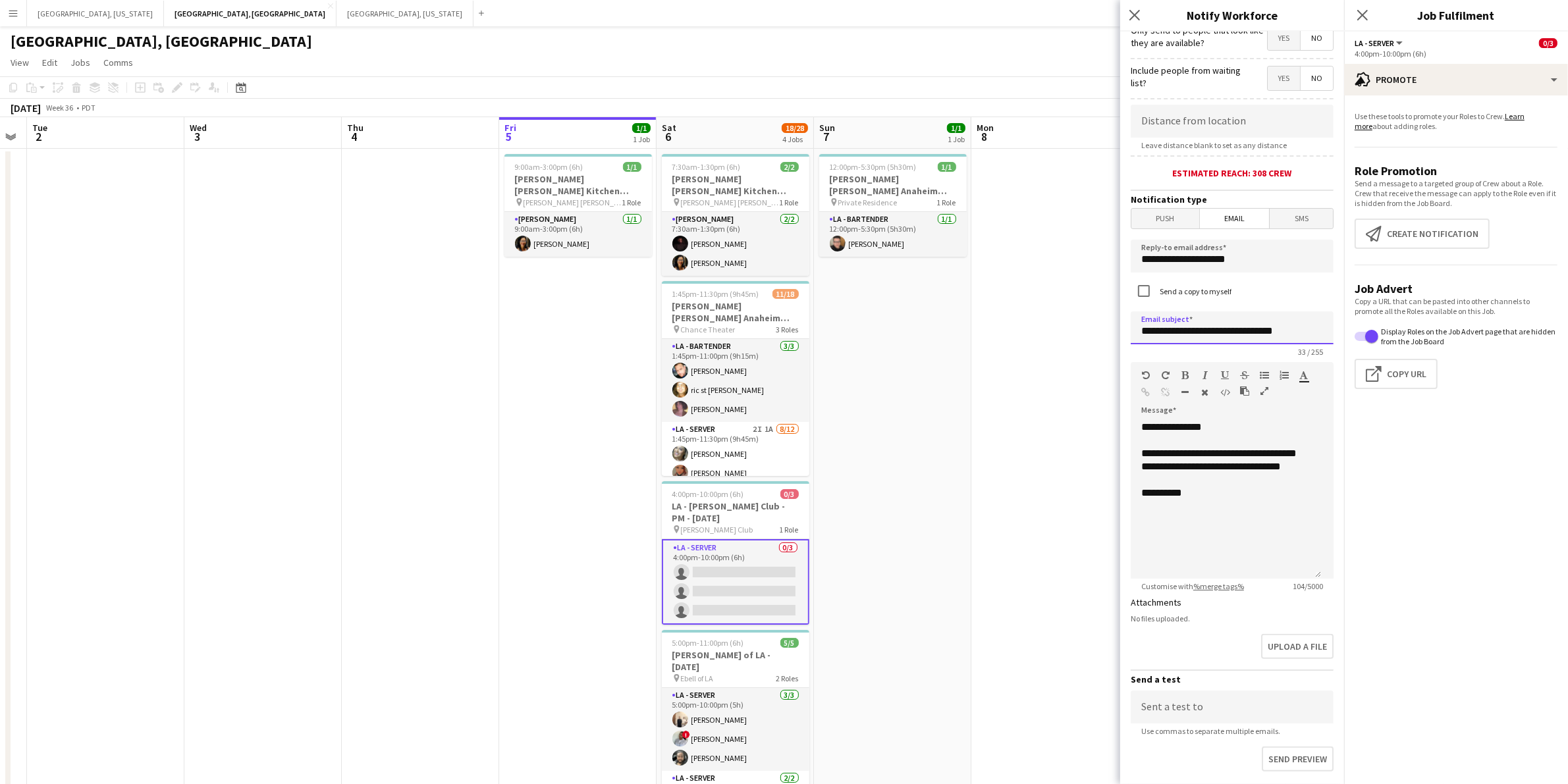
scroll to position [299, 0]
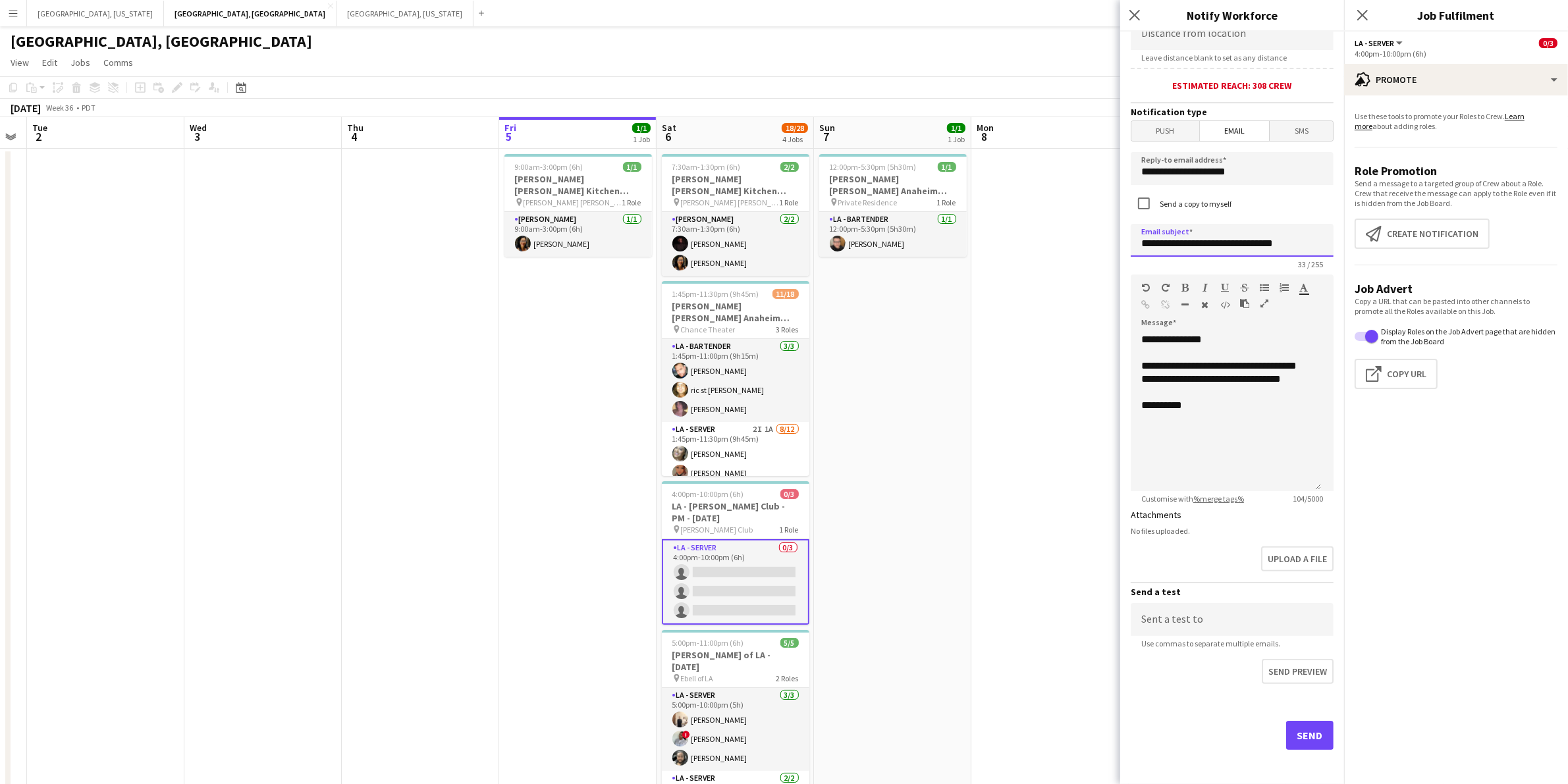
type input "**********"
click at [1293, 729] on button "Send" at bounding box center [1309, 735] width 48 height 29
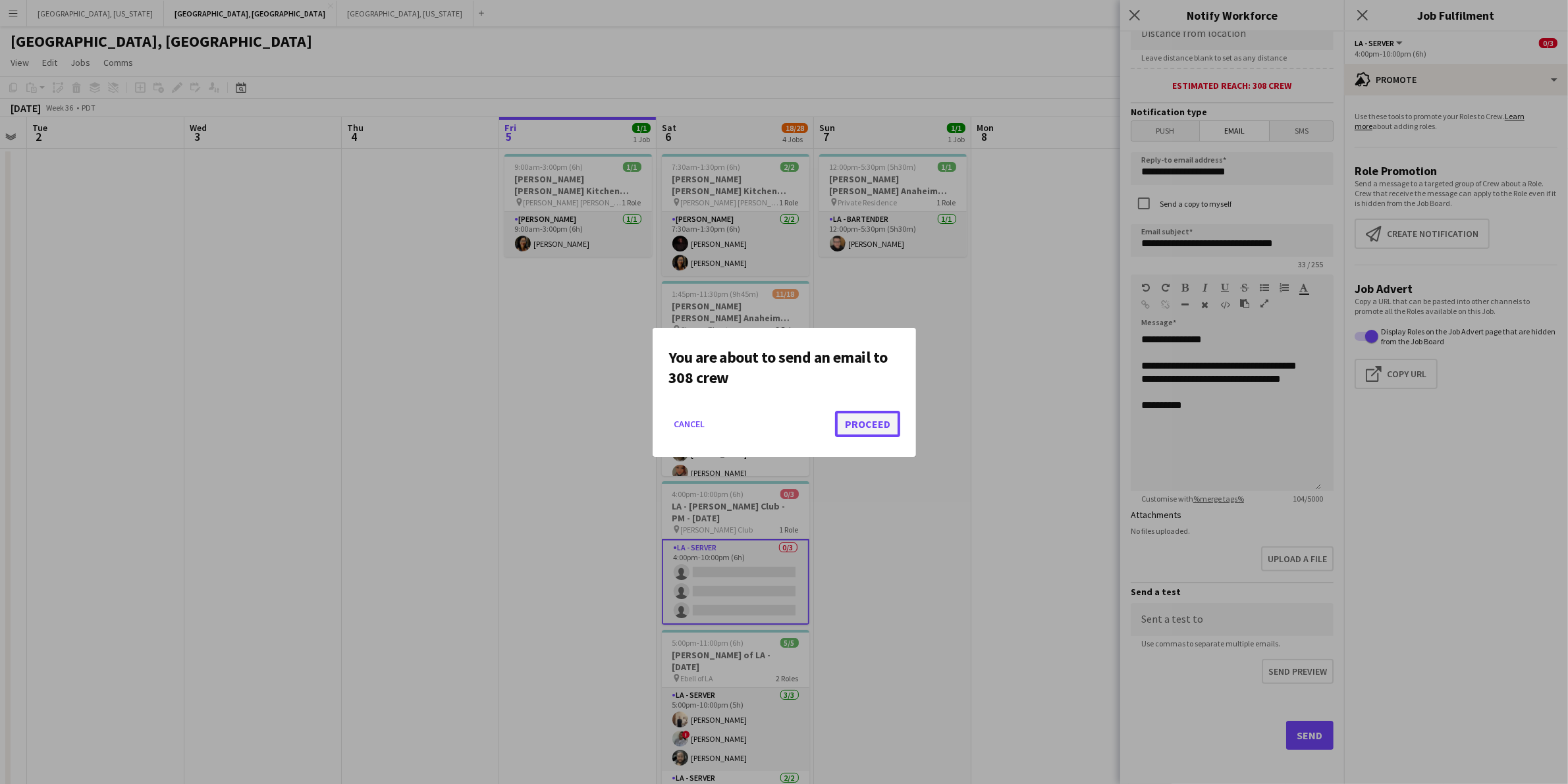
click at [877, 426] on button "Proceed" at bounding box center [868, 424] width 65 height 26
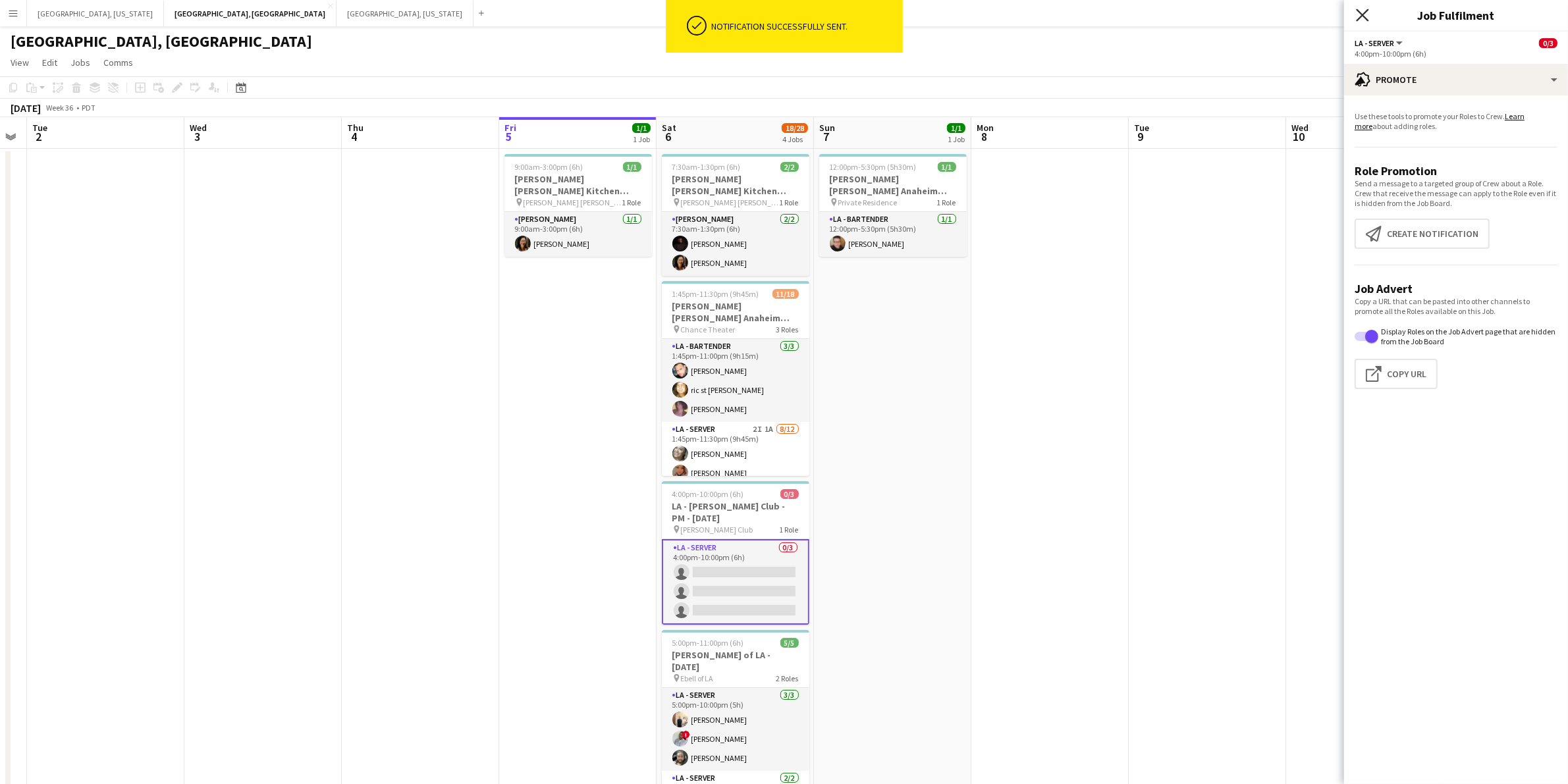
click at [1368, 9] on icon at bounding box center [1362, 15] width 13 height 13
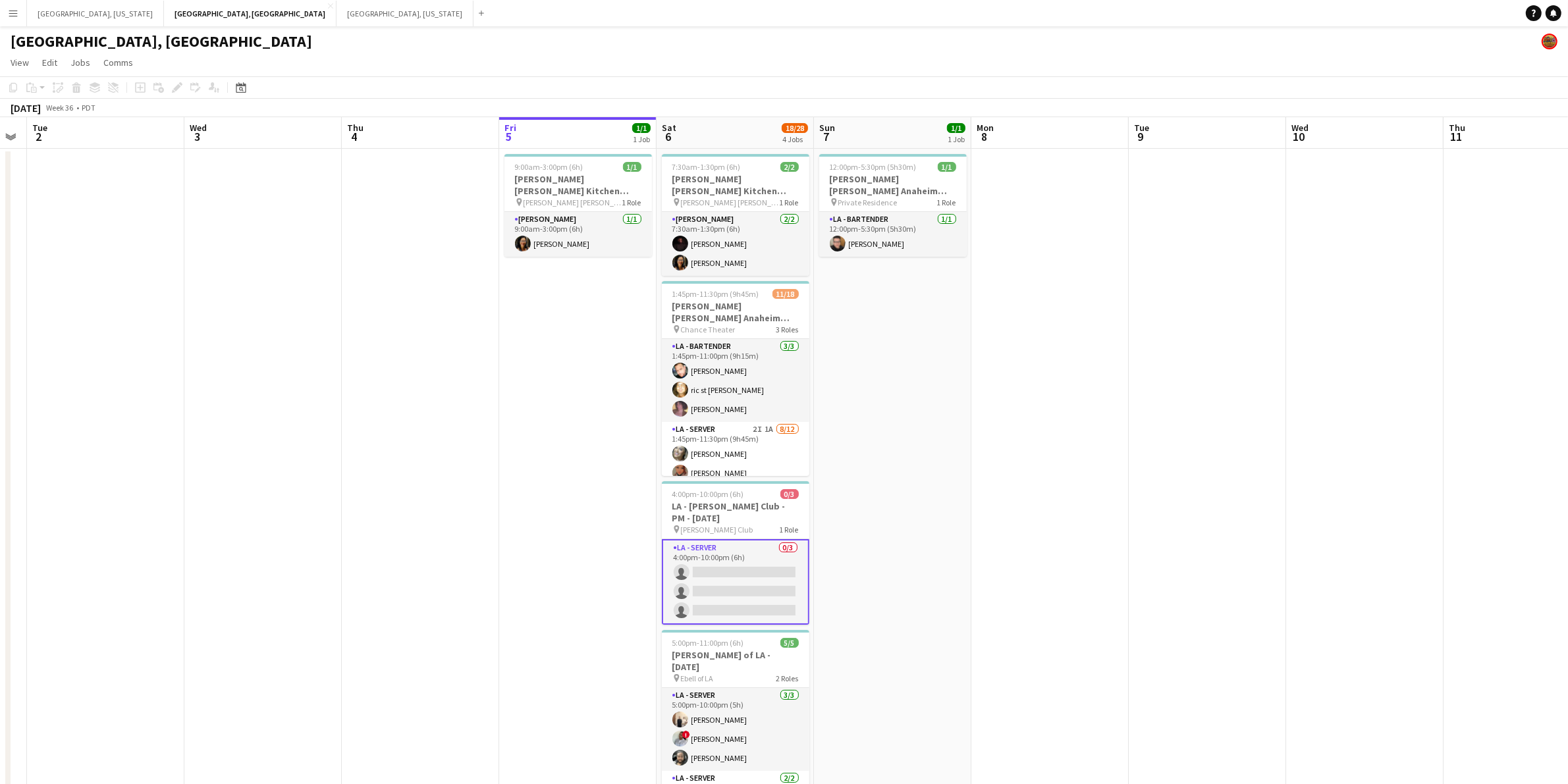
scroll to position [64, 0]
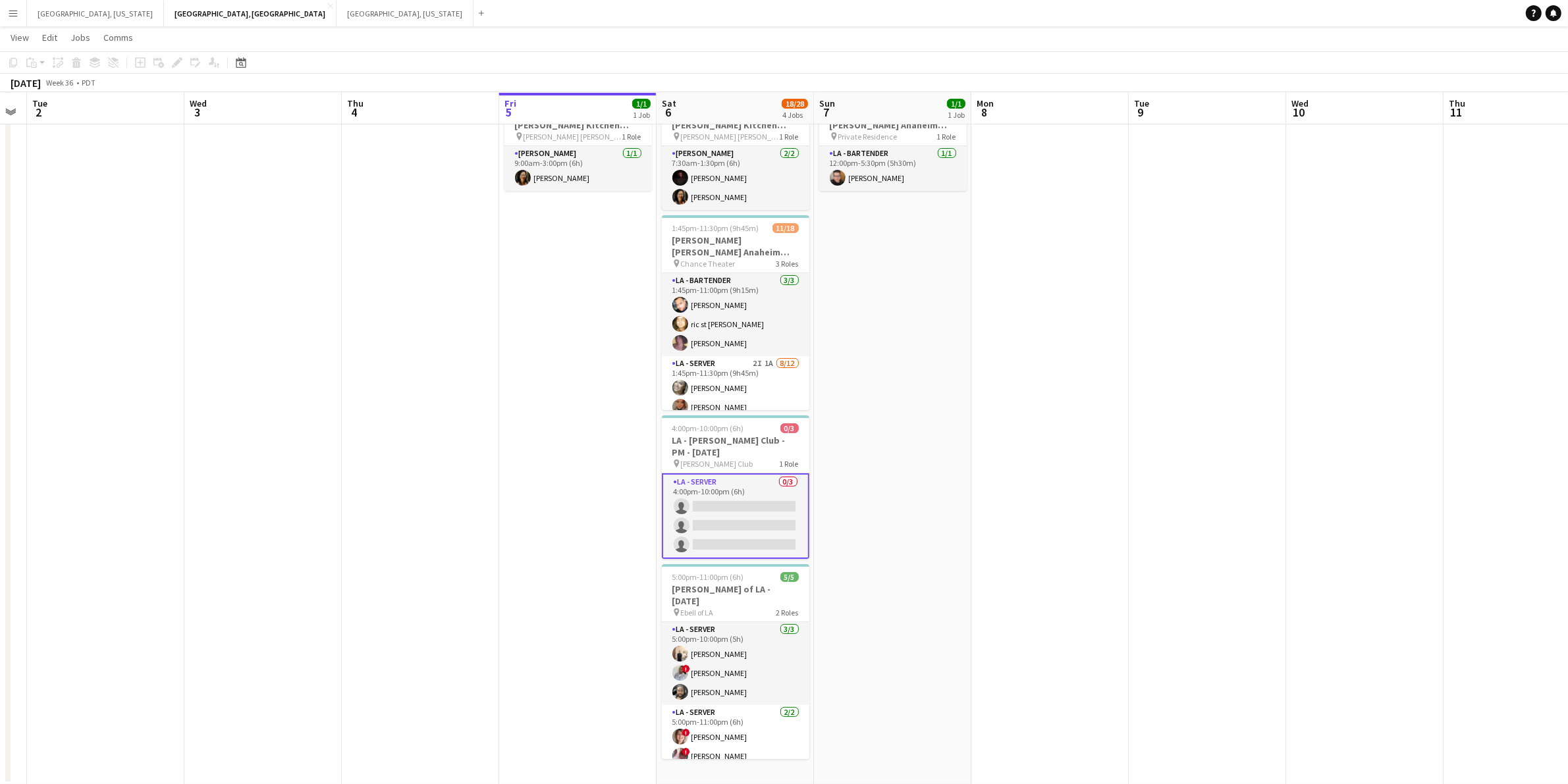
click at [759, 505] on app-card-role "LA - Server 0/3 4:00pm-10:00pm (6h) single-neutral-actions single-neutral-actio…" at bounding box center [736, 516] width 148 height 86
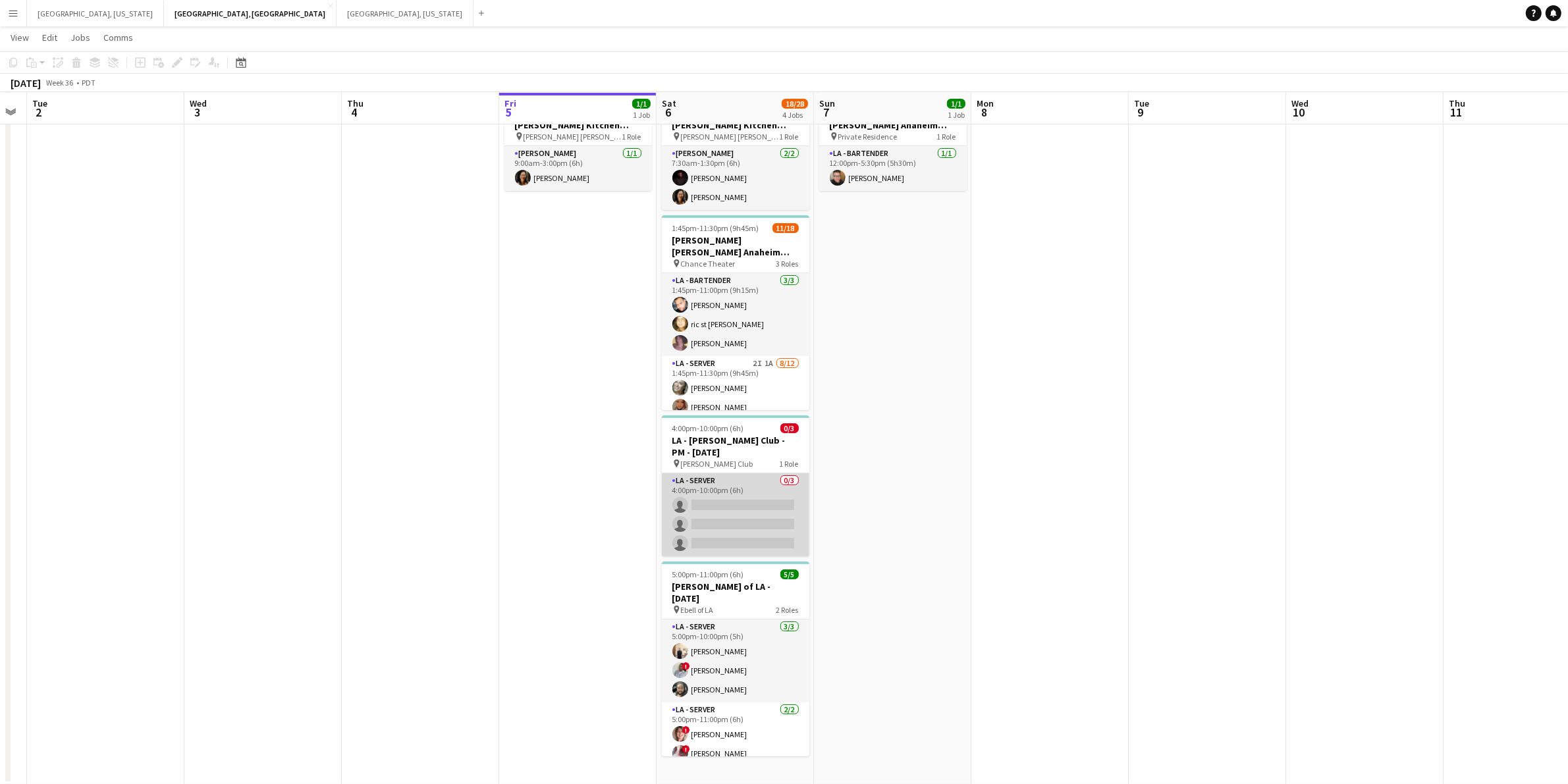
click at [713, 500] on app-card-role "LA - Server 0/3 4:00pm-10:00pm (6h) single-neutral-actions single-neutral-actio…" at bounding box center [736, 515] width 148 height 83
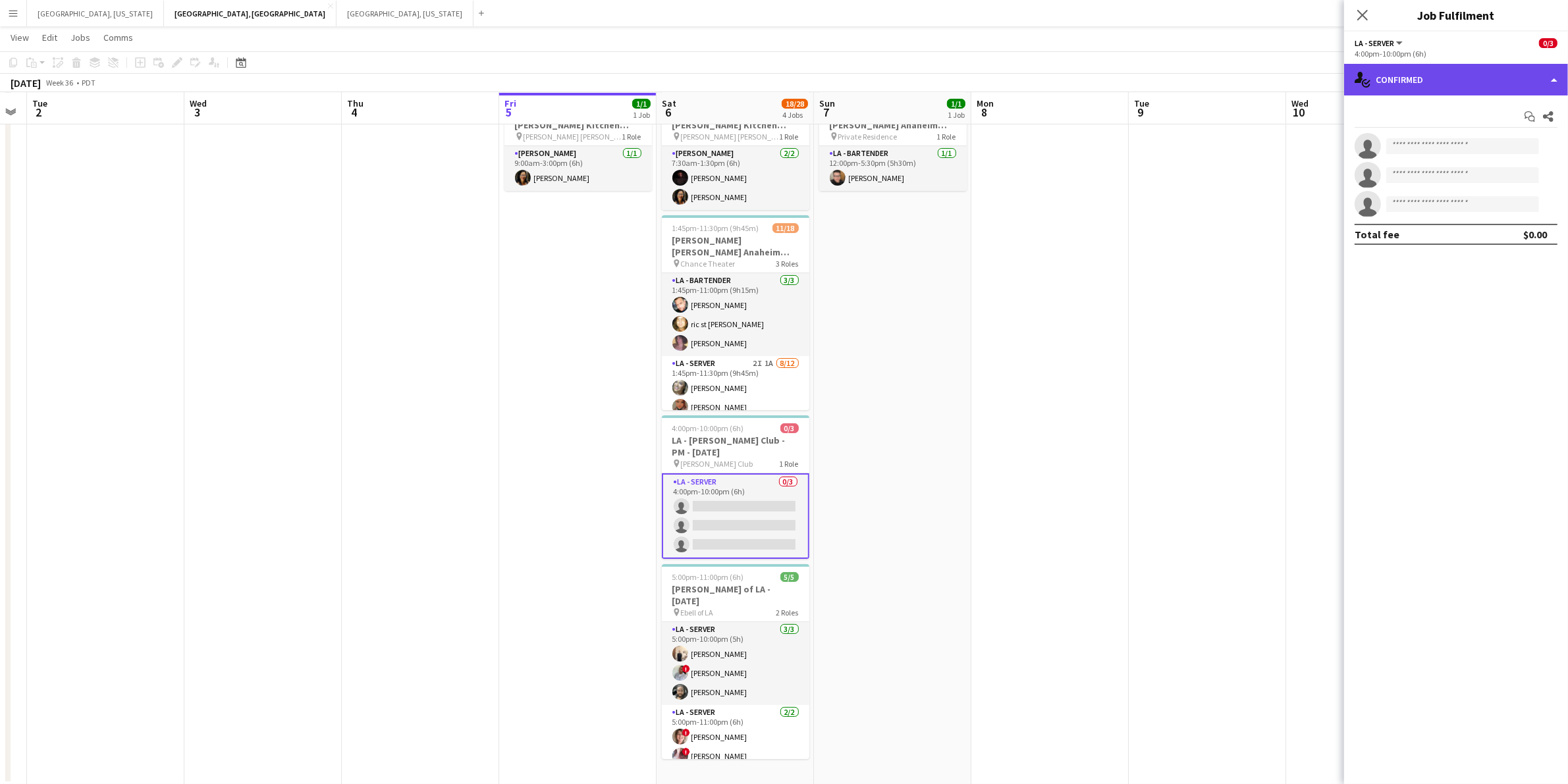
click at [1563, 93] on div "single-neutral-actions-check-2 Confirmed" at bounding box center [1456, 79] width 224 height 32
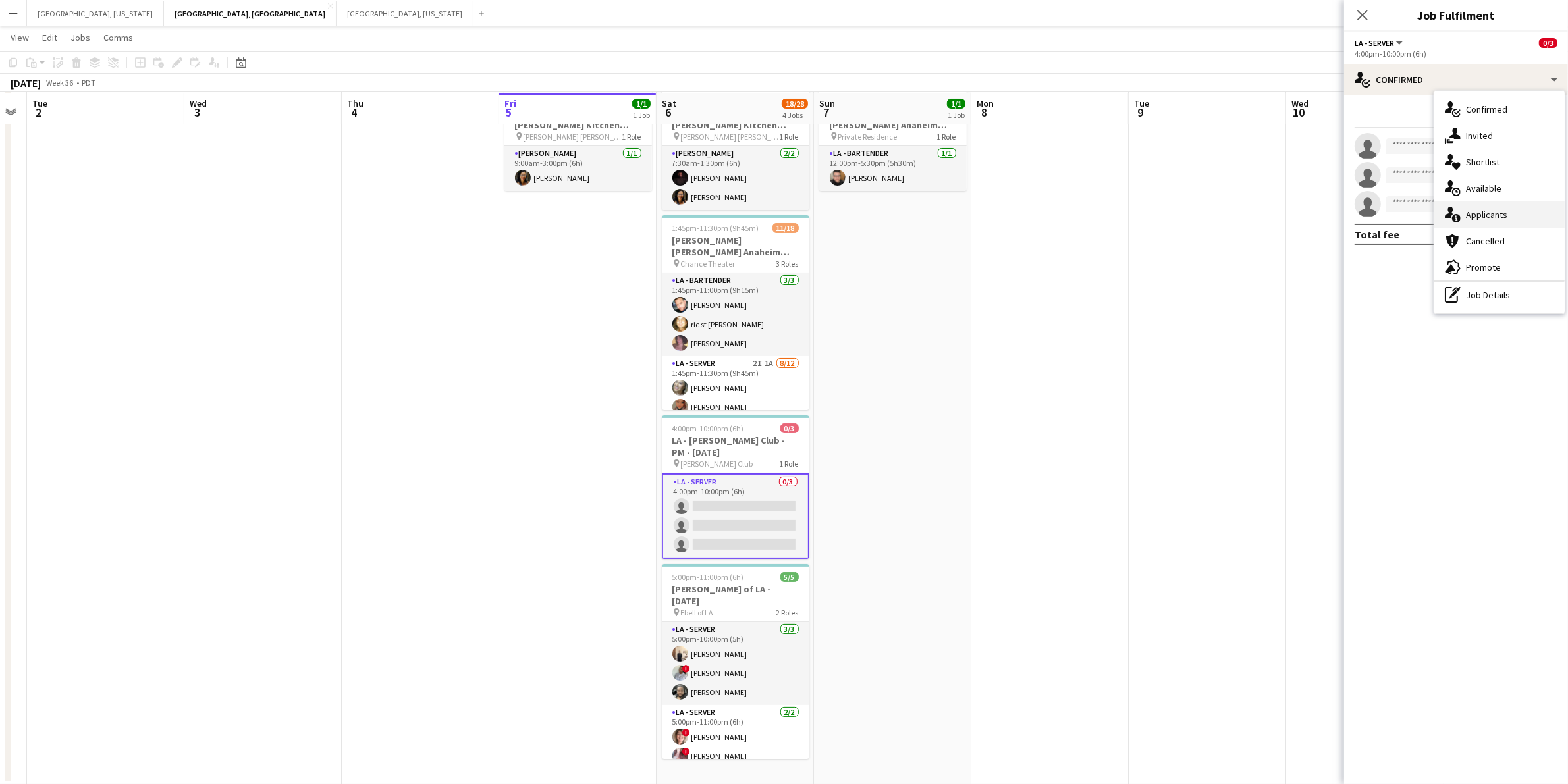
click at [1496, 215] on span "Applicants" at bounding box center [1487, 215] width 42 height 12
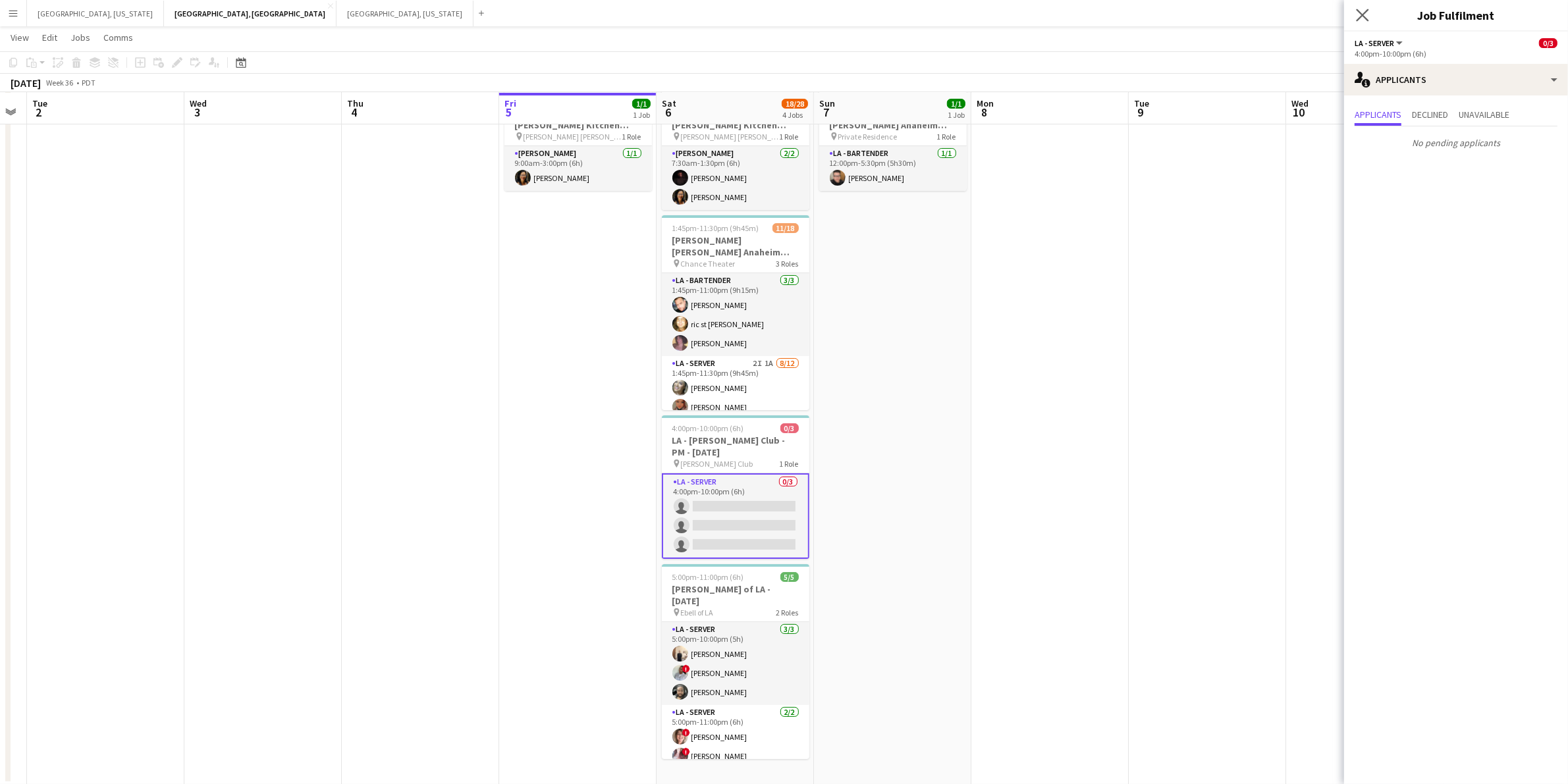
click at [1364, 23] on app-icon "Close pop-in" at bounding box center [1363, 15] width 19 height 19
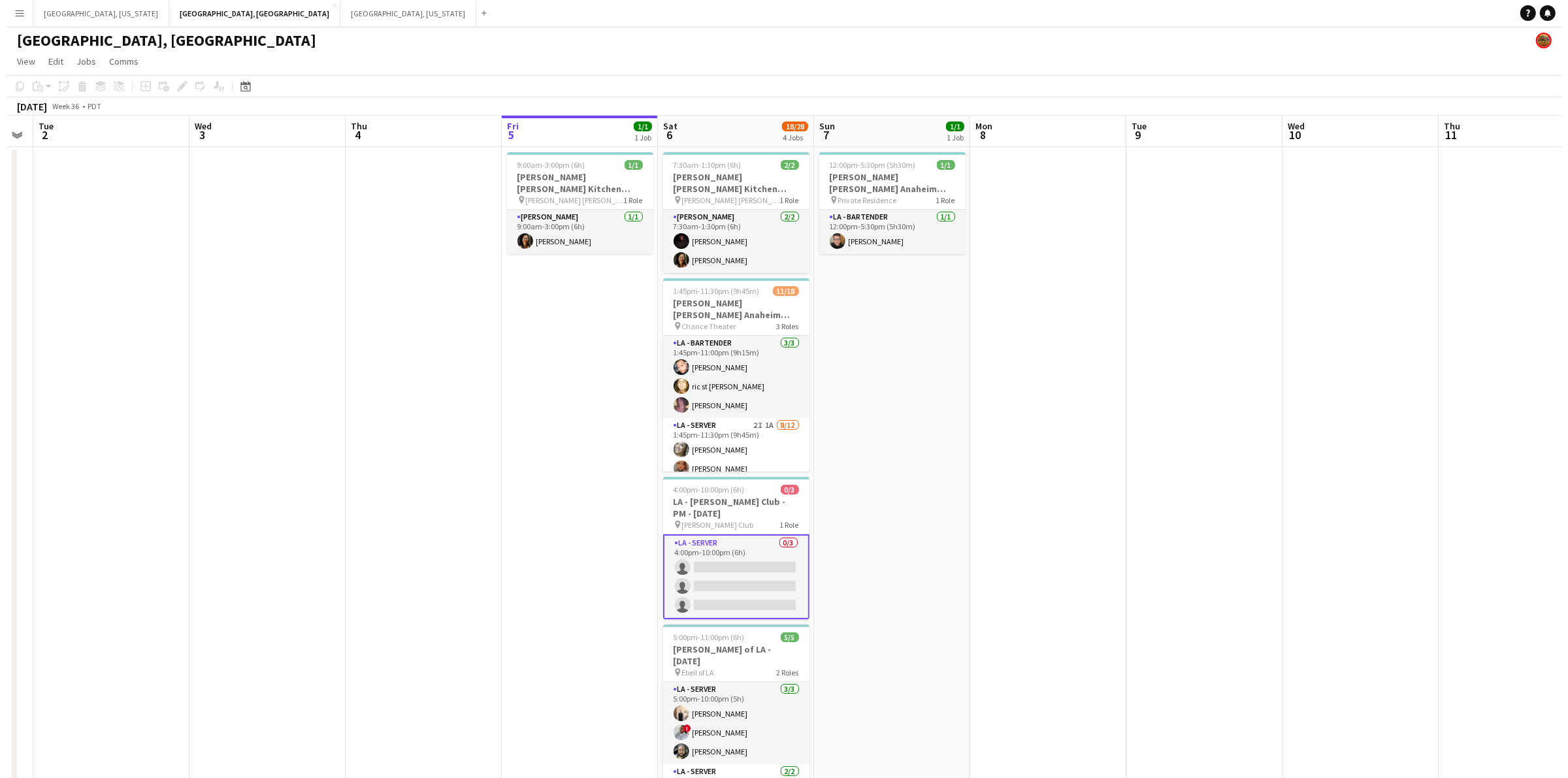
scroll to position [0, 0]
click at [54, 8] on button "[GEOGRAPHIC_DATA], [US_STATE] Close" at bounding box center [95, 13] width 136 height 25
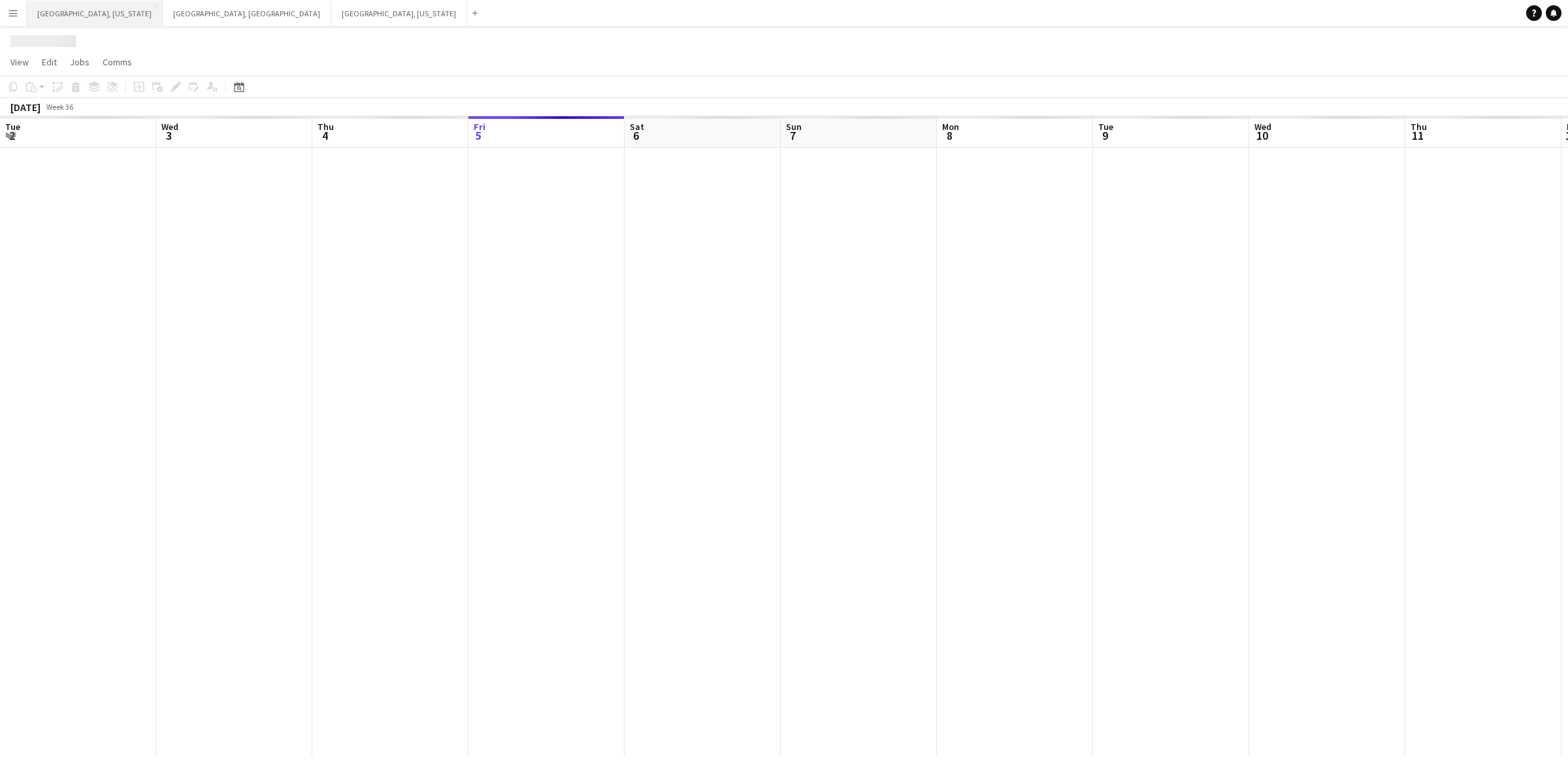
scroll to position [0, 312]
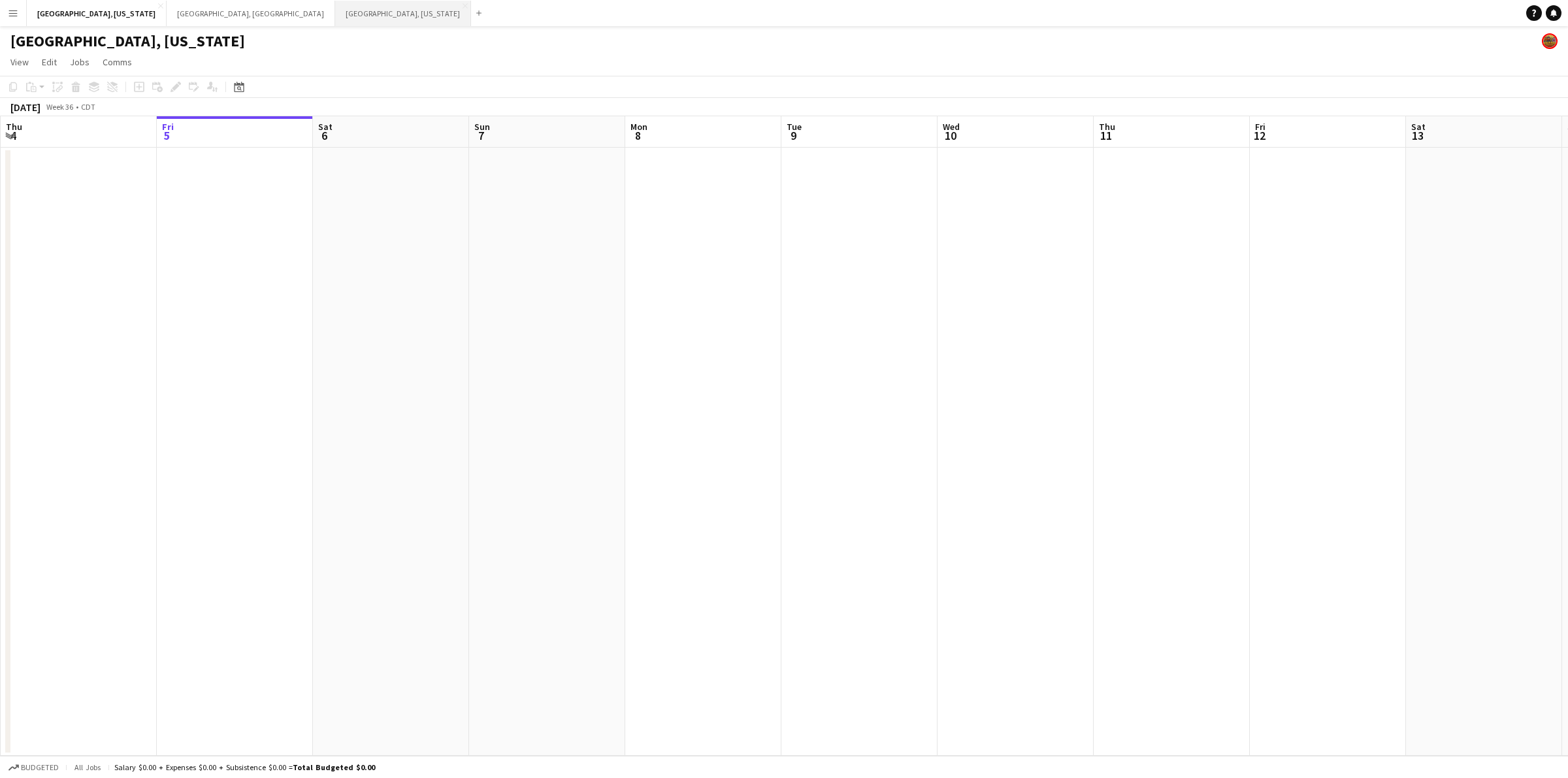
click at [335, 5] on button "[GEOGRAPHIC_DATA], [US_STATE] Close" at bounding box center [403, 13] width 136 height 25
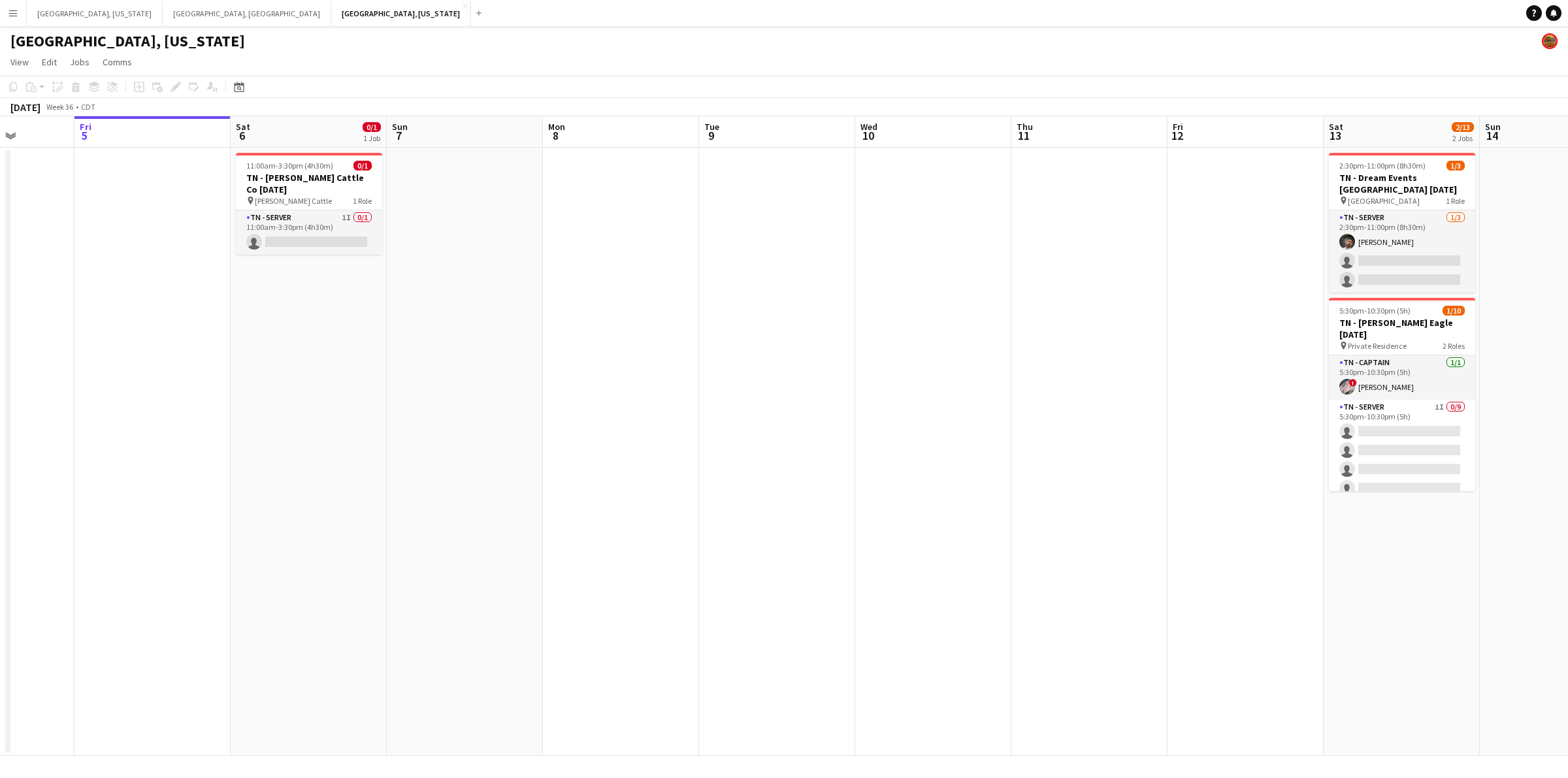
scroll to position [0, 455]
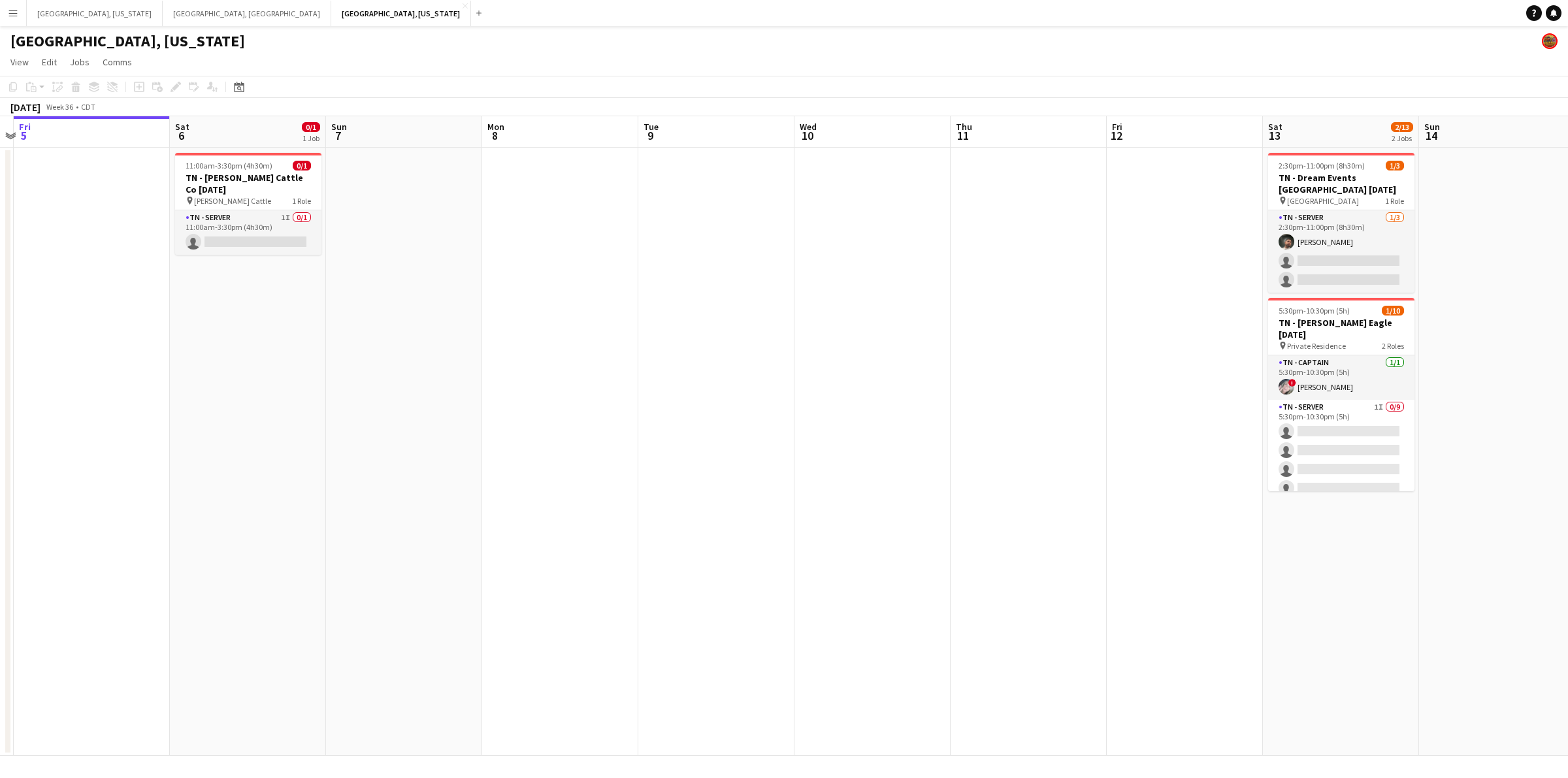
drag, startPoint x: 1118, startPoint y: 399, endPoint x: 975, endPoint y: 400, distance: 143.0
click at [975, 400] on app-calendar-viewport "Tue 2 Wed 3 Thu 4 Fri 5 Sat 6 0/1 1 Job Sun 7 Mon 8 Tue 9 Wed 10 Thu 11 Fri 12 …" at bounding box center [784, 436] width 1568 height 639
click at [1400, 445] on app-card-role "TN - Server 1I 0/9 5:30pm-10:30pm (5h) single-neutral-actions single-neutral-ac…" at bounding box center [1342, 498] width 147 height 196
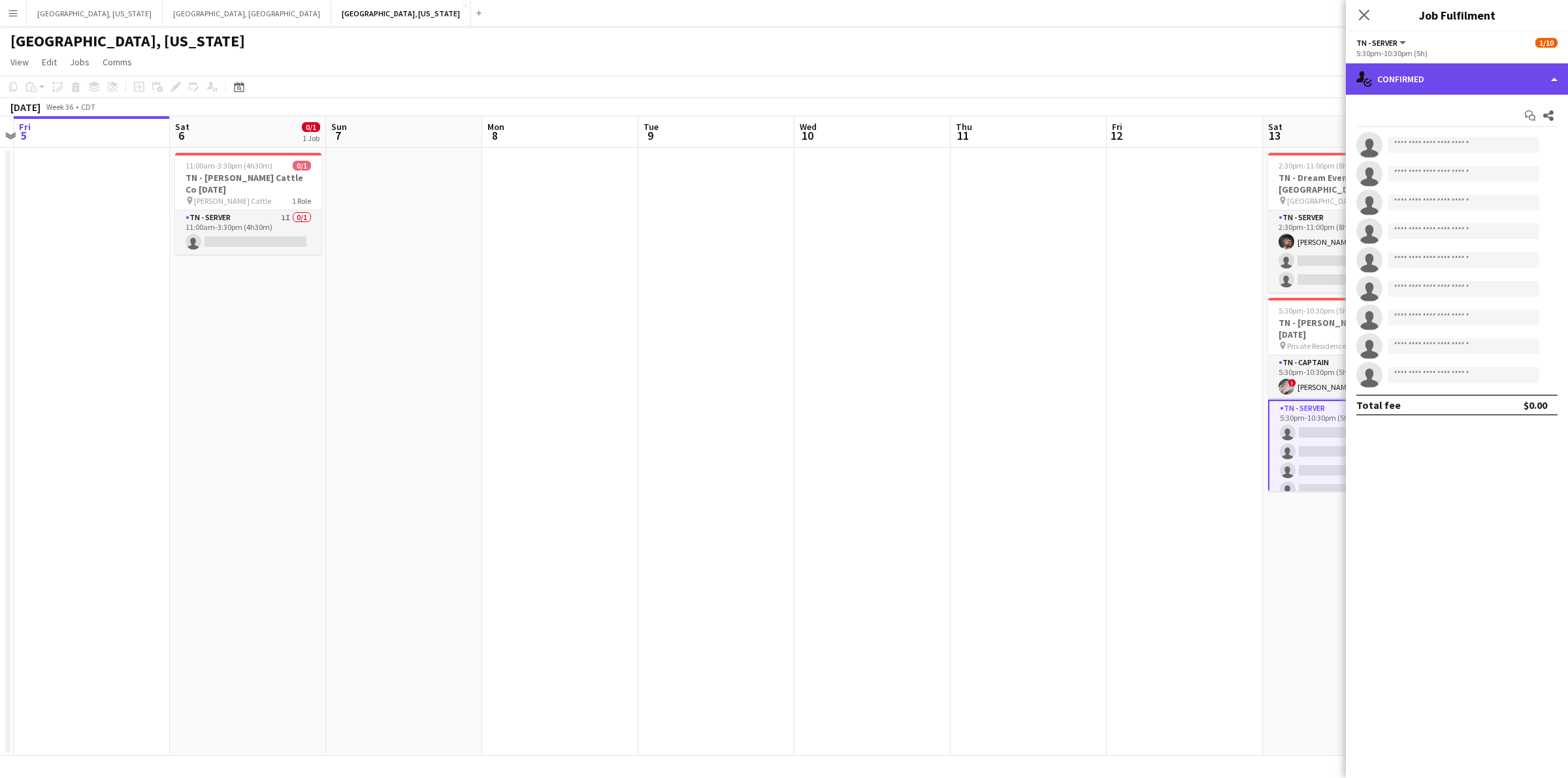
click at [1549, 74] on div "single-neutral-actions-check-2 Confirmed" at bounding box center [1456, 79] width 222 height 31
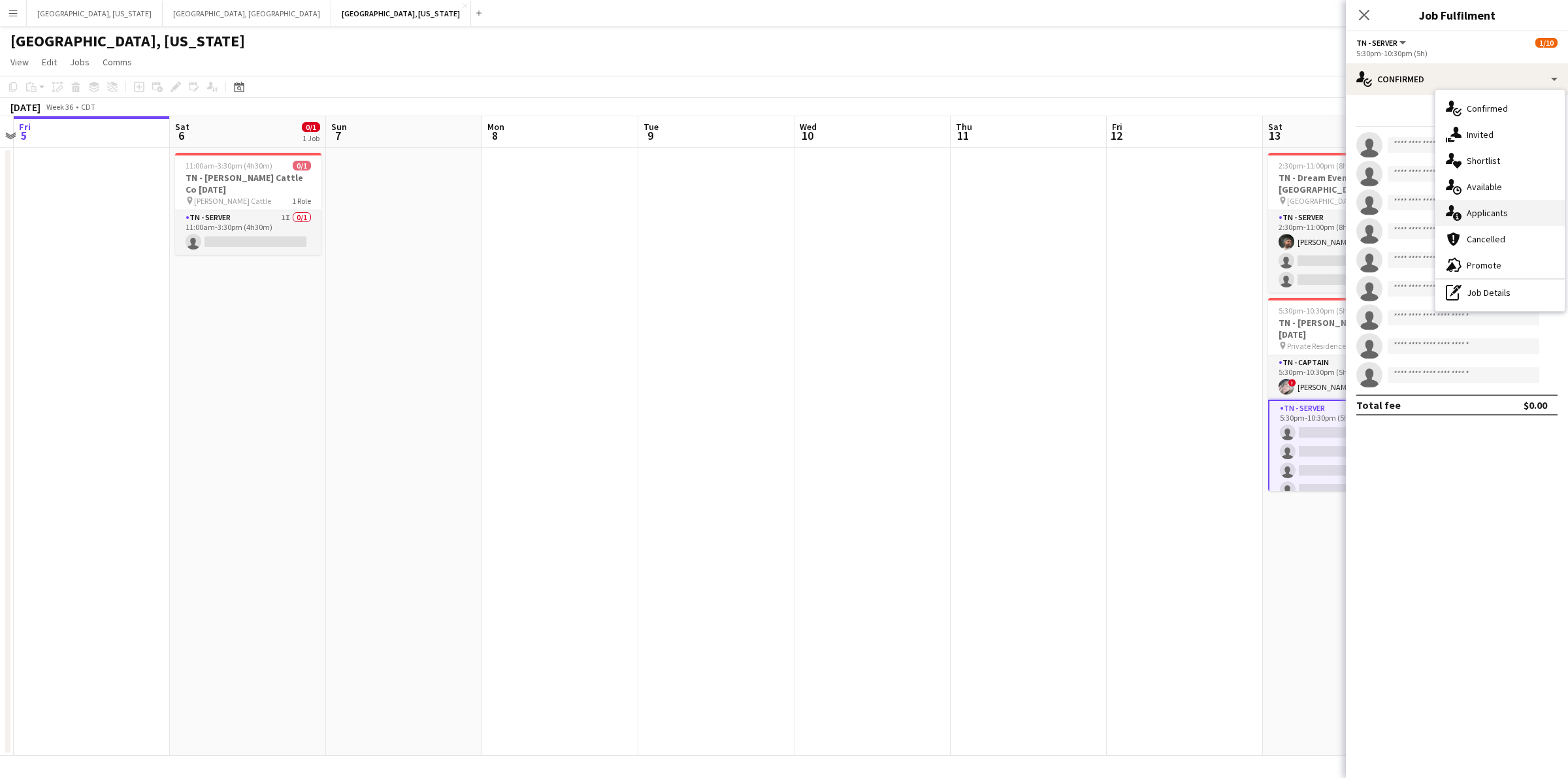
click at [1494, 204] on div "single-neutral-actions-information Applicants" at bounding box center [1500, 212] width 129 height 26
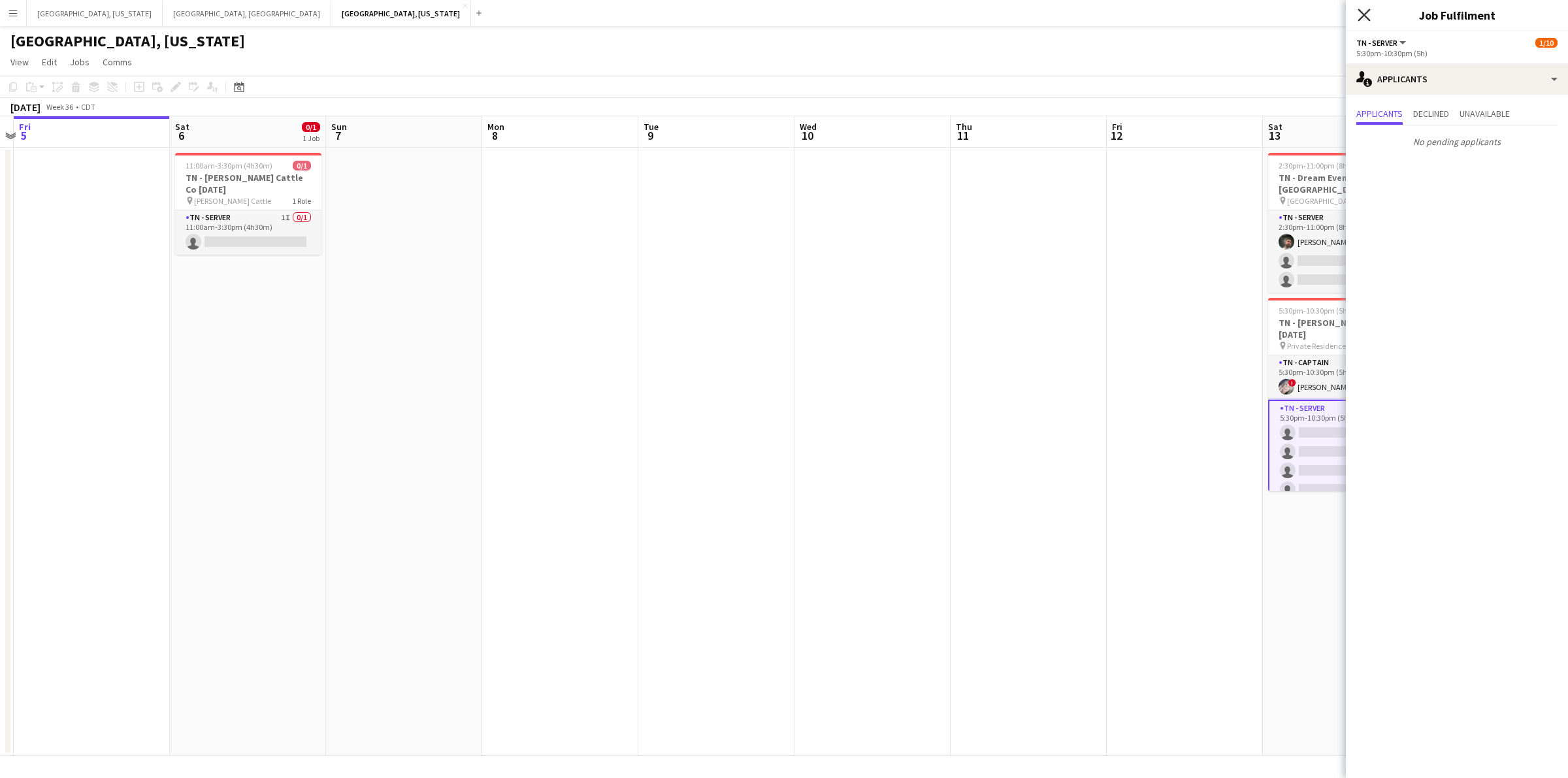
click at [1367, 14] on icon "Close pop-in" at bounding box center [1364, 15] width 13 height 13
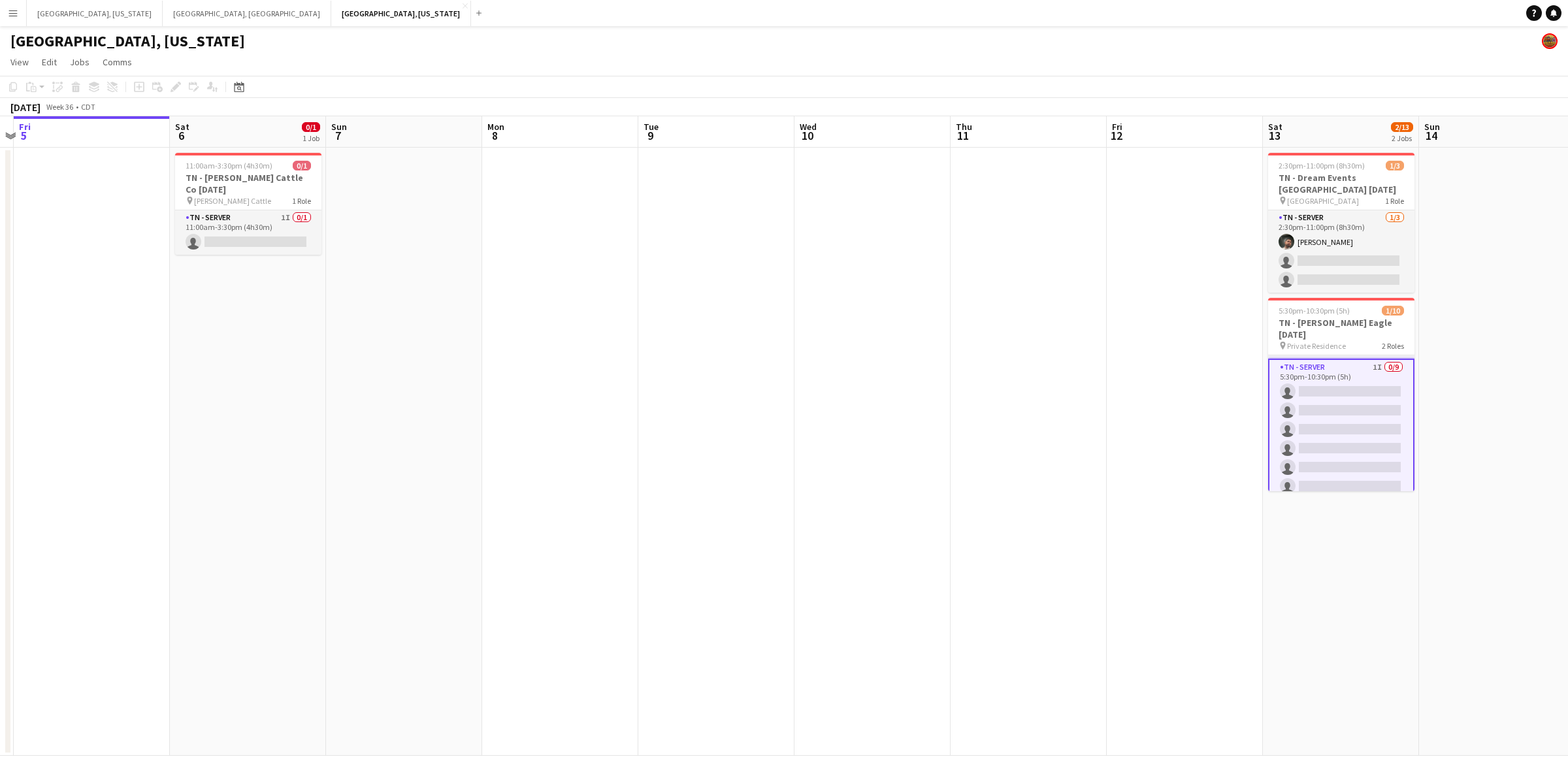
scroll to position [0, 0]
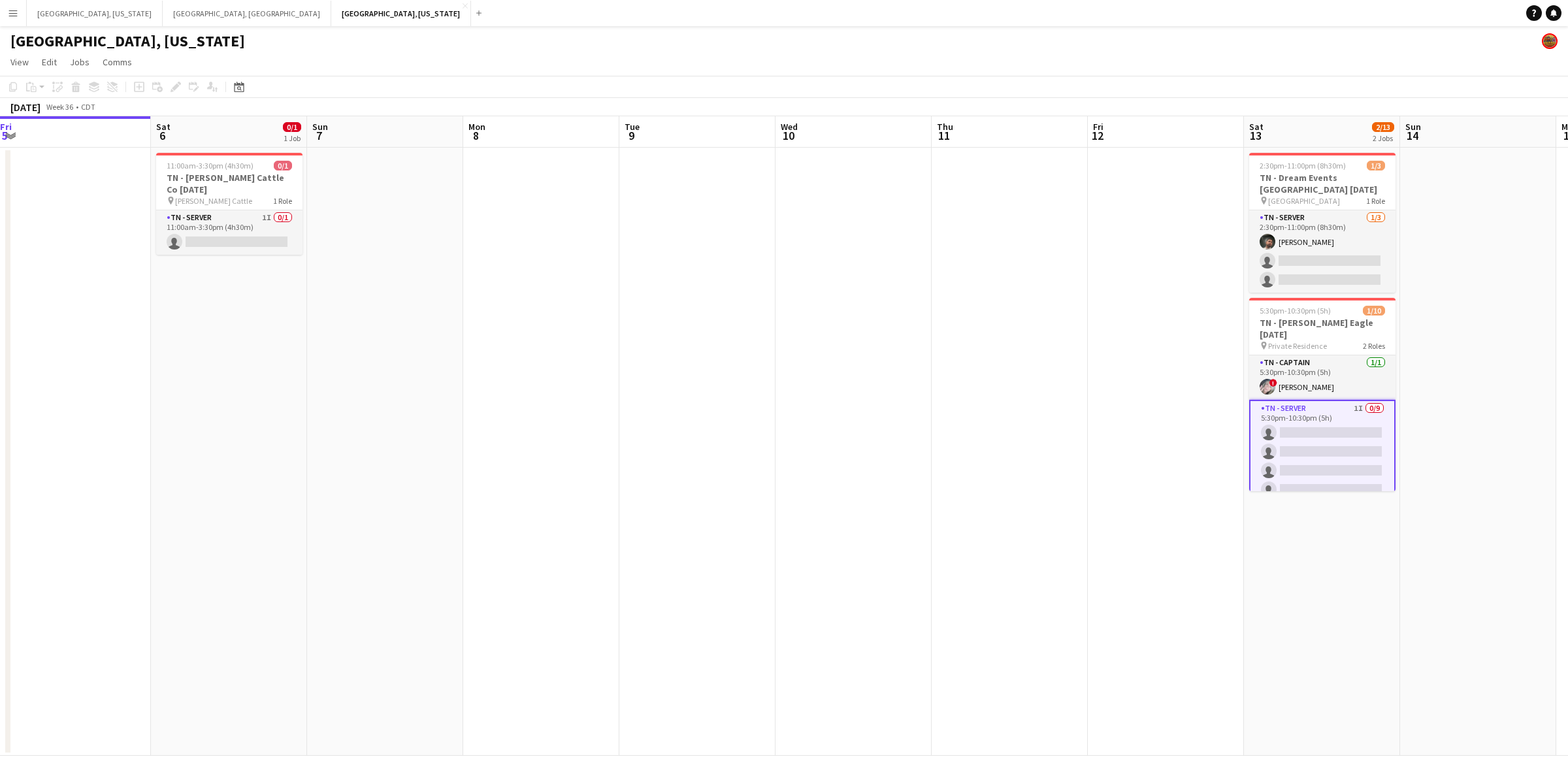
drag, startPoint x: 1164, startPoint y: 294, endPoint x: 502, endPoint y: 344, distance: 663.9
click at [500, 344] on app-calendar-viewport "Tue 2 Wed 3 Thu 4 Fri 5 Sat 6 0/1 1 Job Sun 7 Mon 8 Tue 9 Wed 10 Thu 11 Fri 12 …" at bounding box center [784, 436] width 1568 height 639
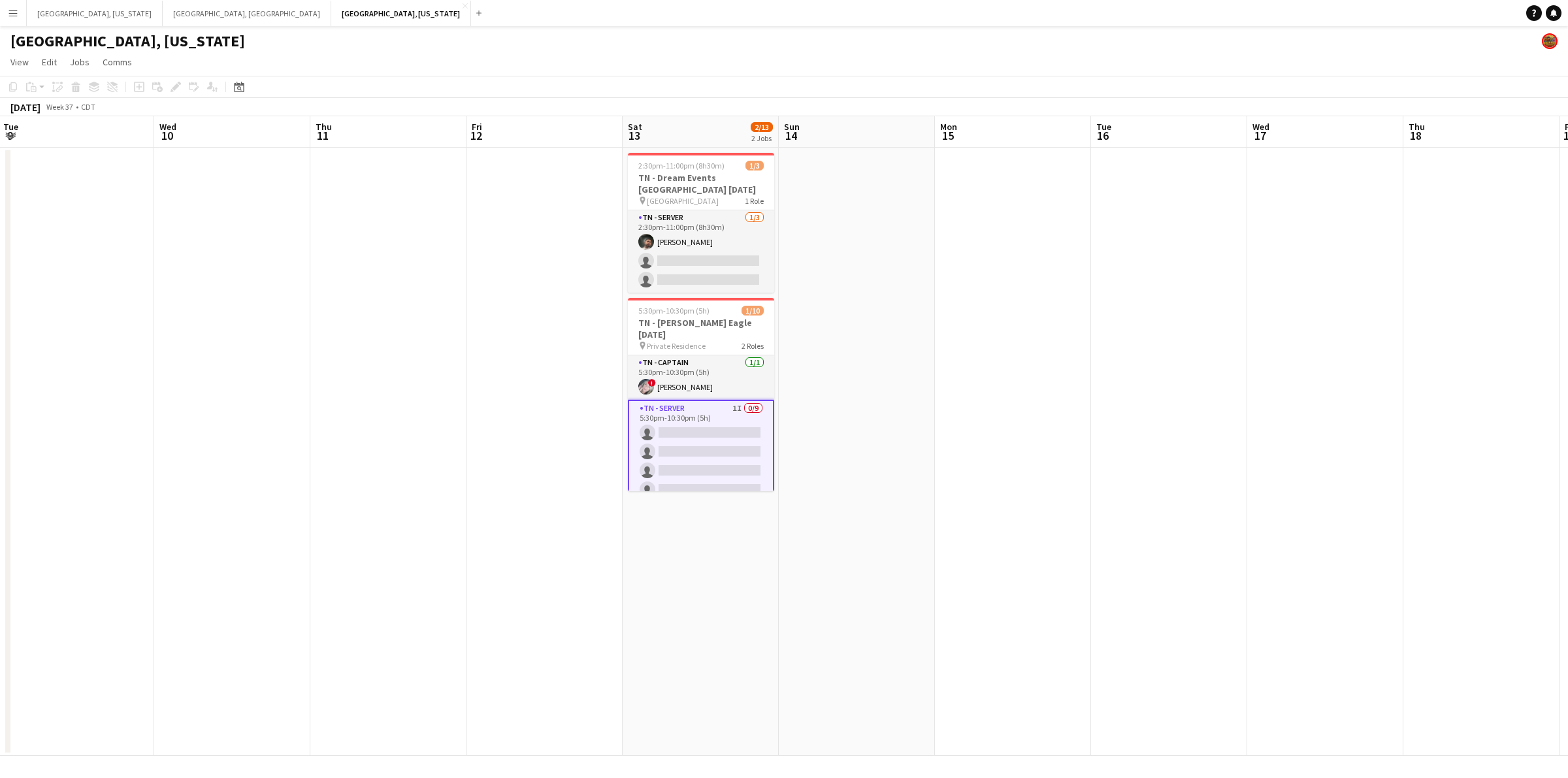
drag, startPoint x: 1070, startPoint y: 318, endPoint x: 775, endPoint y: 363, distance: 298.4
click at [703, 362] on app-calendar-viewport "Sat 6 0/1 1 Job Sun 7 Mon 8 Tue 9 Wed 10 Thu 11 Fri 12 Sat 13 2/13 2 Jobs Sun 1…" at bounding box center [784, 436] width 1568 height 639
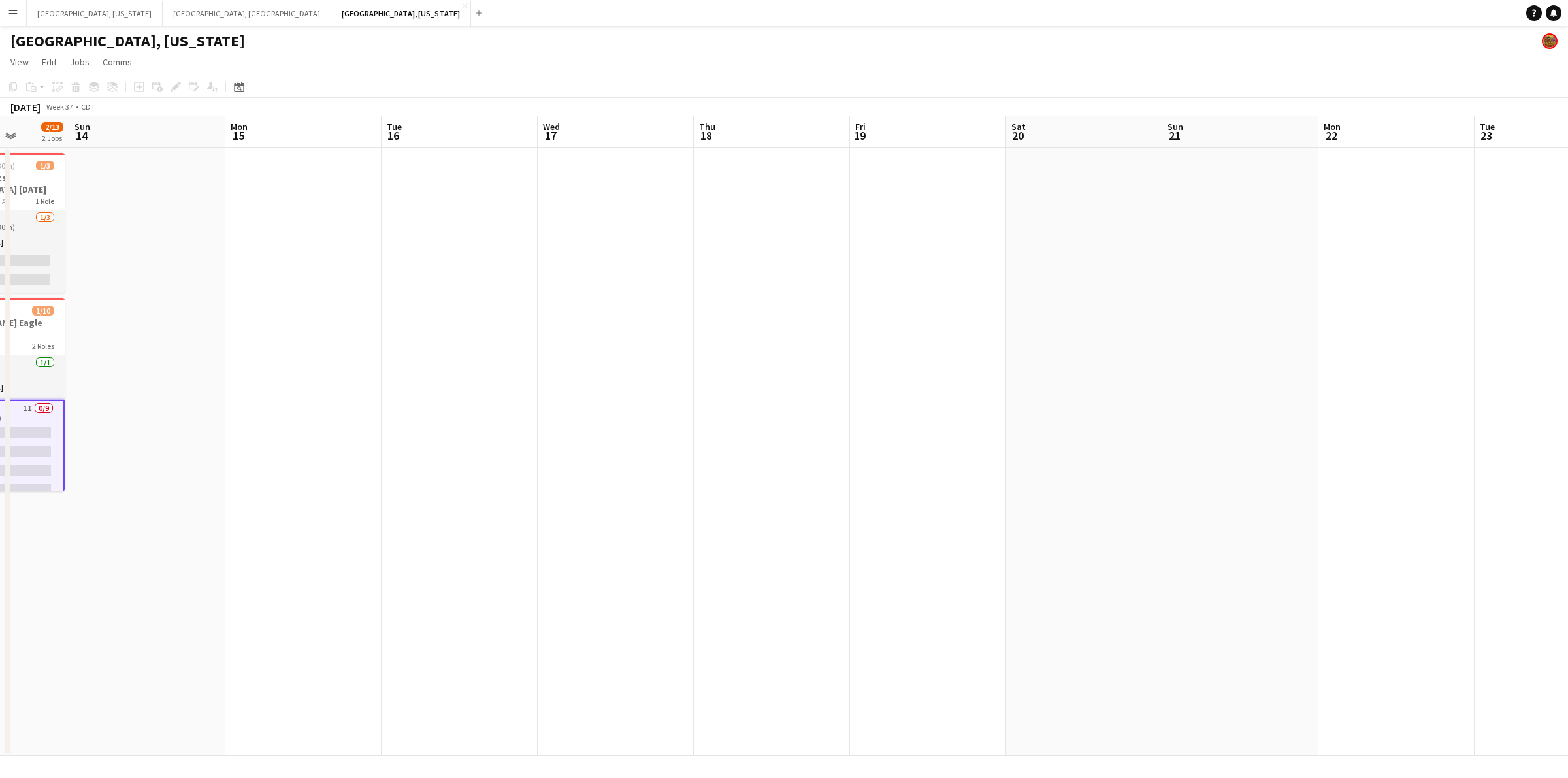
drag, startPoint x: 1088, startPoint y: 361, endPoint x: 789, endPoint y: 399, distance: 301.4
click at [789, 399] on app-calendar-viewport "Thu 11 Fri 12 Sat 13 2/13 2 Jobs Sun 14 Mon 15 Tue 16 Wed 17 Thu 18 Fri 19 Sat …" at bounding box center [784, 436] width 1568 height 639
drag, startPoint x: 1065, startPoint y: 391, endPoint x: 602, endPoint y: 436, distance: 465.2
click at [602, 436] on app-calendar-viewport "Thu 11 Fri 12 Sat 13 2/13 2 Jobs Sun 14 Mon 15 Tue 16 Wed 17 Thu 18 Fri 19 Sat …" at bounding box center [784, 436] width 1568 height 639
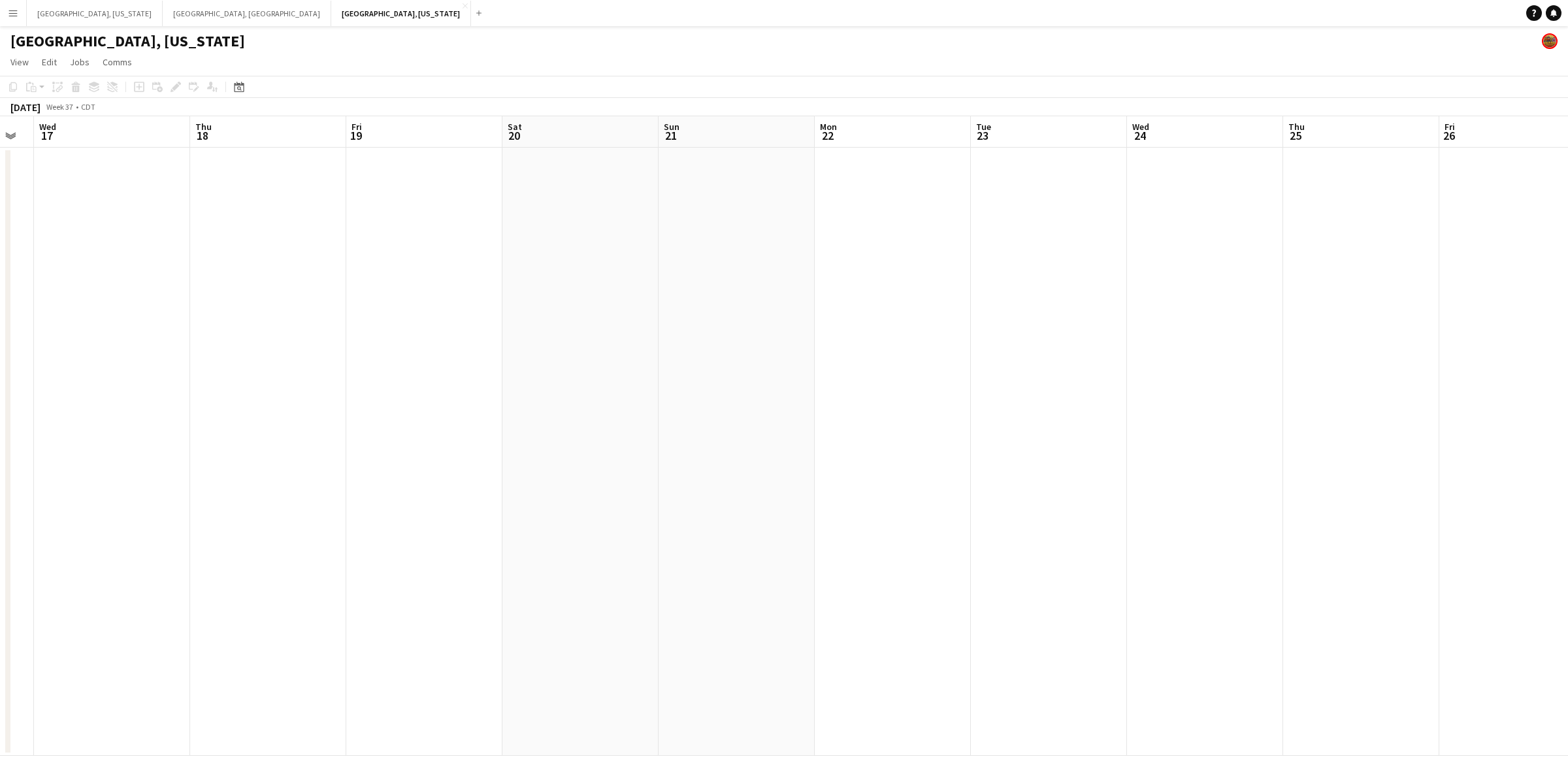
drag, startPoint x: 695, startPoint y: 412, endPoint x: 587, endPoint y: 420, distance: 108.3
click at [587, 420] on app-calendar-viewport "Sun 14 Mon 15 Tue 16 Wed 17 Thu 18 Fri 19 Sat 20 Sun 21 Mon 22 Tue 23 Wed 24 Th…" at bounding box center [784, 436] width 1568 height 639
drag, startPoint x: 785, startPoint y: 388, endPoint x: 605, endPoint y: 388, distance: 180.0
click at [539, 390] on app-calendar-viewport "Tue 16 Wed 17 Thu 18 Fri 19 Sat 20 Sun 21 Mon 22 Tue 23 Wed 24 Thu 25 Fri 26 Sa…" at bounding box center [784, 436] width 1568 height 639
drag, startPoint x: 786, startPoint y: 363, endPoint x: 498, endPoint y: 391, distance: 289.4
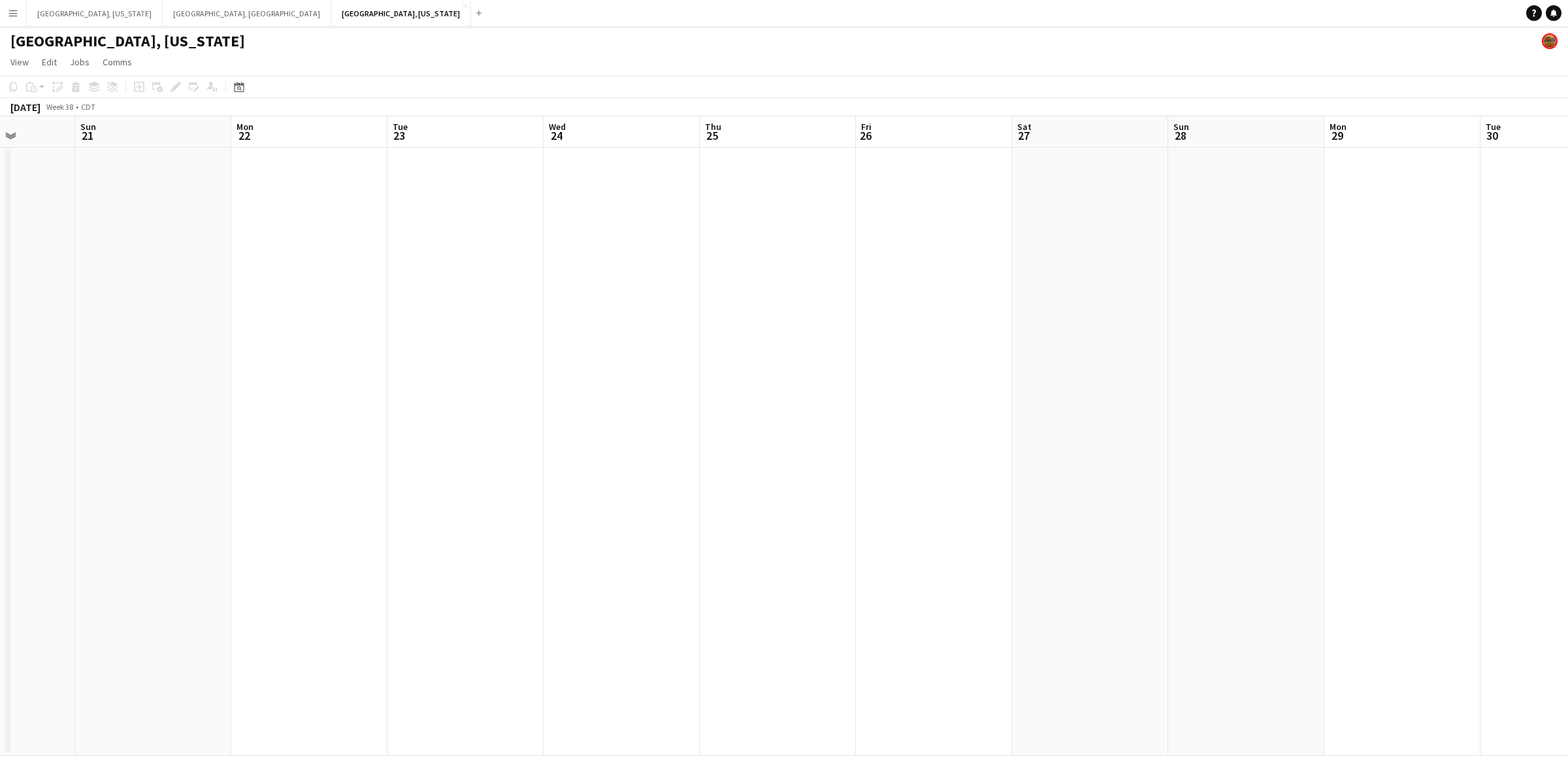
click at [491, 391] on app-calendar-viewport "Thu 18 Fri 19 Sat 20 Sun 21 Mon 22 Tue 23 Wed 24 Thu 25 Fri 26 Sat 27 Sun 28 Mo…" at bounding box center [784, 436] width 1568 height 639
drag, startPoint x: 882, startPoint y: 380, endPoint x: 597, endPoint y: 380, distance: 285.0
click at [585, 380] on app-calendar-viewport "Tue 23 Wed 24 Thu 25 Fri 26 Sat 27 Sun 28 Mon 29 Tue 30 Wed 1 Thu 2 Fri 3 Sat 4…" at bounding box center [784, 436] width 1568 height 639
drag, startPoint x: 814, startPoint y: 380, endPoint x: 512, endPoint y: 379, distance: 302.0
click at [498, 380] on app-calendar-viewport "Tue 23 Wed 24 Thu 25 Fri 26 Sat 27 Sun 28 Mon 29 Tue 30 Wed 1 Thu 2 Fri 3 Sat 4…" at bounding box center [784, 436] width 1568 height 639
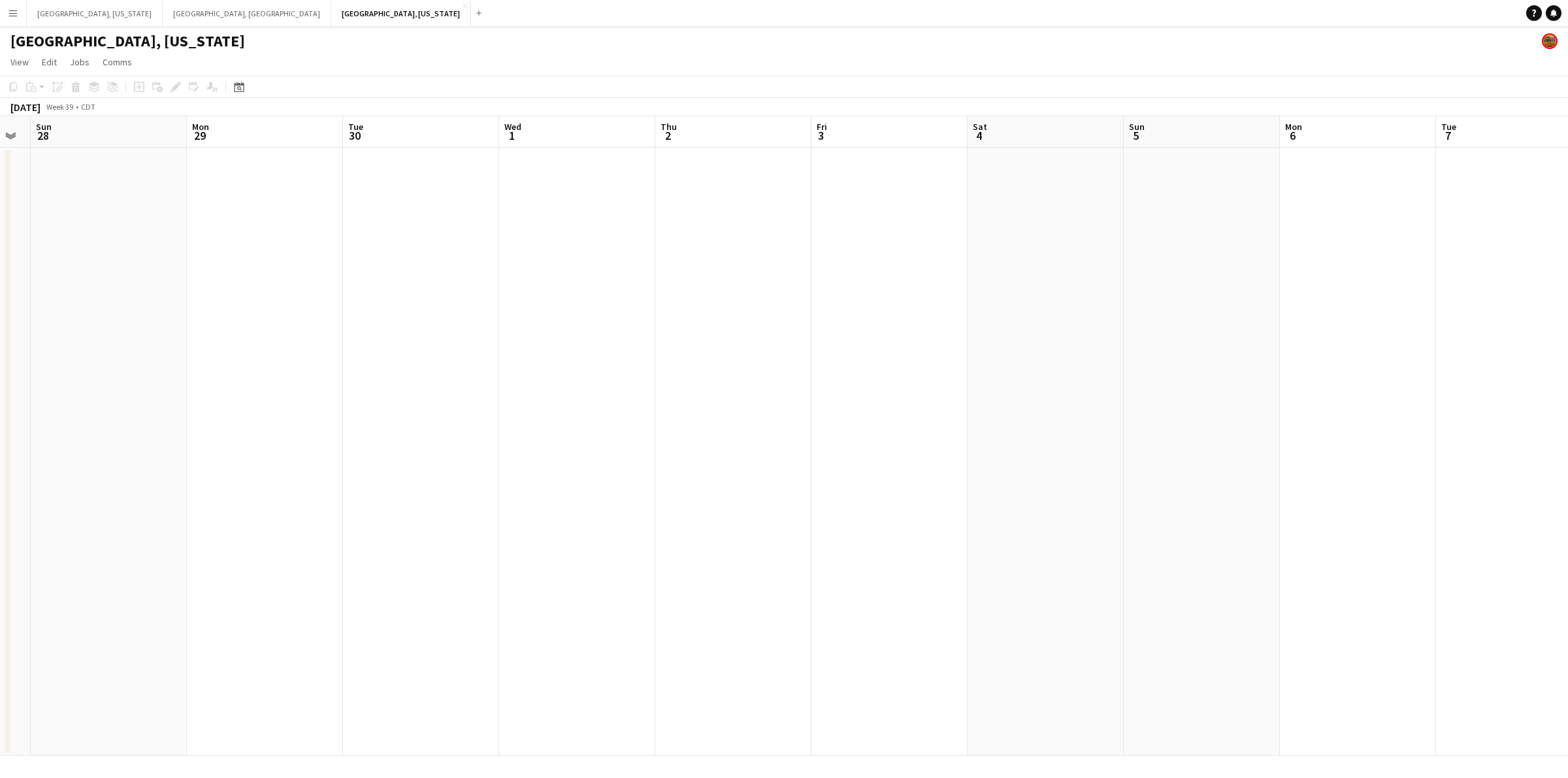
drag, startPoint x: 817, startPoint y: 374, endPoint x: 525, endPoint y: 376, distance: 292.0
click at [525, 376] on app-calendar-viewport "Thu 25 Fri 26 Sat 27 Sun 28 Mon 29 Tue 30 Wed 1 Thu 2 Fri 3 Sat 4 Sun 5 Mon 6 T…" at bounding box center [784, 436] width 1568 height 639
drag, startPoint x: 575, startPoint y: 374, endPoint x: 693, endPoint y: 374, distance: 118.0
click at [518, 374] on app-calendar-viewport "Sat 27 Sun 28 Mon 29 Tue 30 Wed 1 Thu 2 Fri 3 Sat 4 Sun 5 Mon 6 Tue 7 Wed 8 Thu…" at bounding box center [784, 436] width 1568 height 639
drag, startPoint x: 733, startPoint y: 374, endPoint x: 570, endPoint y: 386, distance: 163.4
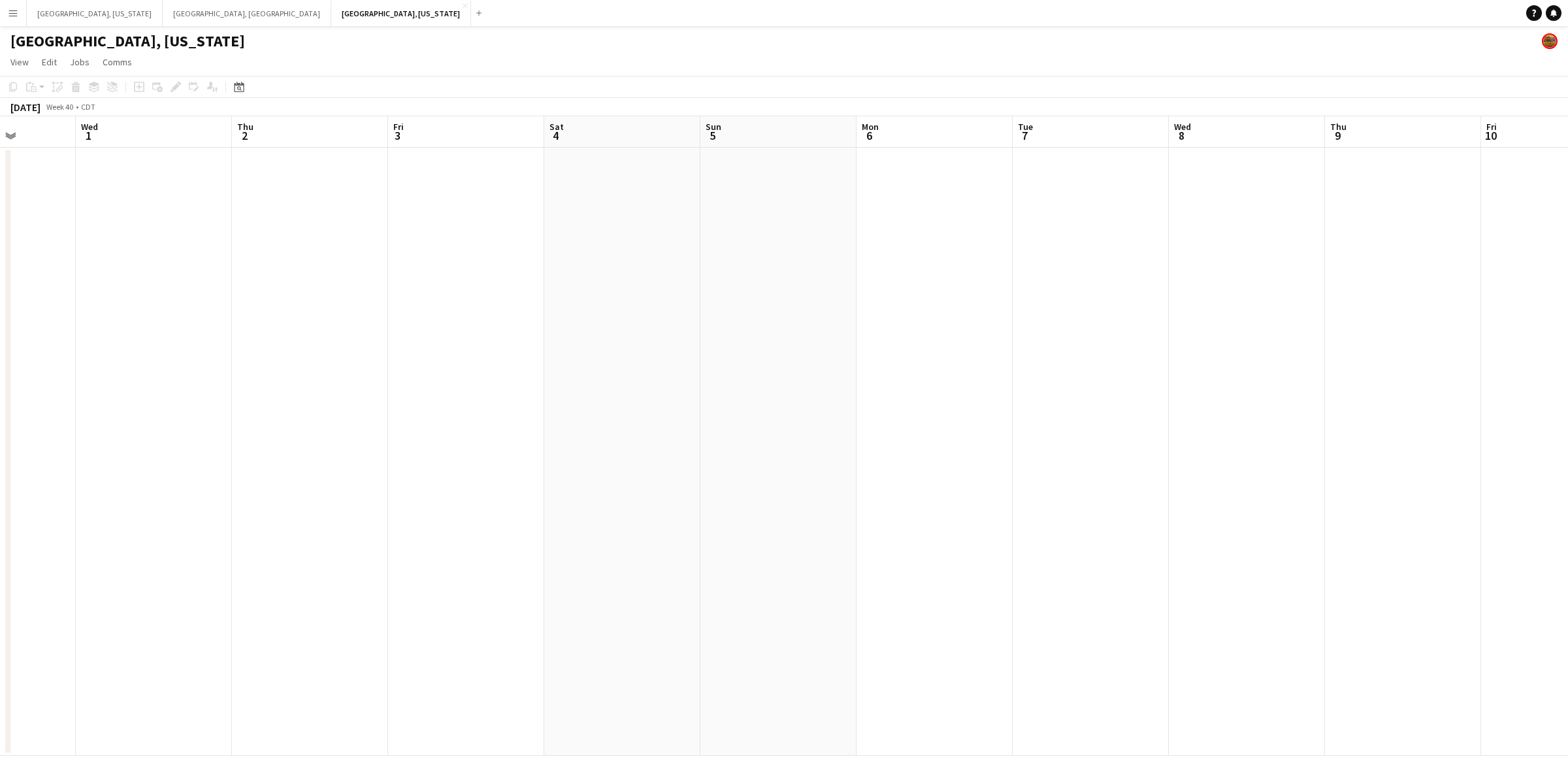
click at [550, 386] on app-calendar-viewport "Sun 28 Mon 29 Tue 30 Wed 1 Thu 2 Fri 3 Sat 4 Sun 5 Mon 6 Tue 7 Wed 8 Thu 9 Fri …" at bounding box center [784, 436] width 1568 height 639
drag, startPoint x: 724, startPoint y: 384, endPoint x: 549, endPoint y: 400, distance: 175.7
click at [579, 400] on app-calendar-viewport "Tue 30 Wed 1 Thu 2 Fri 3 Sat 4 Sun 5 Mon 6 Tue 7 Wed 8 Thu 9 Fri 10 Sat 11 Sun …" at bounding box center [784, 436] width 1568 height 639
drag, startPoint x: 735, startPoint y: 402, endPoint x: 949, endPoint y: 374, distance: 215.8
click at [985, 376] on app-calendar-viewport "Mon 29 Tue 30 Wed 1 Thu 2 Fri 3 Sat 4 Sun 5 Mon 6 Tue 7 Wed 8 Thu 9 Fri 10 Sat …" at bounding box center [784, 436] width 1568 height 639
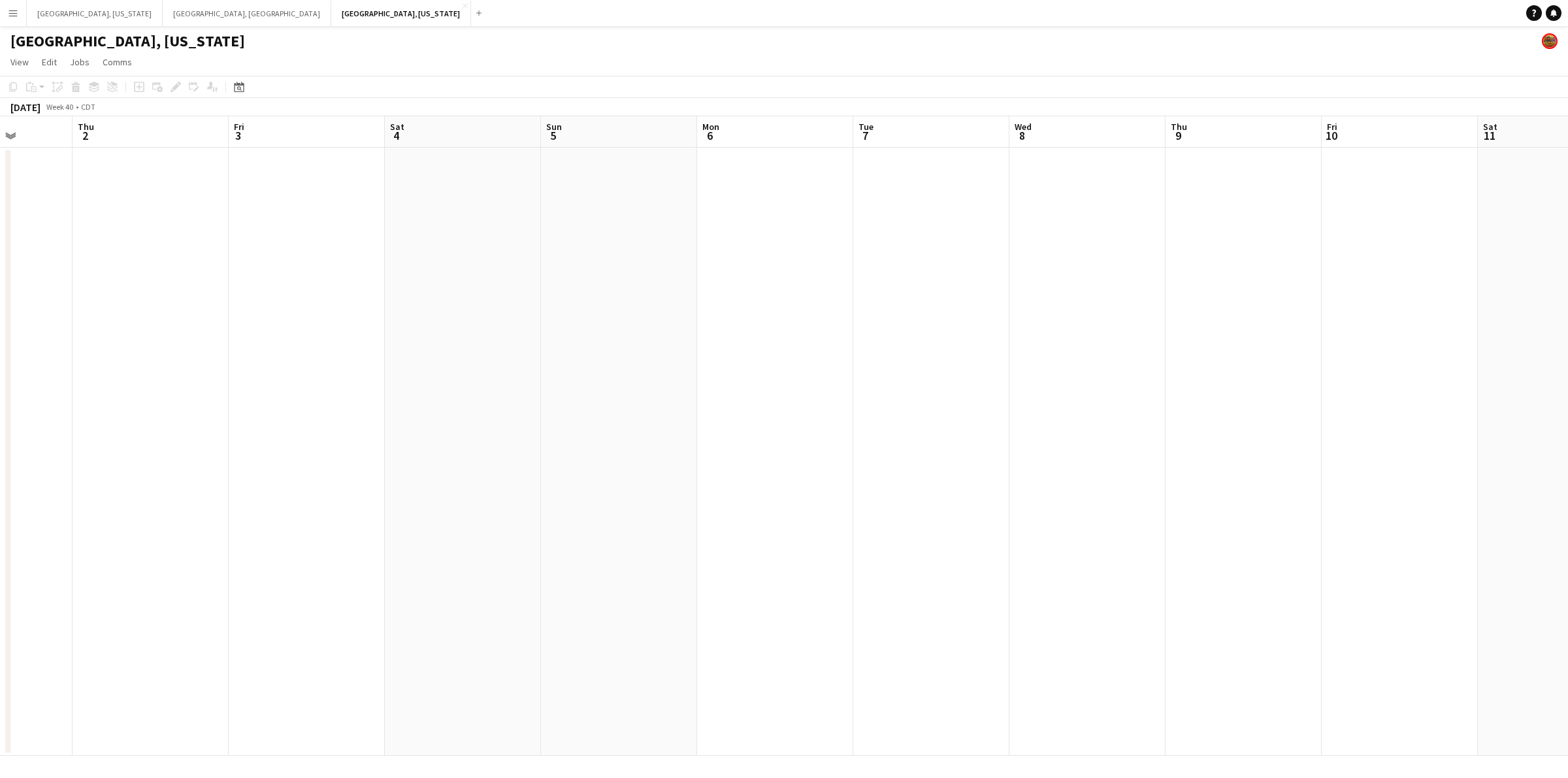
drag, startPoint x: 634, startPoint y: 392, endPoint x: 949, endPoint y: 360, distance: 316.6
click at [993, 355] on app-calendar-viewport "Mon 29 Tue 30 Wed 1 Thu 2 Fri 3 Sat 4 Sun 5 Mon 6 Tue 7 Wed 8 Thu 9 Fri 10 Sat …" at bounding box center [784, 436] width 1568 height 639
drag, startPoint x: 637, startPoint y: 374, endPoint x: 1049, endPoint y: 321, distance: 415.4
click at [1056, 321] on app-calendar-viewport "Fri 26 Sat 27 Sun 28 Mon 29 Tue 30 Wed 1 Thu 2 Fri 3 Sat 4 Sun 5 Mon 6 Tue 7 We…" at bounding box center [784, 436] width 1568 height 639
drag, startPoint x: 786, startPoint y: 314, endPoint x: 1066, endPoint y: 284, distance: 281.6
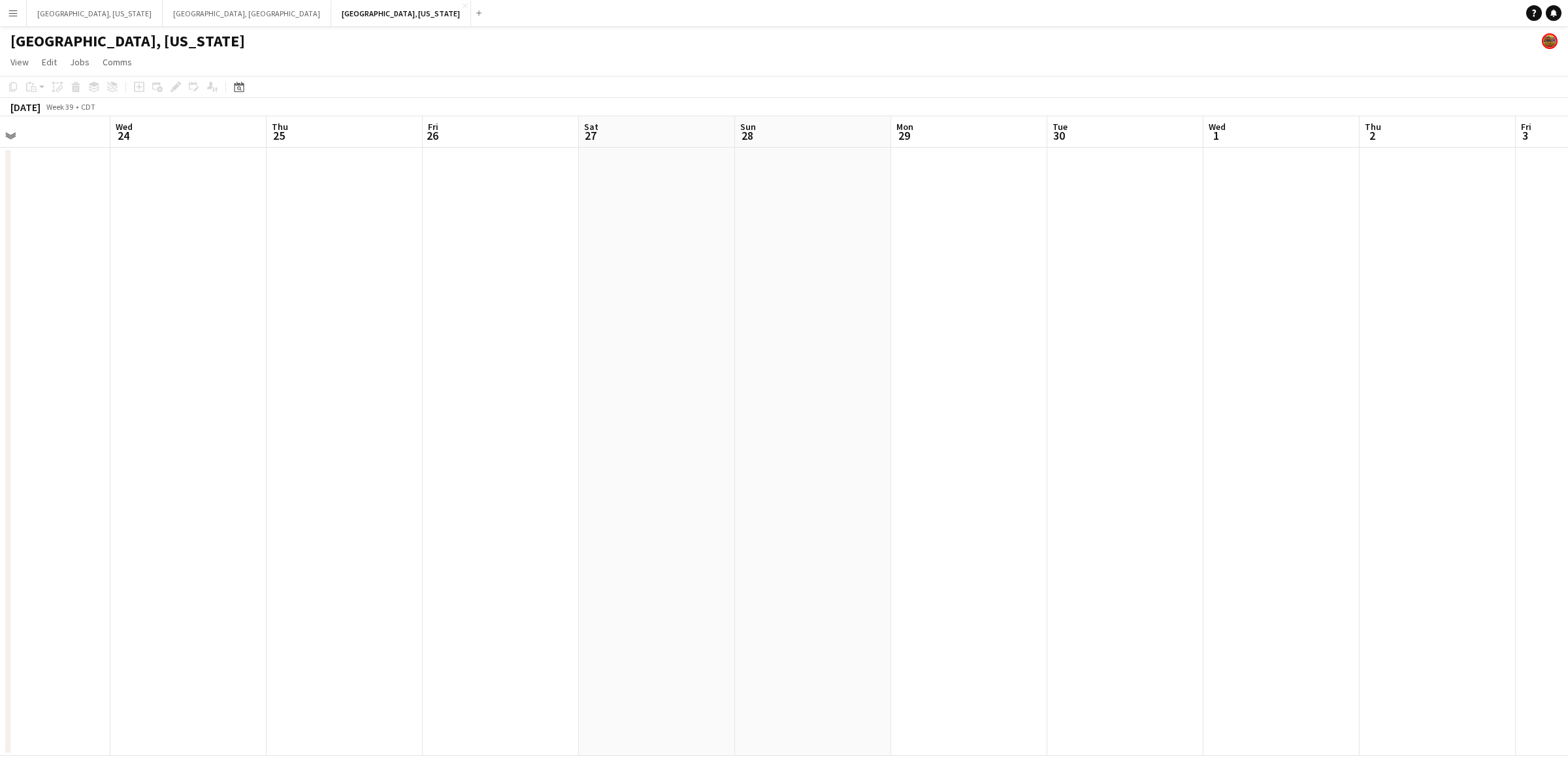
click at [1066, 284] on app-calendar-viewport "Sun 21 Mon 22 Tue 23 Wed 24 Thu 25 Fri 26 Sat 27 Sun 28 Mon 29 Tue 30 Wed 1 Thu…" at bounding box center [784, 436] width 1568 height 639
drag, startPoint x: 965, startPoint y: 290, endPoint x: 903, endPoint y: 292, distance: 62.0
click at [1101, 285] on app-calendar-viewport "Fri 19 Sat 20 Sun 21 Mon 22 Tue 23 Wed 24 Thu 25 Fri 26 Sat 27 Sun 28 Mon 29 Tu…" at bounding box center [784, 436] width 1568 height 639
drag, startPoint x: 663, startPoint y: 311, endPoint x: 753, endPoint y: 299, distance: 90.8
click at [1027, 294] on app-calendar-viewport "Fri 19 Sat 20 Sun 21 Mon 22 Tue 23 Wed 24 Thu 25 Fri 26 Sat 27 Sun 28 Mon 29 Tu…" at bounding box center [784, 436] width 1568 height 639
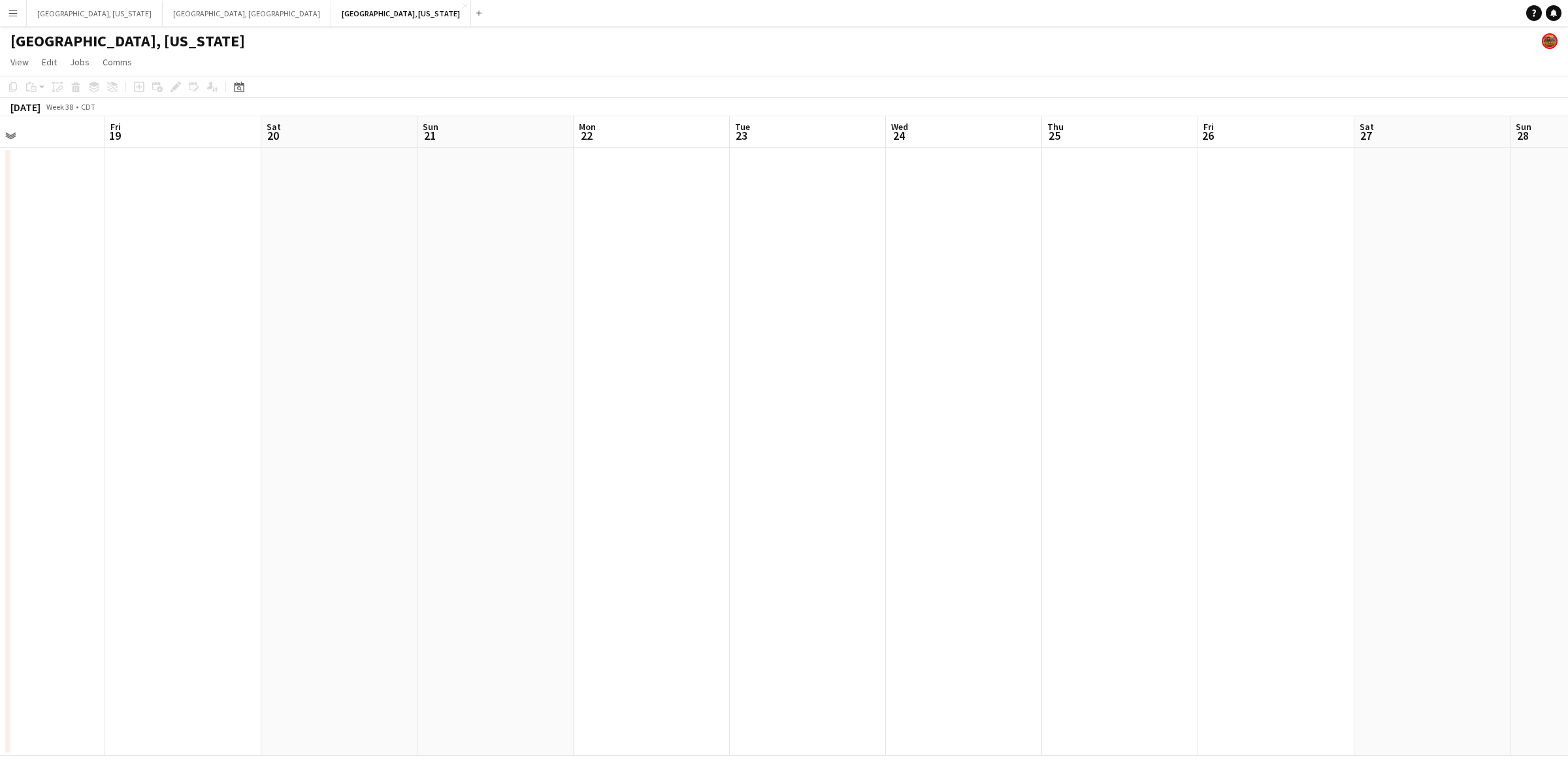
drag, startPoint x: 596, startPoint y: 308, endPoint x: 853, endPoint y: 308, distance: 257.0
click at [963, 308] on app-calendar-viewport "Tue 16 Wed 17 Thu 18 Fri 19 Sat 20 Sun 21 Mon 22 Tue 23 Wed 24 Thu 25 Fri 26 Sa…" at bounding box center [784, 436] width 1568 height 639
drag, startPoint x: 1043, startPoint y: 291, endPoint x: 1082, endPoint y: 288, distance: 39.1
click at [1083, 288] on app-calendar-viewport "Sun 14 Mon 15 Tue 16 Wed 17 Thu 18 Fri 19 Sat 20 Sun 21 Mon 22 Tue 23 Wed 24 Th…" at bounding box center [784, 436] width 1568 height 639
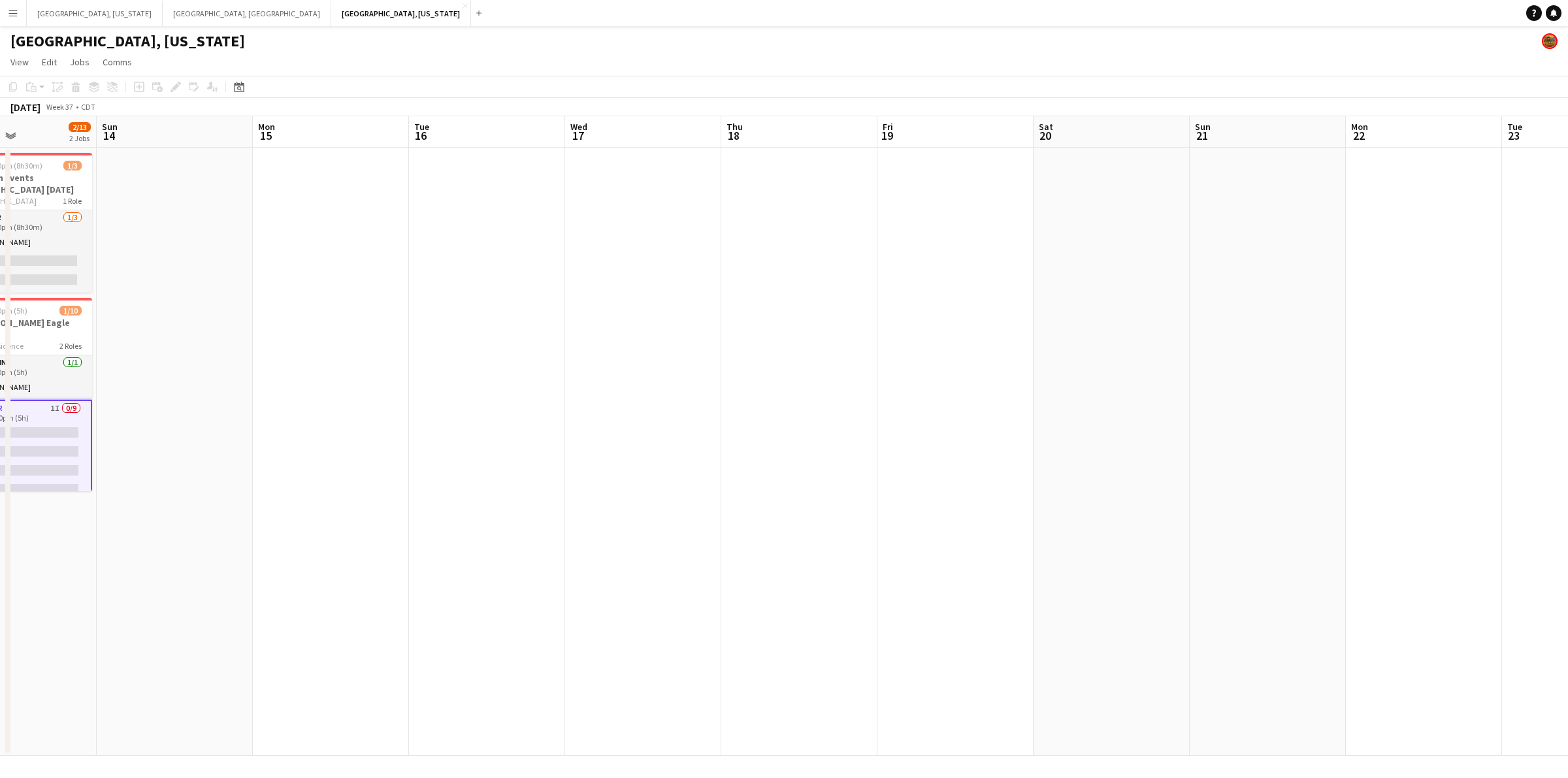
drag, startPoint x: 666, startPoint y: 304, endPoint x: 961, endPoint y: 306, distance: 295.0
click at [998, 304] on app-calendar-viewport "Thu 11 Fri 12 Sat 13 2/13 2 Jobs Sun 14 Mon 15 Tue 16 Wed 17 Thu 18 Fri 19 Sat …" at bounding box center [784, 436] width 1568 height 639
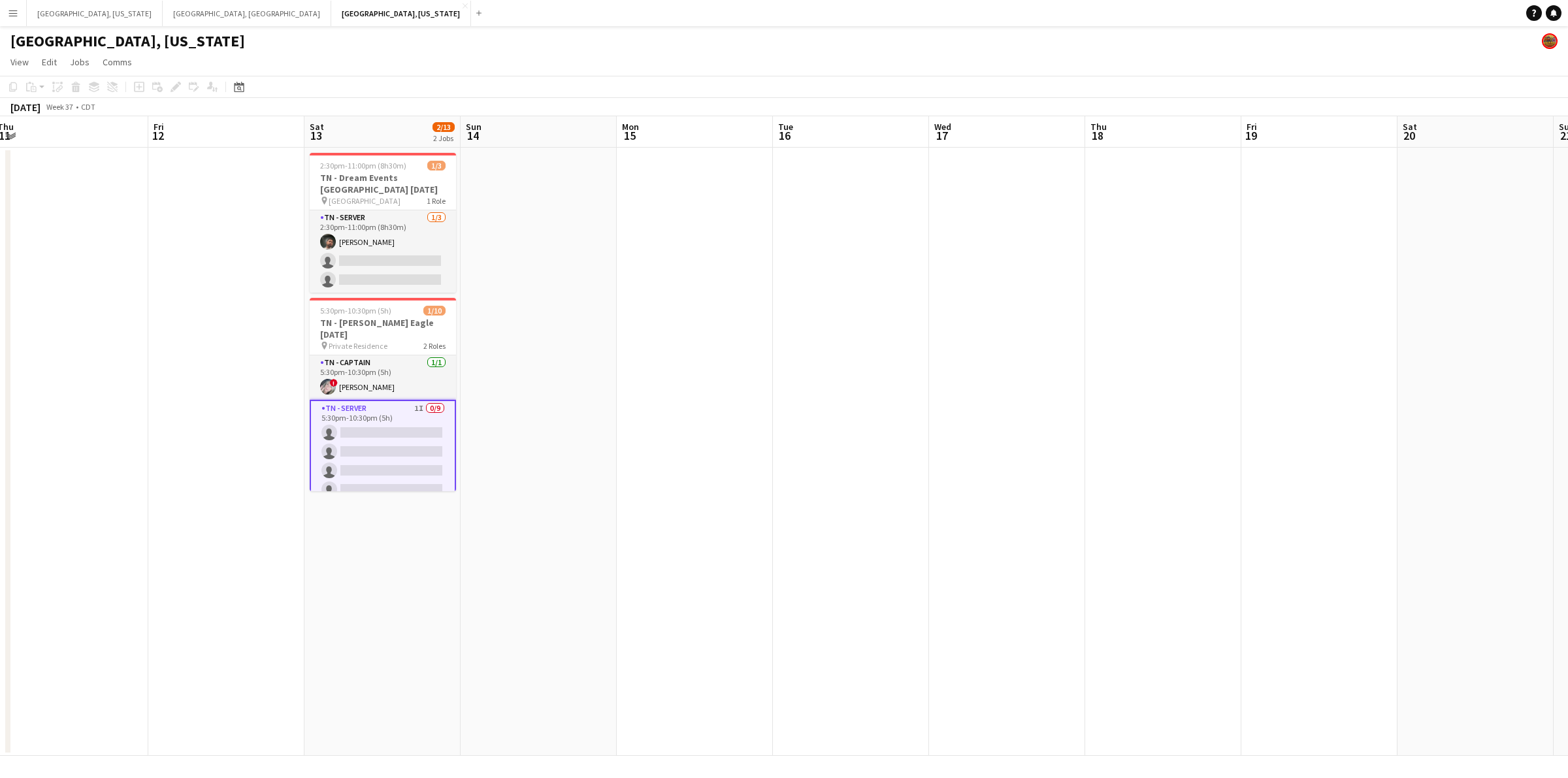
click at [877, 320] on app-calendar-viewport "Tue 9 Wed 10 Thu 11 Fri 12 Sat 13 2/13 2 Jobs Sun 14 Mon 15 Tue 16 Wed 17 Thu 1…" at bounding box center [784, 436] width 1568 height 639
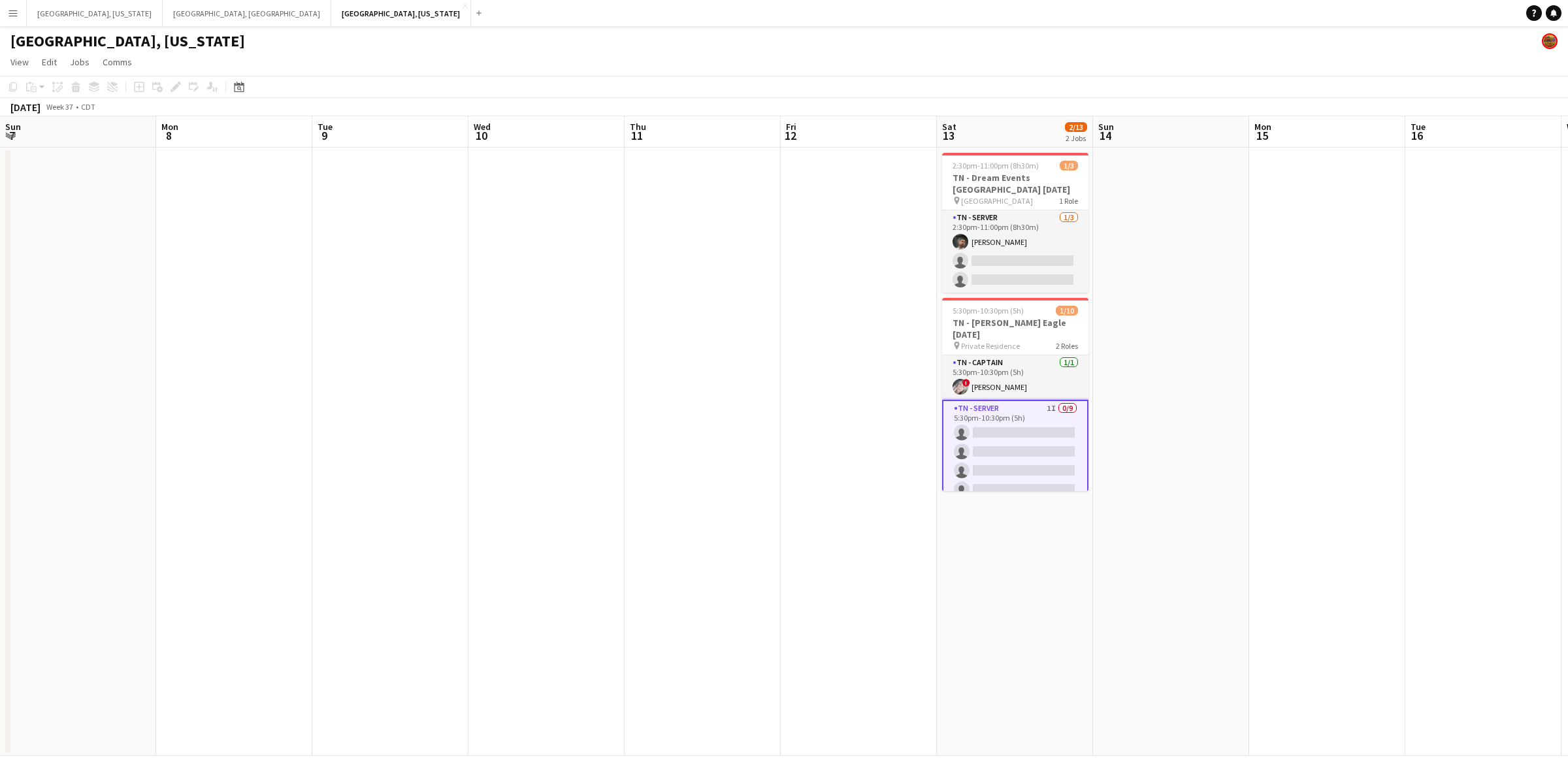
drag, startPoint x: 426, startPoint y: 338, endPoint x: 769, endPoint y: 316, distance: 343.7
click at [769, 316] on app-calendar-viewport "Fri 5 Sat 6 0/1 1 Job Sun 7 Mon 8 Tue 9 Wed 10 Thu 11 Fri 12 Sat 13 2/13 2 Jobs…" at bounding box center [784, 436] width 1568 height 639
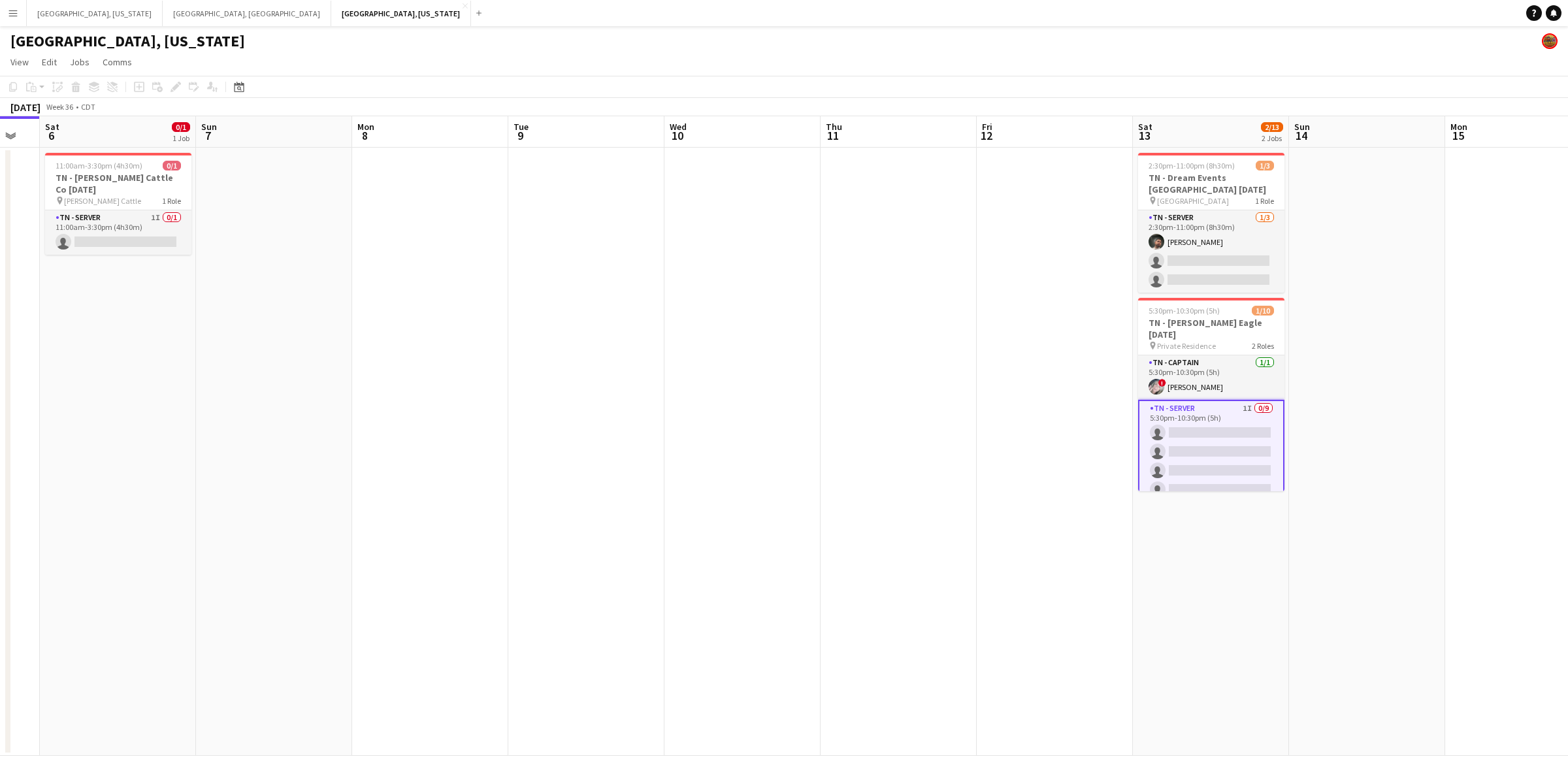
scroll to position [0, 333]
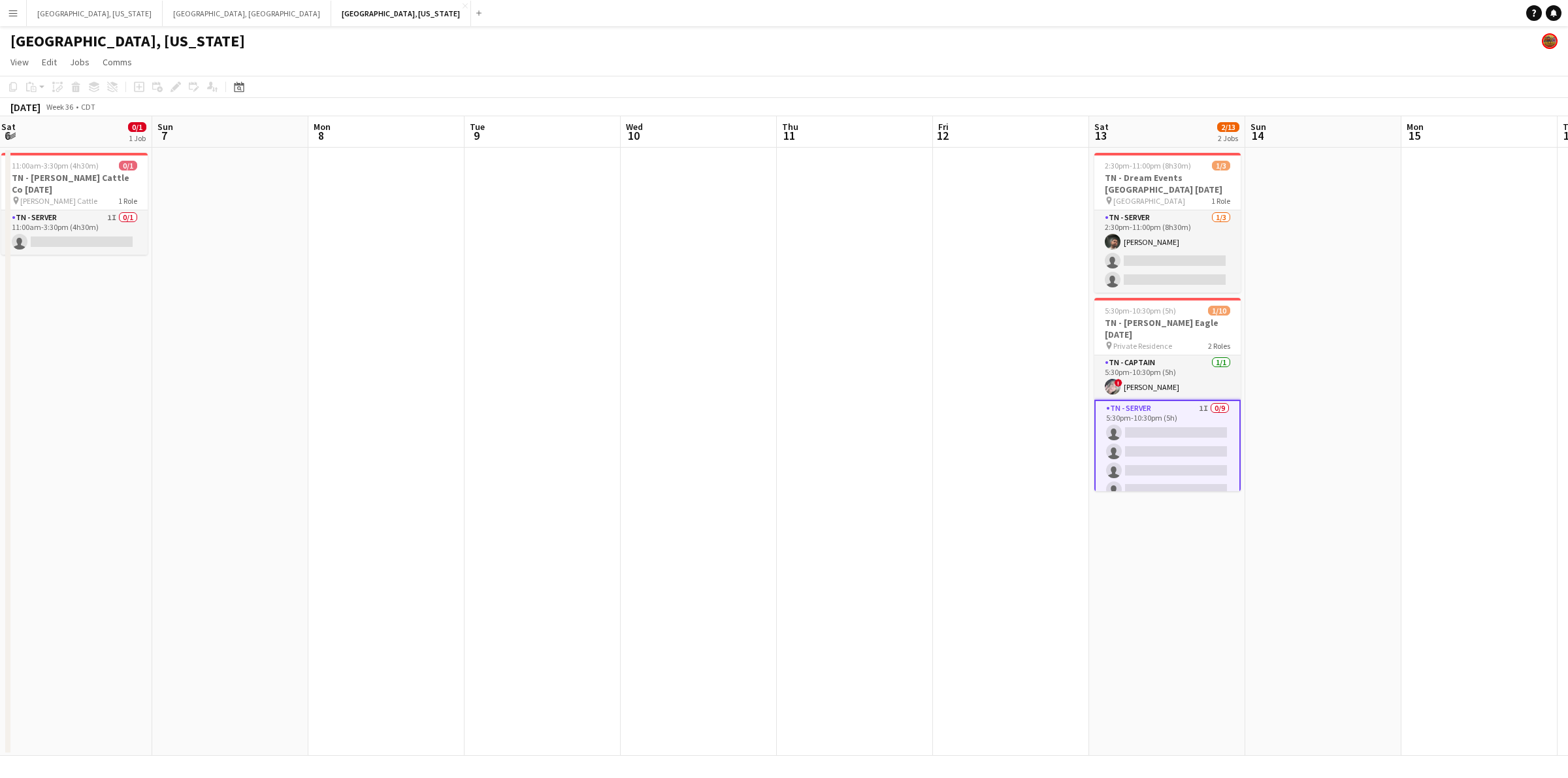
drag, startPoint x: 662, startPoint y: 322, endPoint x: 850, endPoint y: 297, distance: 189.7
click at [829, 298] on app-calendar-viewport "Thu 4 Fri 5 Sat 6 0/1 1 Job Sun 7 Mon 8 Tue 9 Wed 10 Thu 11 Fri 12 Sat 13 2/13 …" at bounding box center [784, 436] width 1568 height 639
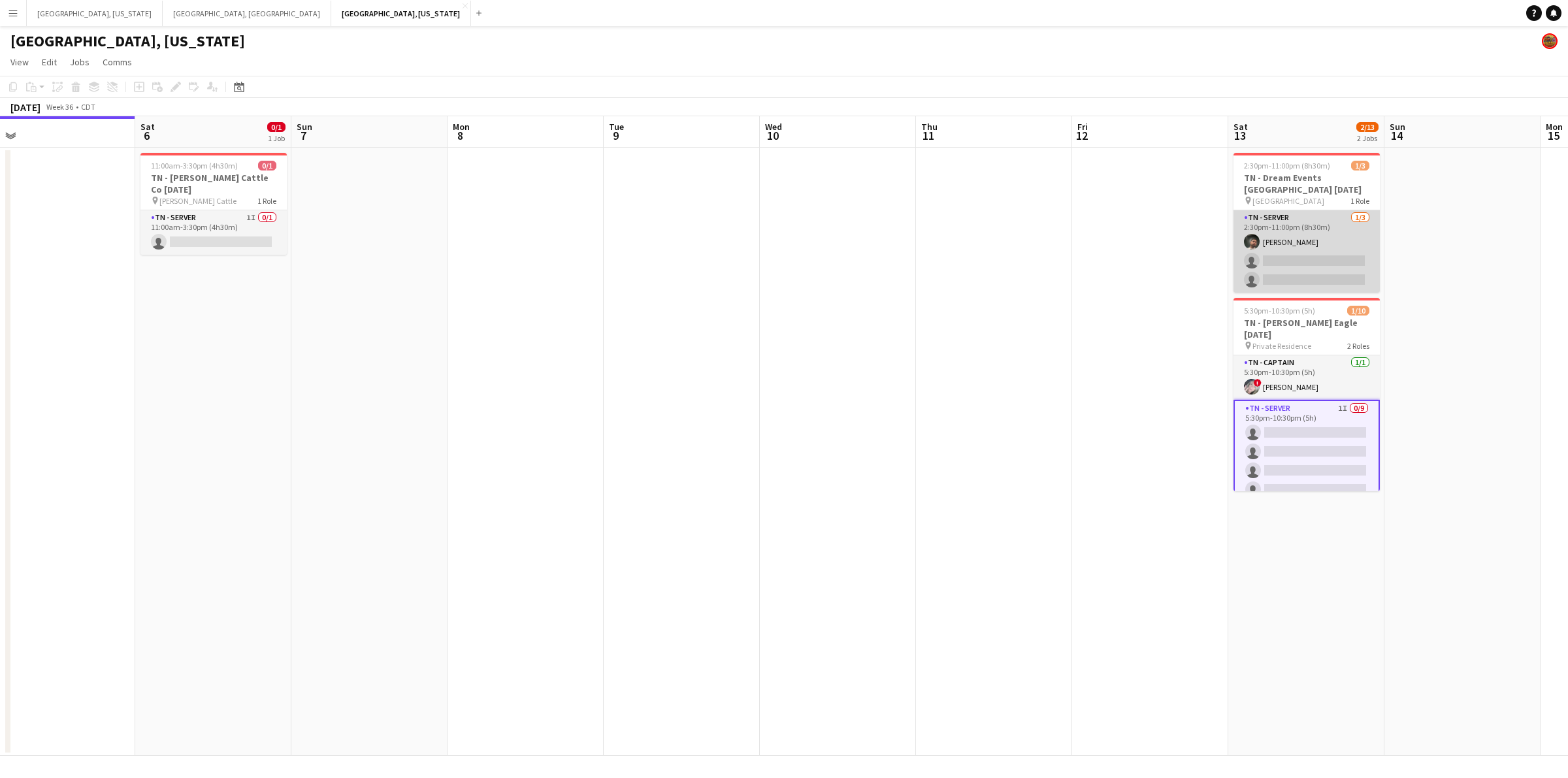
click at [1368, 259] on app-card-role "TN - Server [DATE] 2:30pm-11:00pm (8h30m) [PERSON_NAME] single-neutral-actions …" at bounding box center [1307, 252] width 147 height 83
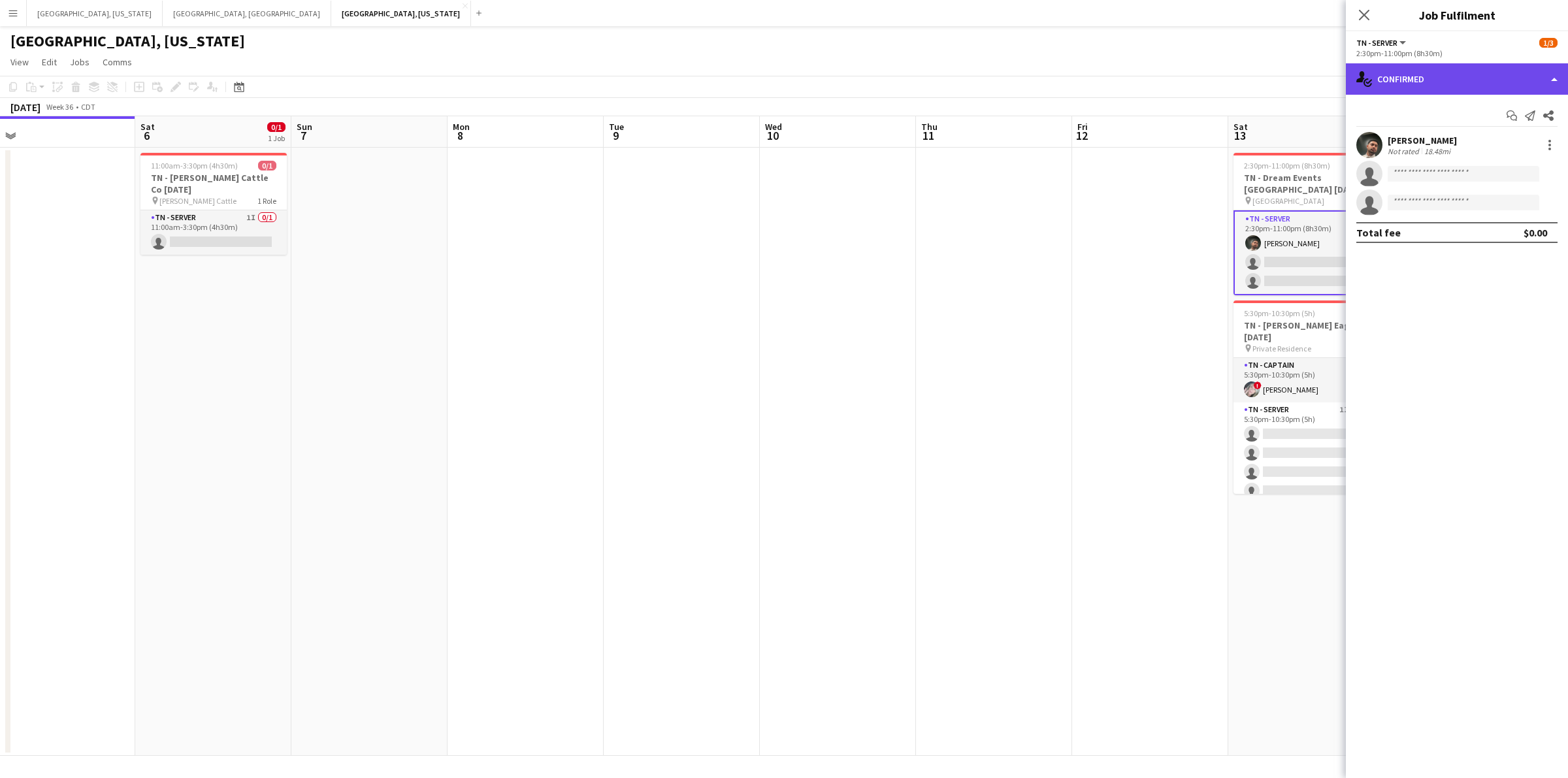
click at [1563, 79] on div "single-neutral-actions-check-2 Confirmed" at bounding box center [1456, 79] width 222 height 31
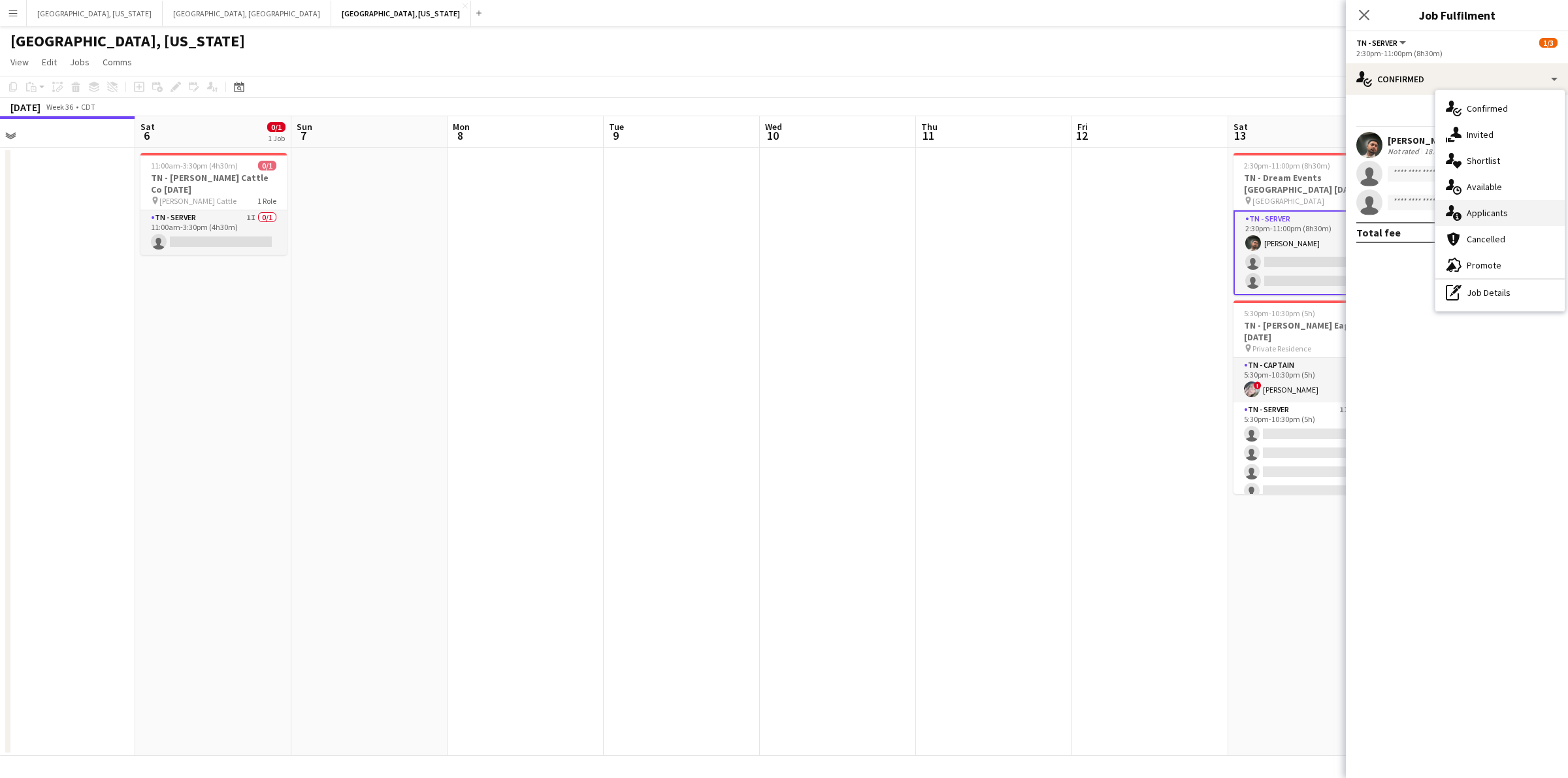
click at [1532, 204] on div "single-neutral-actions-information Applicants" at bounding box center [1500, 212] width 129 height 26
